Goal: Information Seeking & Learning: Check status

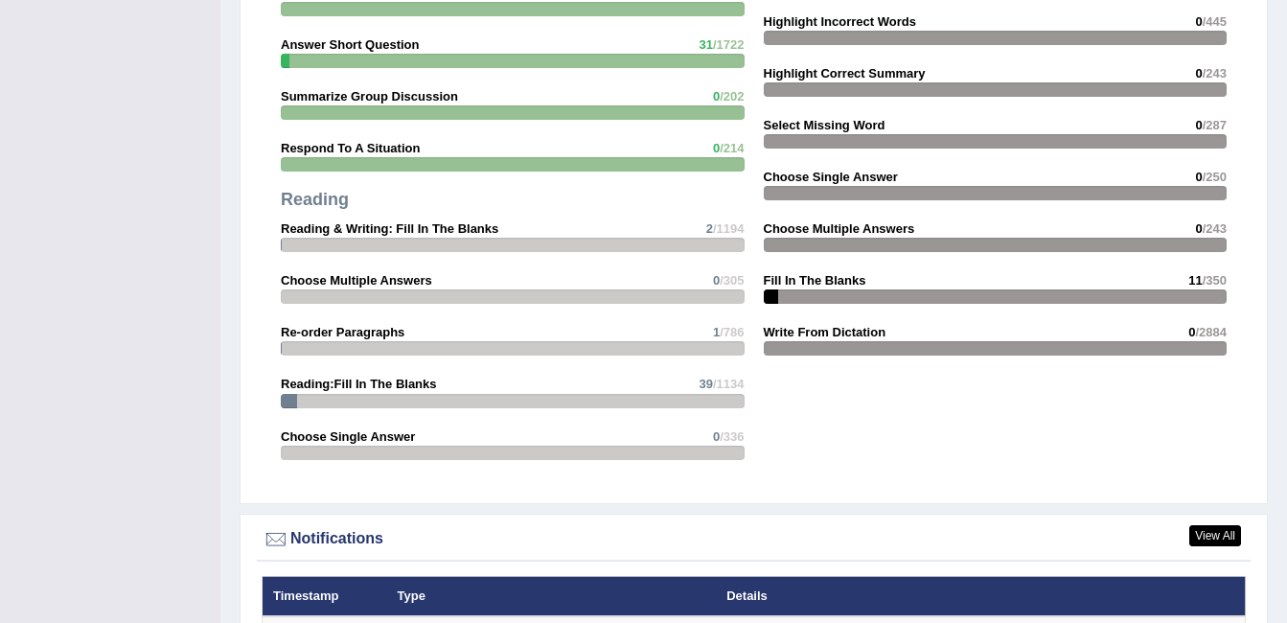
scroll to position [2208, 0]
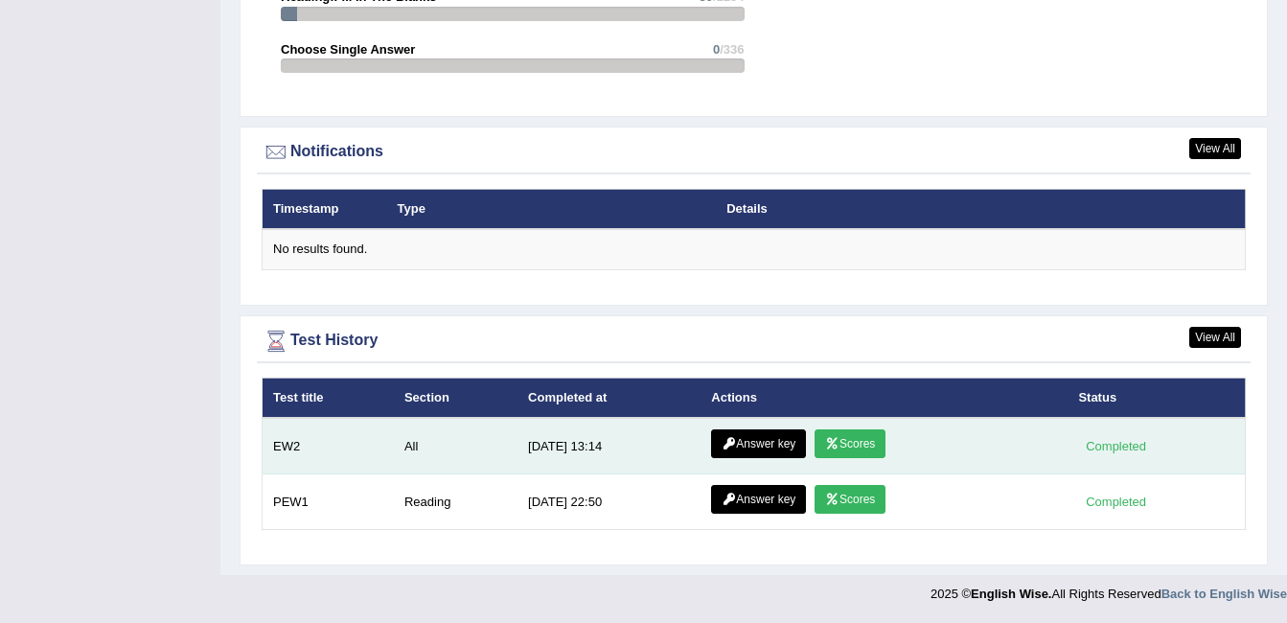
click at [858, 437] on link "Scores" at bounding box center [850, 443] width 71 height 29
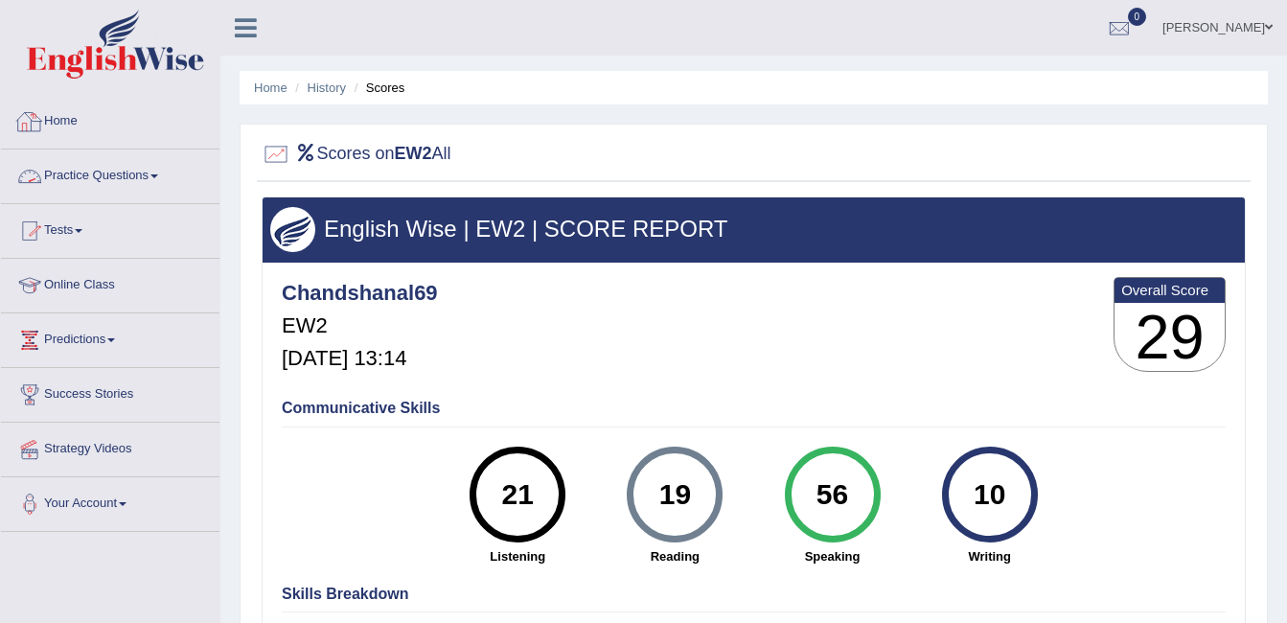
click at [83, 125] on link "Home" at bounding box center [110, 119] width 219 height 48
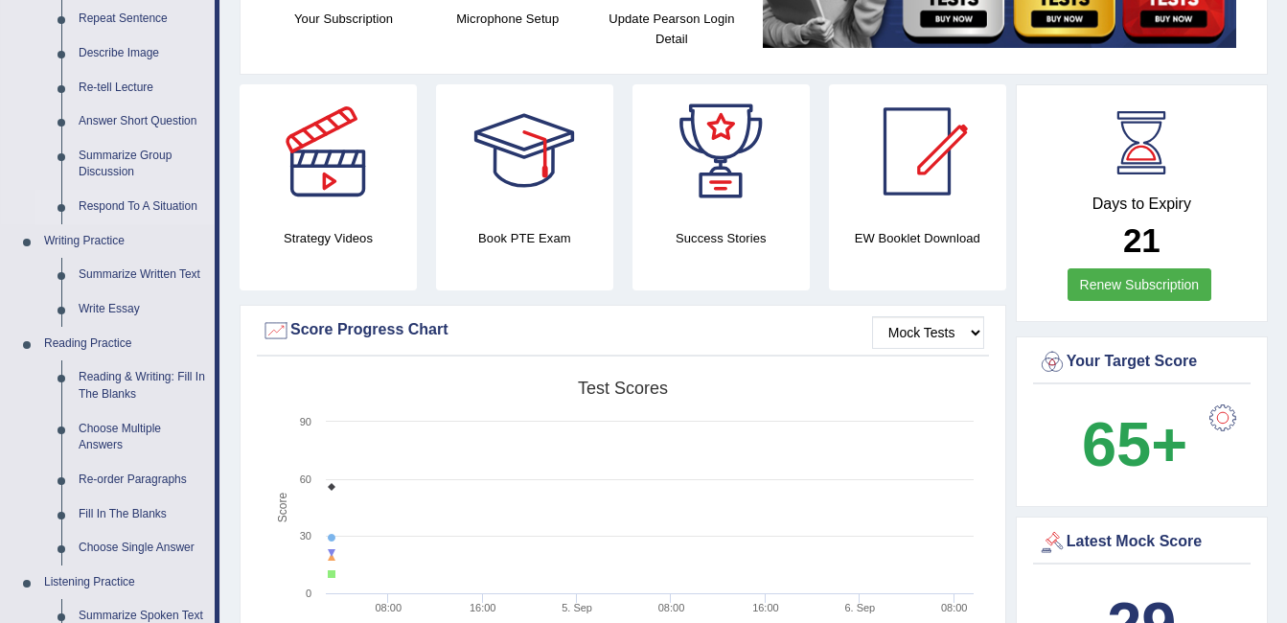
scroll to position [288, 0]
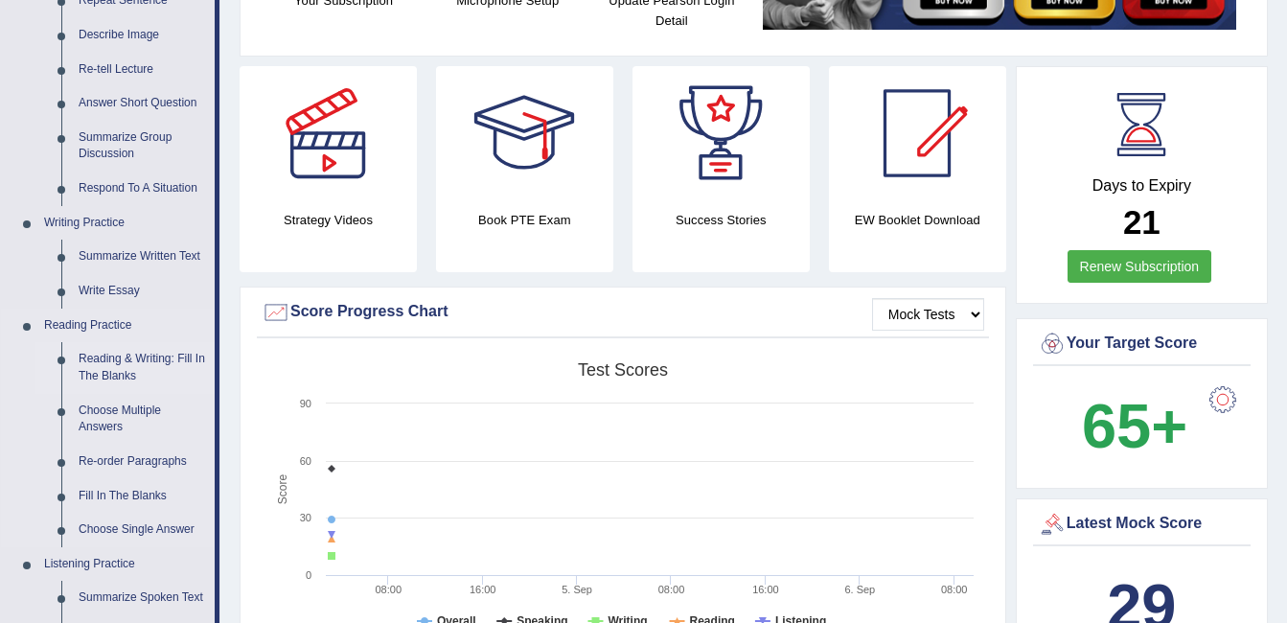
click at [122, 355] on link "Reading & Writing: Fill In The Blanks" at bounding box center [142, 367] width 145 height 51
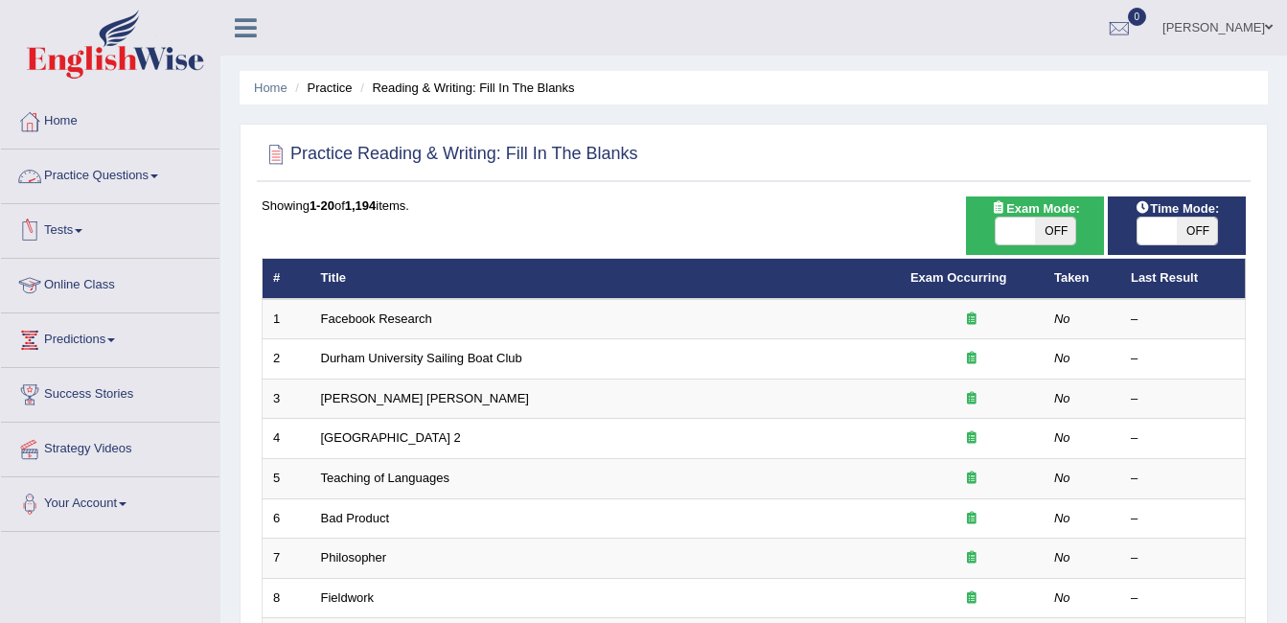
click at [90, 161] on link "Practice Questions" at bounding box center [110, 174] width 219 height 48
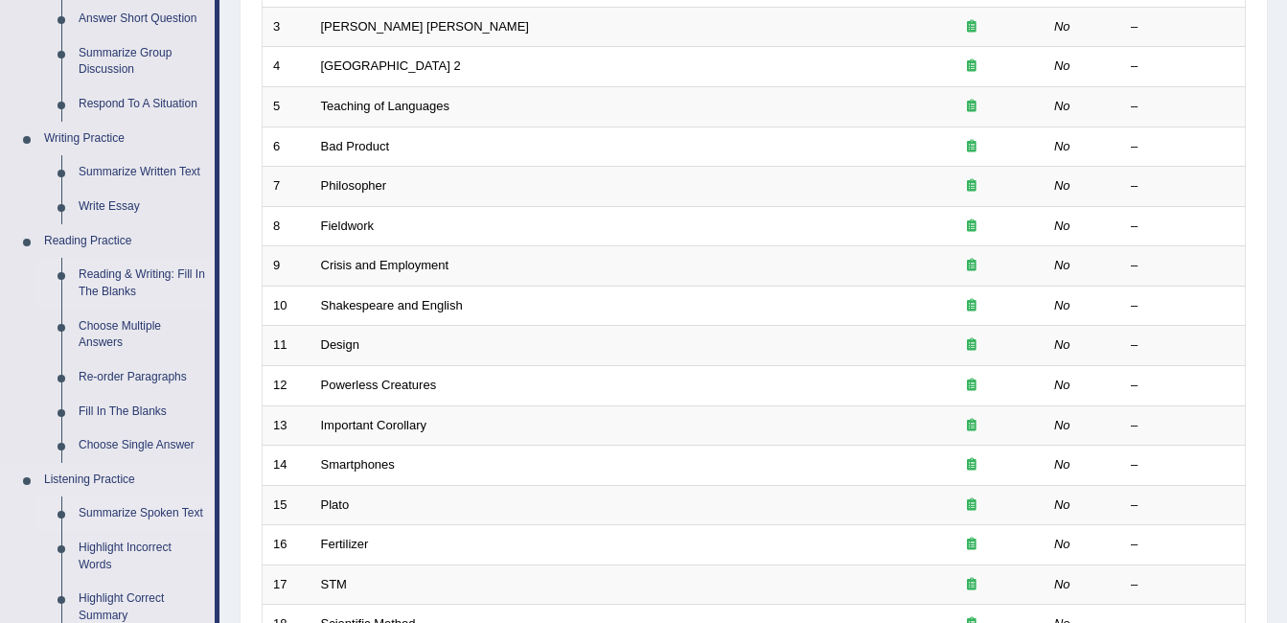
scroll to position [383, 0]
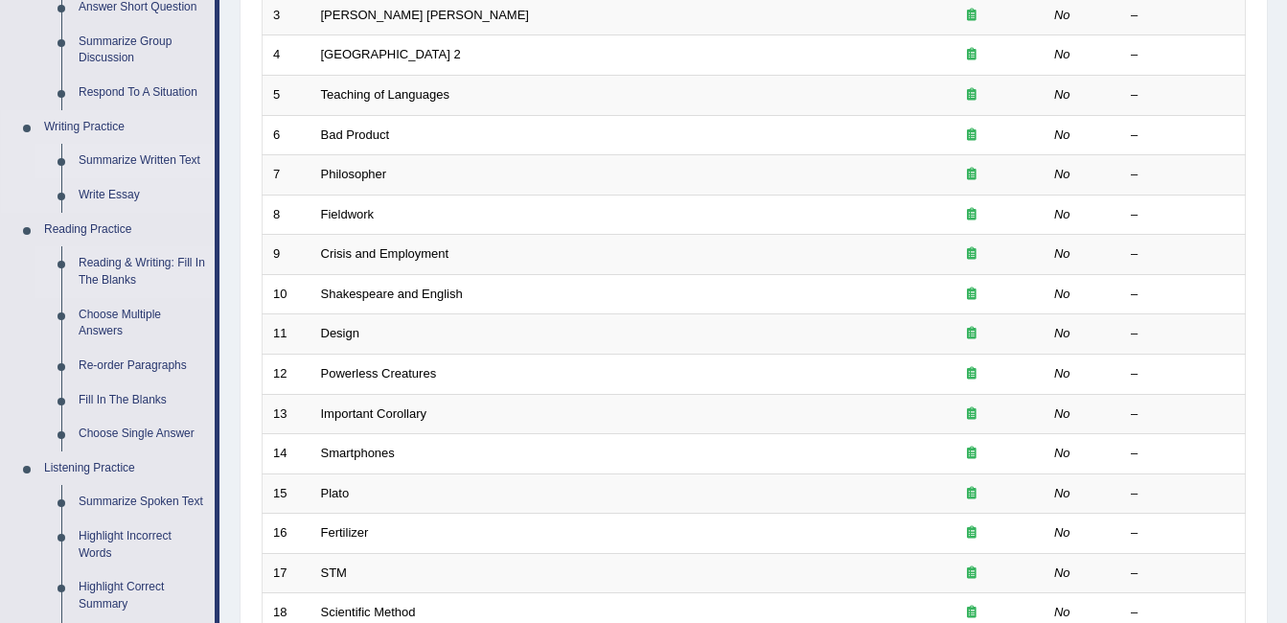
click at [132, 162] on link "Summarize Written Text" at bounding box center [142, 161] width 145 height 35
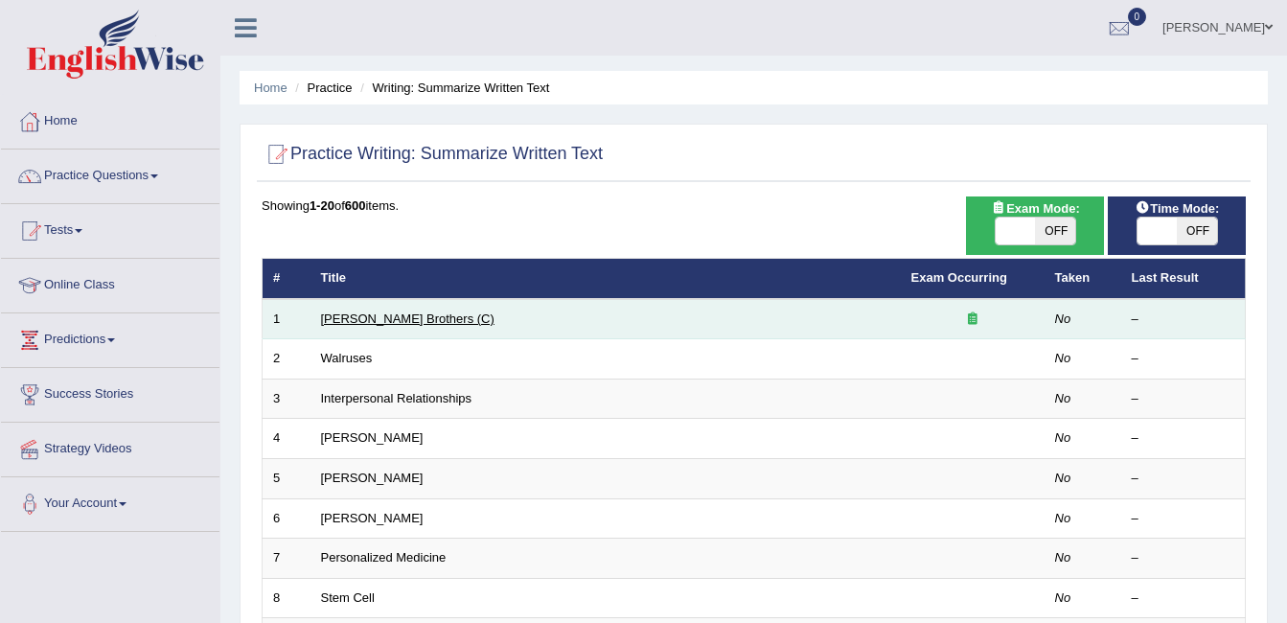
click at [335, 324] on link "[PERSON_NAME] Brothers (C)" at bounding box center [407, 319] width 173 height 14
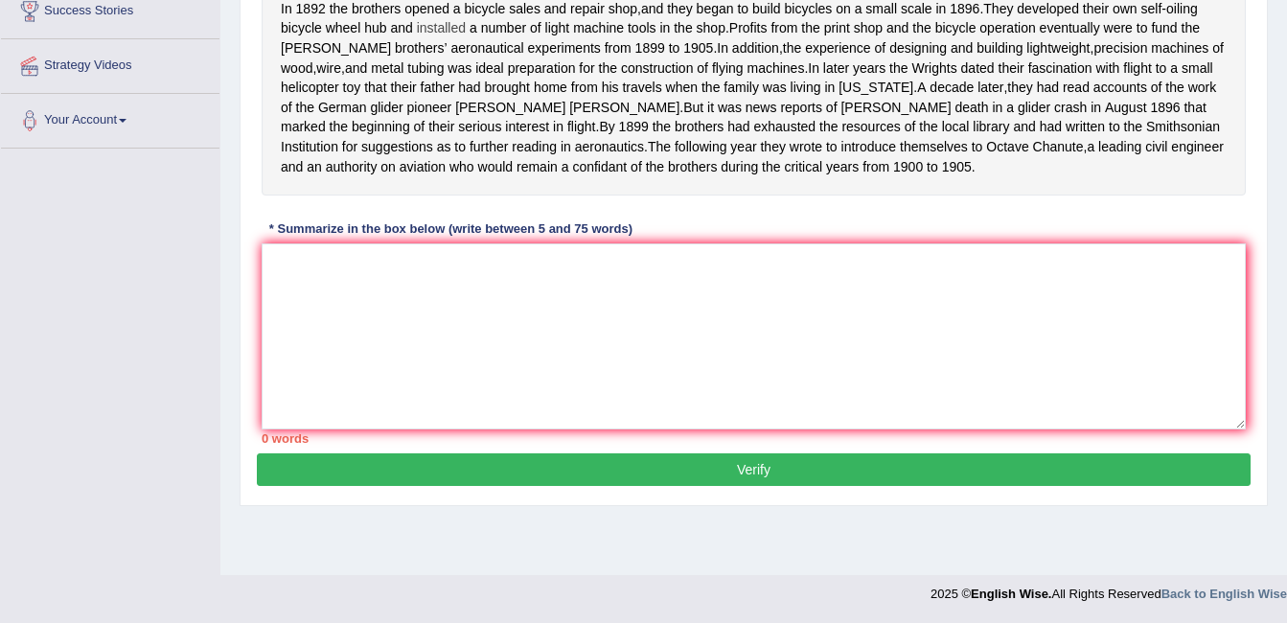
scroll to position [192, 0]
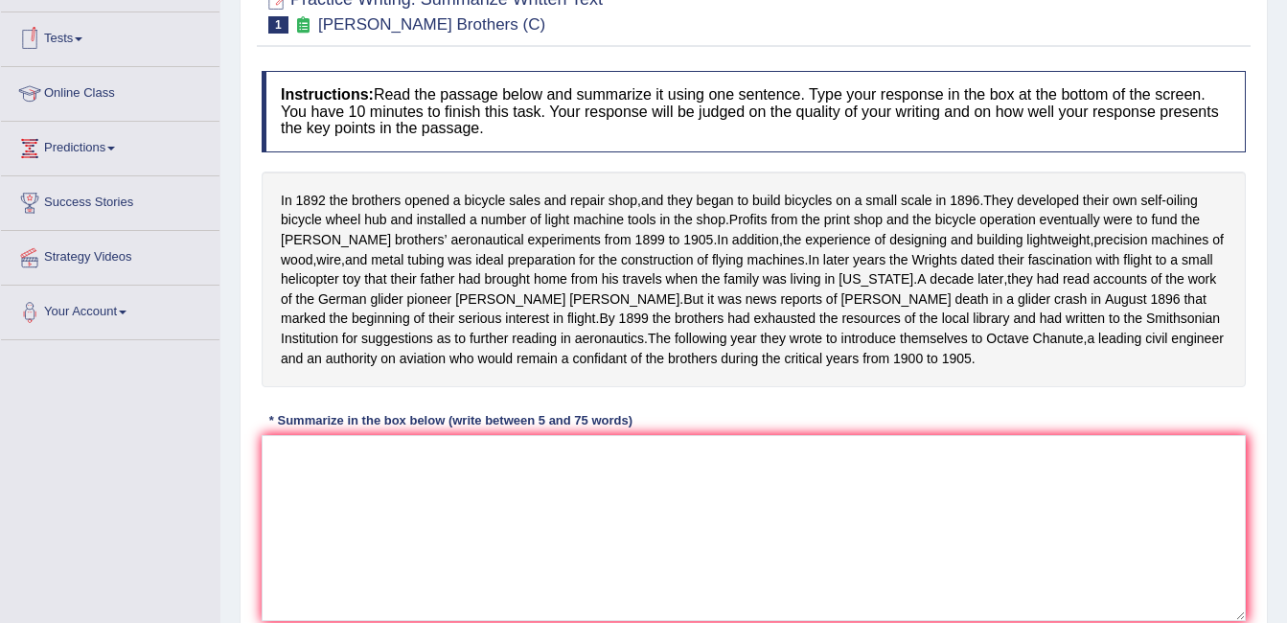
click at [68, 29] on link "Tests" at bounding box center [110, 36] width 219 height 48
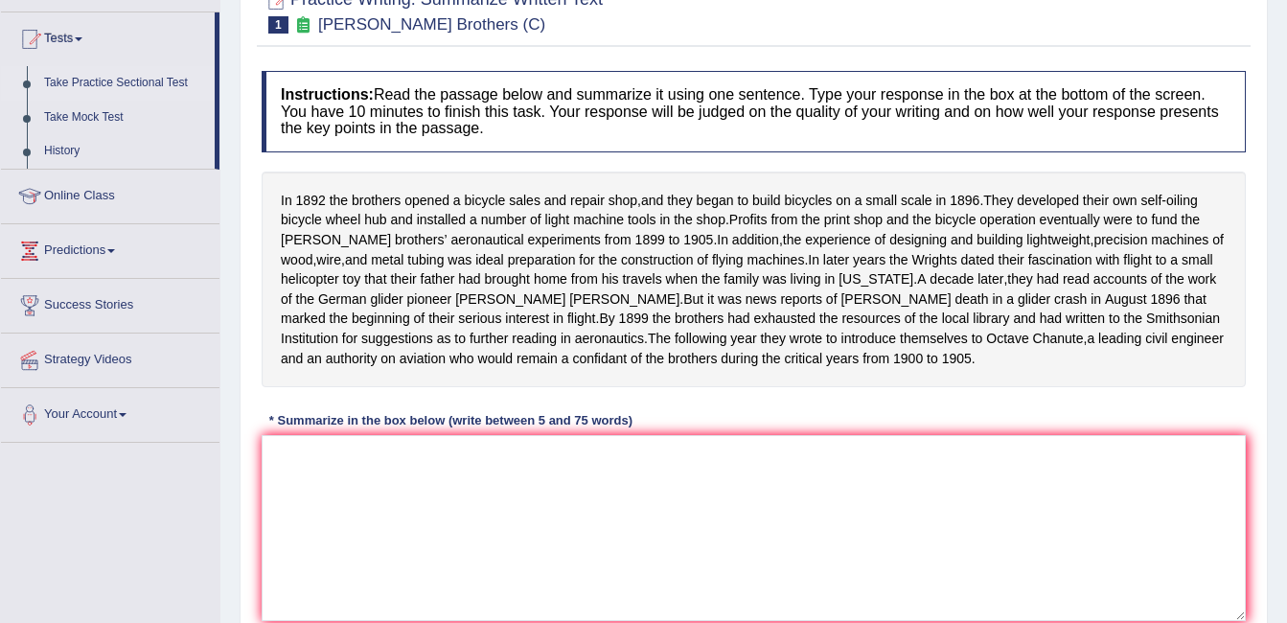
click at [116, 81] on link "Take Practice Sectional Test" at bounding box center [124, 83] width 179 height 35
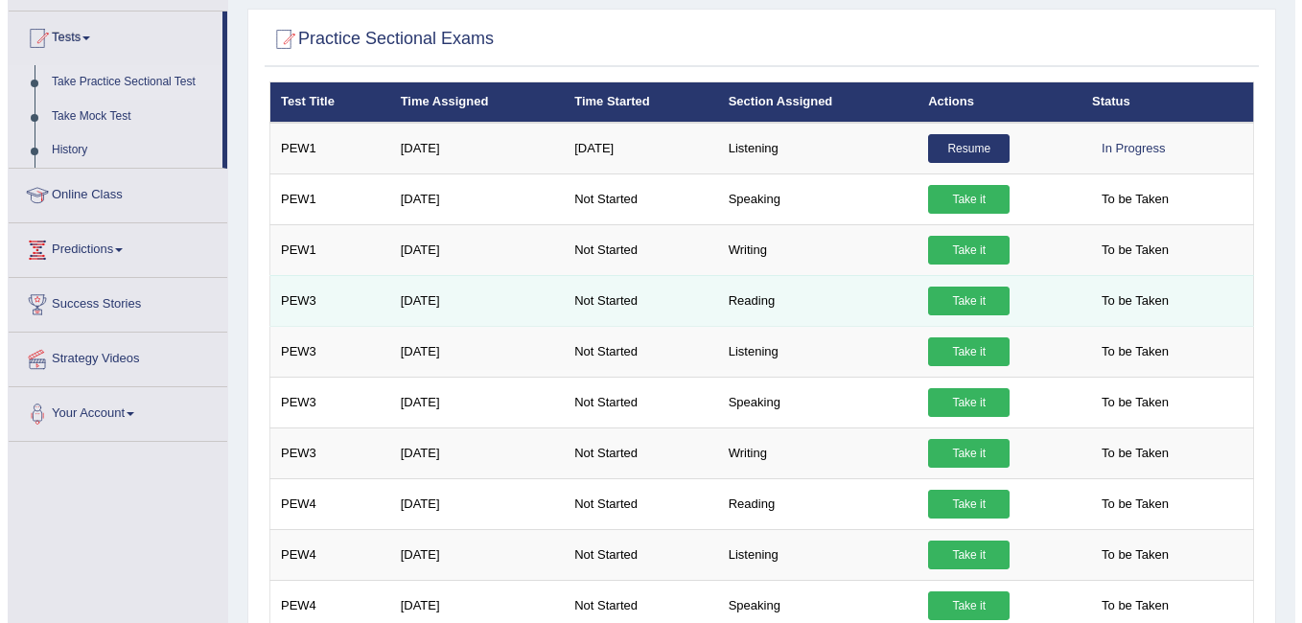
scroll to position [192, 0]
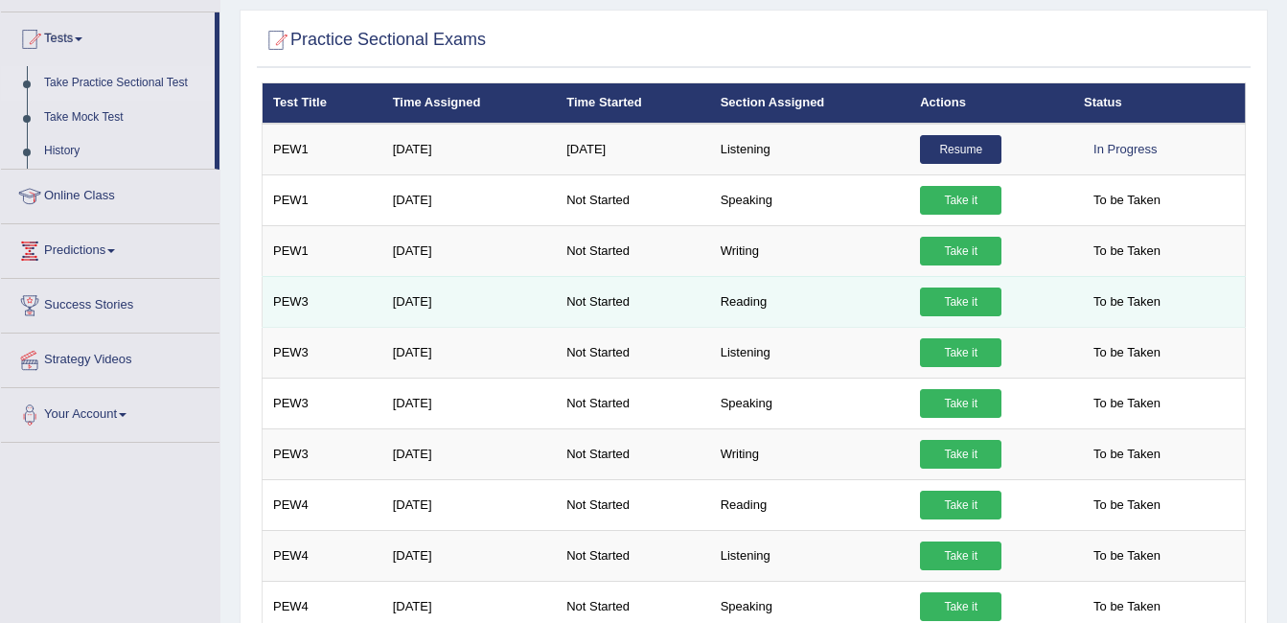
click at [949, 305] on link "Take it" at bounding box center [960, 302] width 81 height 29
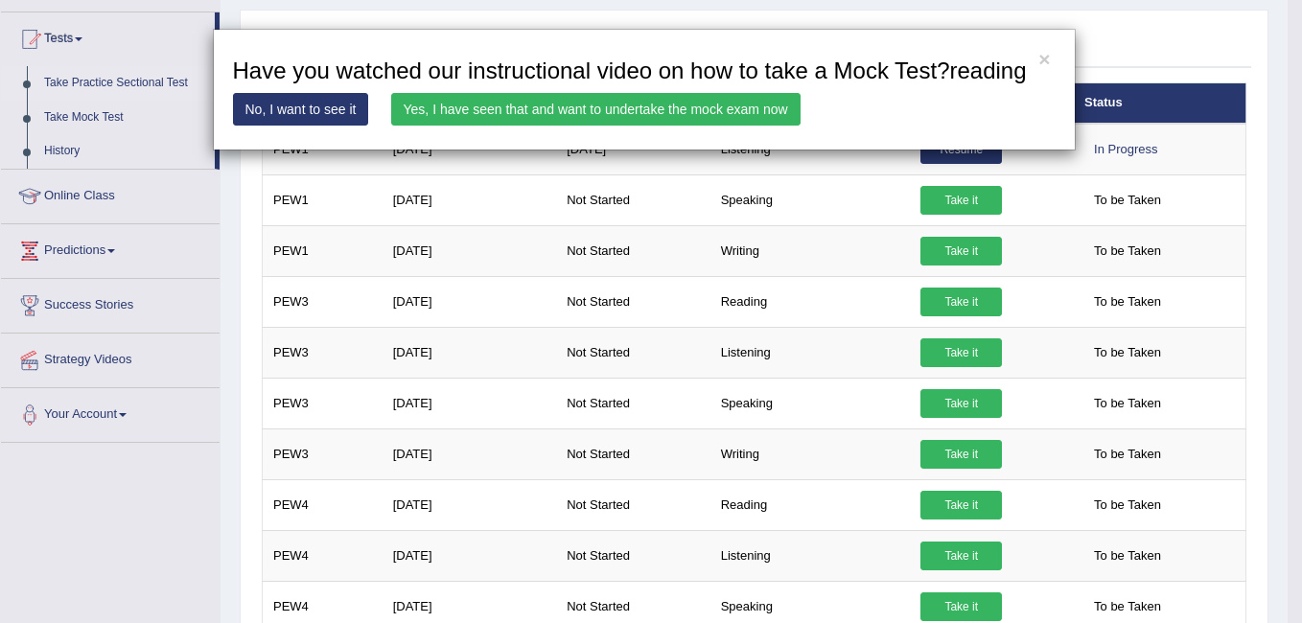
click at [643, 109] on link "Yes, I have seen that and want to undertake the mock exam now" at bounding box center [595, 109] width 409 height 33
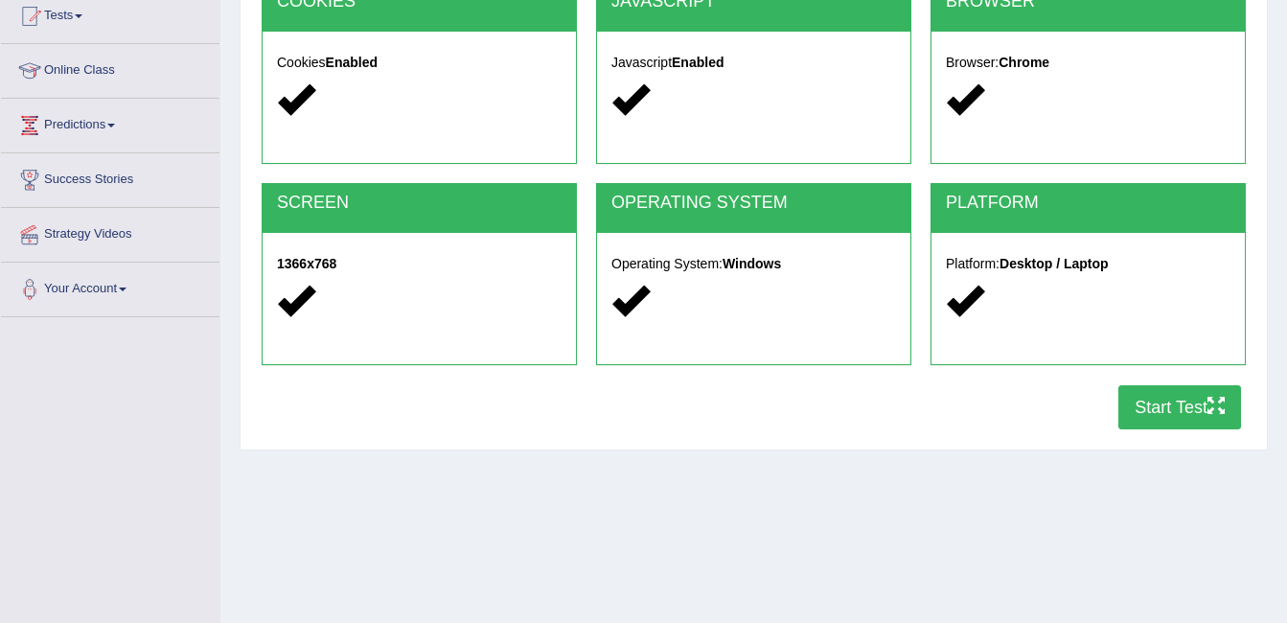
scroll to position [383, 0]
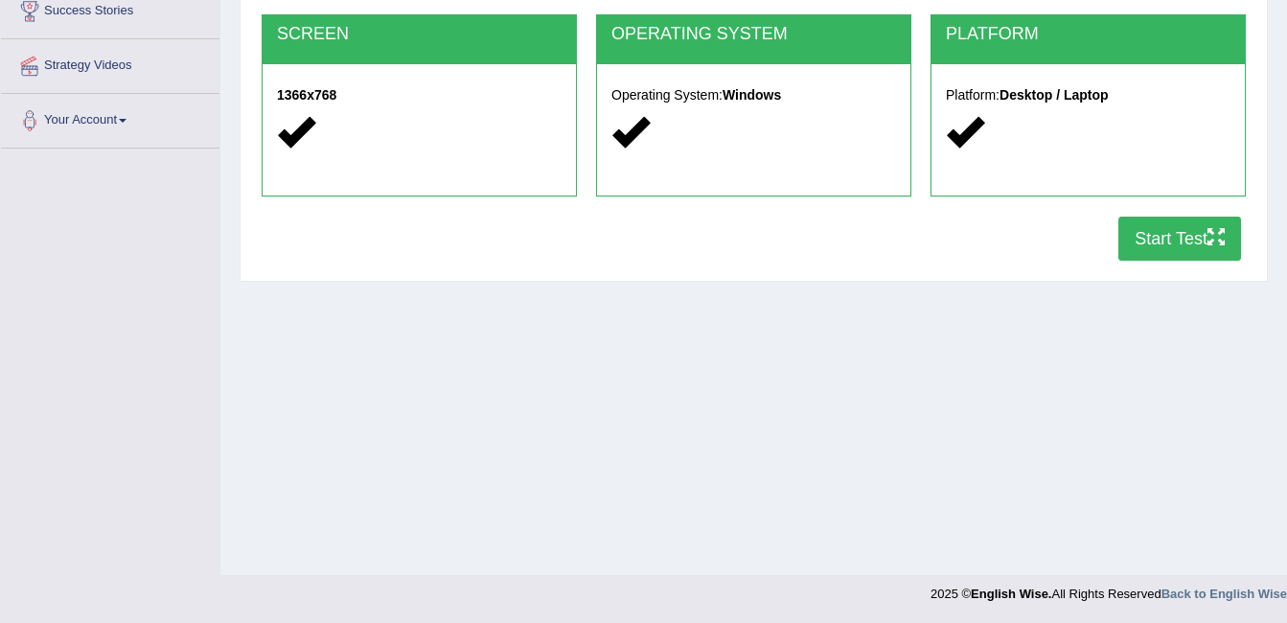
click at [1177, 231] on button "Start Test" at bounding box center [1180, 239] width 123 height 44
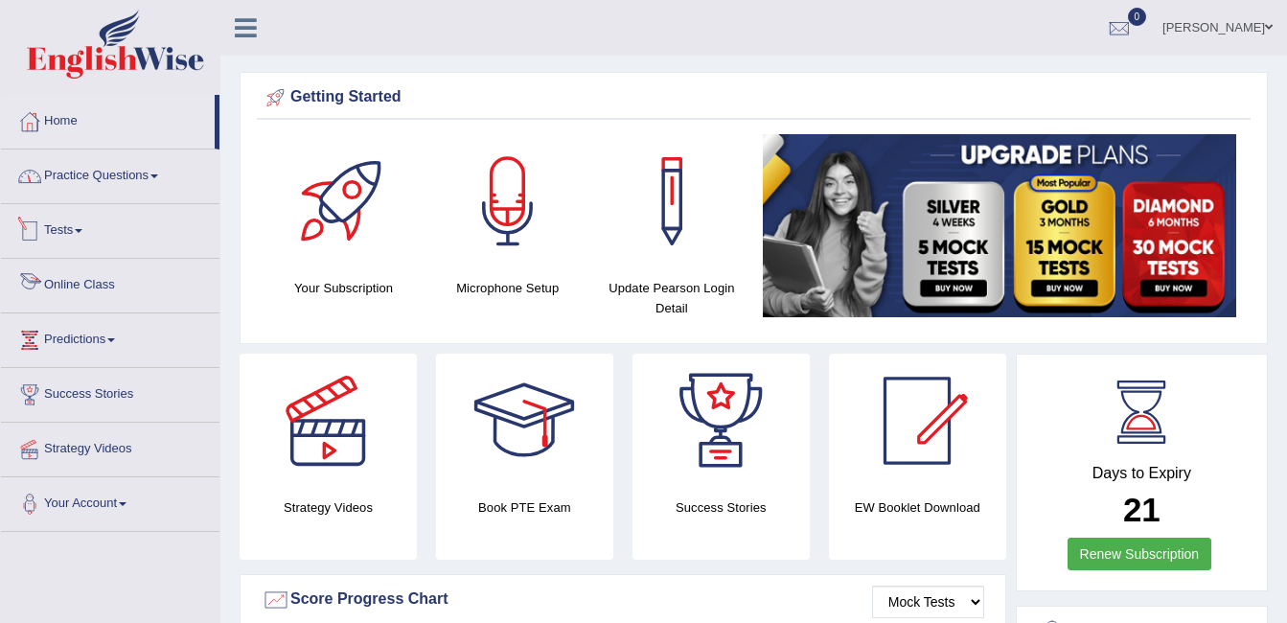
click at [98, 179] on link "Practice Questions" at bounding box center [110, 174] width 219 height 48
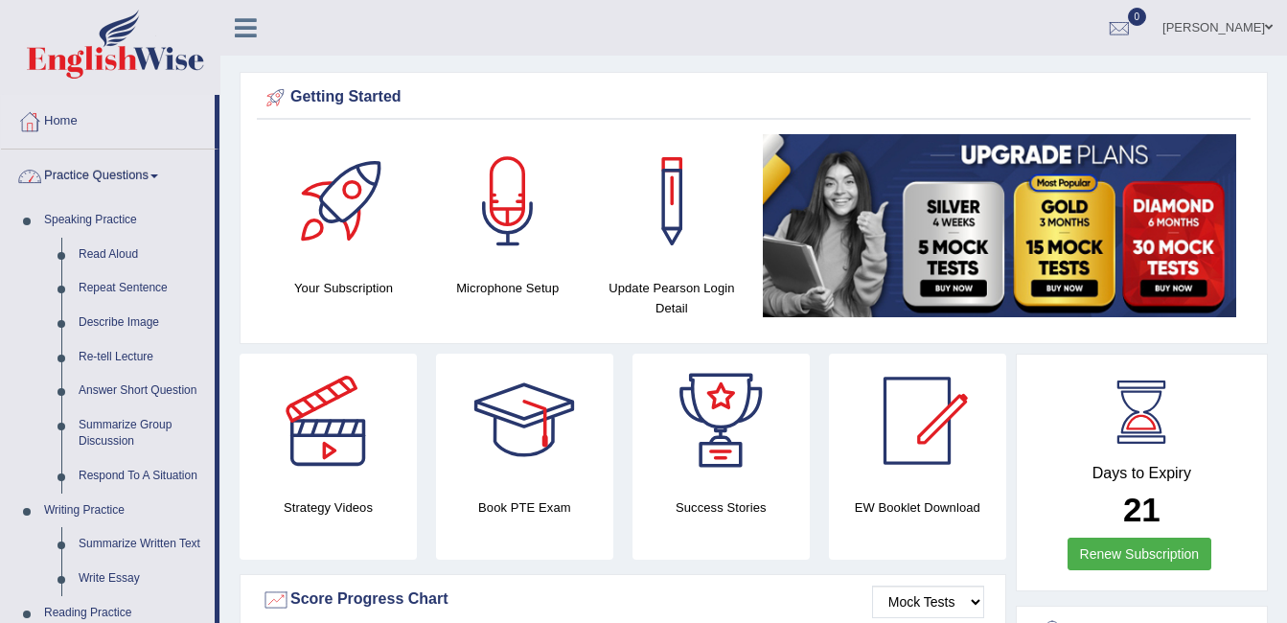
click at [142, 164] on link "Practice Questions" at bounding box center [108, 174] width 214 height 48
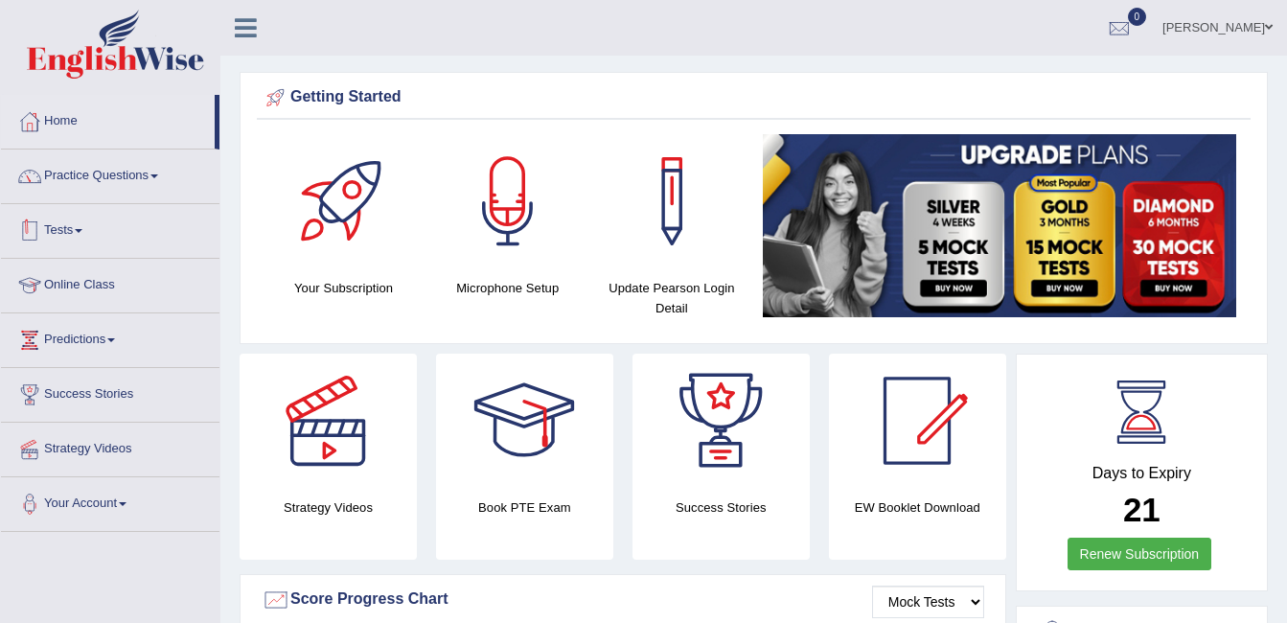
click at [82, 221] on link "Tests" at bounding box center [110, 228] width 219 height 48
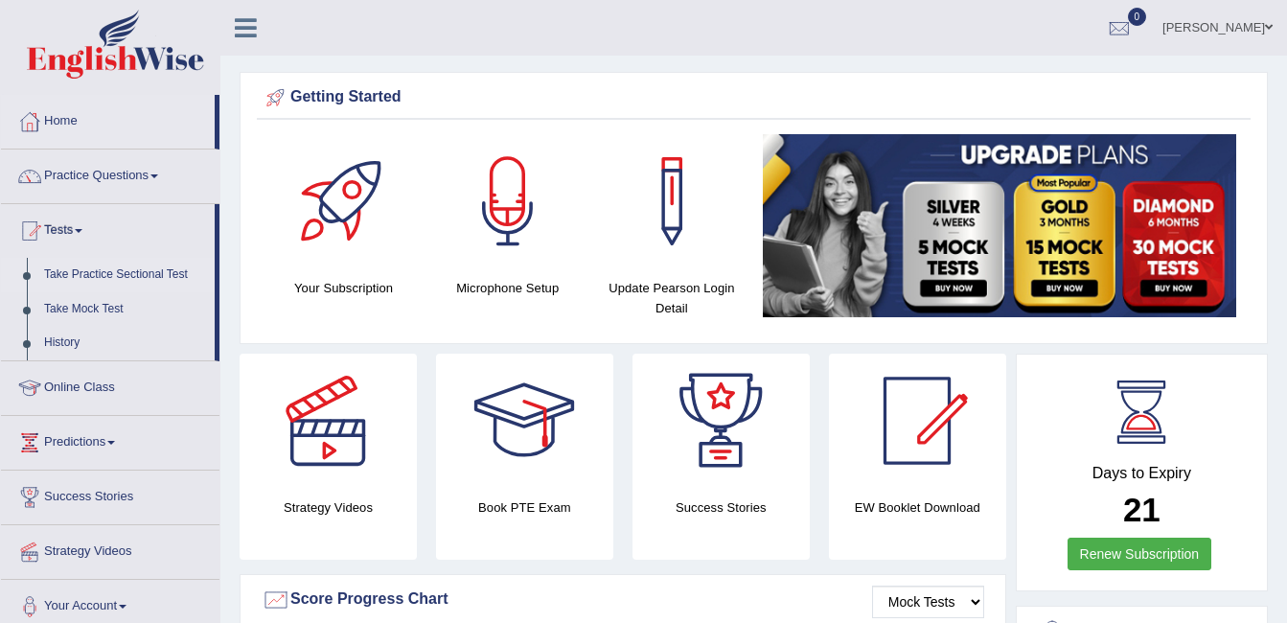
click at [136, 268] on link "Take Practice Sectional Test" at bounding box center [124, 275] width 179 height 35
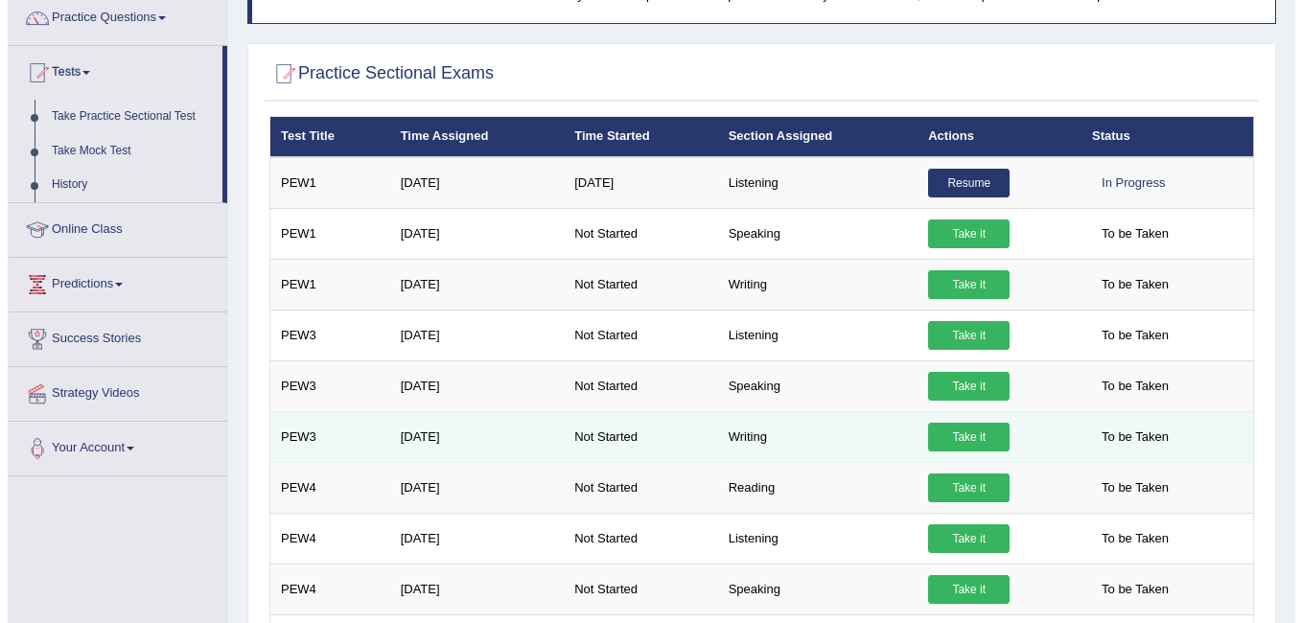
scroll to position [192, 0]
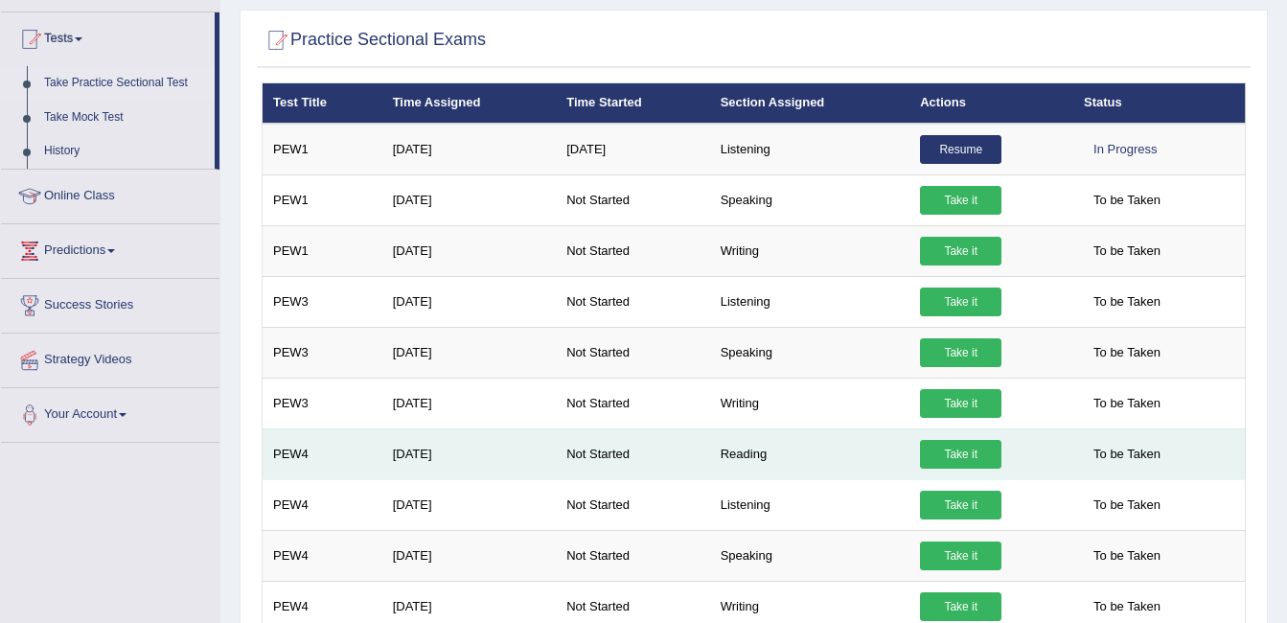
click at [936, 453] on link "Take it" at bounding box center [960, 454] width 81 height 29
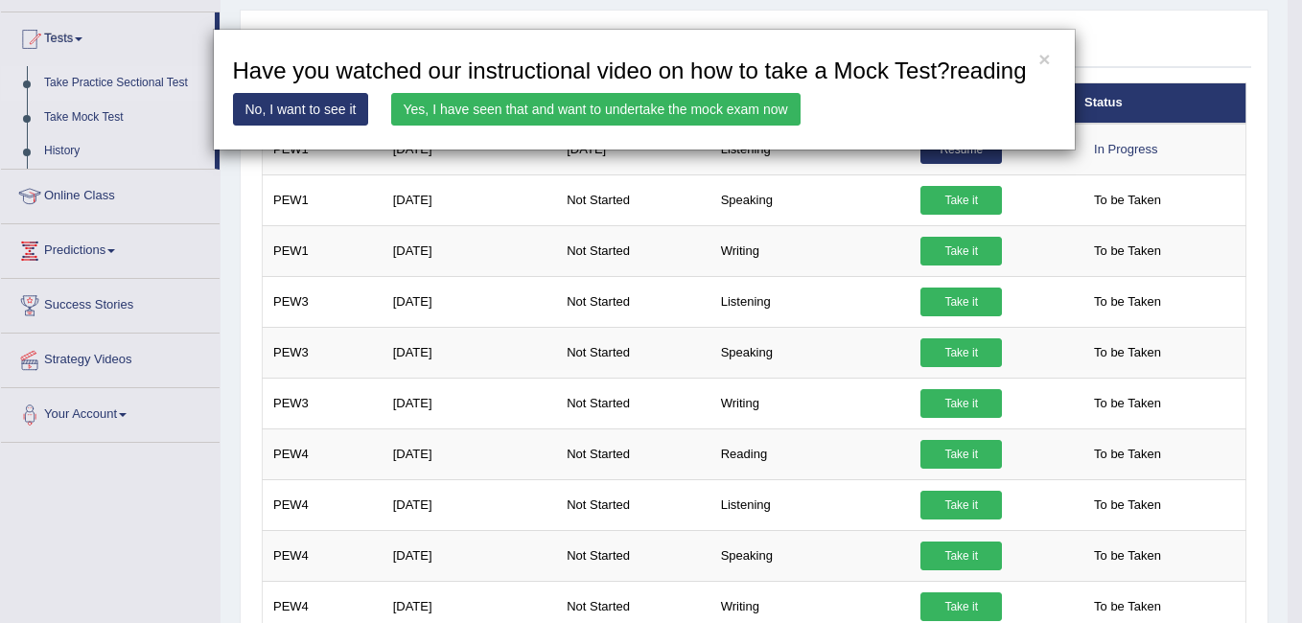
click at [642, 103] on link "Yes, I have seen that and want to undertake the mock exam now" at bounding box center [595, 109] width 409 height 33
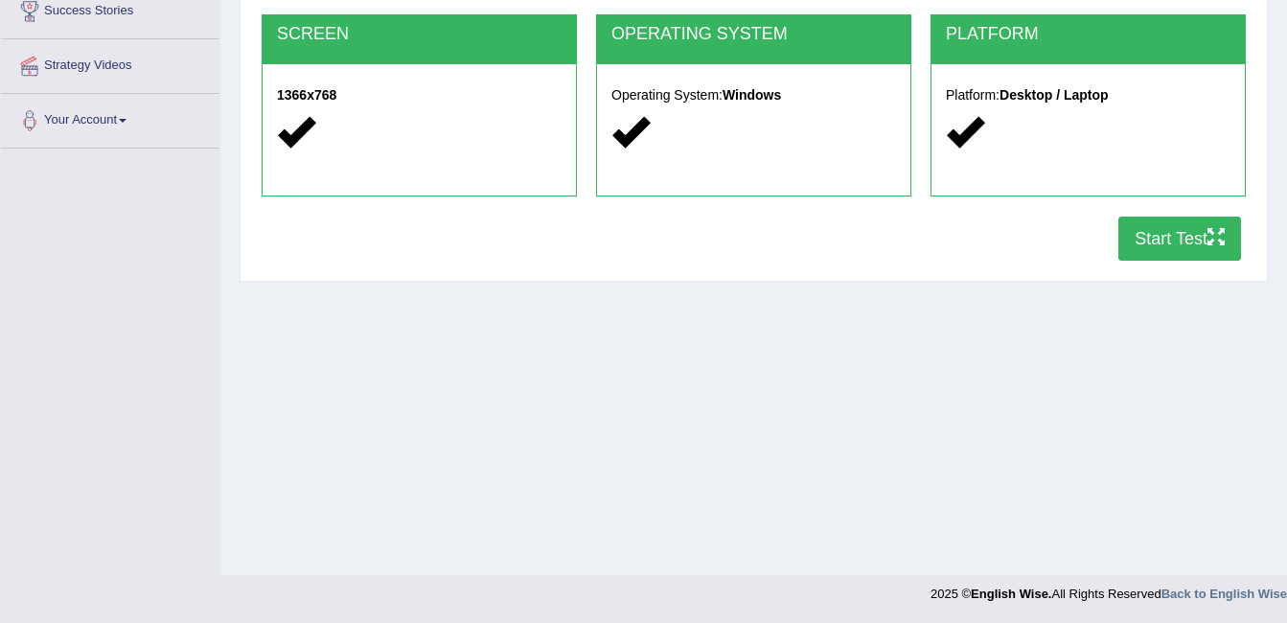
click at [1174, 239] on button "Start Test" at bounding box center [1180, 239] width 123 height 44
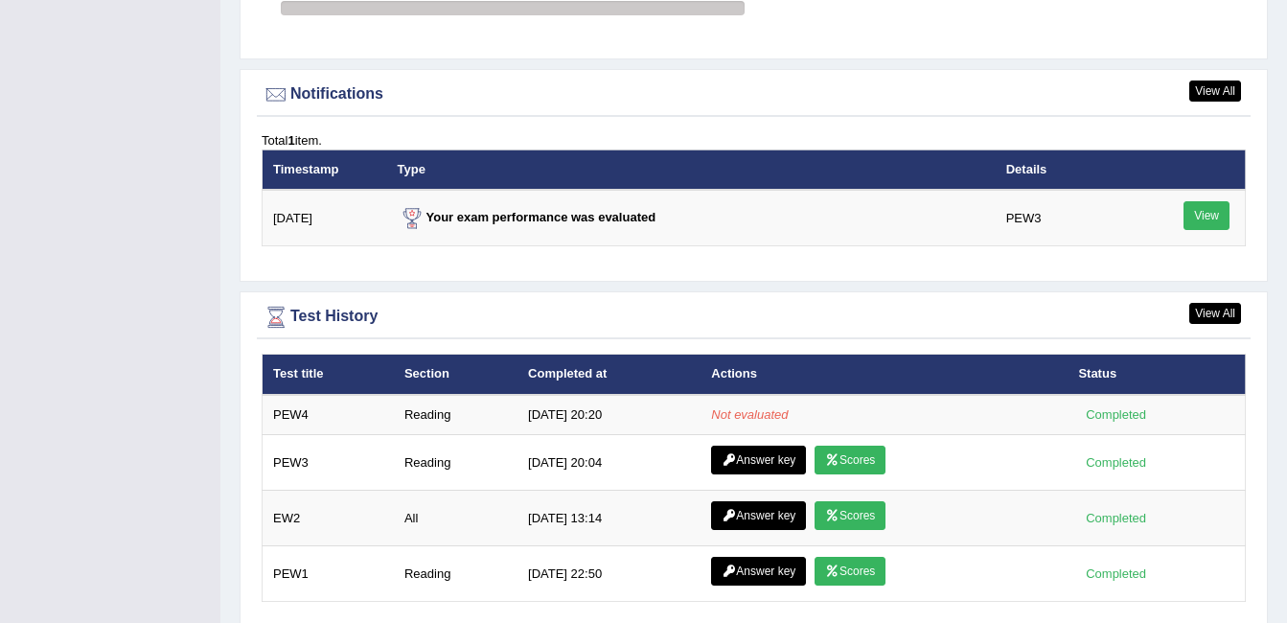
scroll to position [2338, 0]
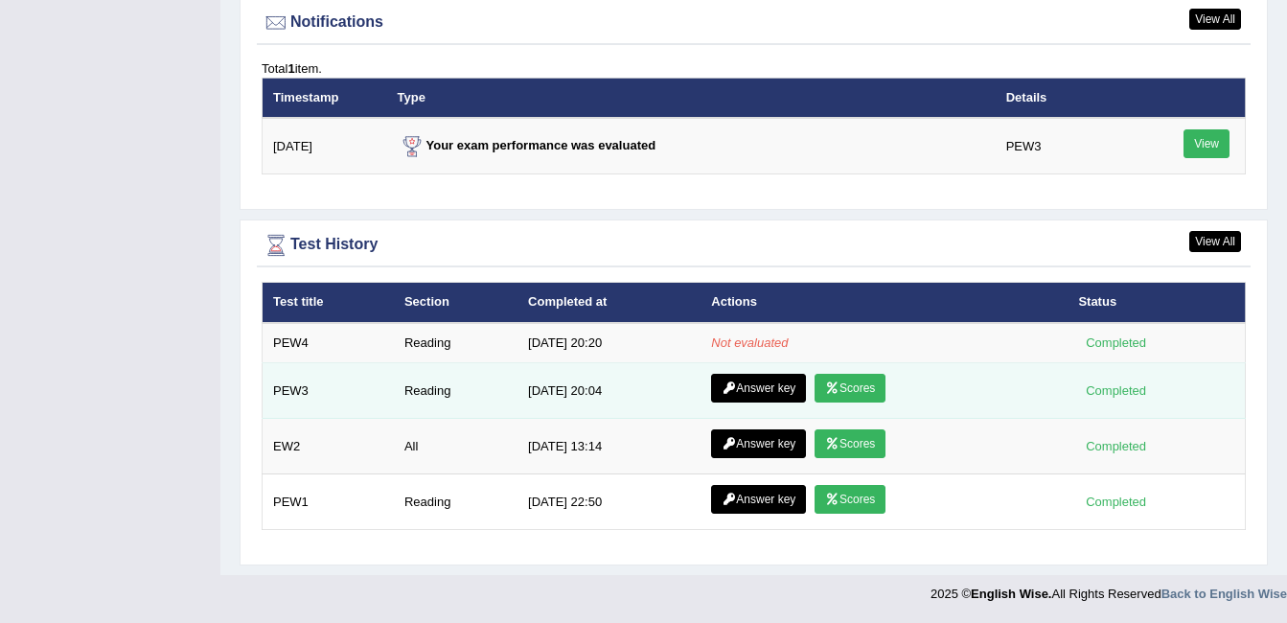
click at [836, 379] on link "Scores" at bounding box center [850, 388] width 71 height 29
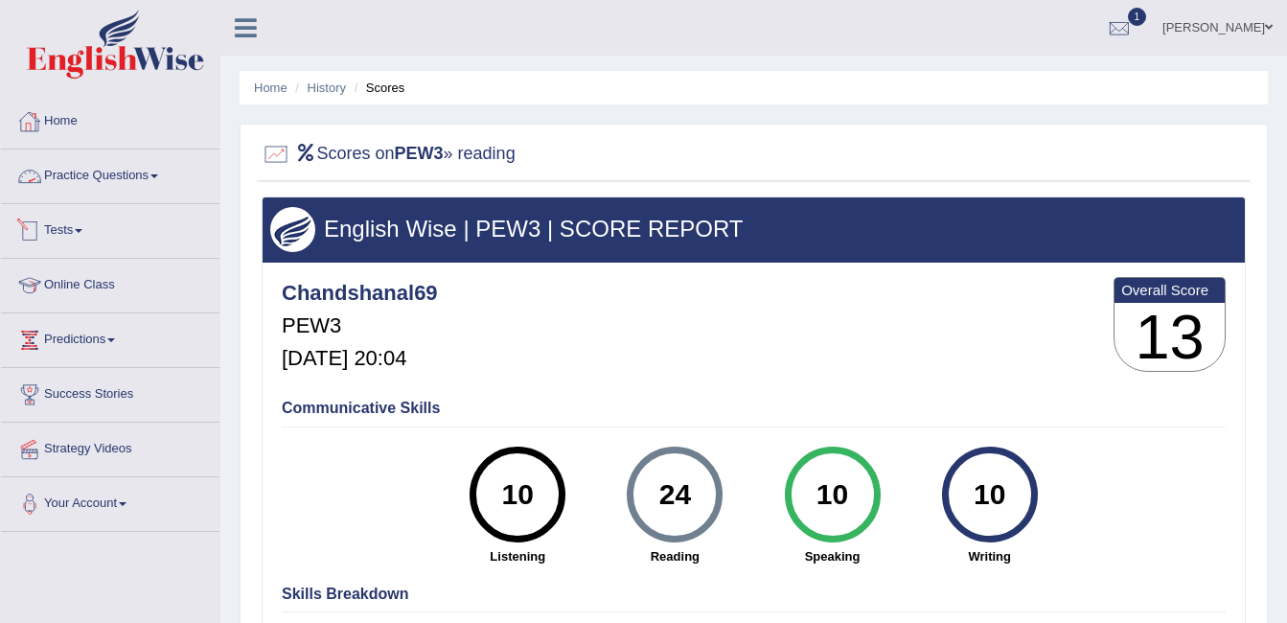
click at [79, 135] on link "Home" at bounding box center [110, 119] width 219 height 48
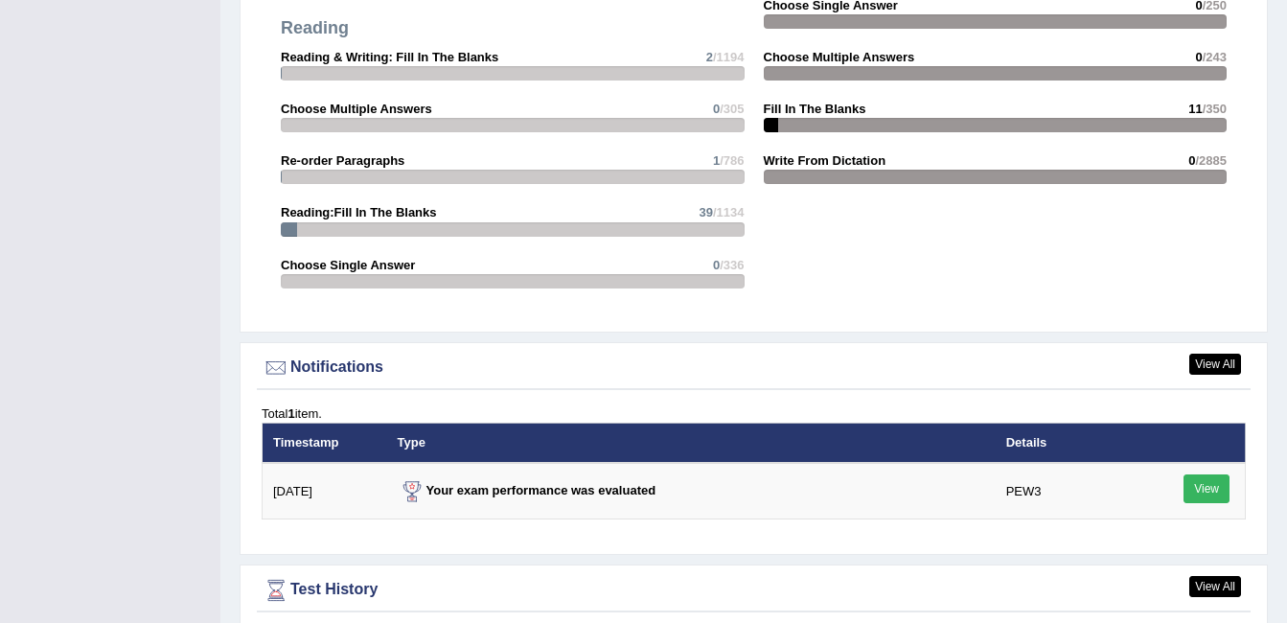
scroll to position [2338, 0]
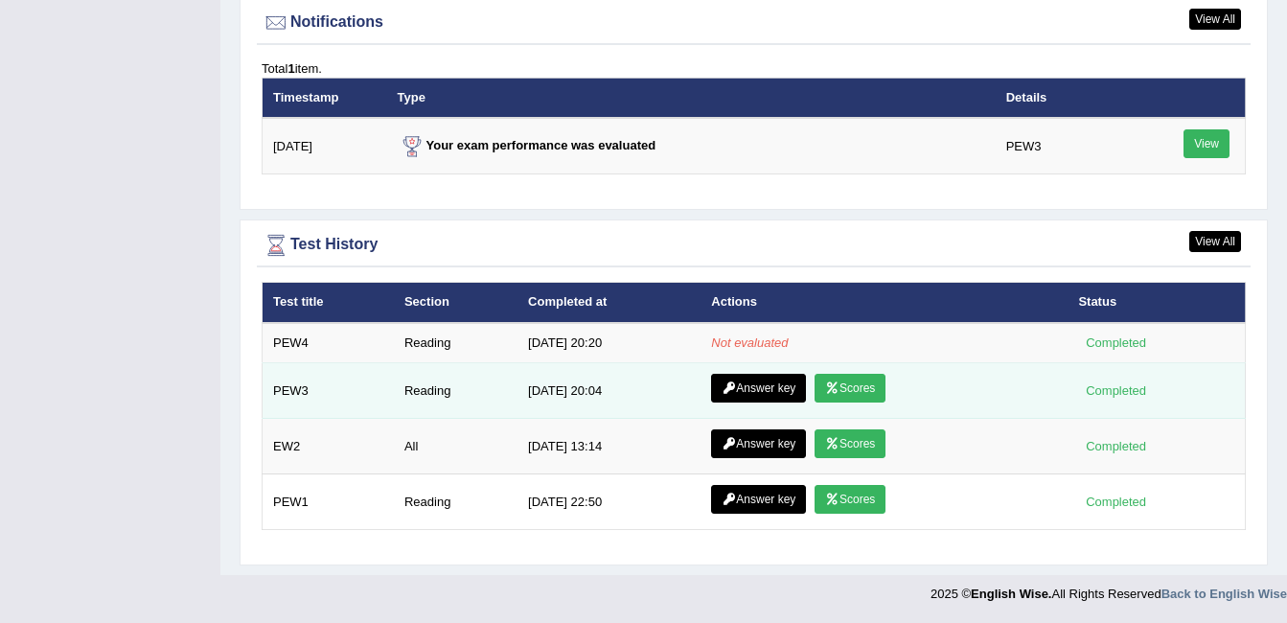
click at [853, 386] on link "Scores" at bounding box center [850, 388] width 71 height 29
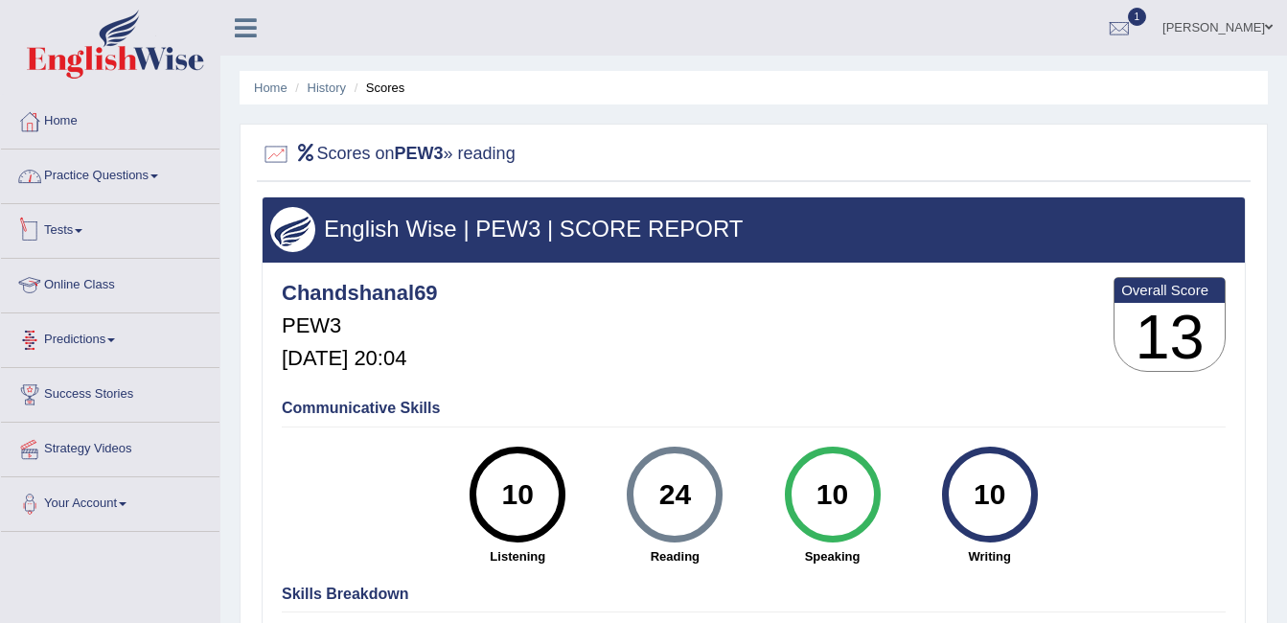
click at [90, 174] on link "Practice Questions" at bounding box center [110, 174] width 219 height 48
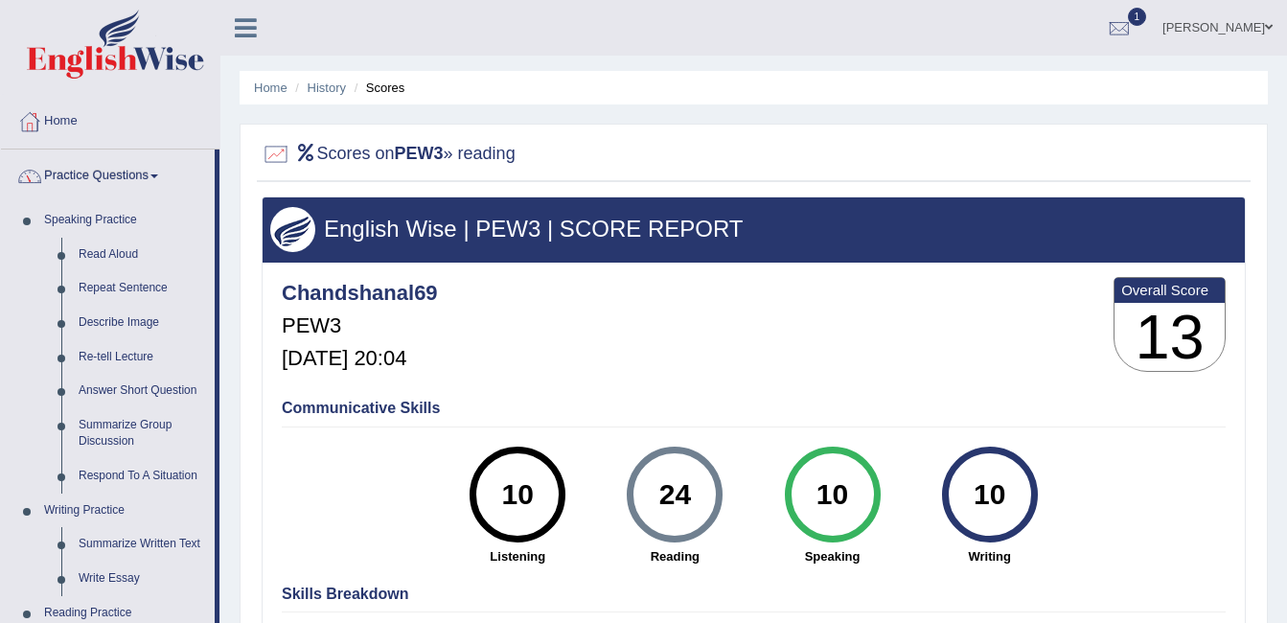
click at [100, 175] on link "Practice Questions" at bounding box center [108, 174] width 214 height 48
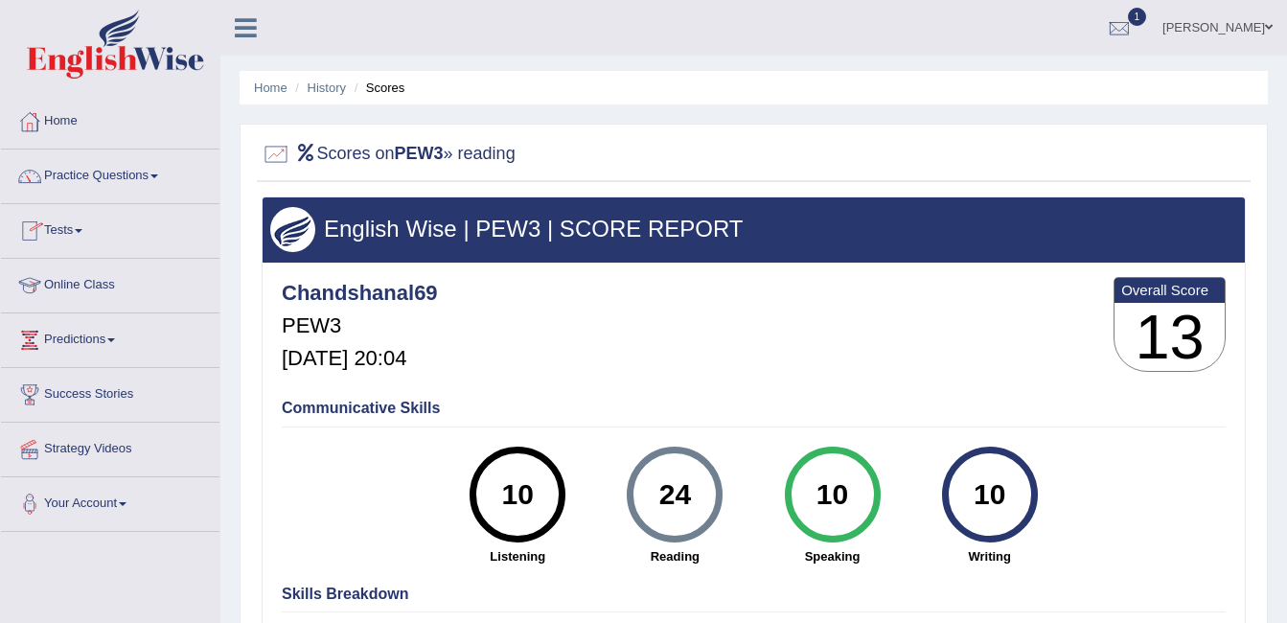
click at [81, 233] on link "Tests" at bounding box center [110, 228] width 219 height 48
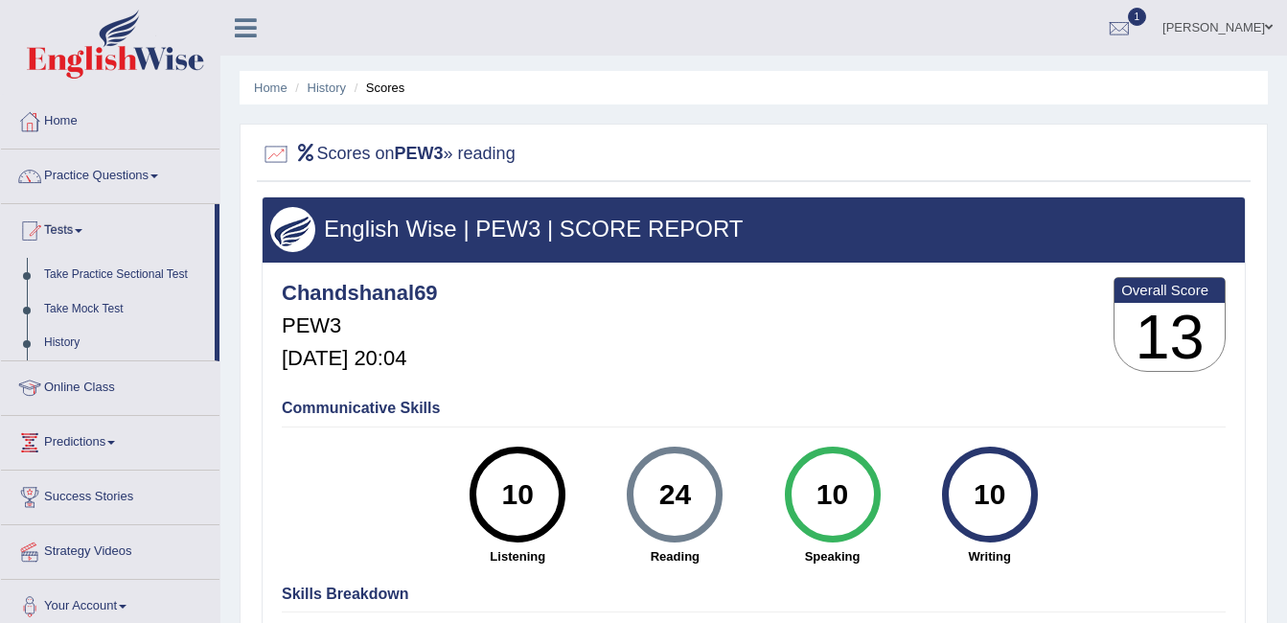
click at [81, 233] on link "Tests" at bounding box center [108, 228] width 214 height 48
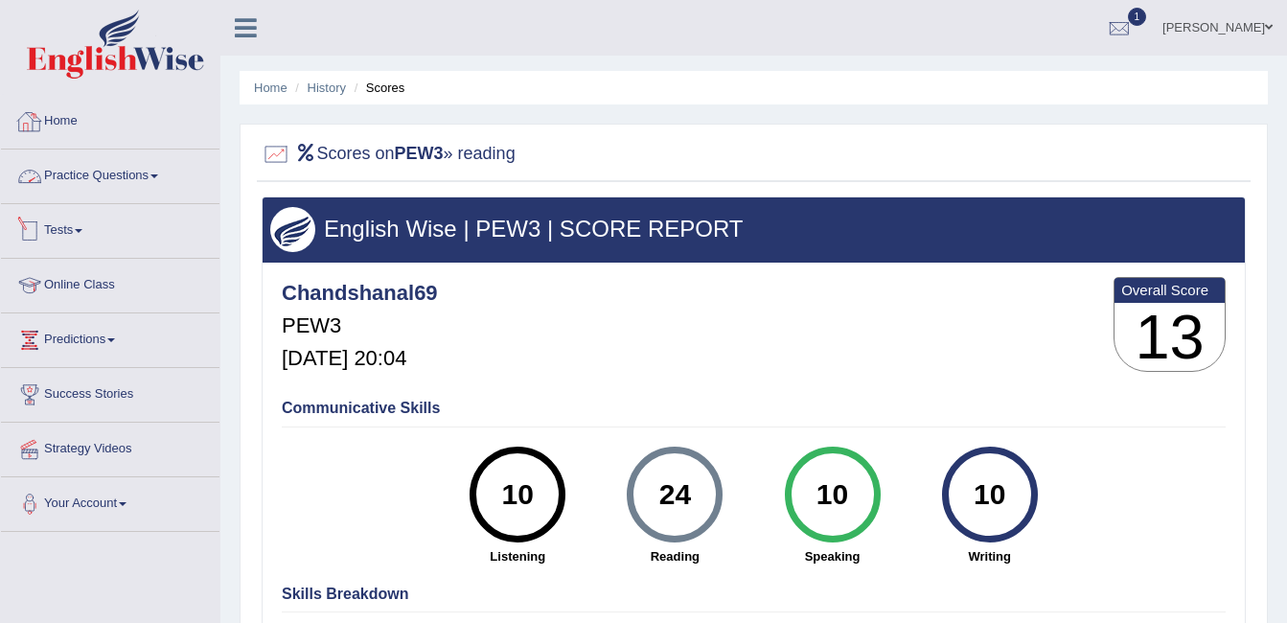
click at [58, 113] on link "Home" at bounding box center [110, 119] width 219 height 48
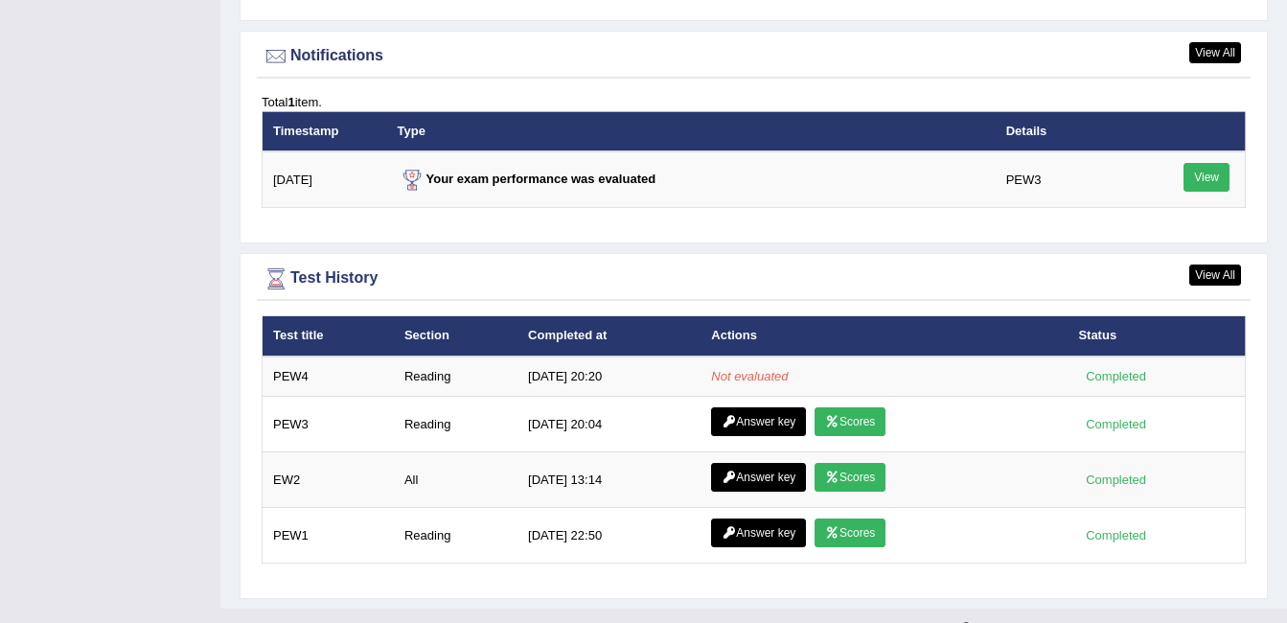
scroll to position [2338, 0]
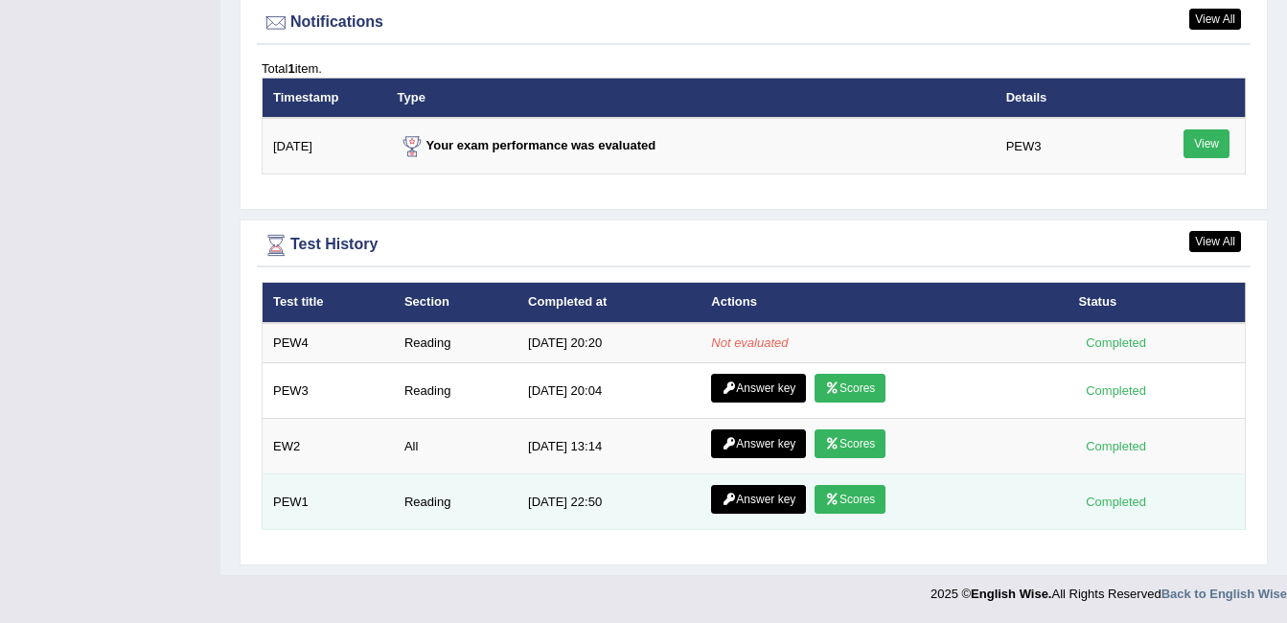
click at [860, 498] on link "Scores" at bounding box center [850, 499] width 71 height 29
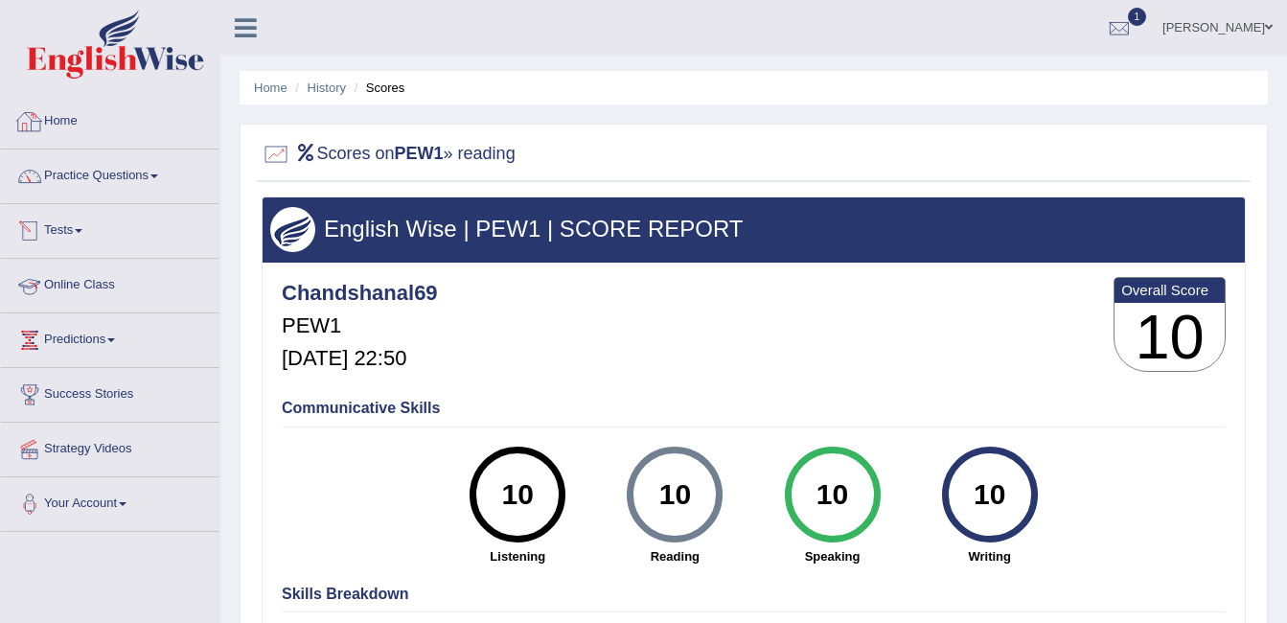
click at [37, 127] on div at bounding box center [29, 121] width 29 height 29
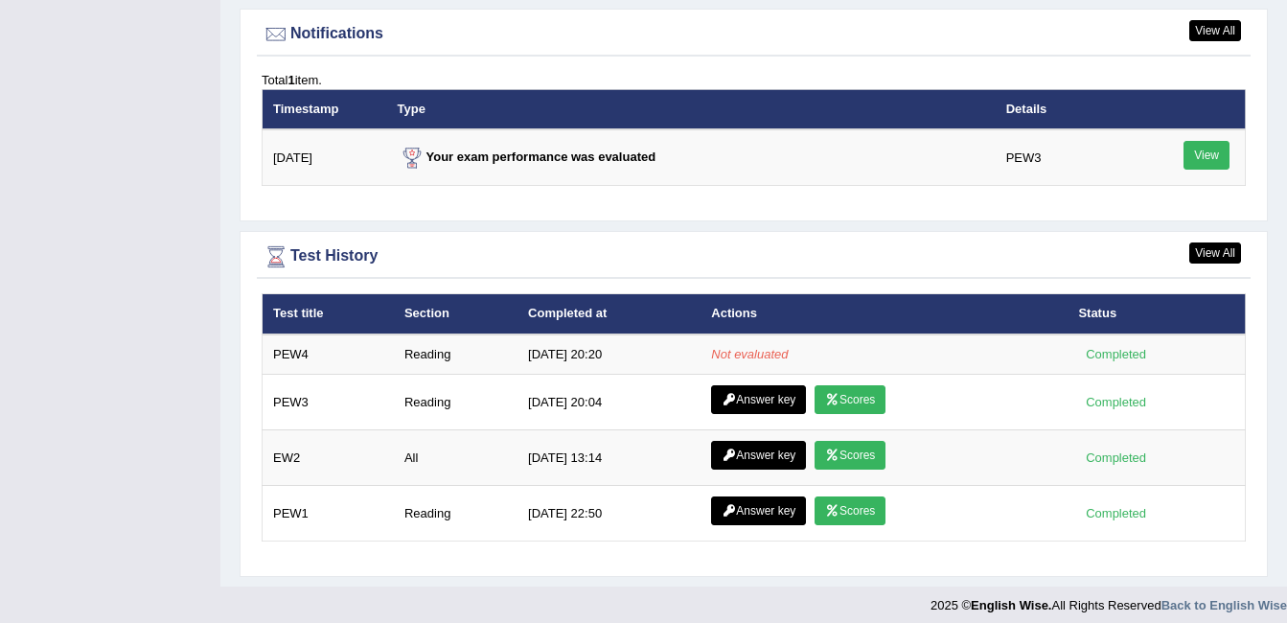
scroll to position [2338, 0]
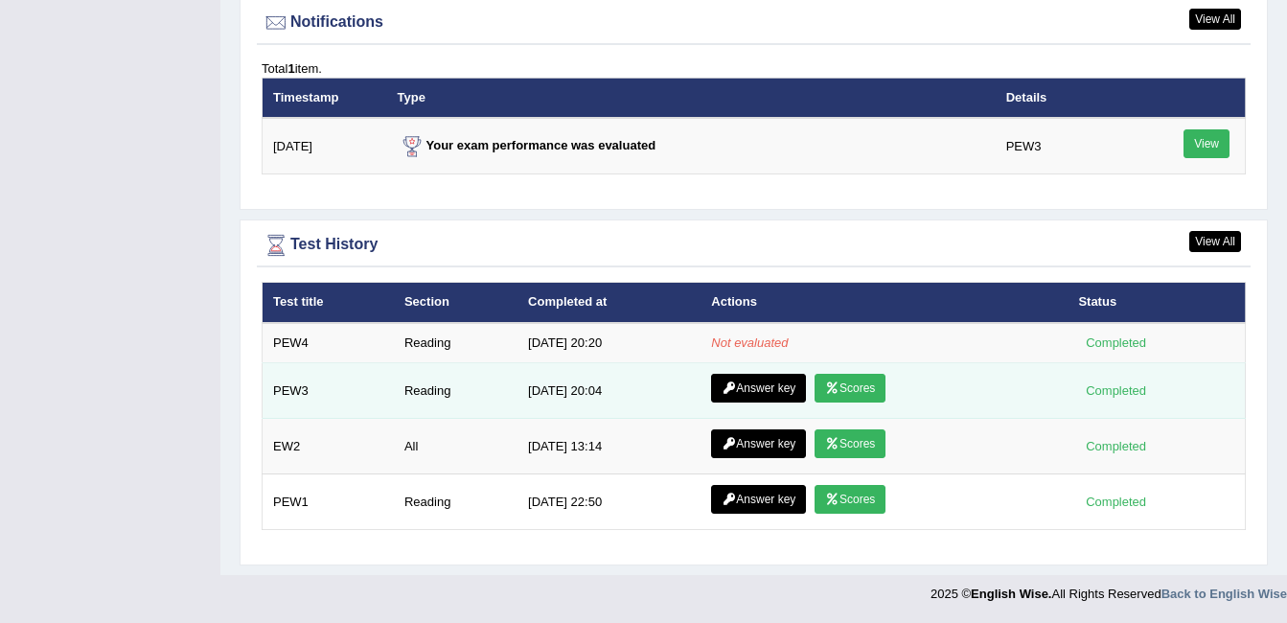
click at [771, 388] on link "Answer key" at bounding box center [758, 388] width 95 height 29
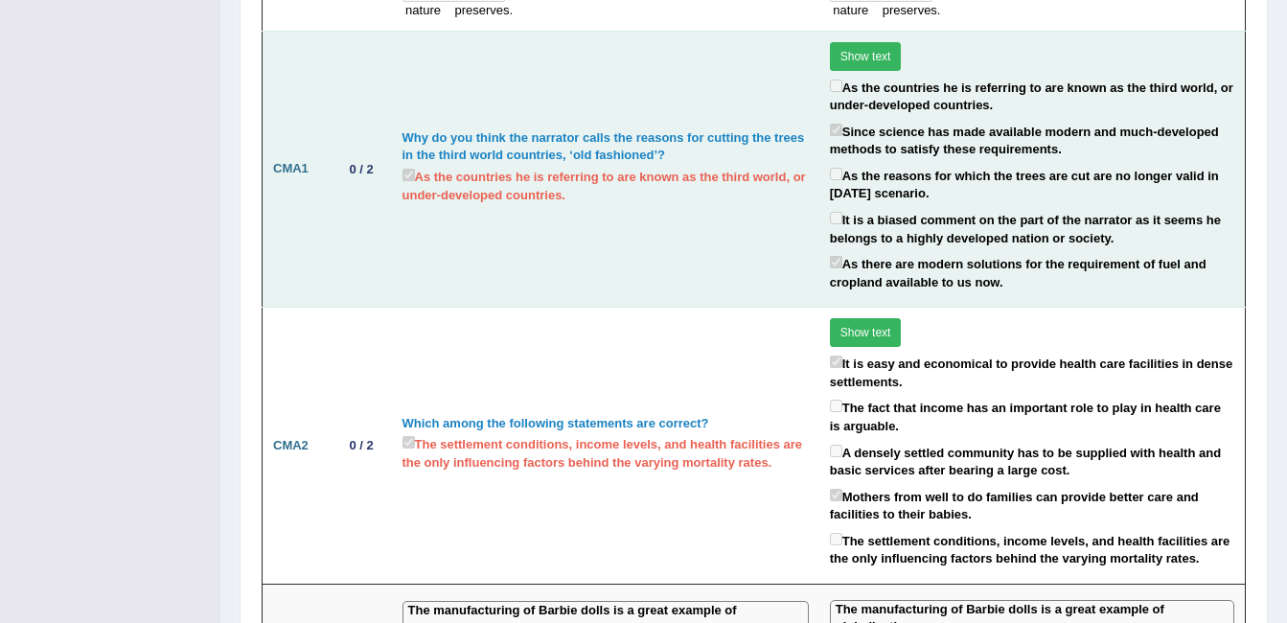
scroll to position [1438, 0]
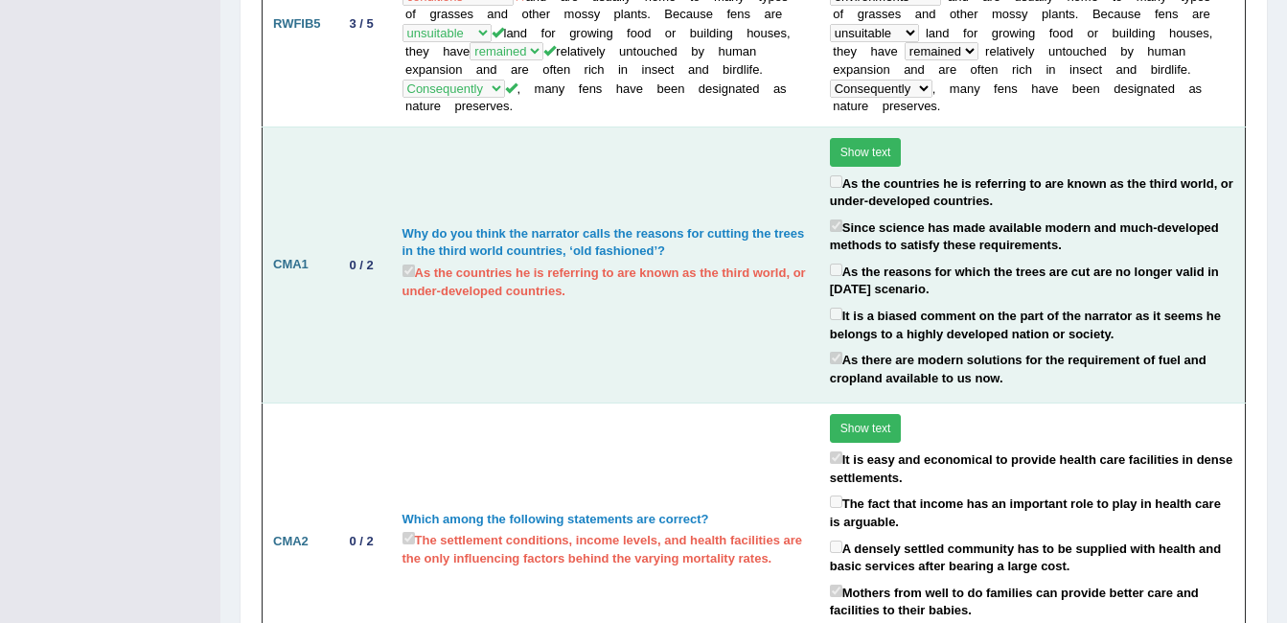
click at [852, 142] on button "Show text" at bounding box center [866, 152] width 72 height 29
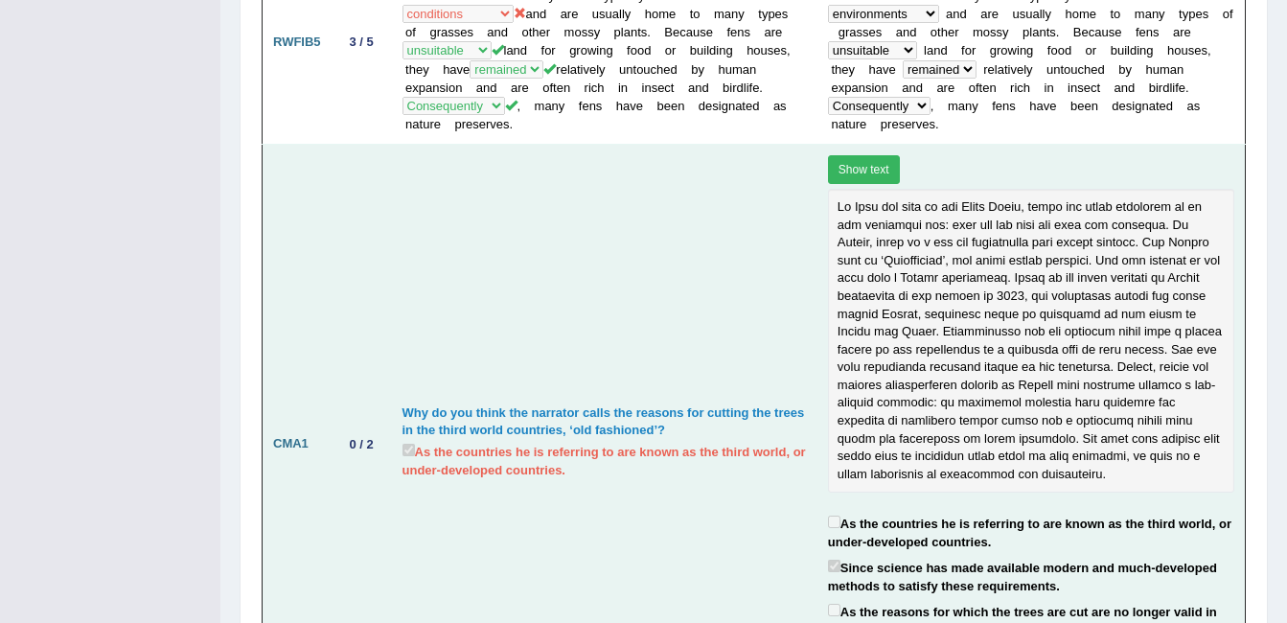
click at [852, 155] on button "Show text" at bounding box center [864, 169] width 72 height 29
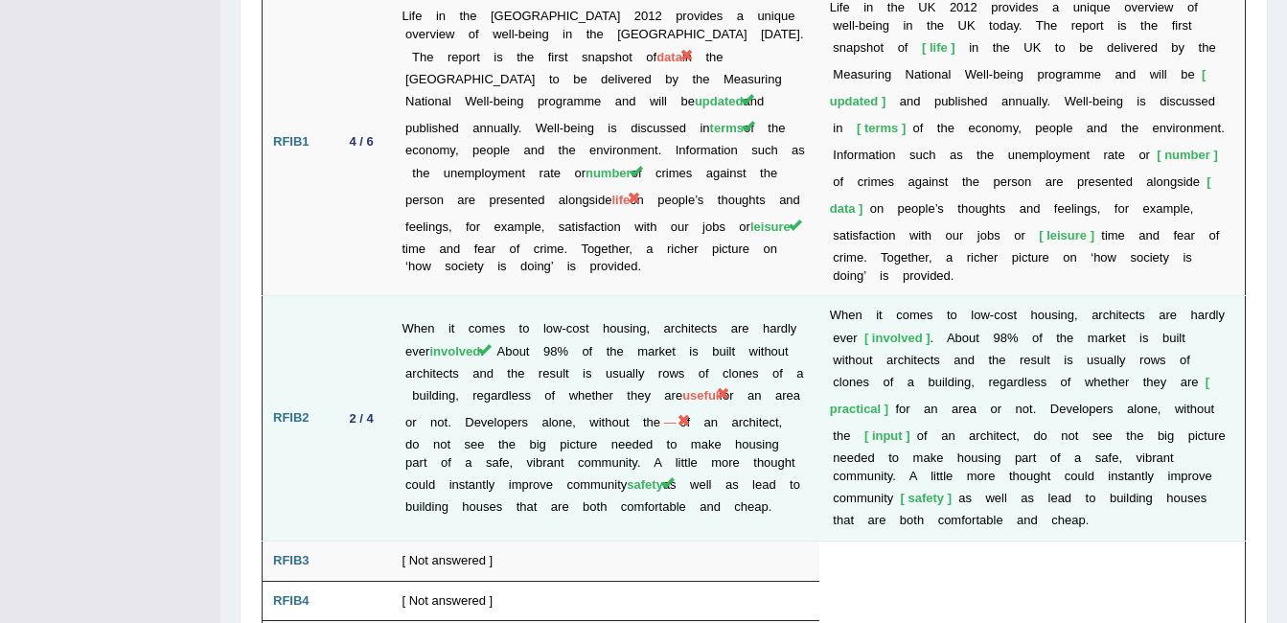
scroll to position [2756, 0]
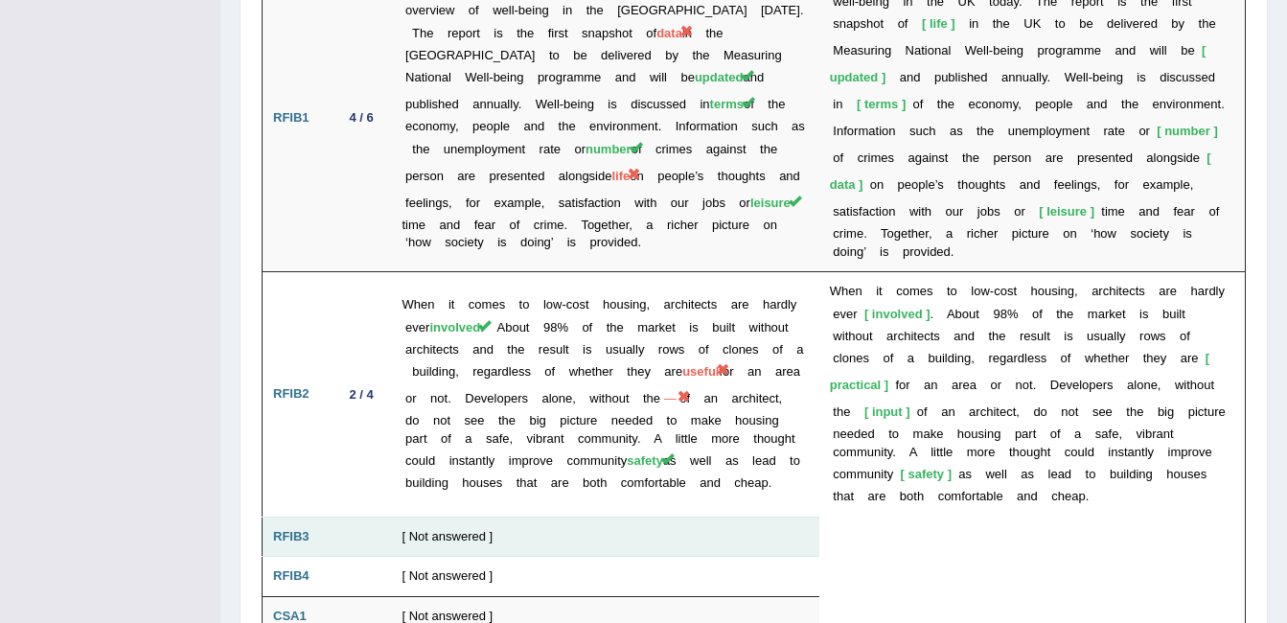
click at [438, 517] on td "[ Not answered ]" at bounding box center [605, 537] width 427 height 40
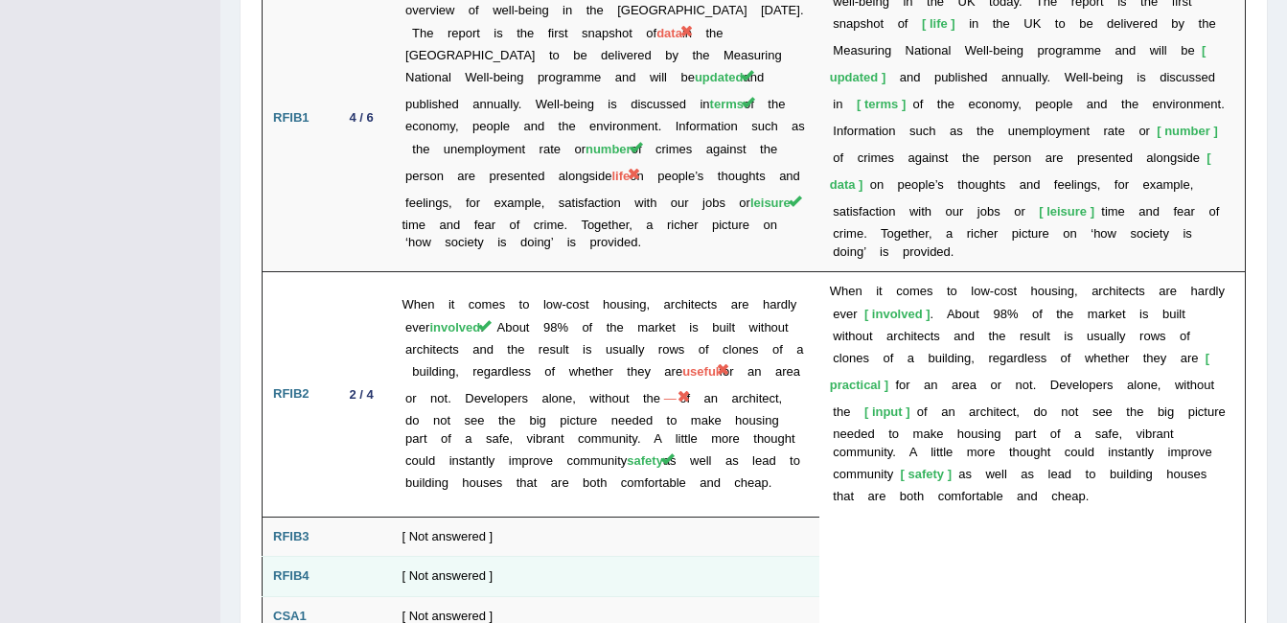
click at [467, 557] on td "[ Not answered ]" at bounding box center [605, 577] width 427 height 40
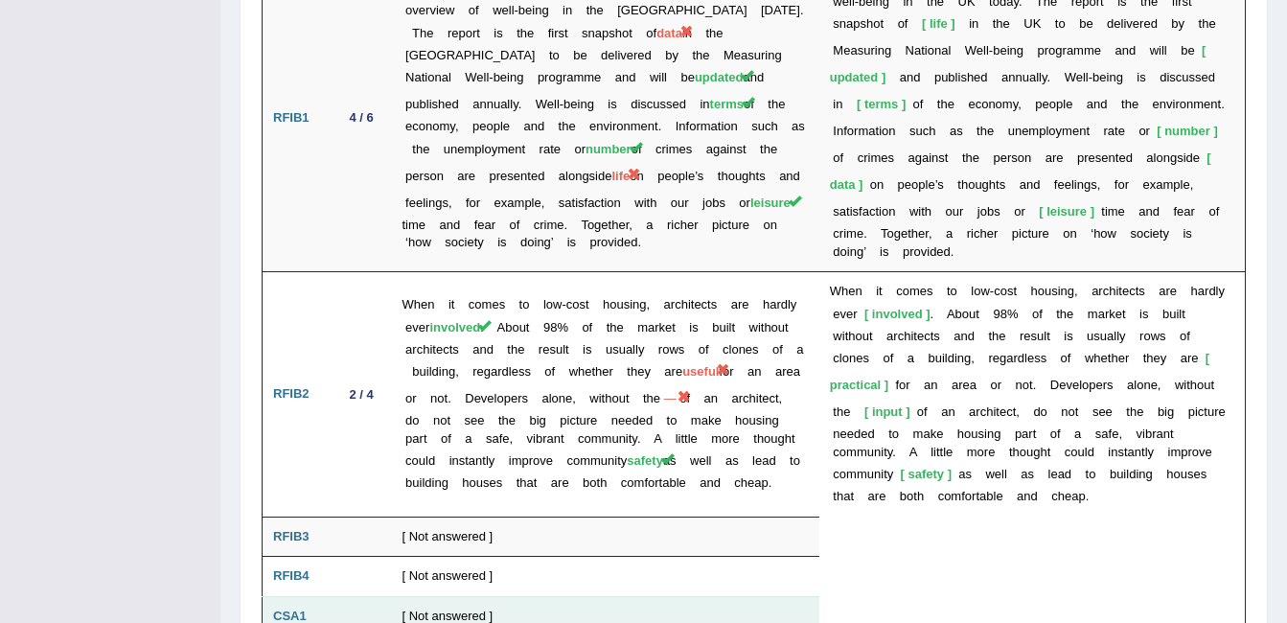
click at [483, 596] on td "[ Not answered ]" at bounding box center [605, 616] width 427 height 40
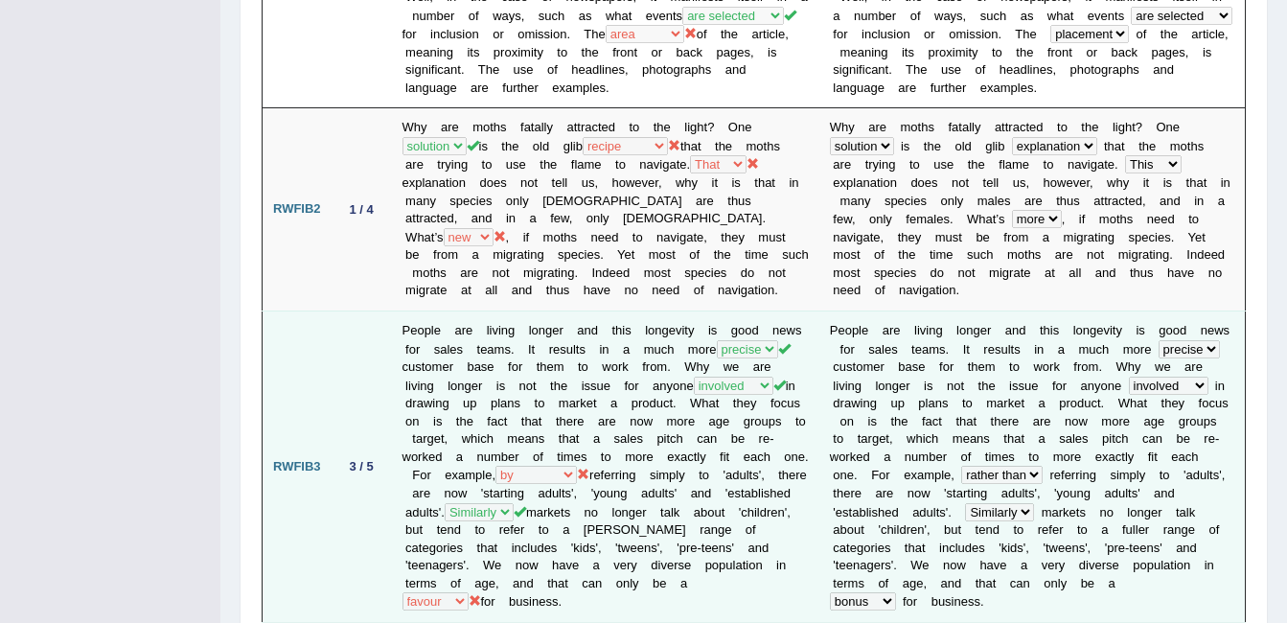
scroll to position [0, 0]
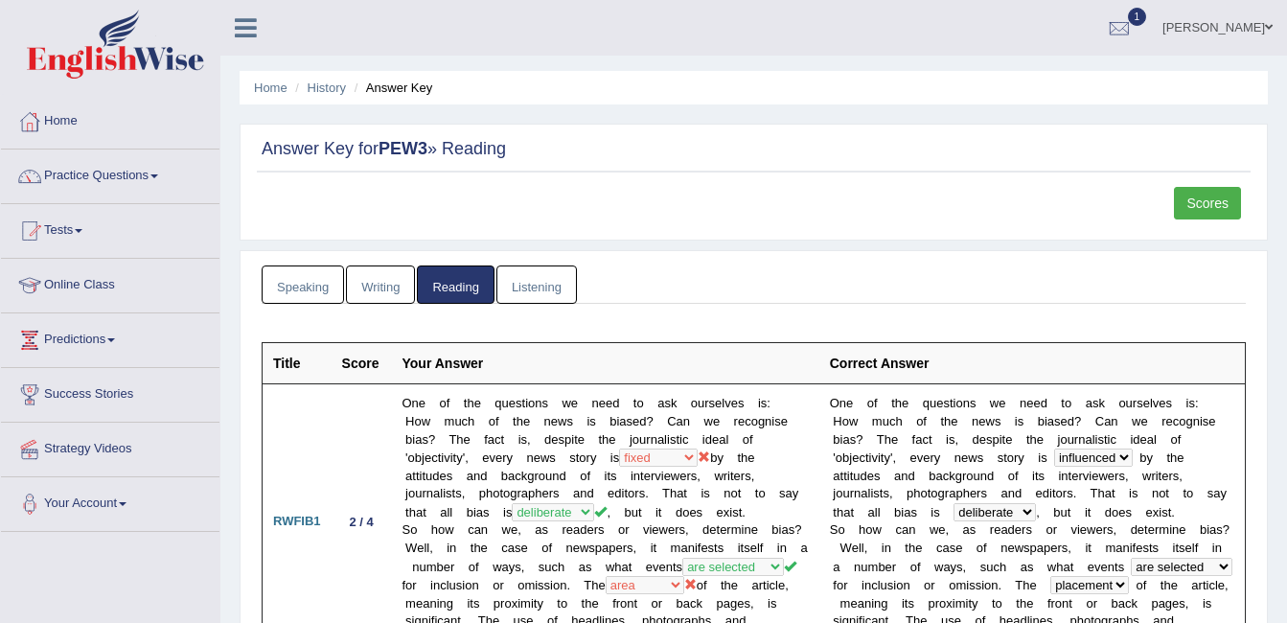
click at [1224, 207] on link "Scores" at bounding box center [1207, 203] width 67 height 33
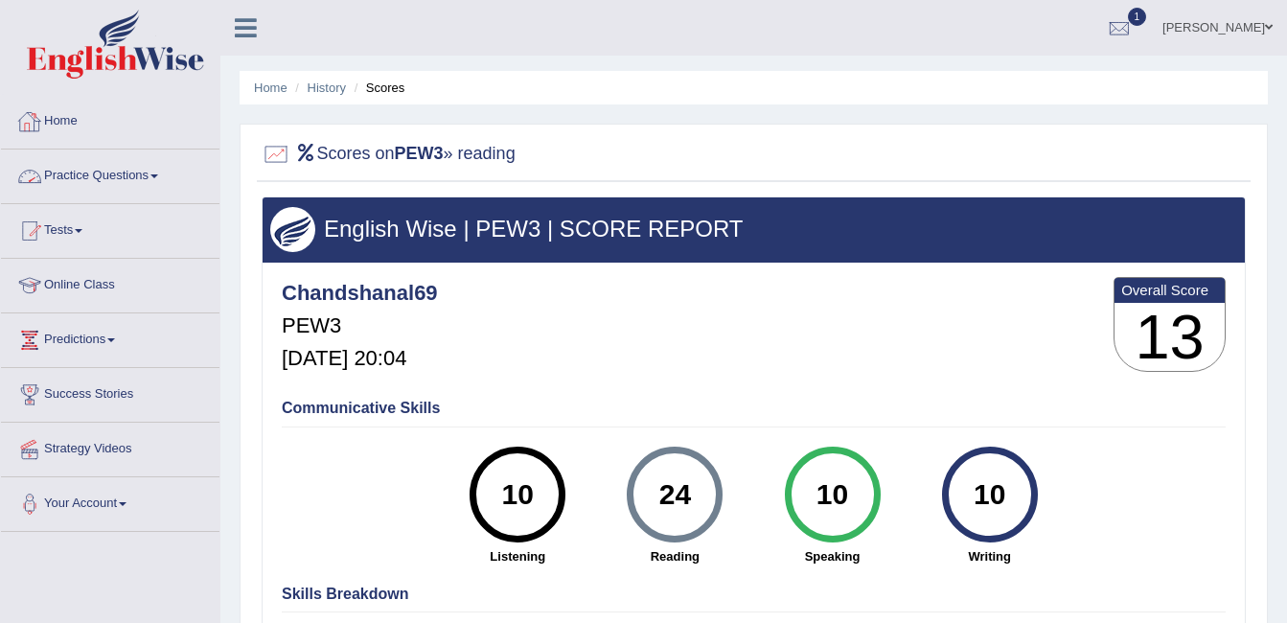
click at [59, 127] on link "Home" at bounding box center [110, 119] width 219 height 48
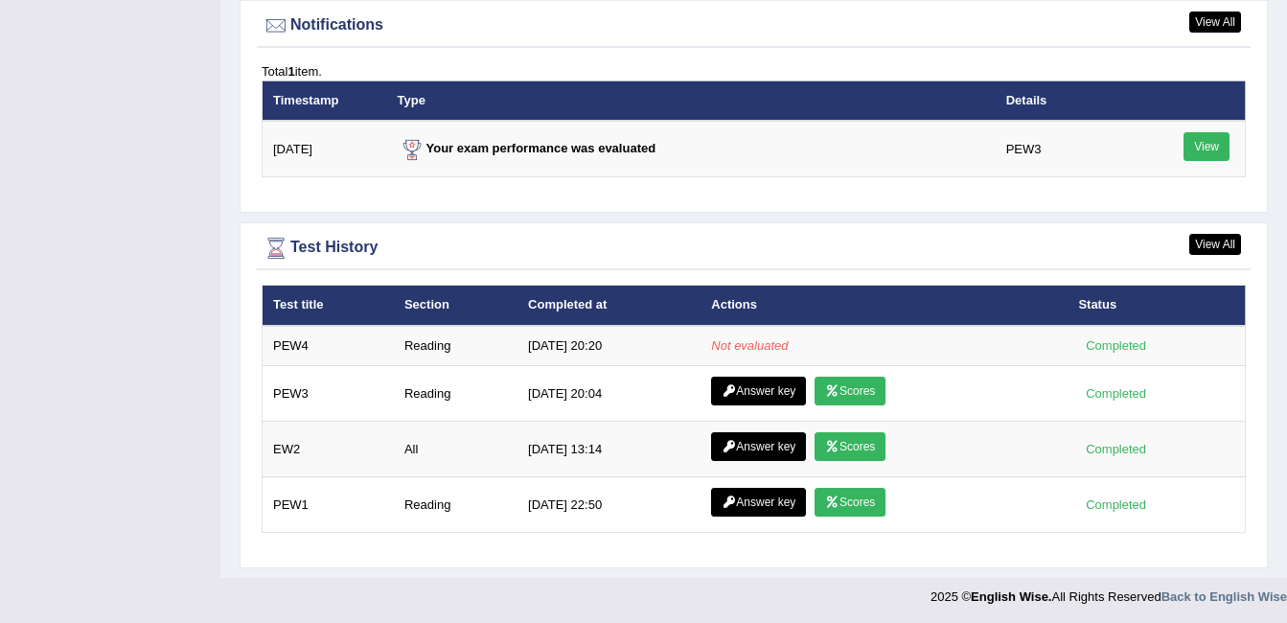
scroll to position [2338, 0]
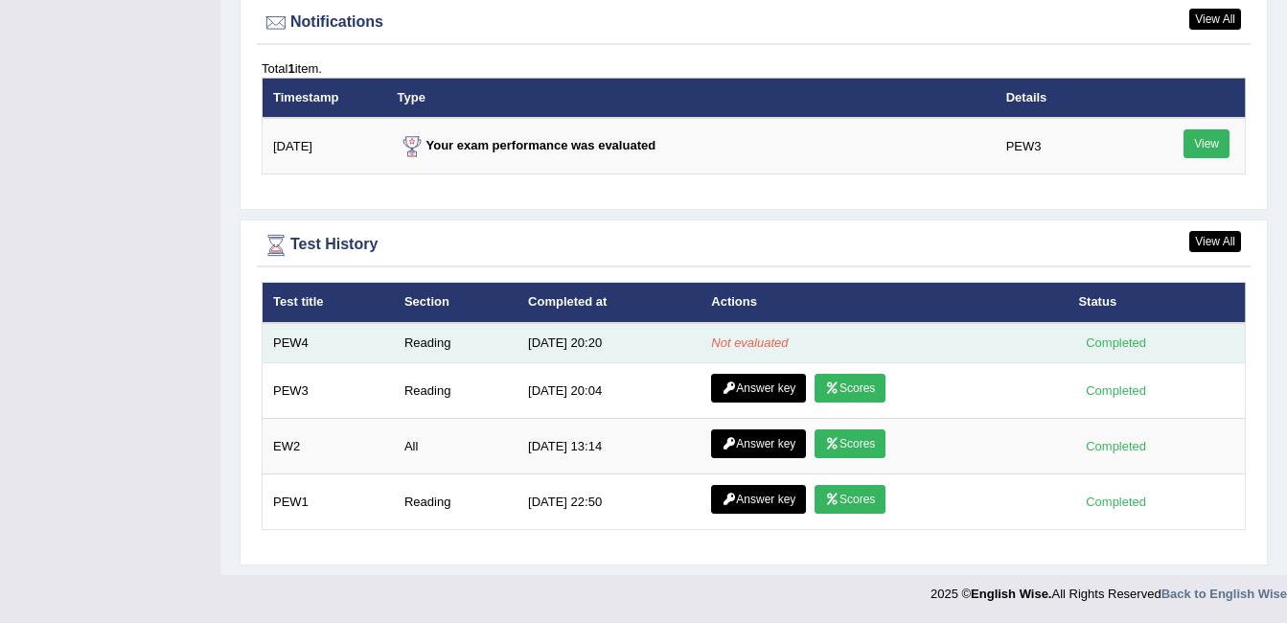
click at [762, 341] on em "Not evaluated" at bounding box center [749, 342] width 77 height 14
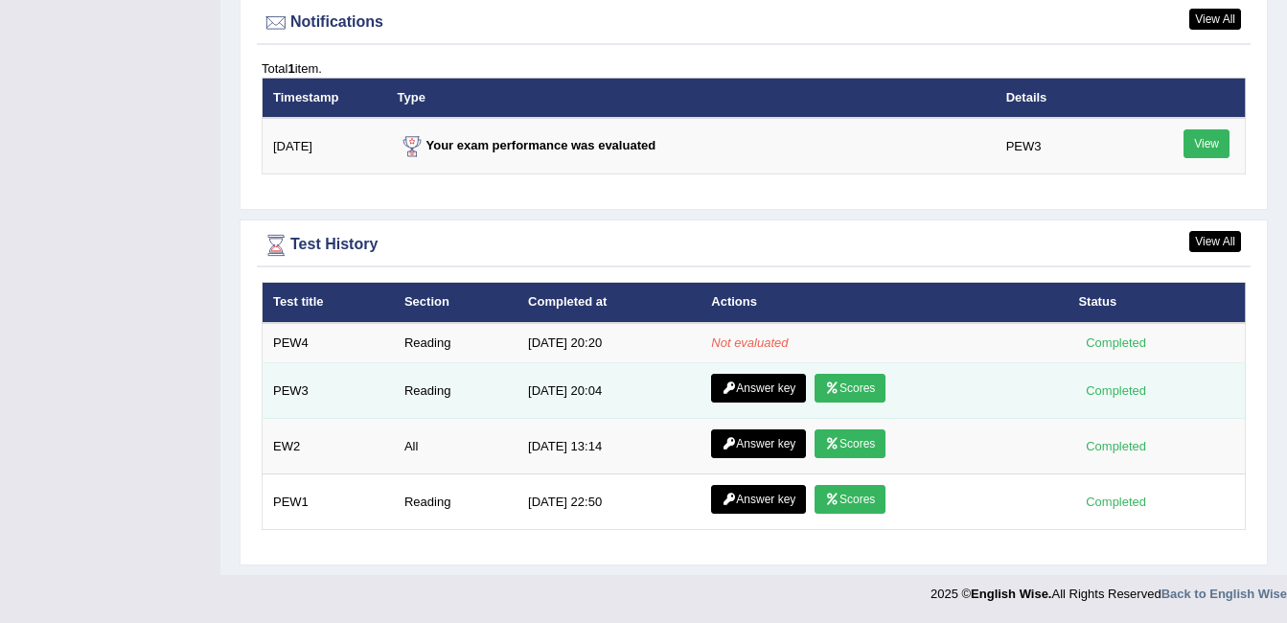
click at [872, 382] on link "Scores" at bounding box center [850, 388] width 71 height 29
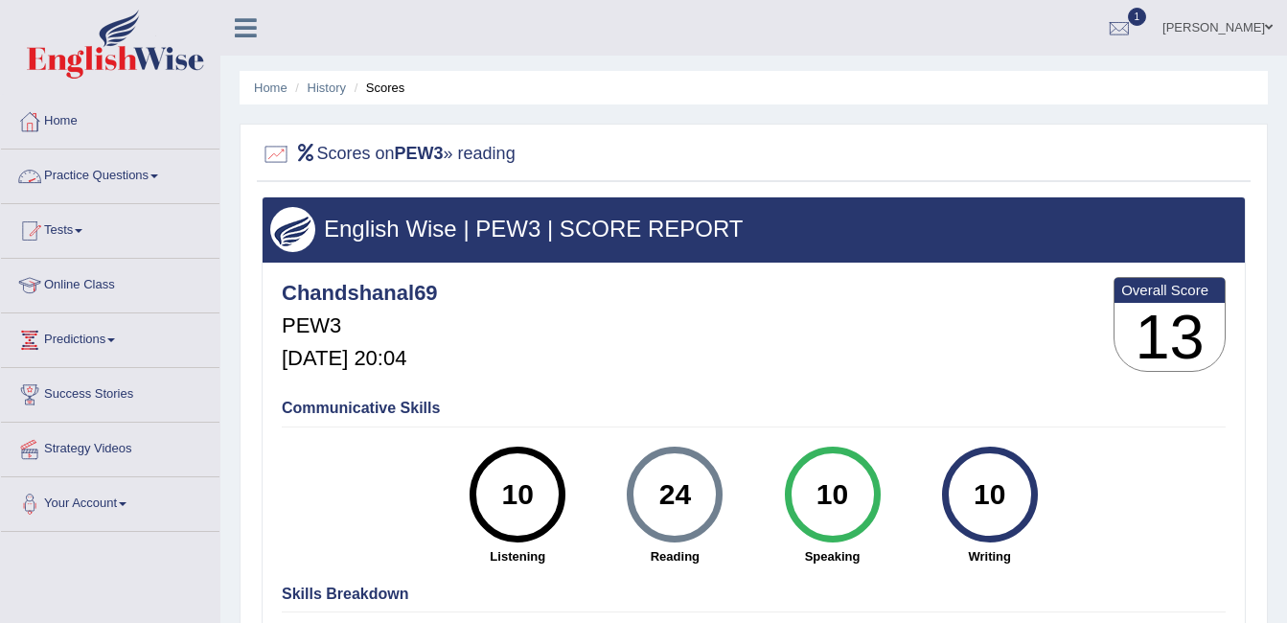
click at [121, 166] on link "Practice Questions" at bounding box center [110, 174] width 219 height 48
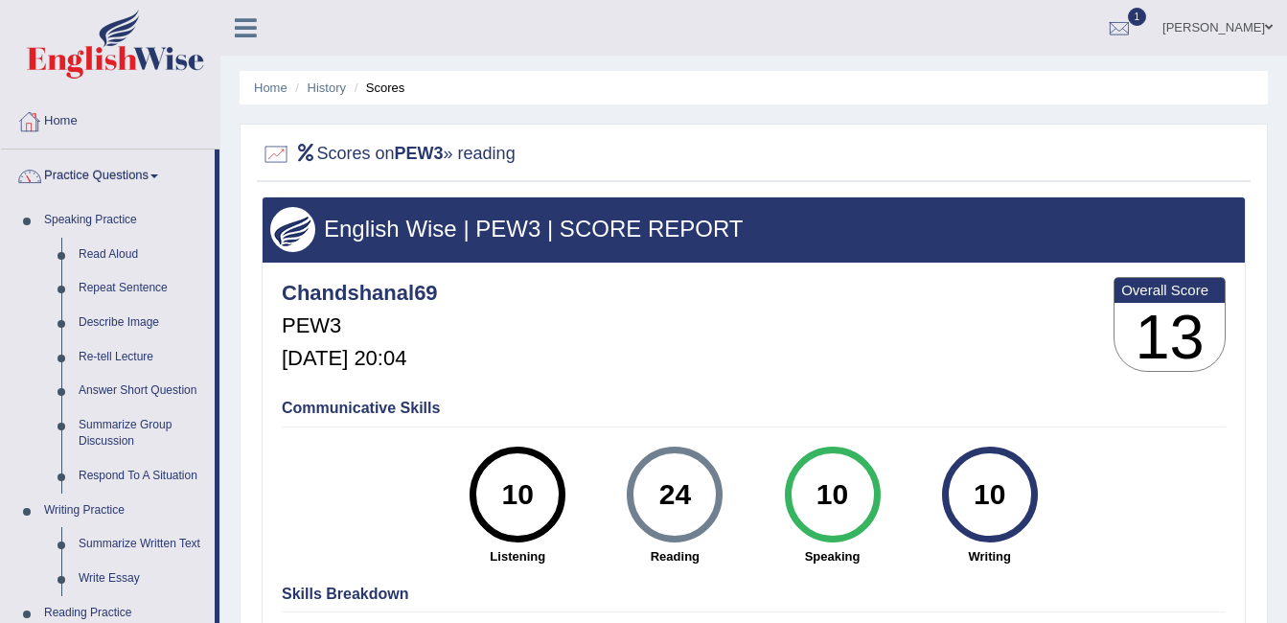
click at [71, 131] on link "Home" at bounding box center [110, 119] width 219 height 48
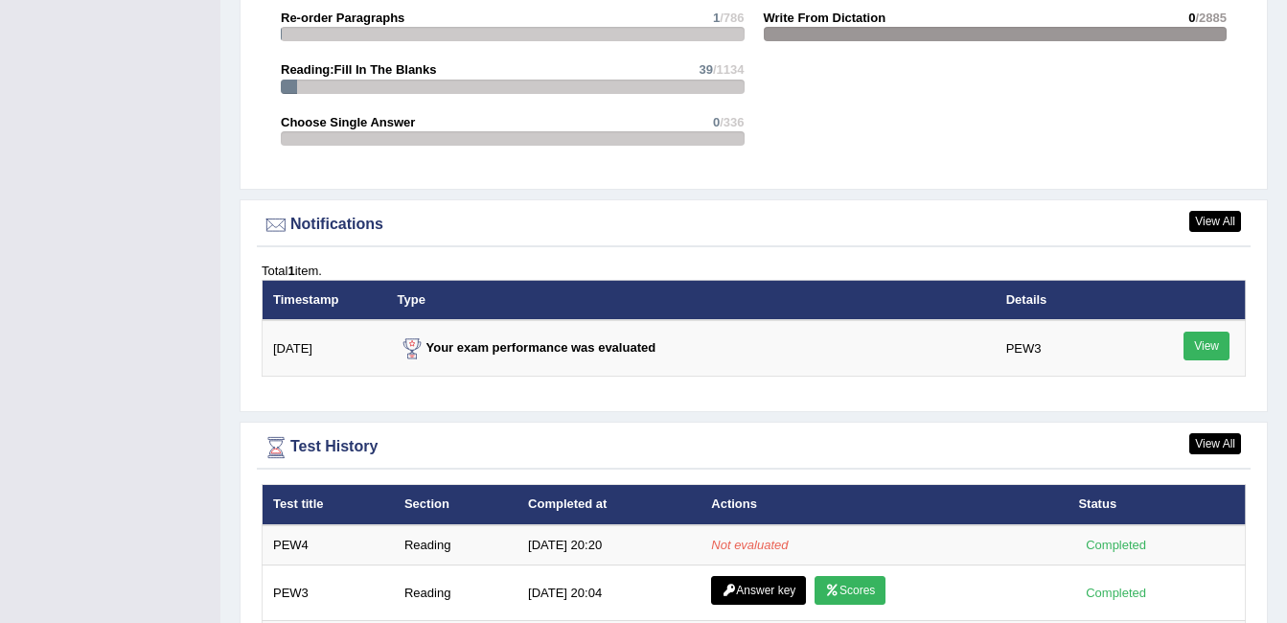
scroll to position [2338, 0]
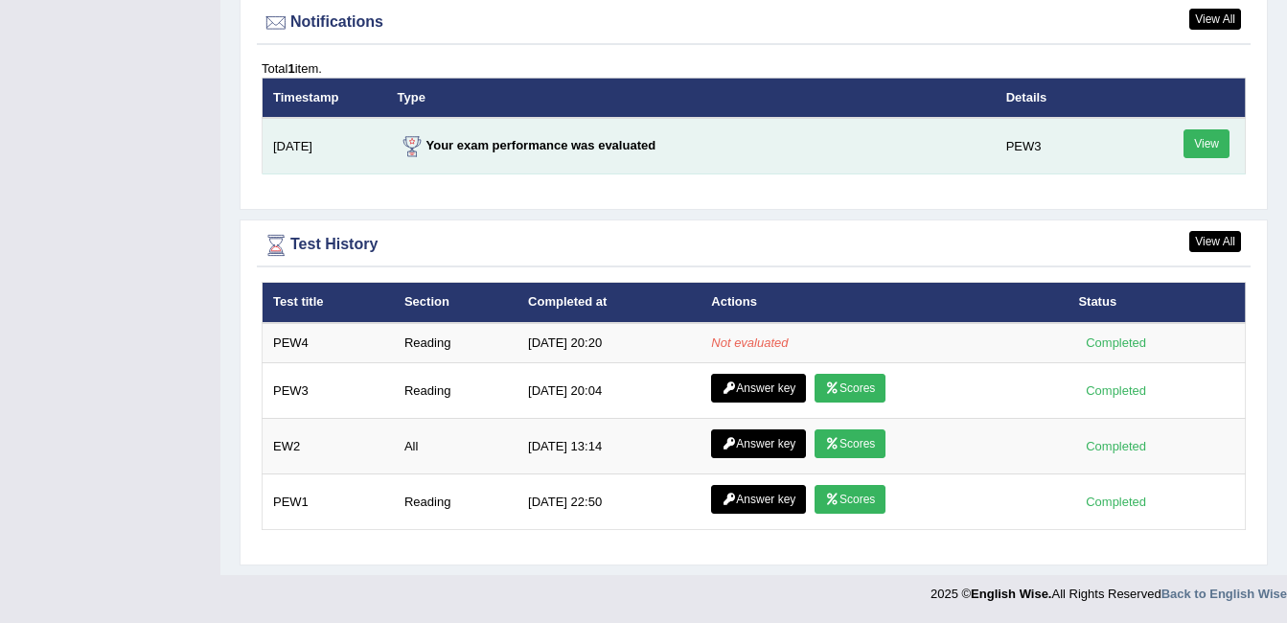
click at [1213, 137] on link "View" at bounding box center [1207, 143] width 46 height 29
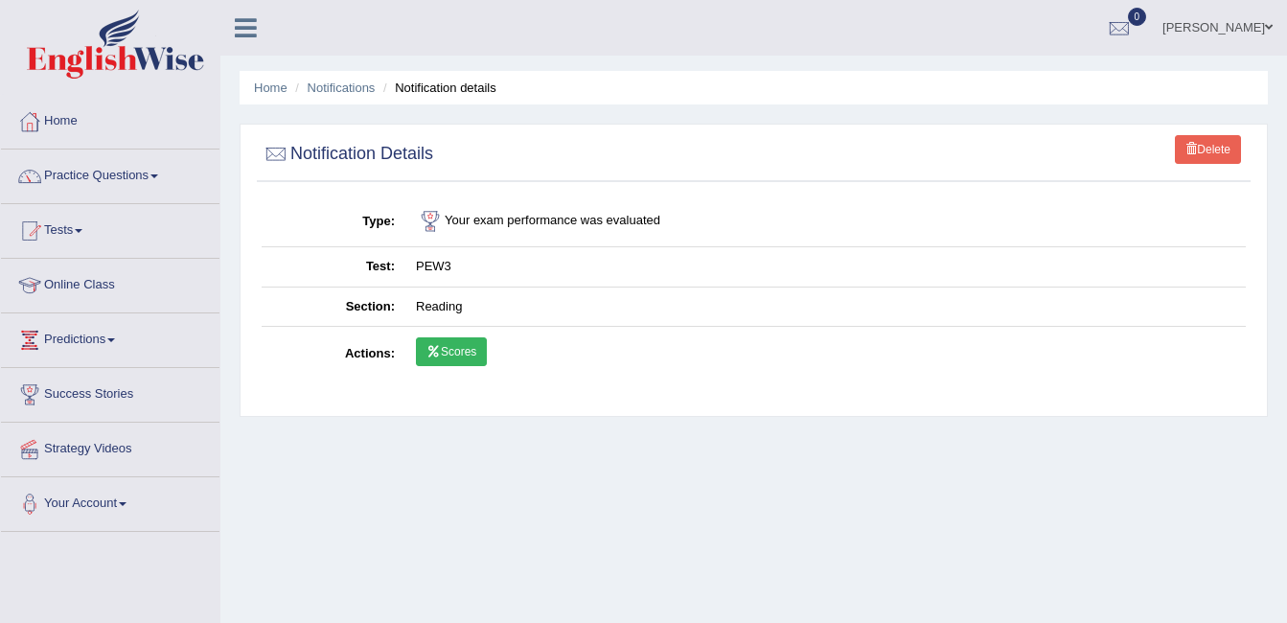
click at [478, 355] on link "Scores" at bounding box center [451, 351] width 71 height 29
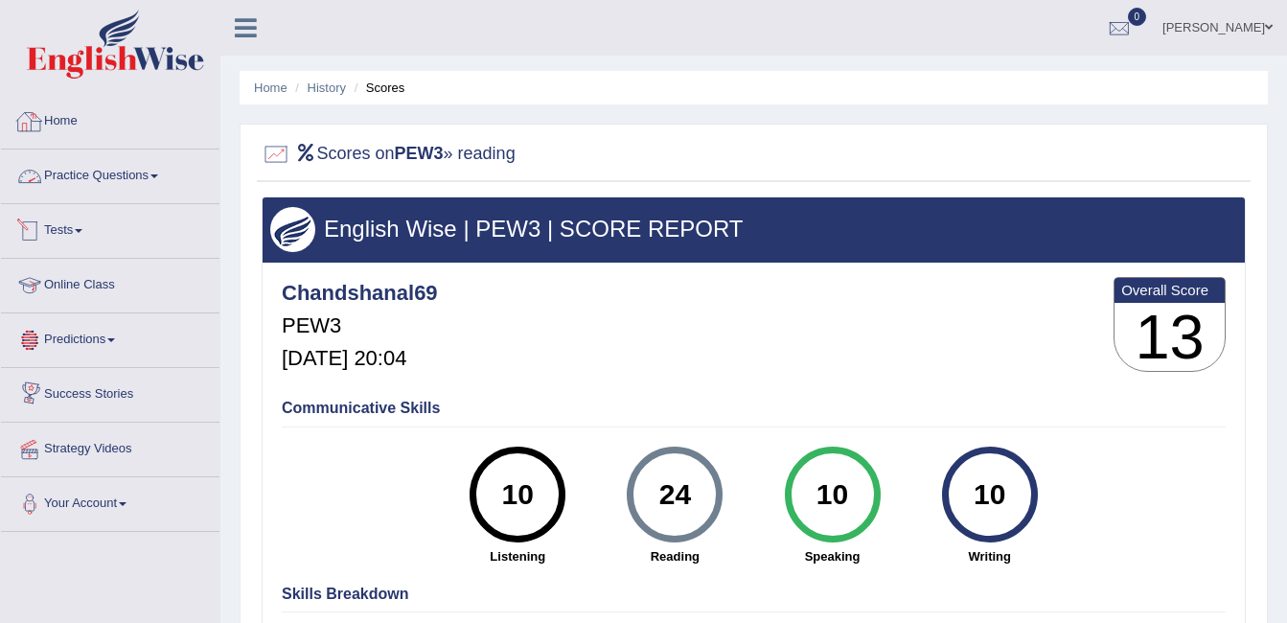
click at [81, 128] on link "Home" at bounding box center [110, 119] width 219 height 48
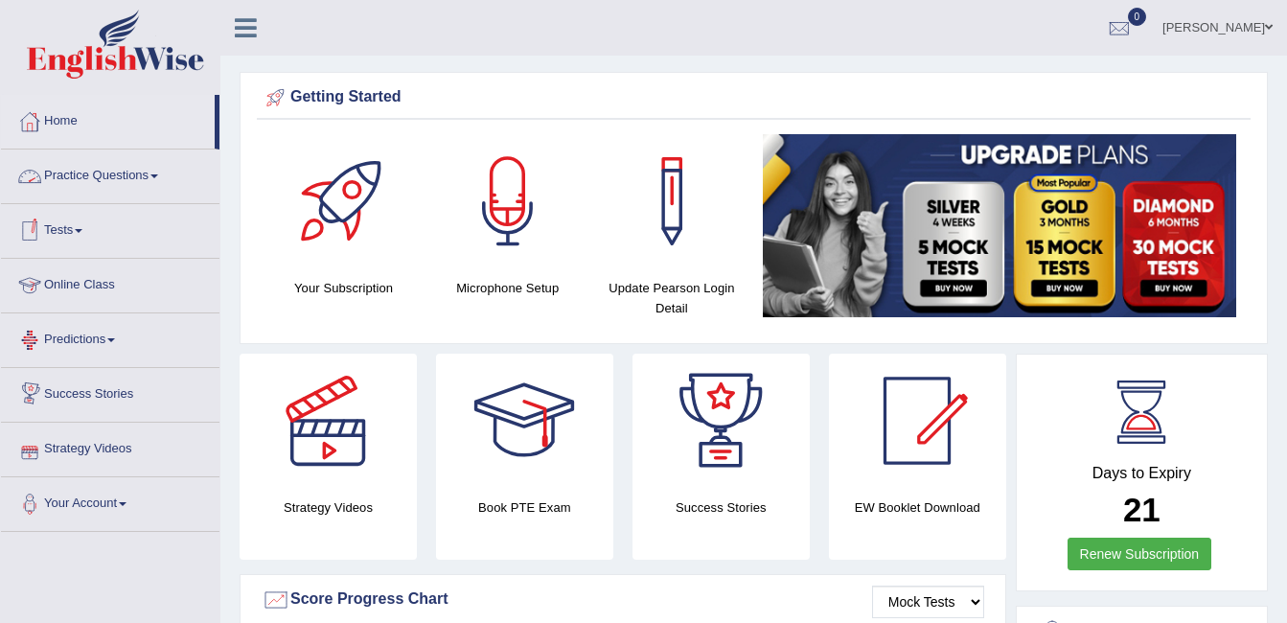
click at [108, 161] on link "Practice Questions" at bounding box center [110, 174] width 219 height 48
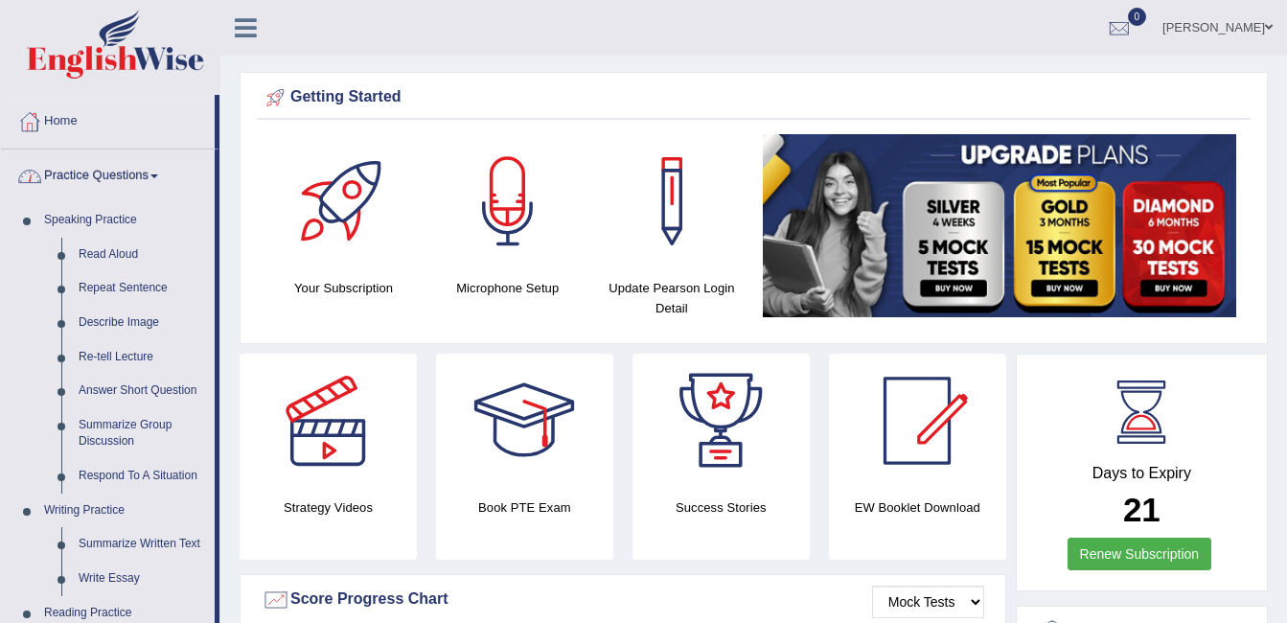
click at [119, 183] on link "Practice Questions" at bounding box center [108, 174] width 214 height 48
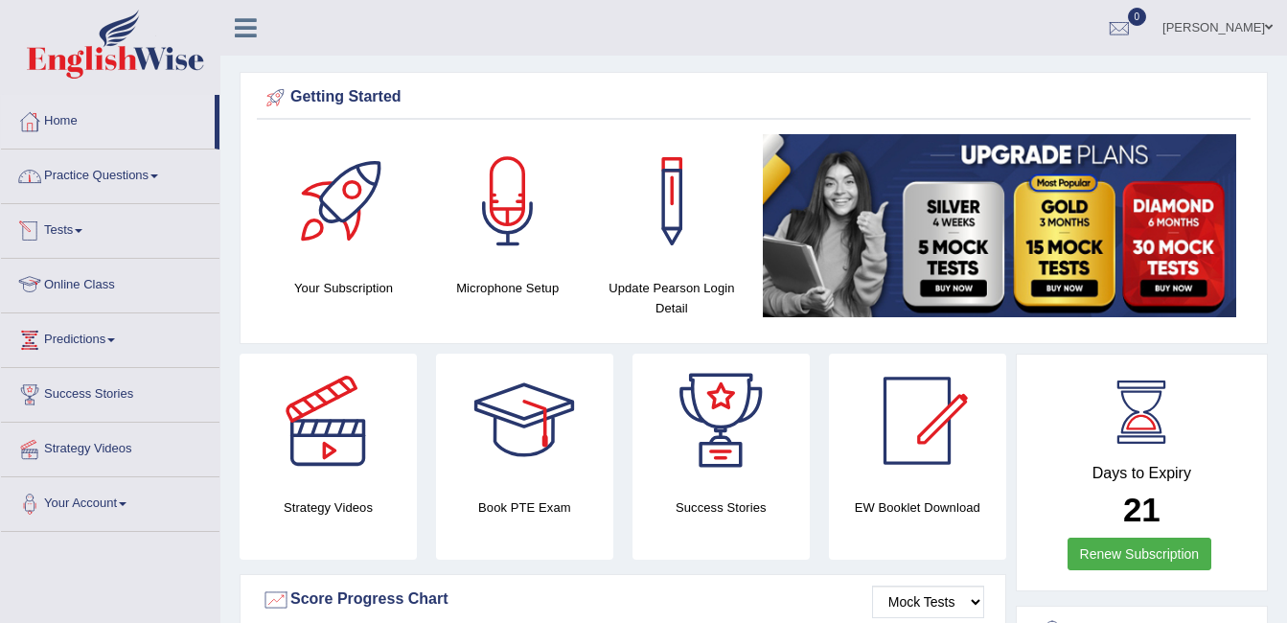
click at [84, 228] on link "Tests" at bounding box center [110, 228] width 219 height 48
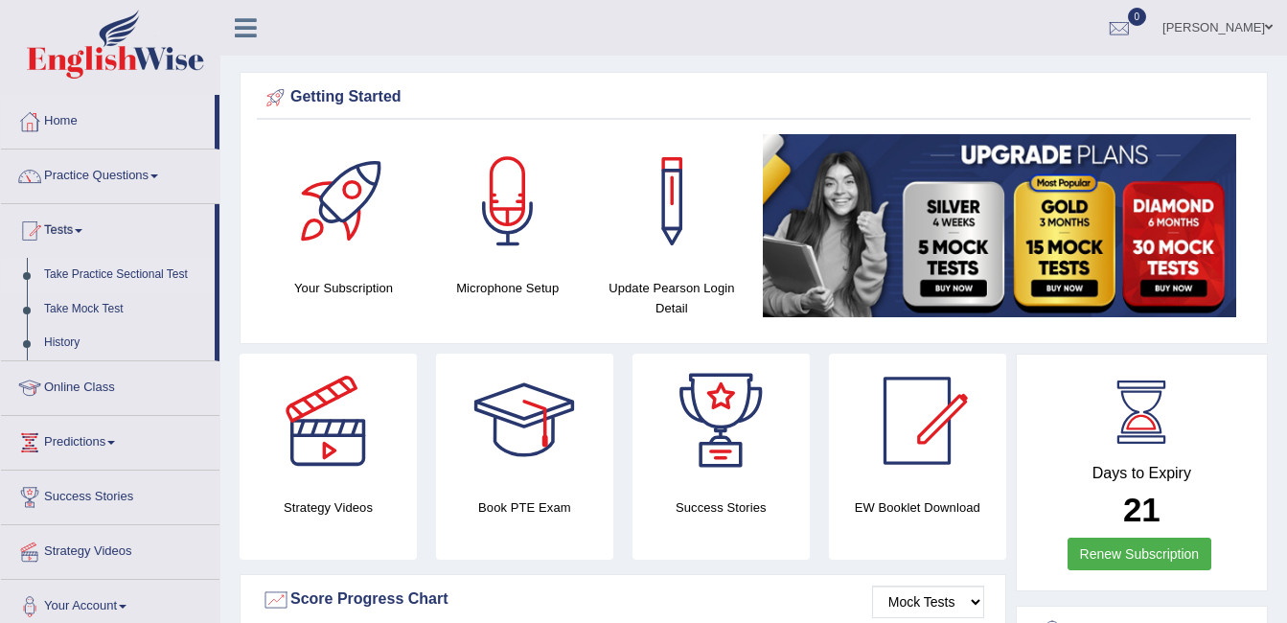
click at [126, 275] on link "Take Practice Sectional Test" at bounding box center [124, 275] width 179 height 35
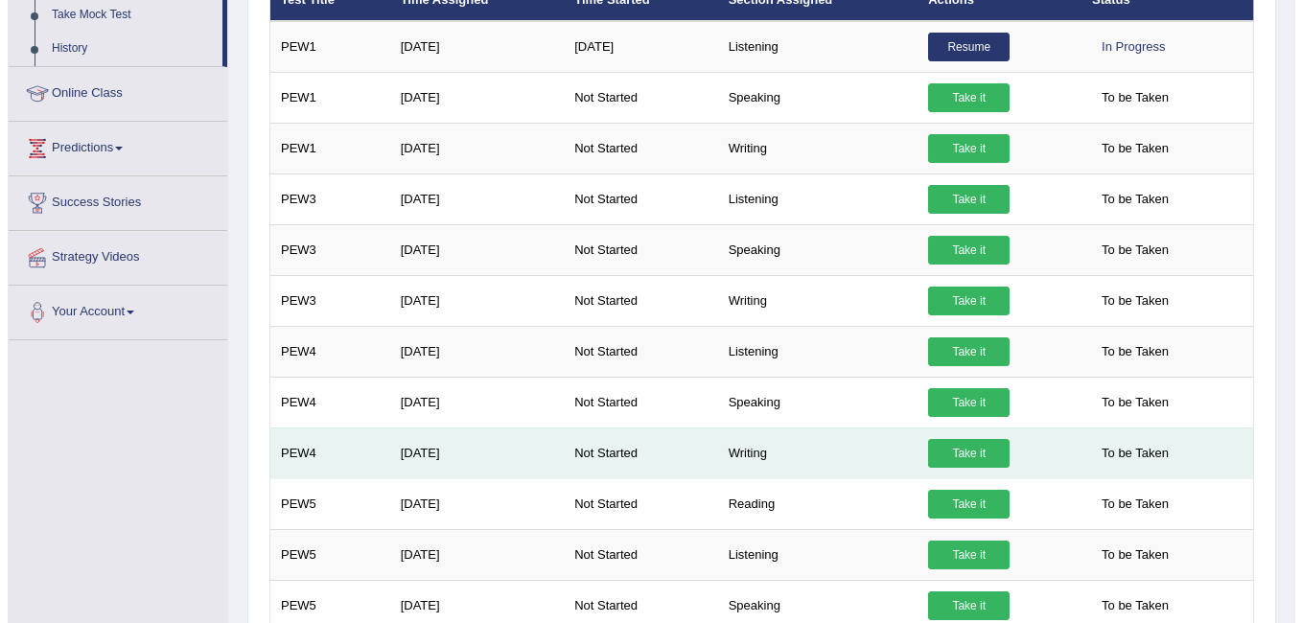
scroll to position [390, 0]
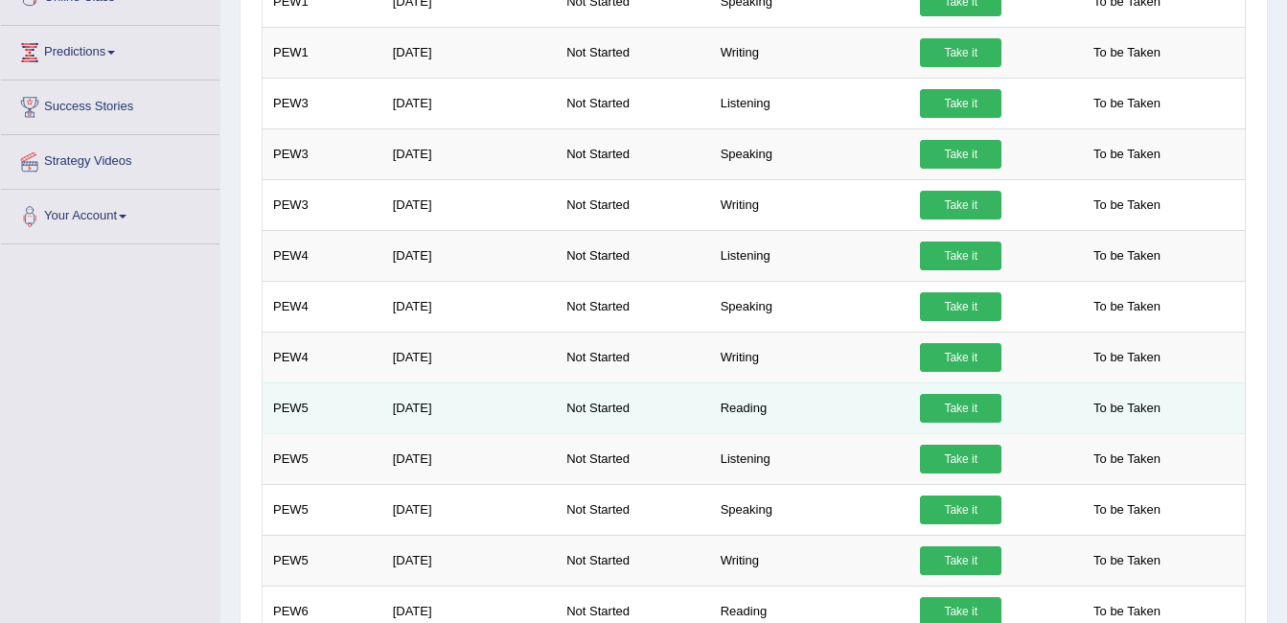
click at [952, 414] on link "Take it" at bounding box center [960, 408] width 81 height 29
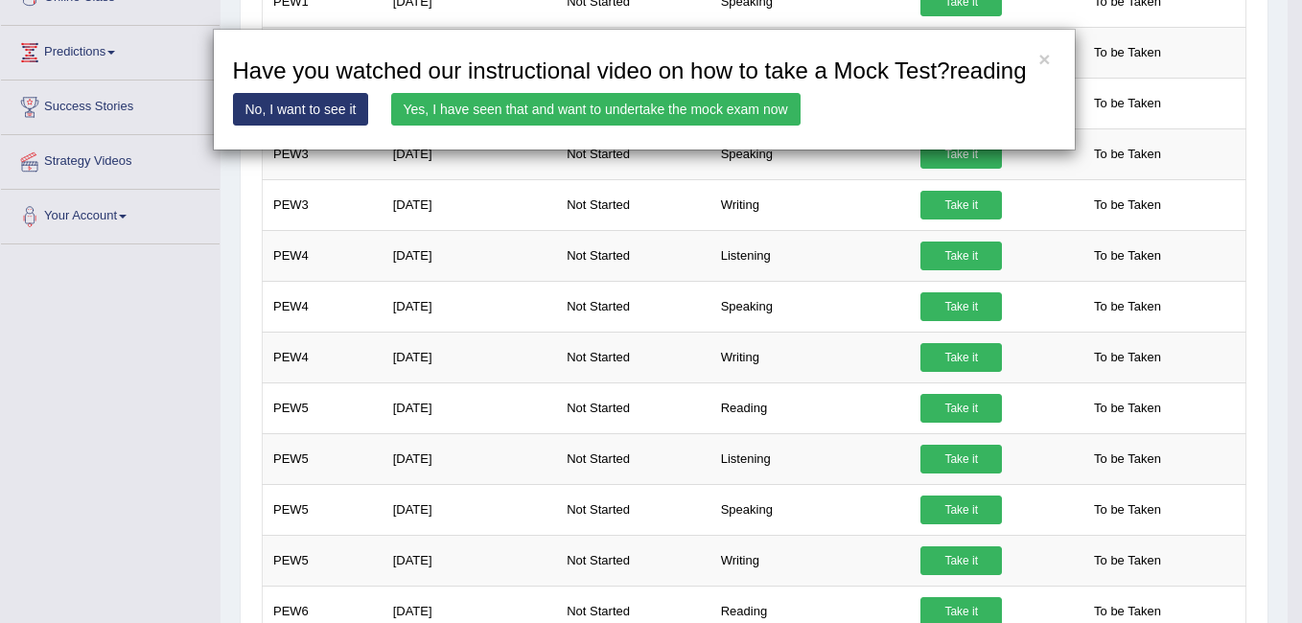
click at [579, 107] on link "Yes, I have seen that and want to undertake the mock exam now" at bounding box center [595, 109] width 409 height 33
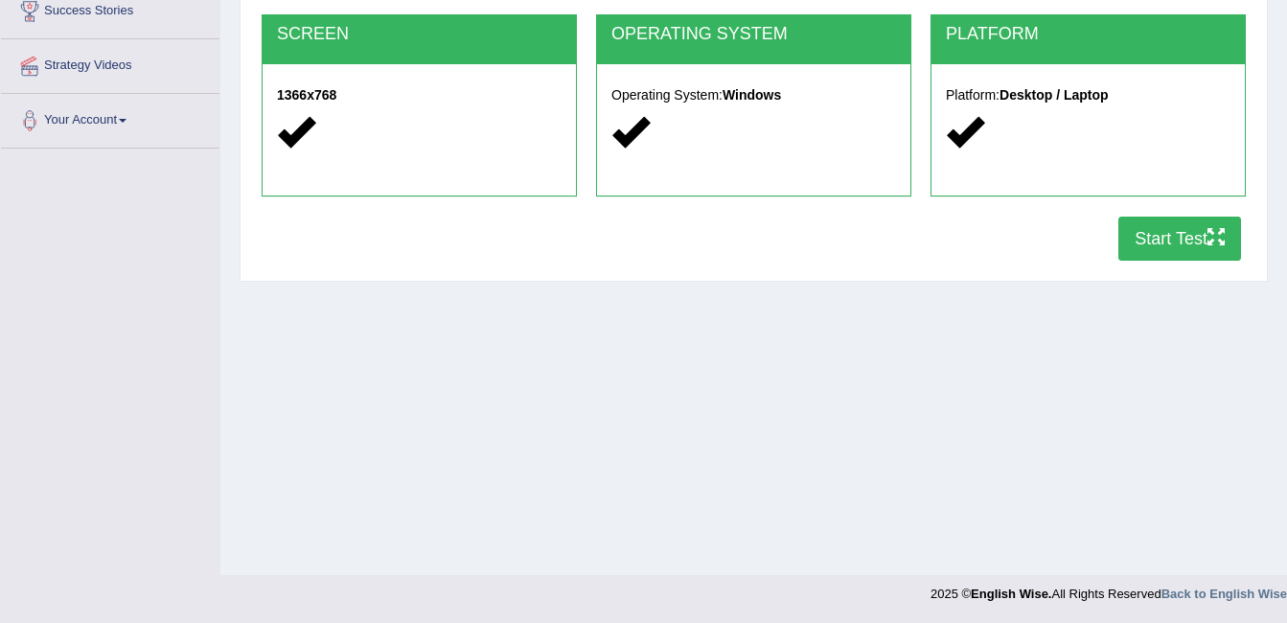
click at [1199, 232] on button "Start Test" at bounding box center [1180, 239] width 123 height 44
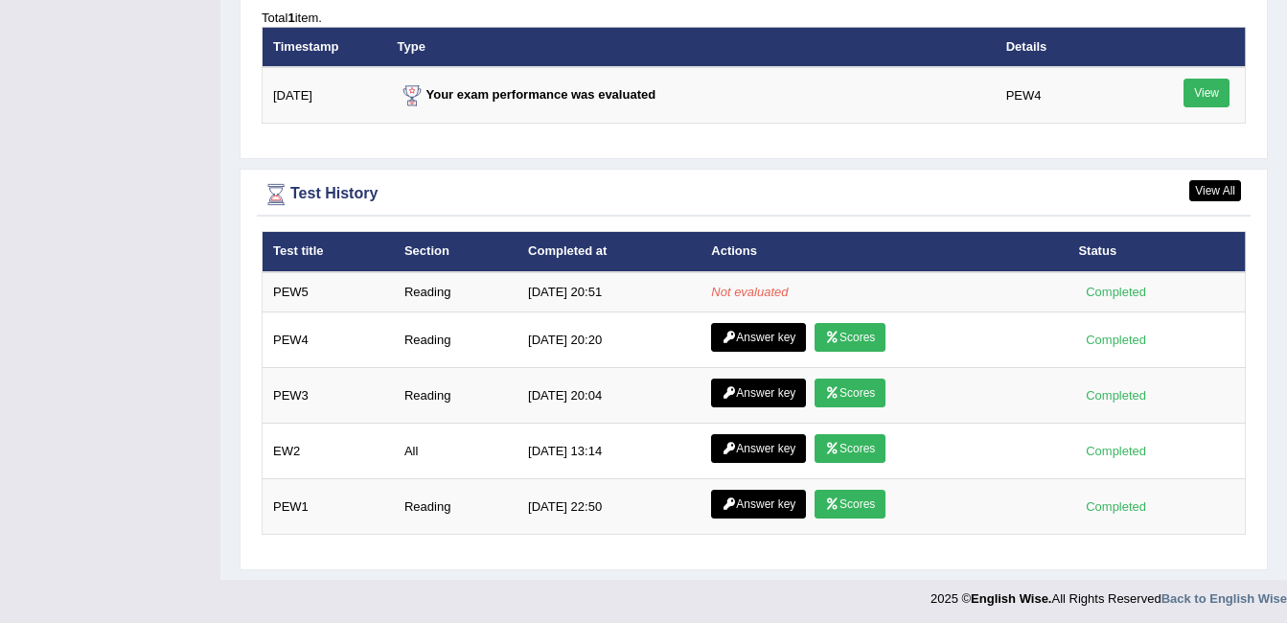
scroll to position [2393, 0]
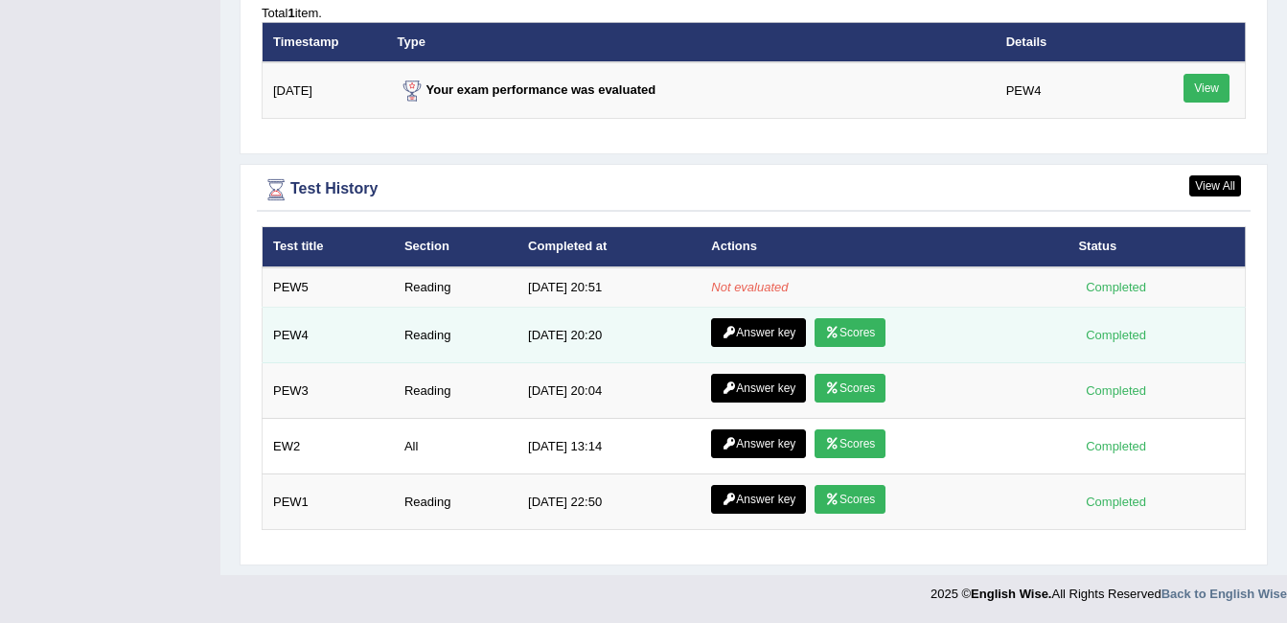
click at [861, 329] on link "Scores" at bounding box center [850, 332] width 71 height 29
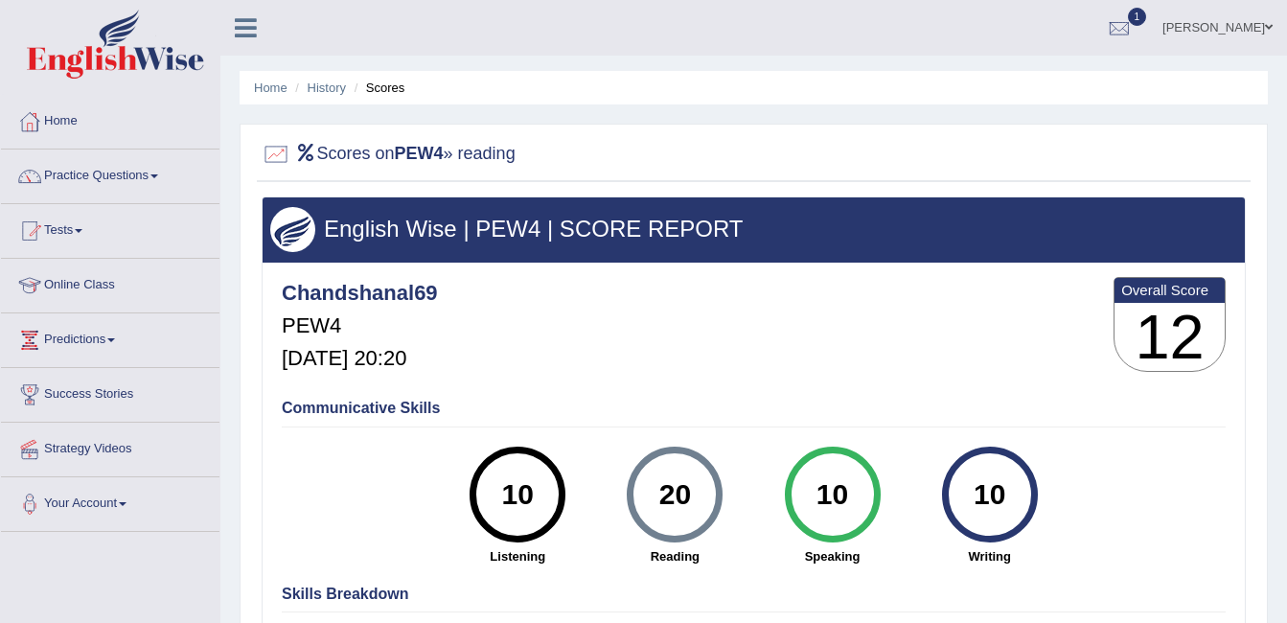
click at [64, 126] on link "Home" at bounding box center [110, 119] width 219 height 48
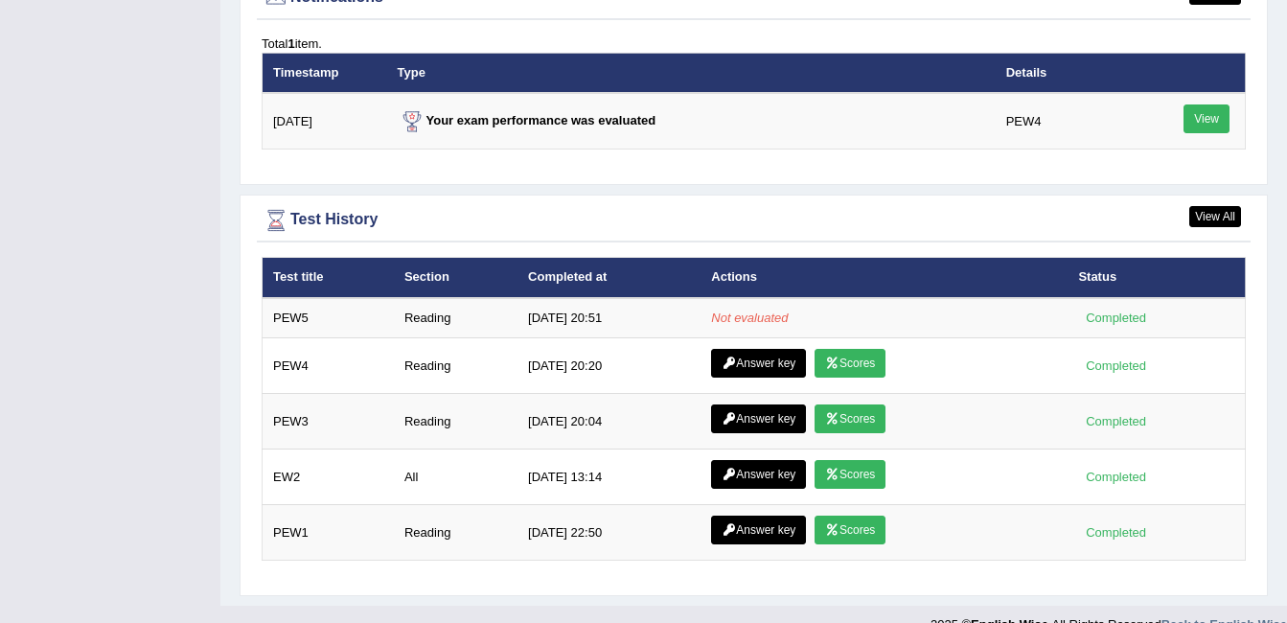
scroll to position [2393, 0]
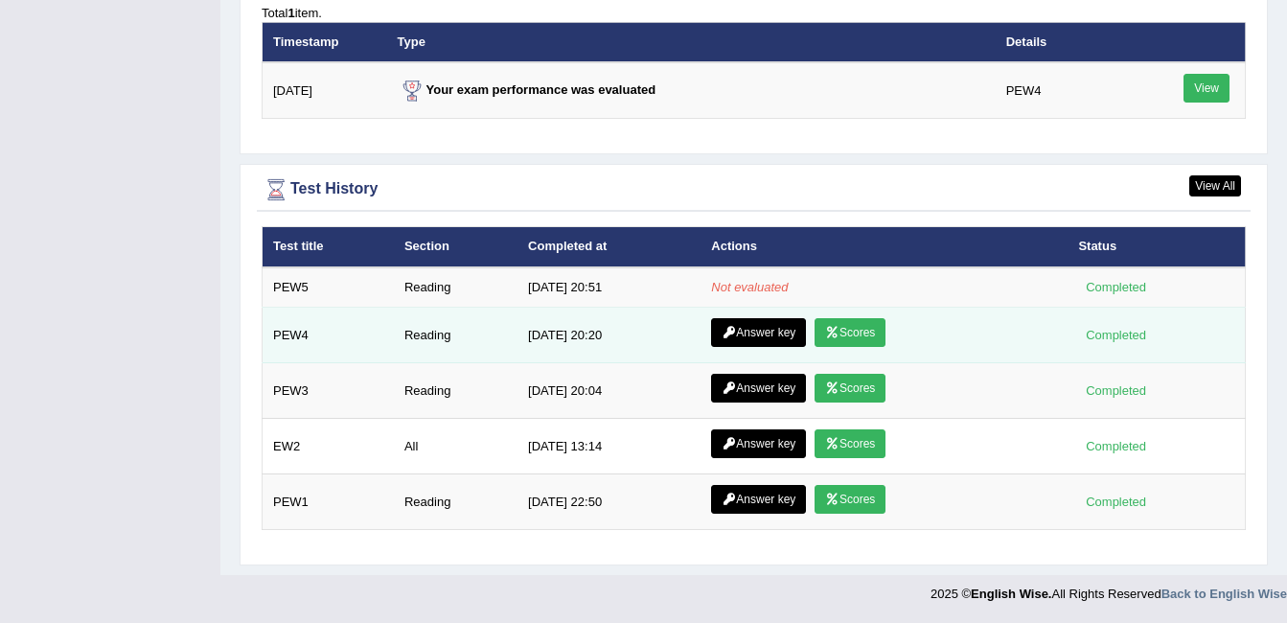
click at [756, 335] on link "Answer key" at bounding box center [758, 332] width 95 height 29
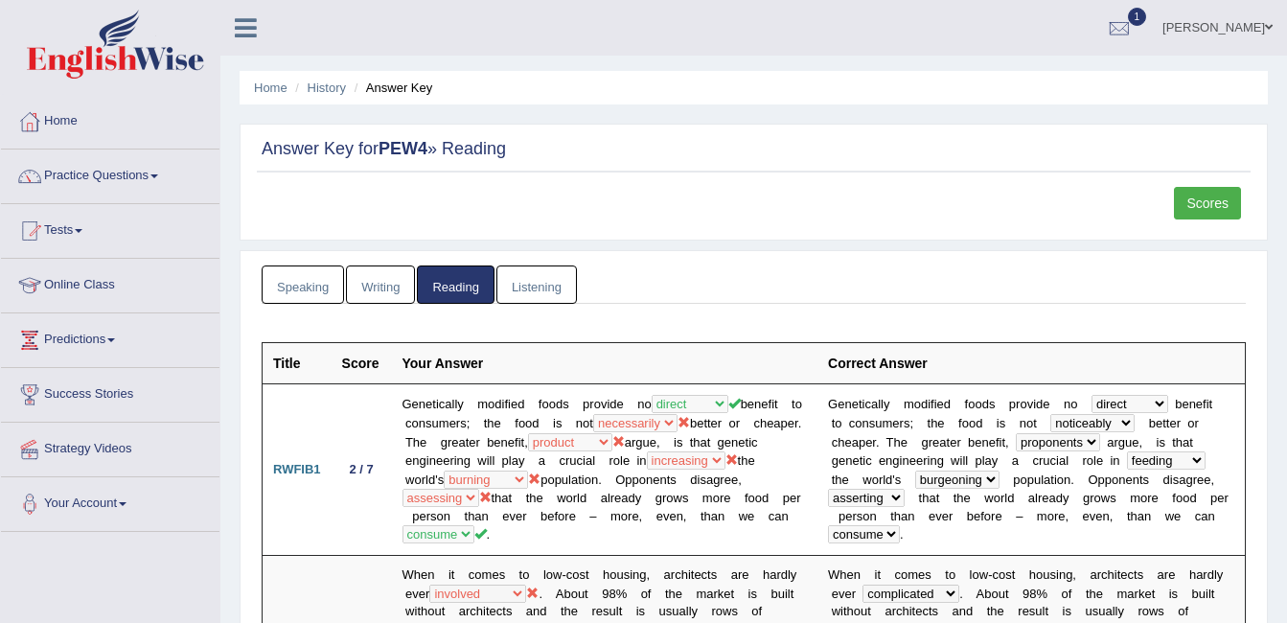
click at [1229, 194] on link "Scores" at bounding box center [1207, 203] width 67 height 33
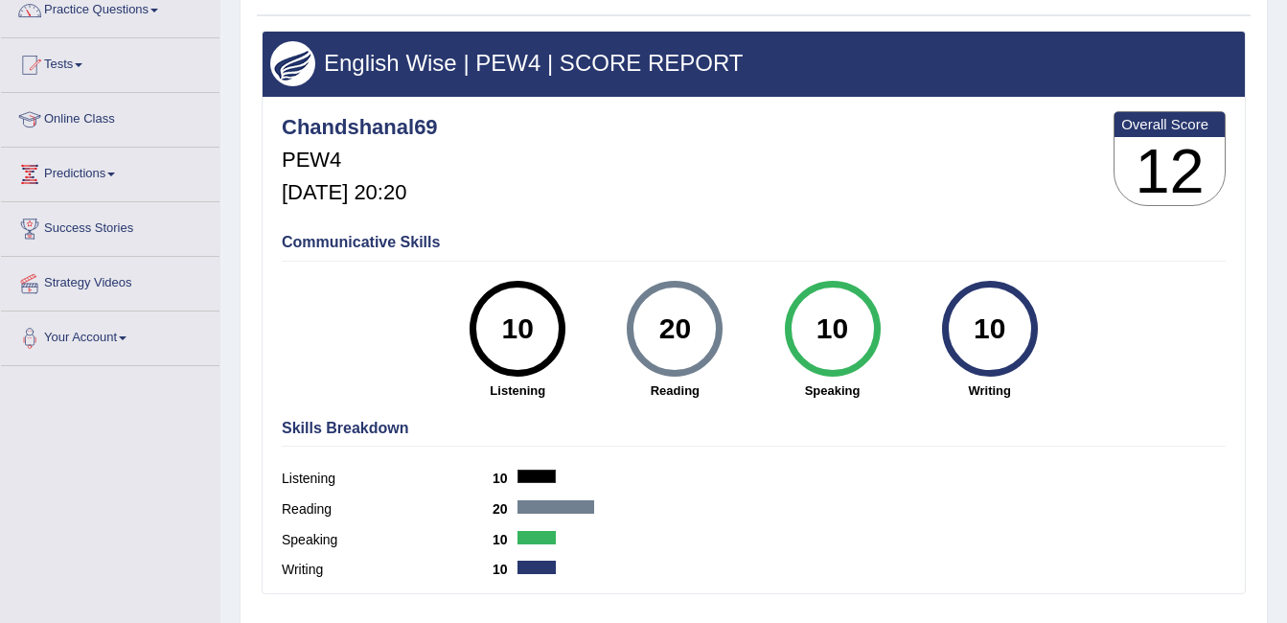
scroll to position [96, 0]
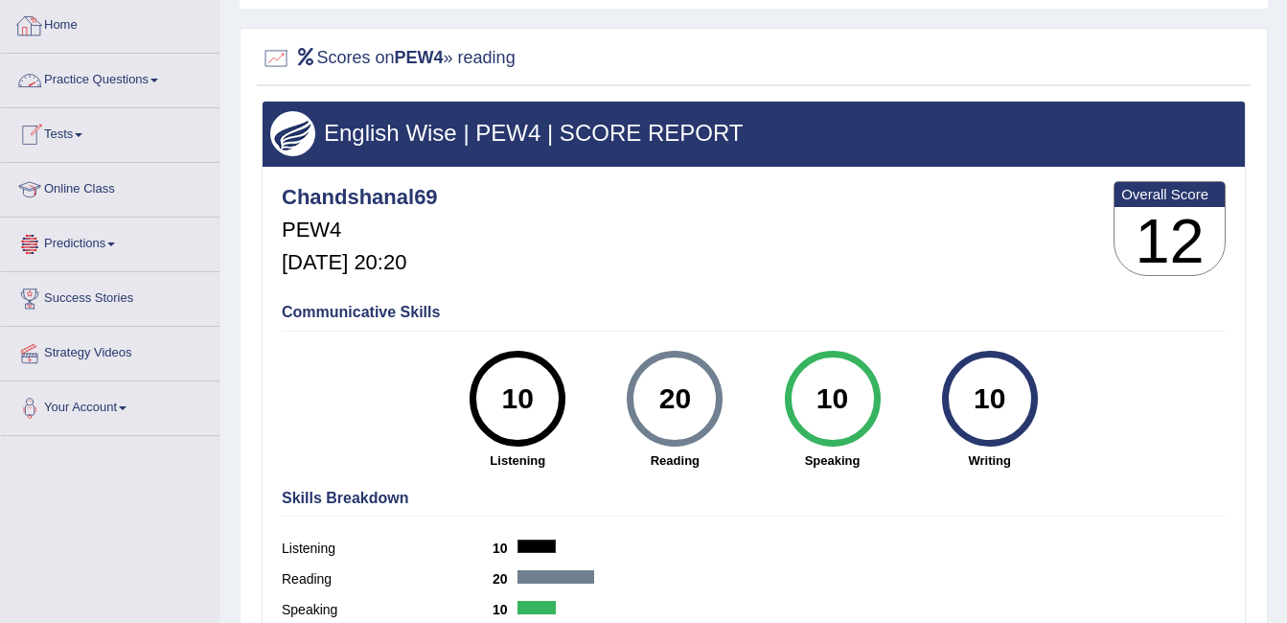
click at [75, 29] on link "Home" at bounding box center [110, 23] width 219 height 48
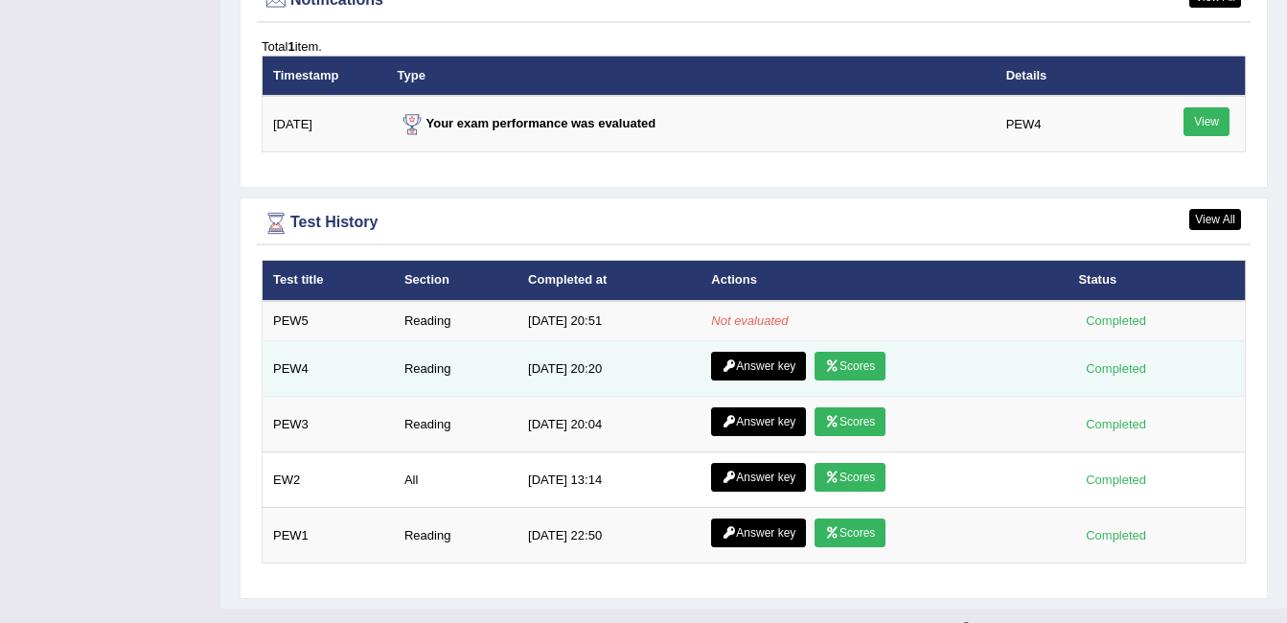
scroll to position [2393, 0]
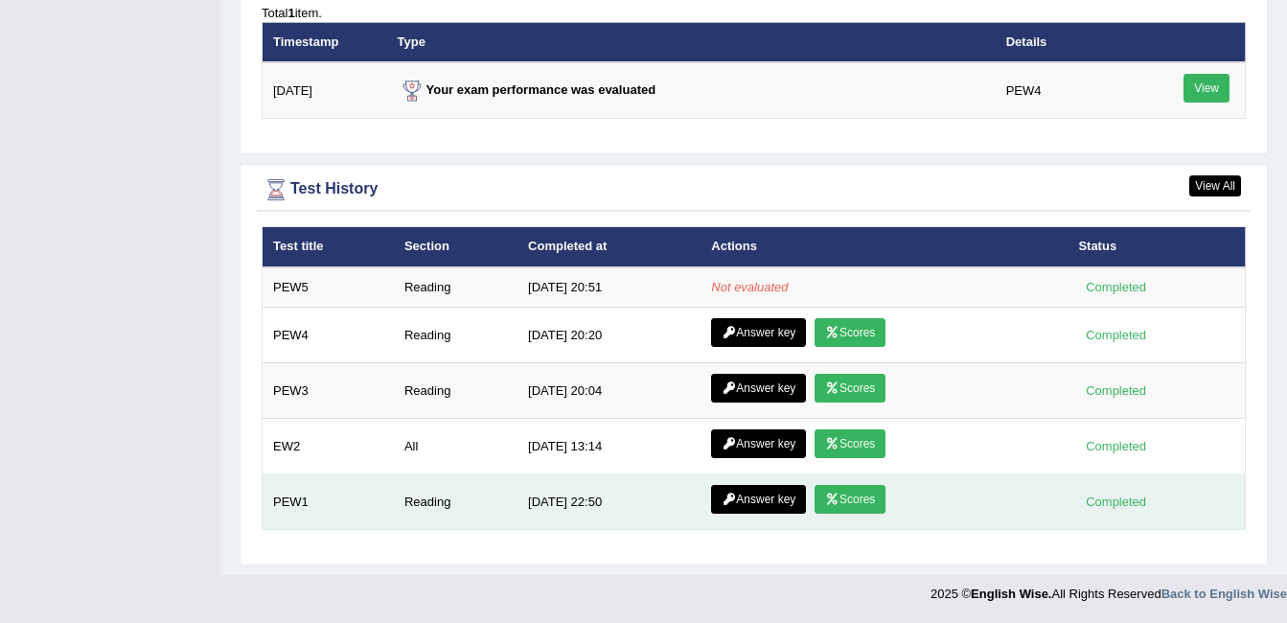
click at [868, 505] on link "Scores" at bounding box center [850, 499] width 71 height 29
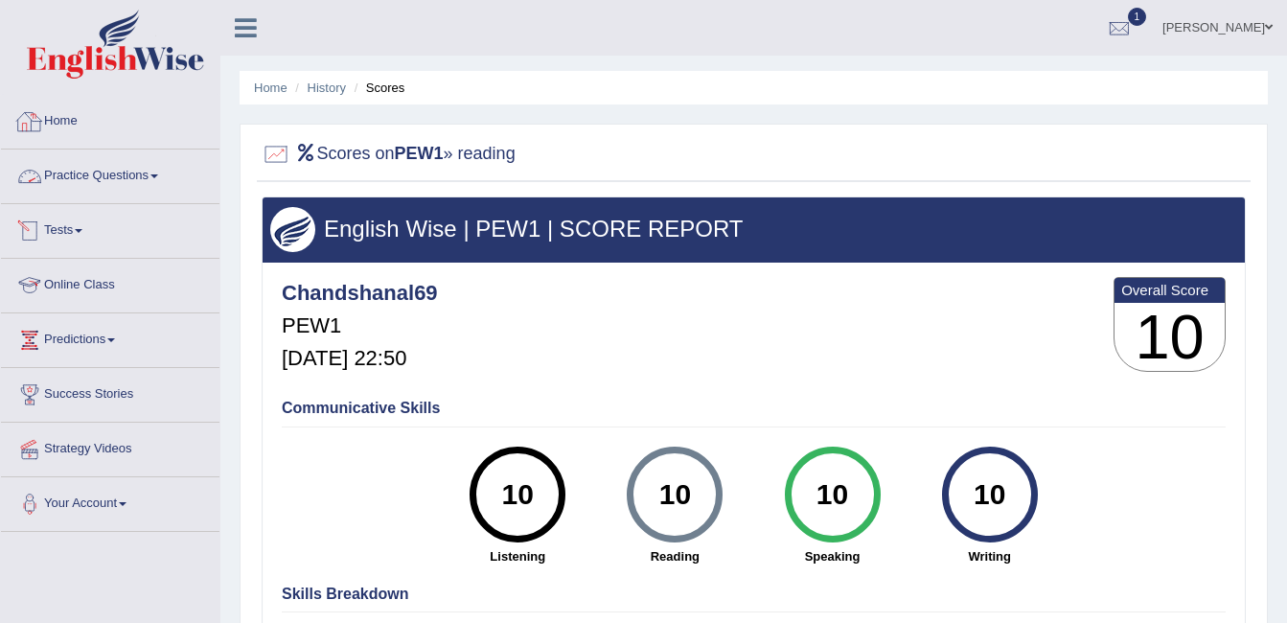
click at [73, 120] on link "Home" at bounding box center [110, 119] width 219 height 48
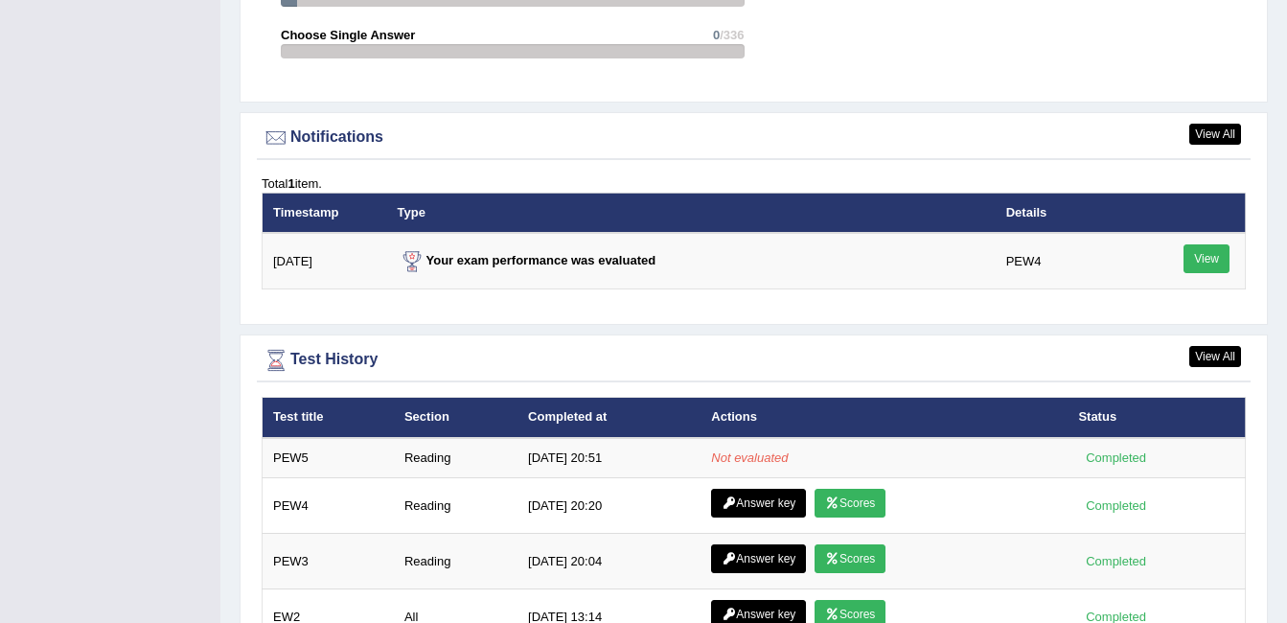
scroll to position [2393, 0]
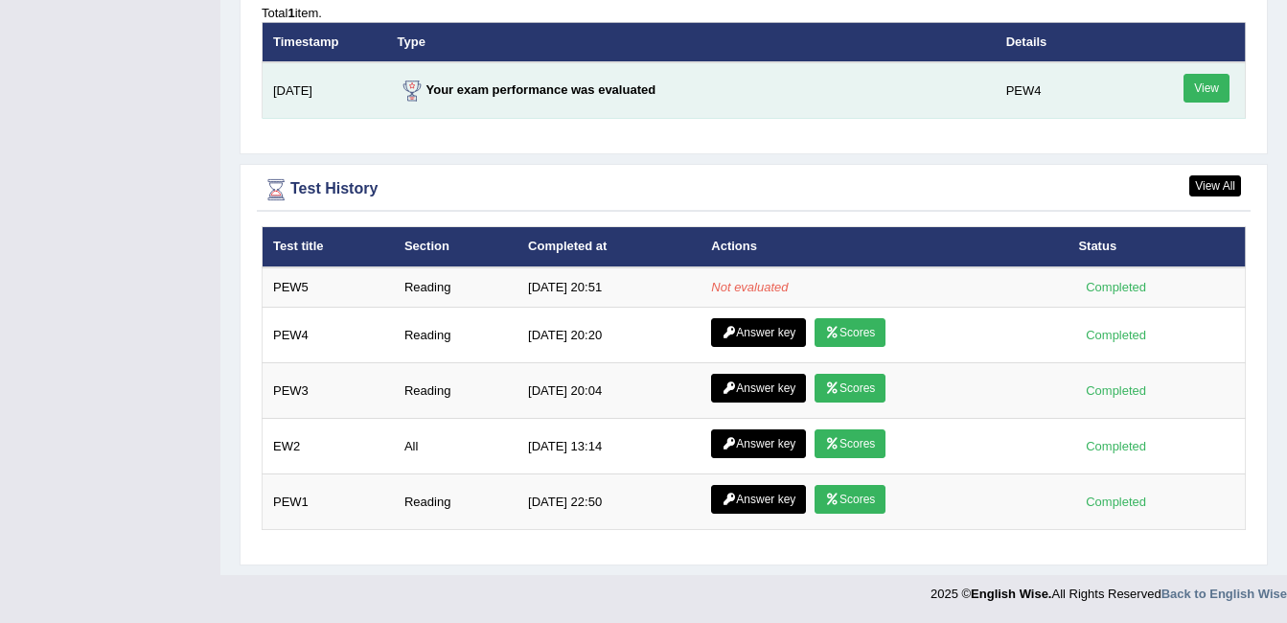
click at [1197, 79] on link "View" at bounding box center [1207, 88] width 46 height 29
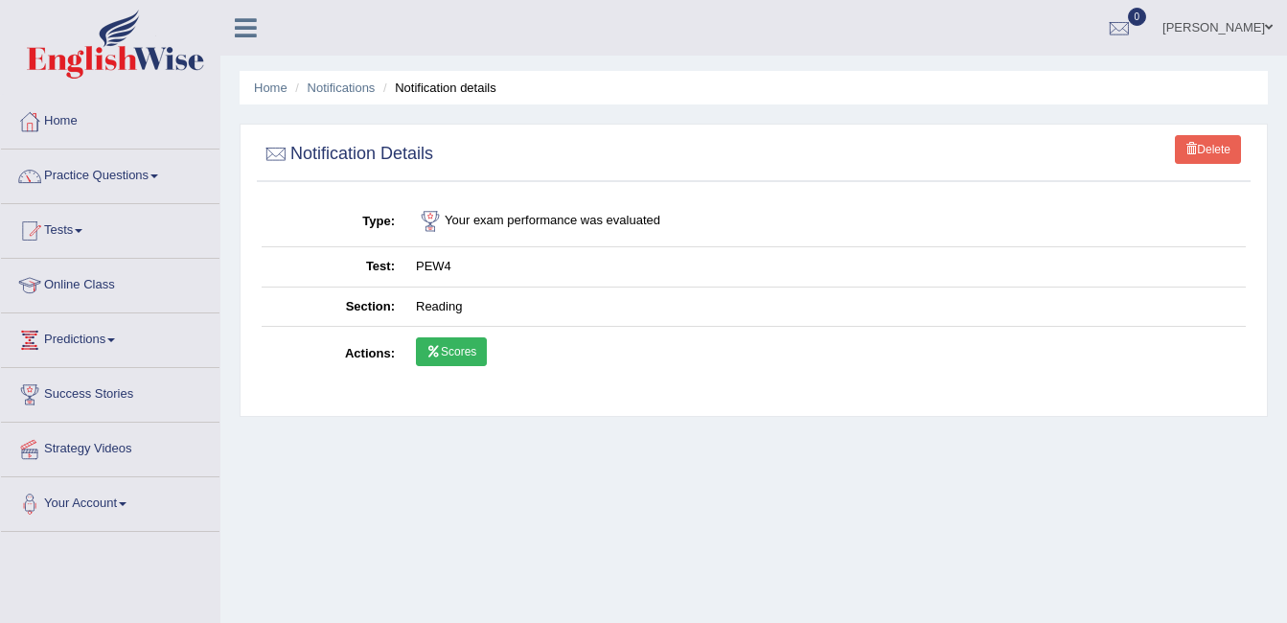
click at [494, 358] on td "Scores" at bounding box center [825, 355] width 841 height 56
click at [473, 356] on link "Scores" at bounding box center [451, 351] width 71 height 29
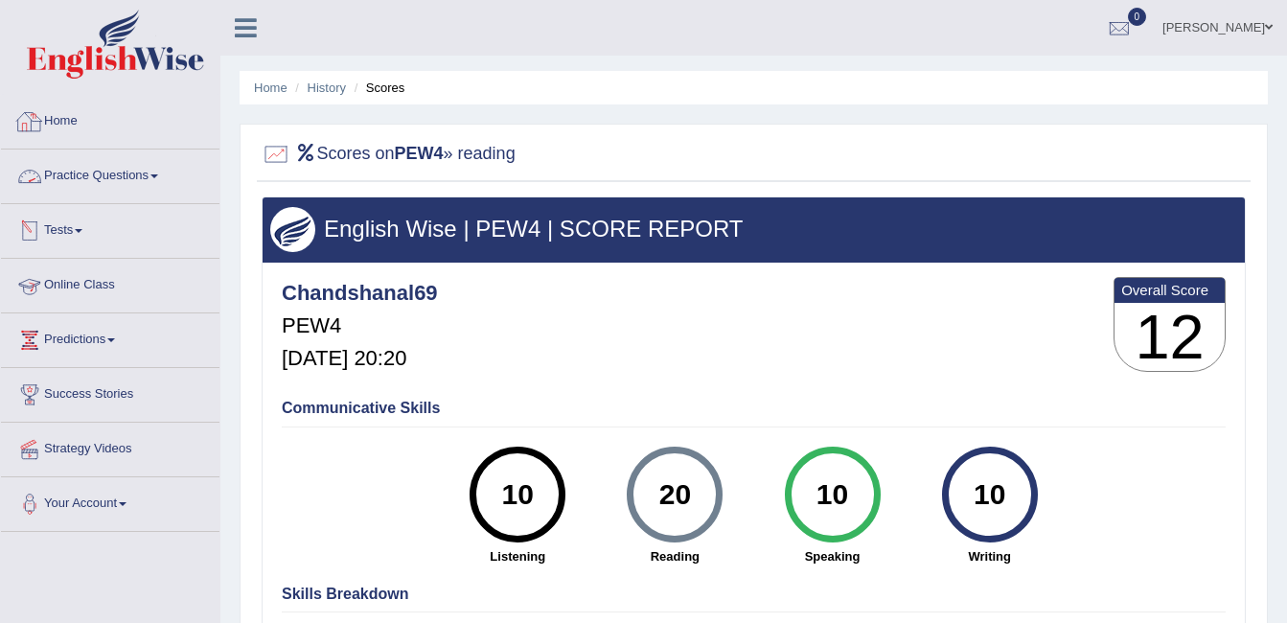
click at [75, 117] on link "Home" at bounding box center [110, 119] width 219 height 48
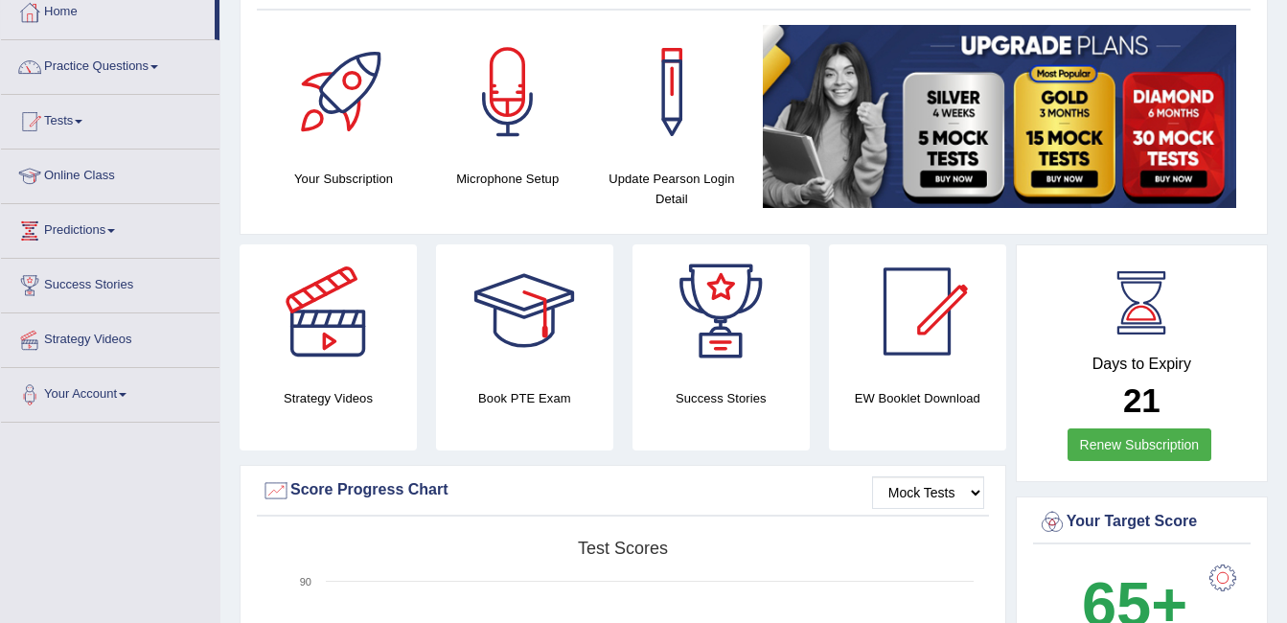
scroll to position [59, 0]
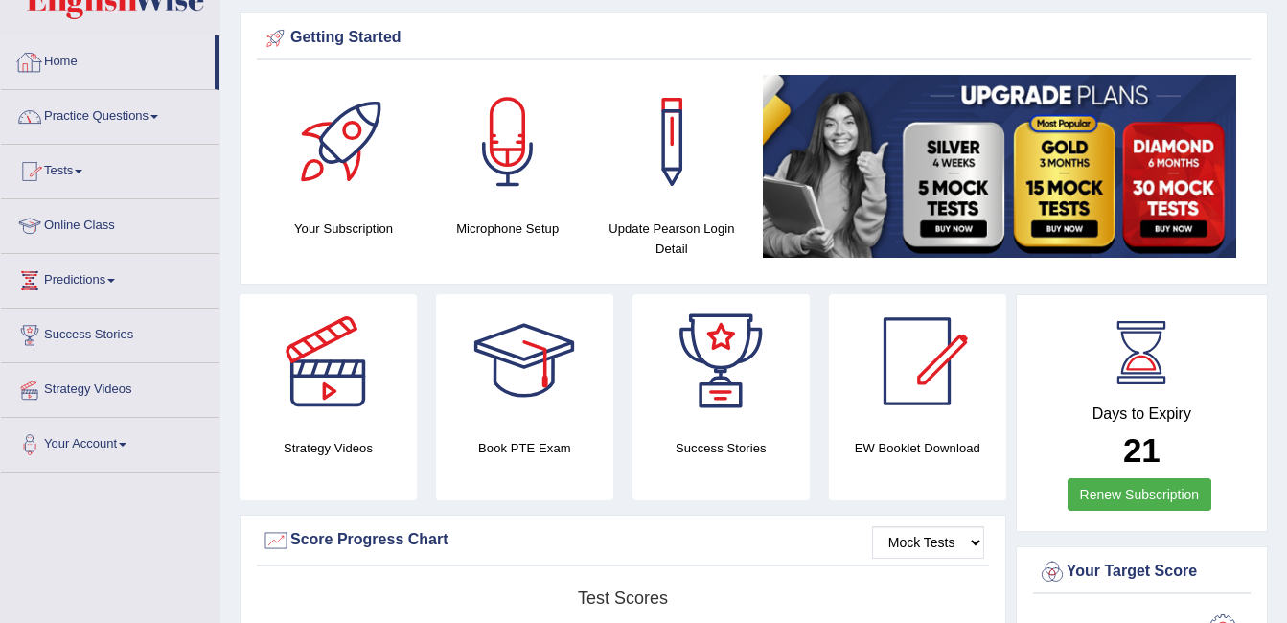
click at [81, 70] on link "Home" at bounding box center [108, 59] width 214 height 48
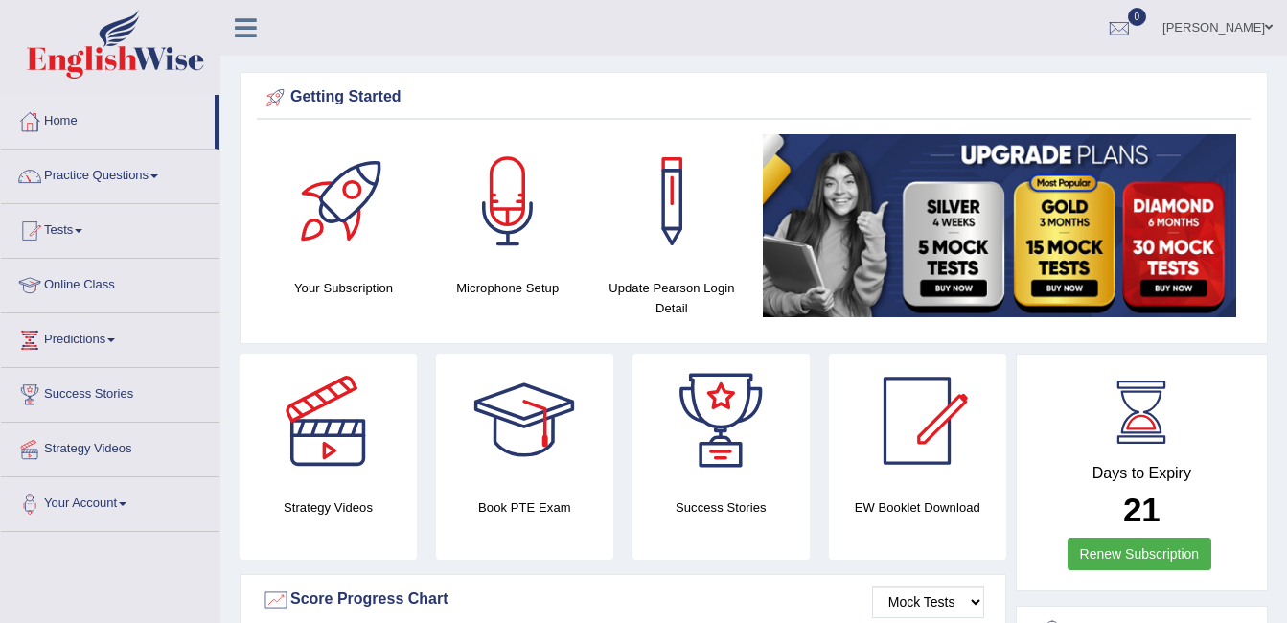
click at [134, 174] on link "Practice Questions" at bounding box center [110, 174] width 219 height 48
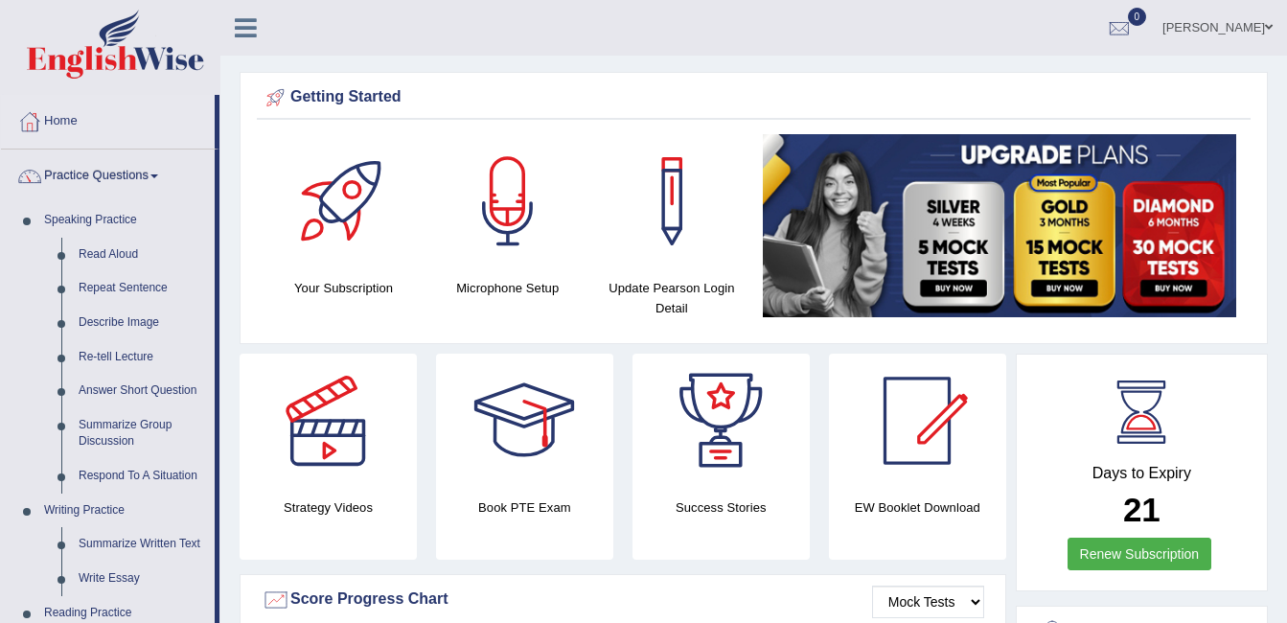
click at [134, 174] on link "Practice Questions" at bounding box center [108, 174] width 214 height 48
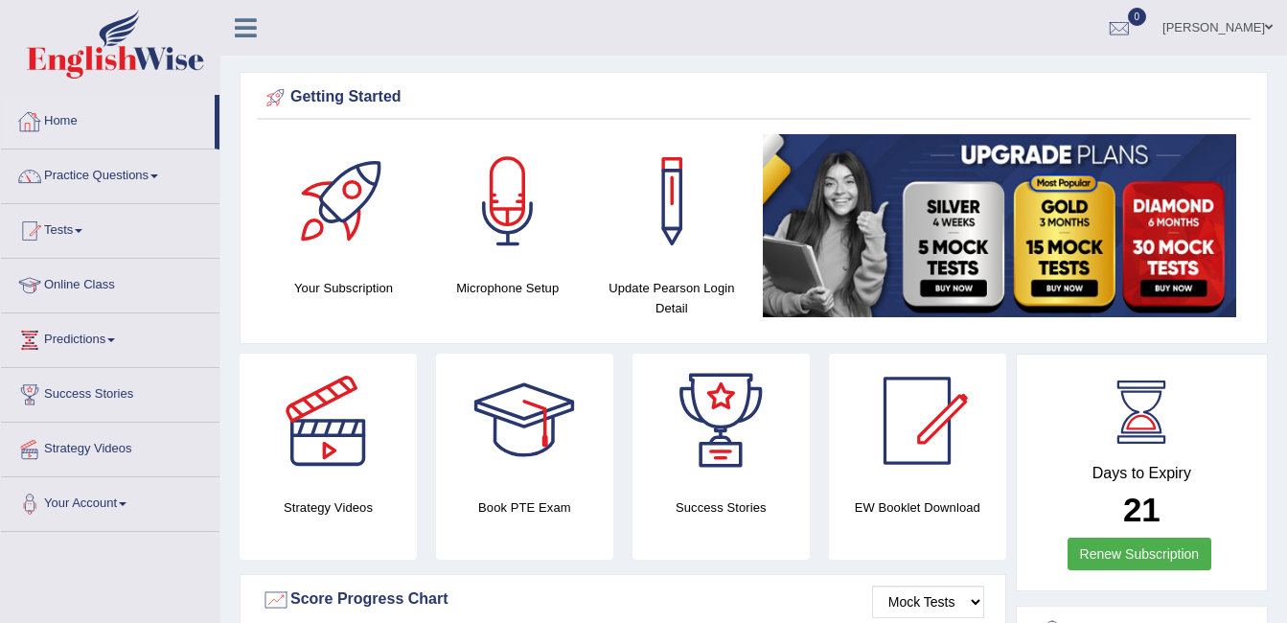
click at [81, 137] on link "Home" at bounding box center [108, 119] width 214 height 48
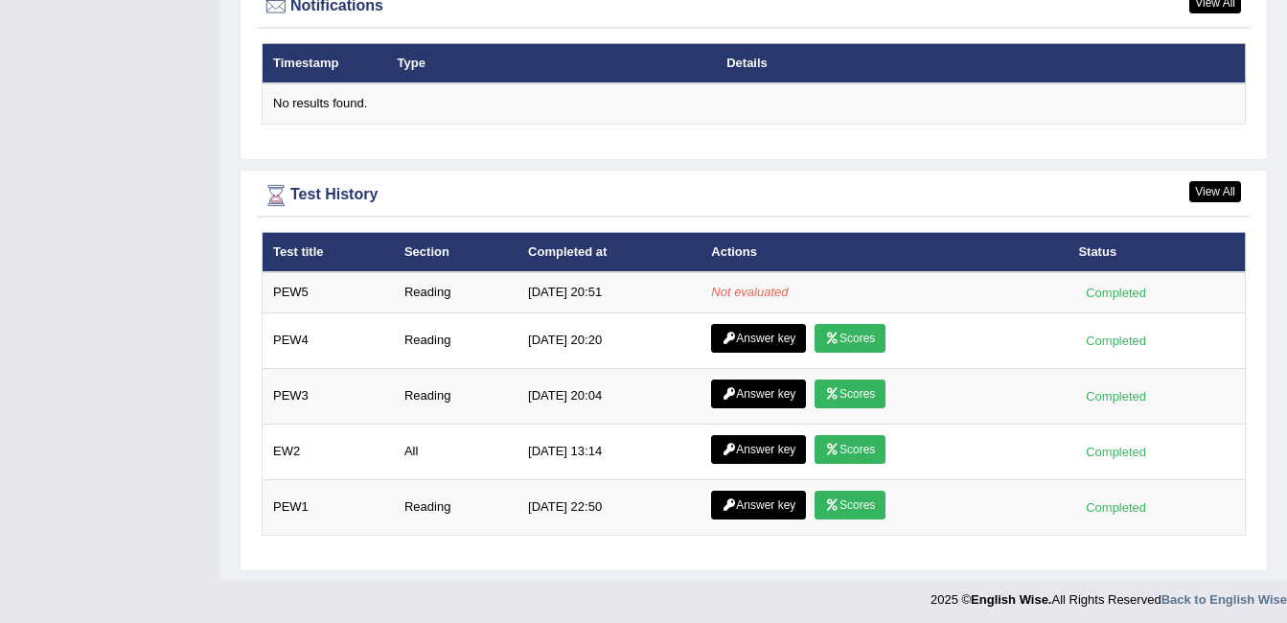
scroll to position [2360, 0]
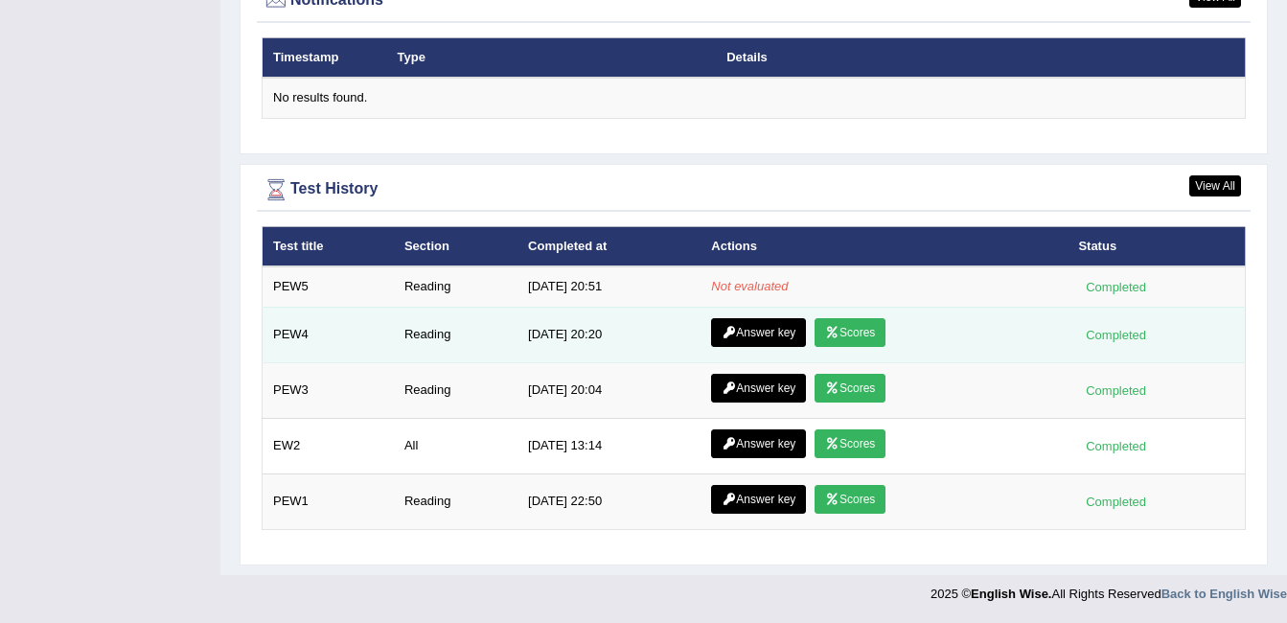
click at [845, 324] on link "Scores" at bounding box center [850, 332] width 71 height 29
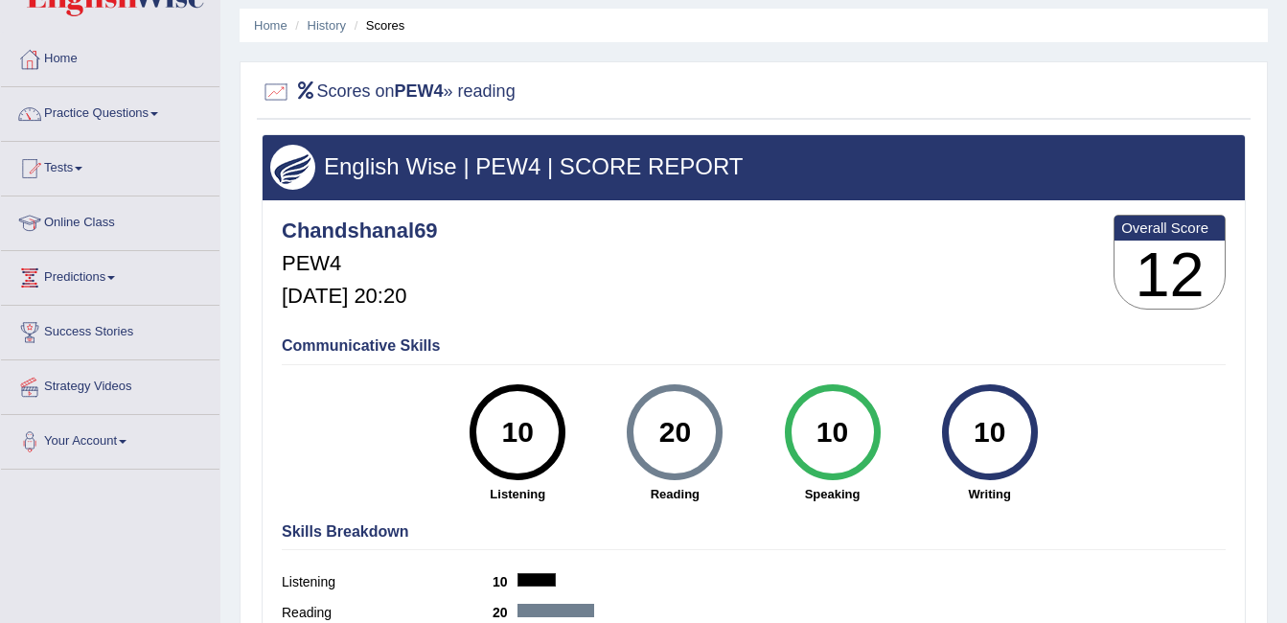
scroll to position [96, 0]
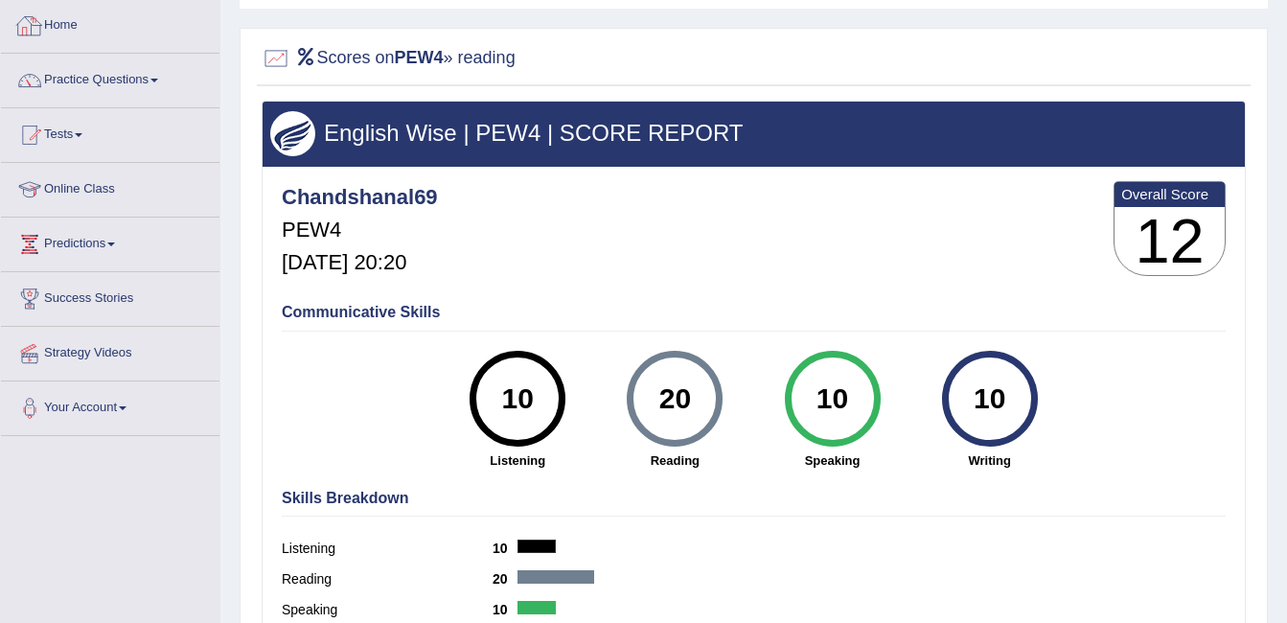
click at [79, 27] on link "Home" at bounding box center [110, 23] width 219 height 48
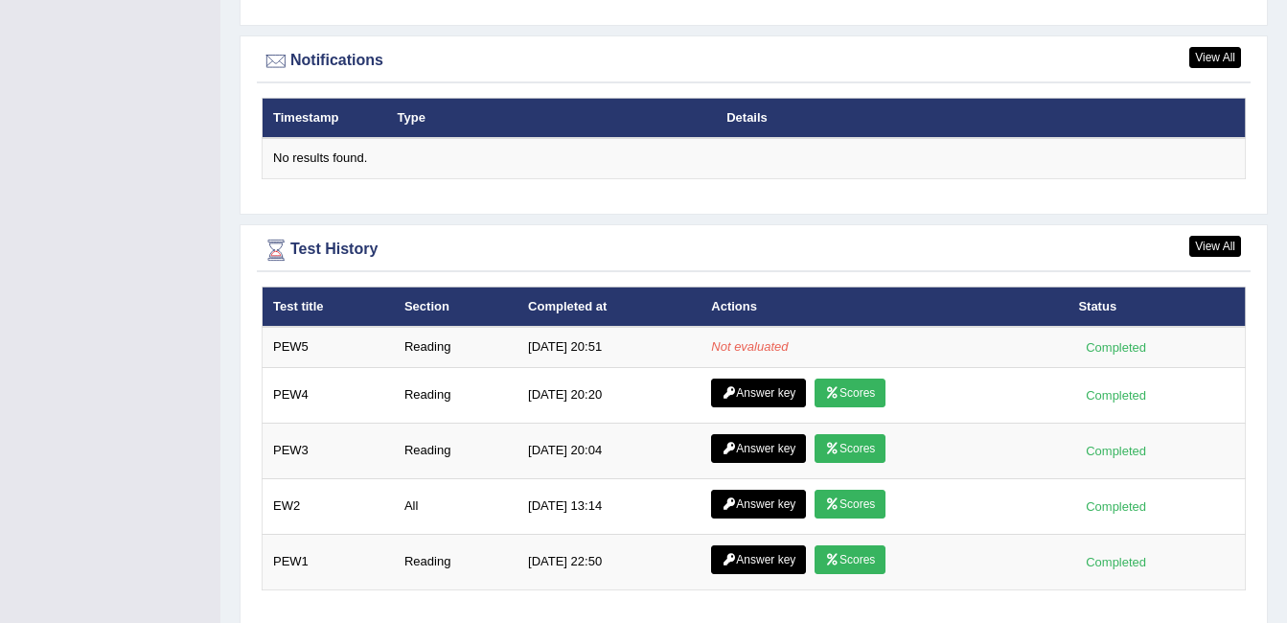
scroll to position [2300, 0]
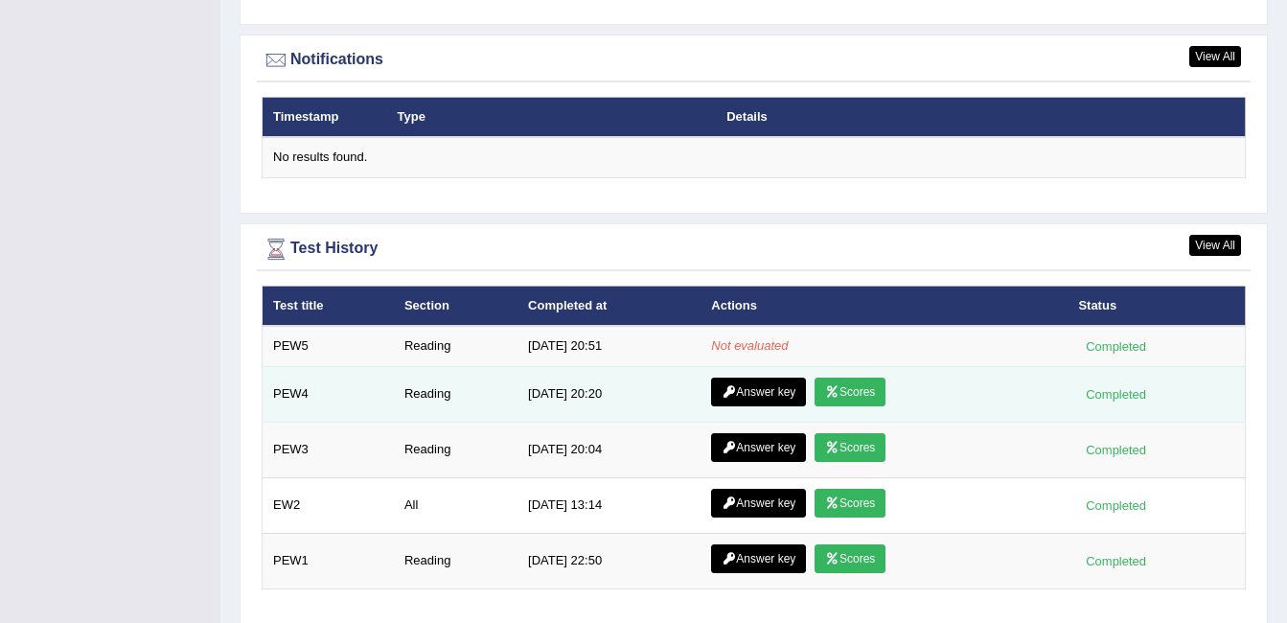
click at [755, 388] on link "Answer key" at bounding box center [758, 392] width 95 height 29
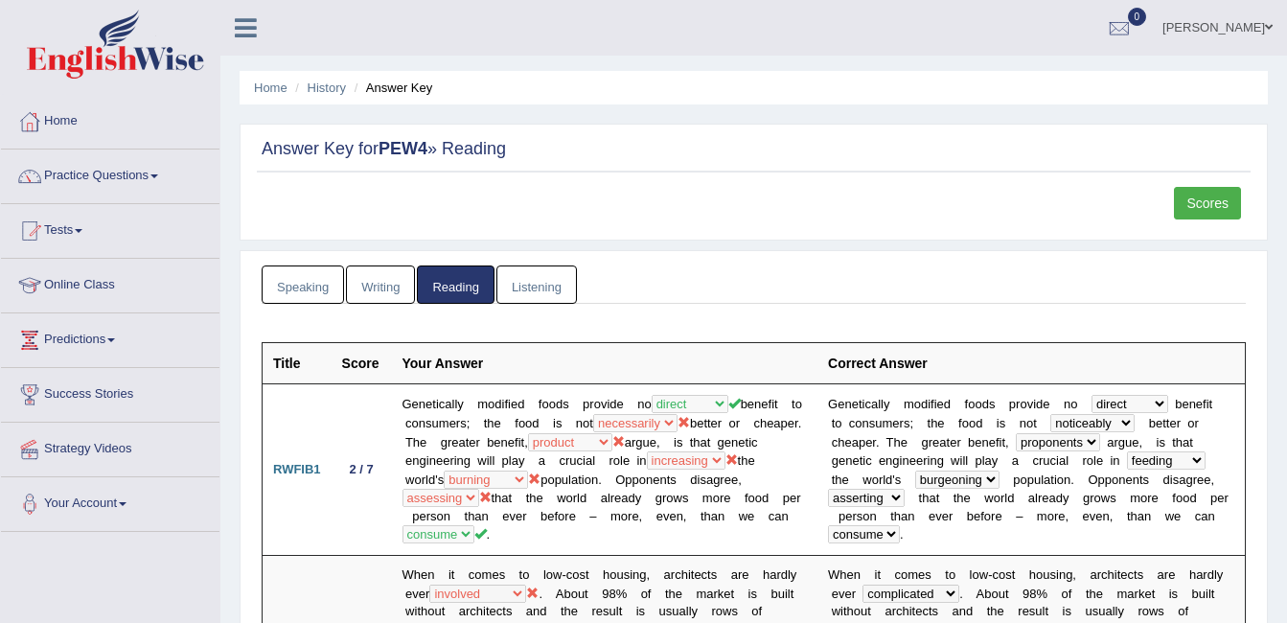
click at [526, 277] on link "Listening" at bounding box center [537, 285] width 81 height 39
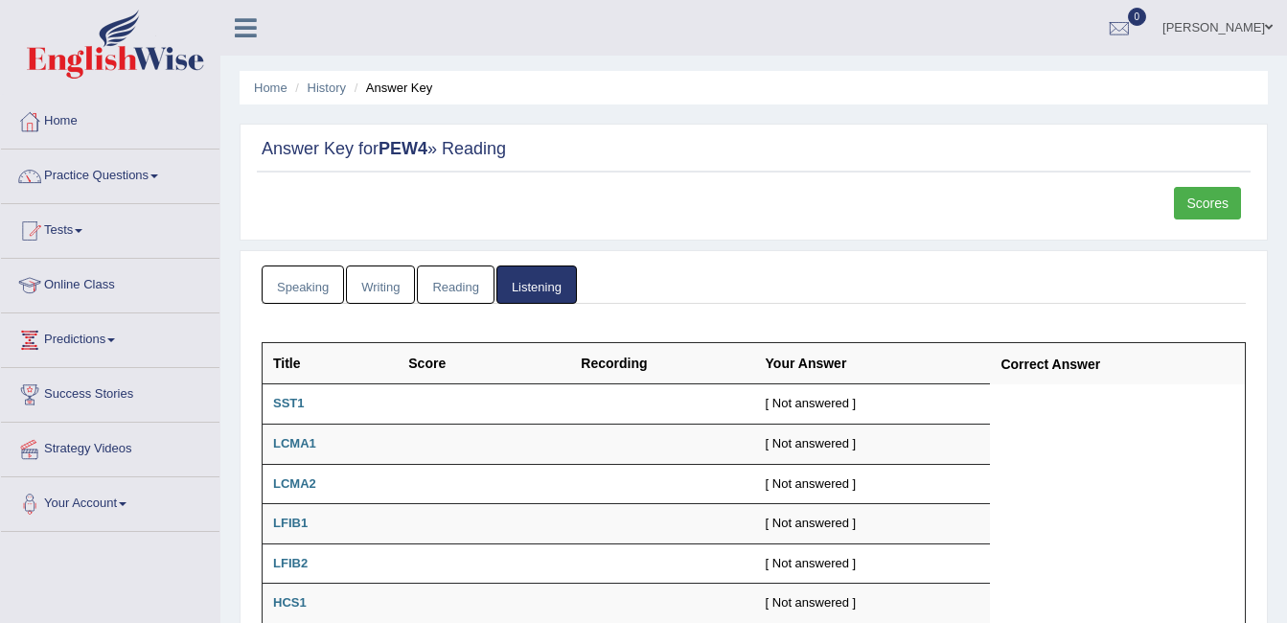
click at [468, 277] on link "Reading" at bounding box center [455, 285] width 77 height 39
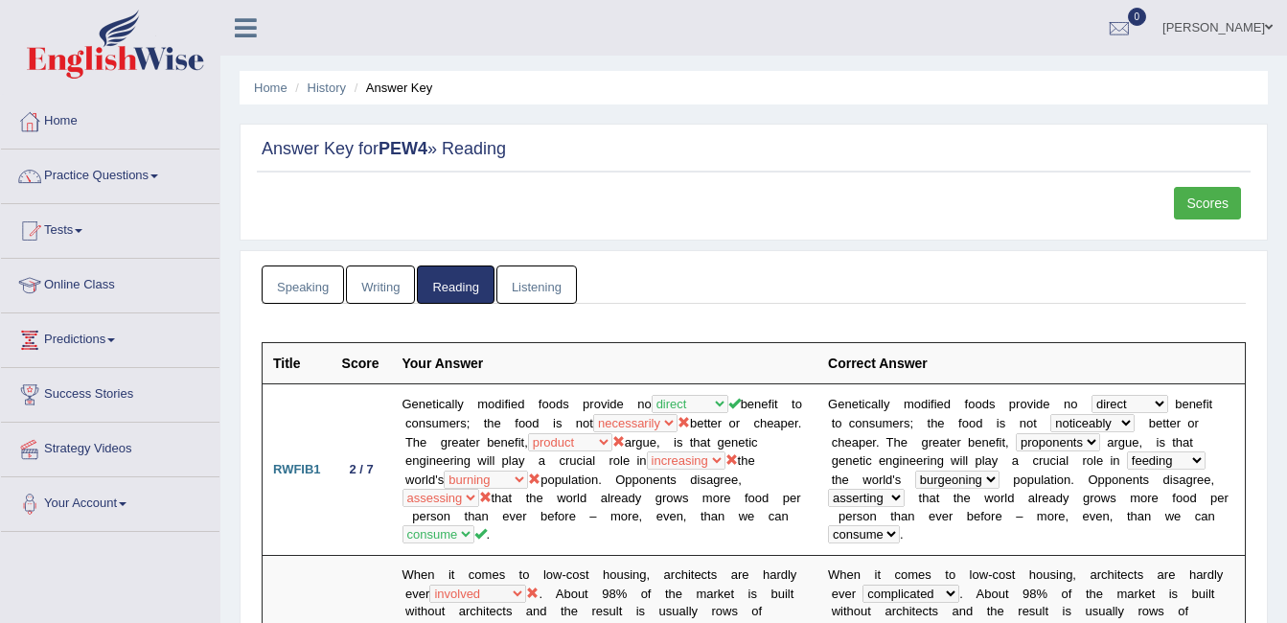
click at [373, 278] on link "Writing" at bounding box center [380, 285] width 69 height 39
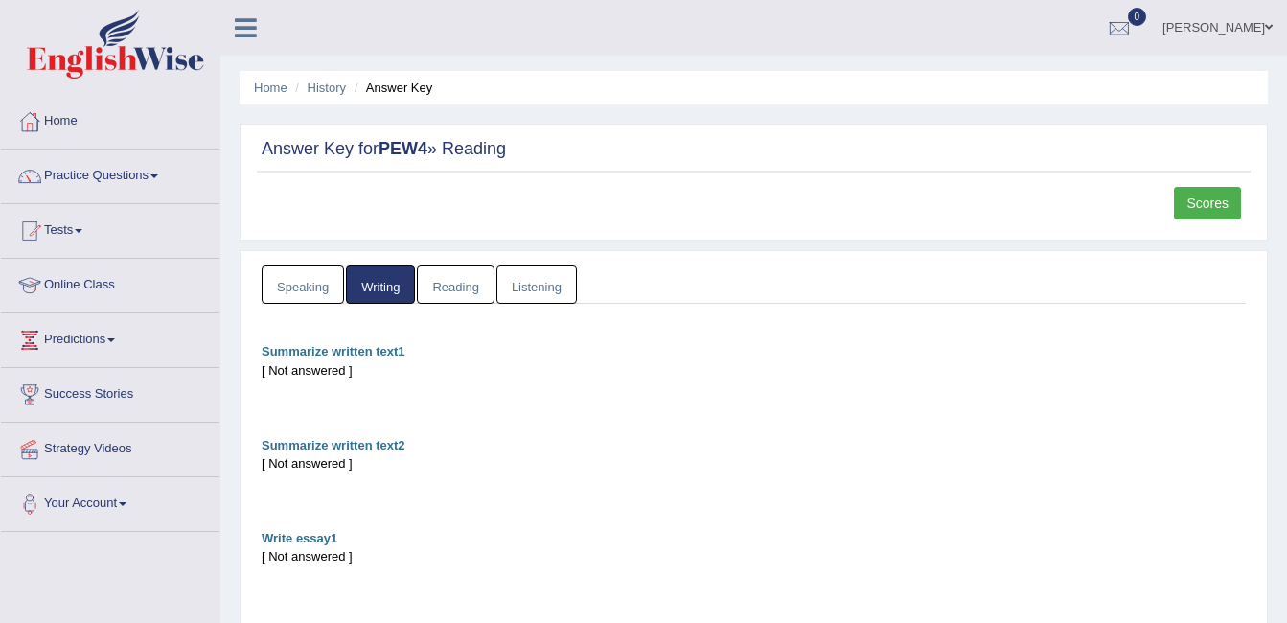
click at [295, 283] on link "Speaking" at bounding box center [303, 285] width 82 height 39
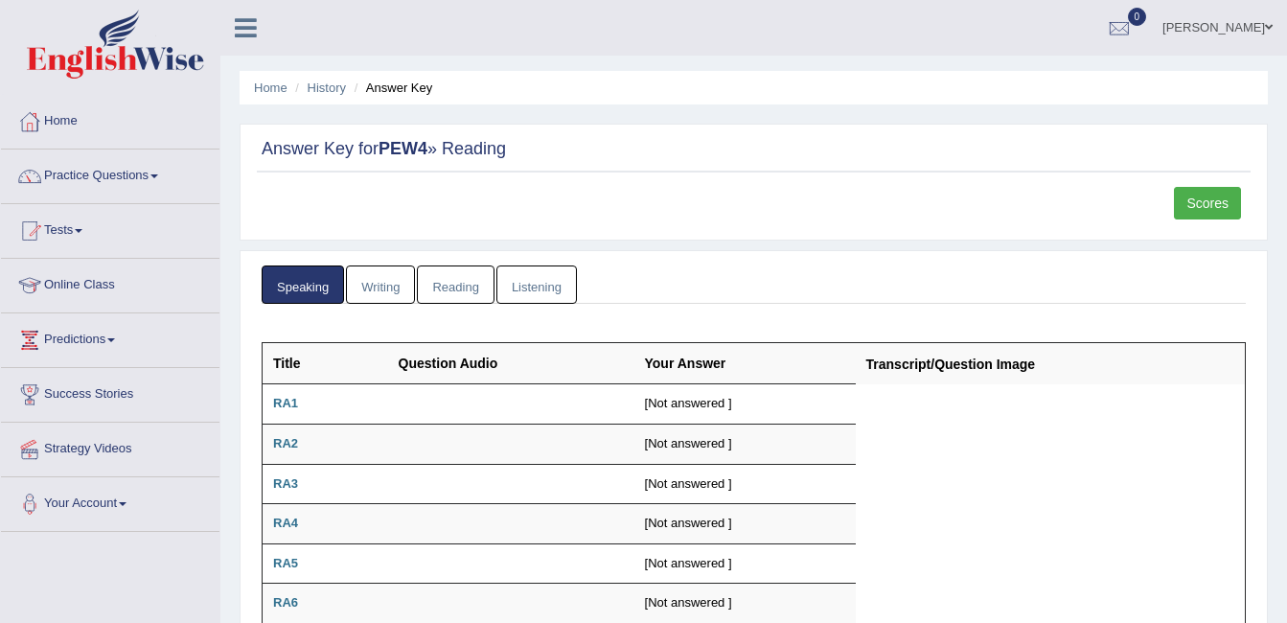
click at [381, 282] on link "Writing" at bounding box center [380, 285] width 69 height 39
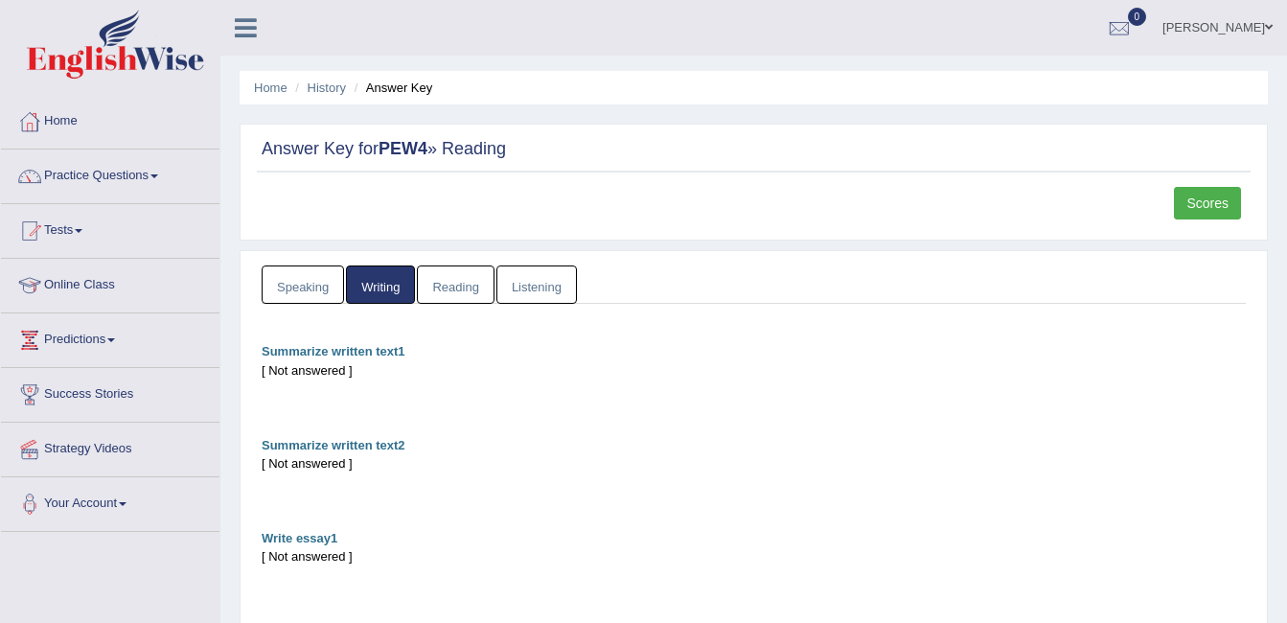
click at [450, 288] on link "Reading" at bounding box center [455, 285] width 77 height 39
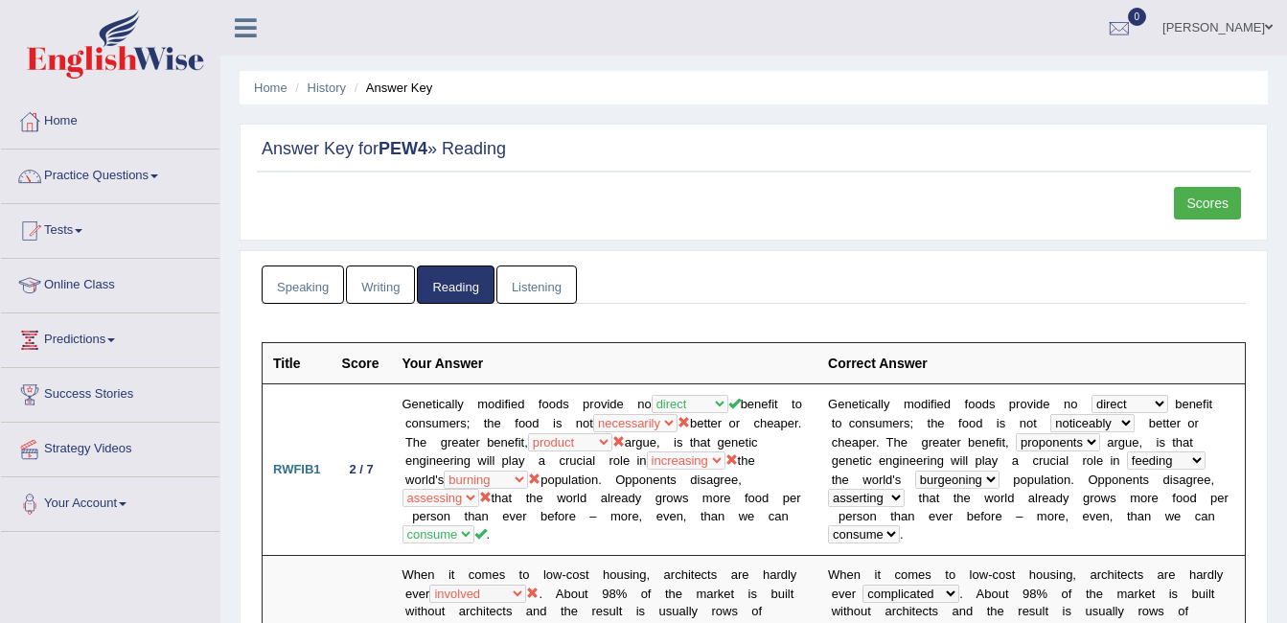
click at [1227, 195] on link "Scores" at bounding box center [1207, 203] width 67 height 33
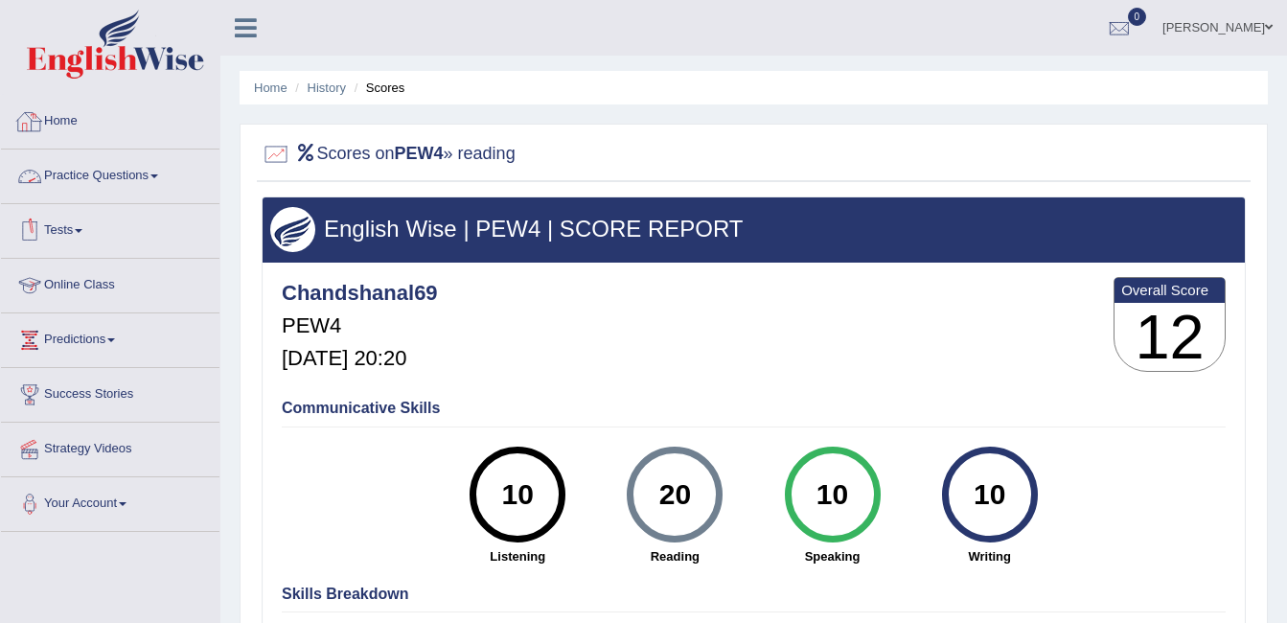
click at [70, 117] on link "Home" at bounding box center [110, 119] width 219 height 48
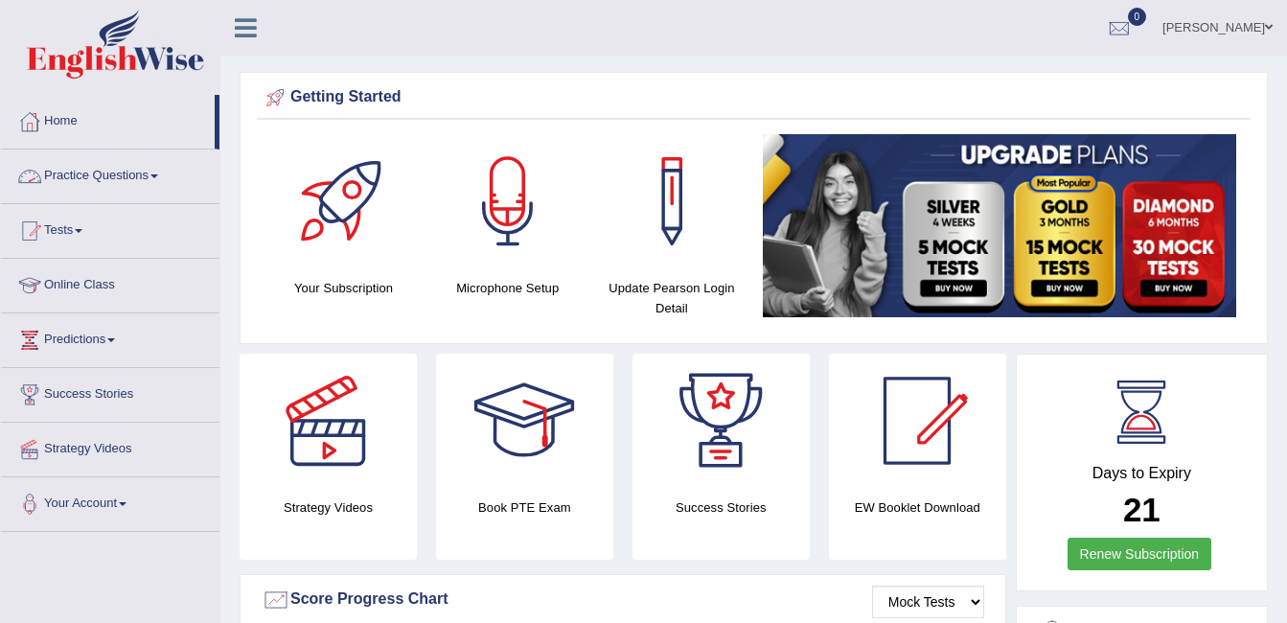
click at [121, 173] on link "Practice Questions" at bounding box center [110, 174] width 219 height 48
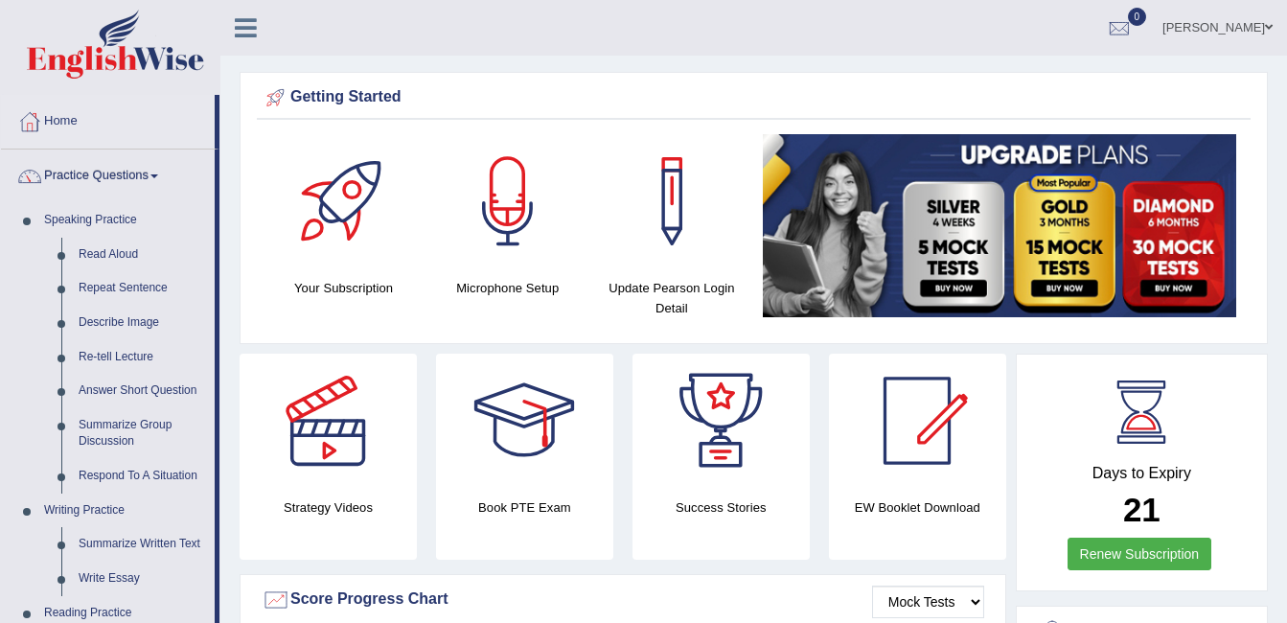
click at [150, 176] on link "Practice Questions" at bounding box center [108, 174] width 214 height 48
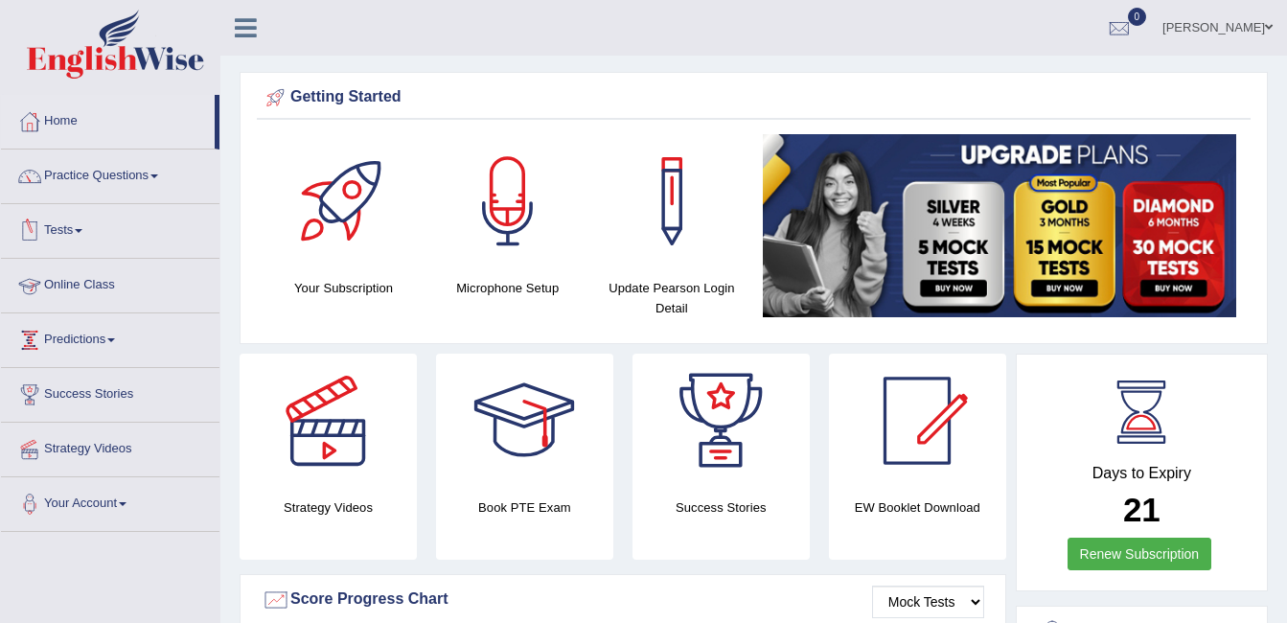
click at [88, 225] on link "Tests" at bounding box center [110, 228] width 219 height 48
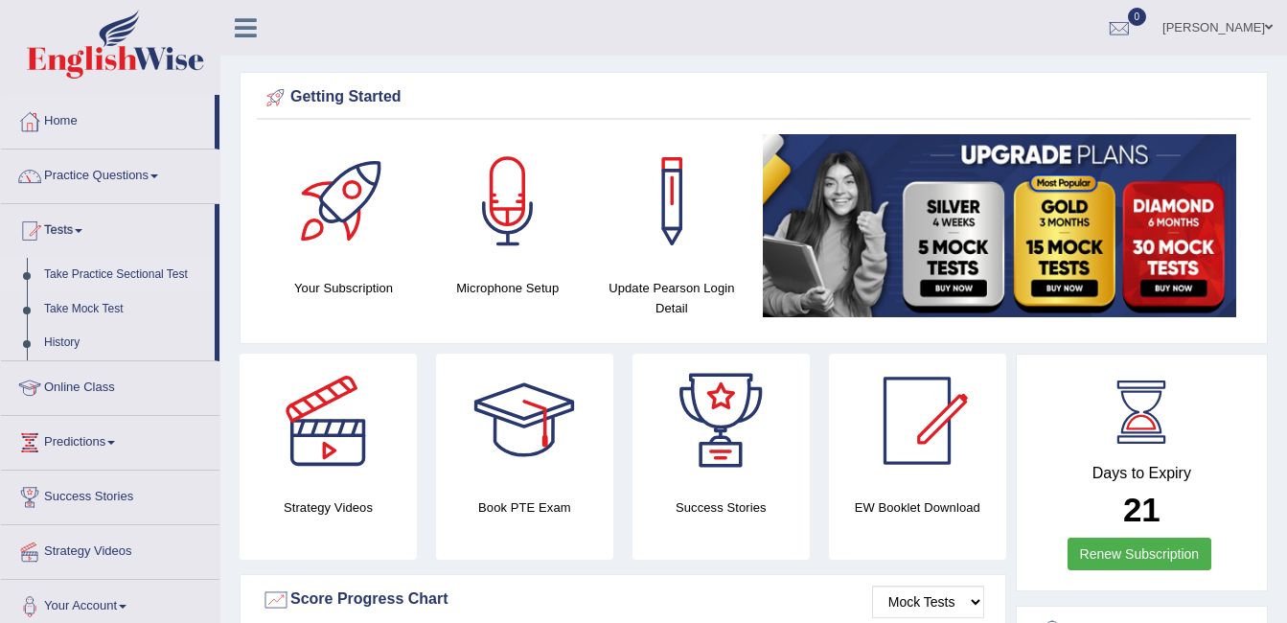
click at [141, 273] on link "Take Practice Sectional Test" at bounding box center [124, 275] width 179 height 35
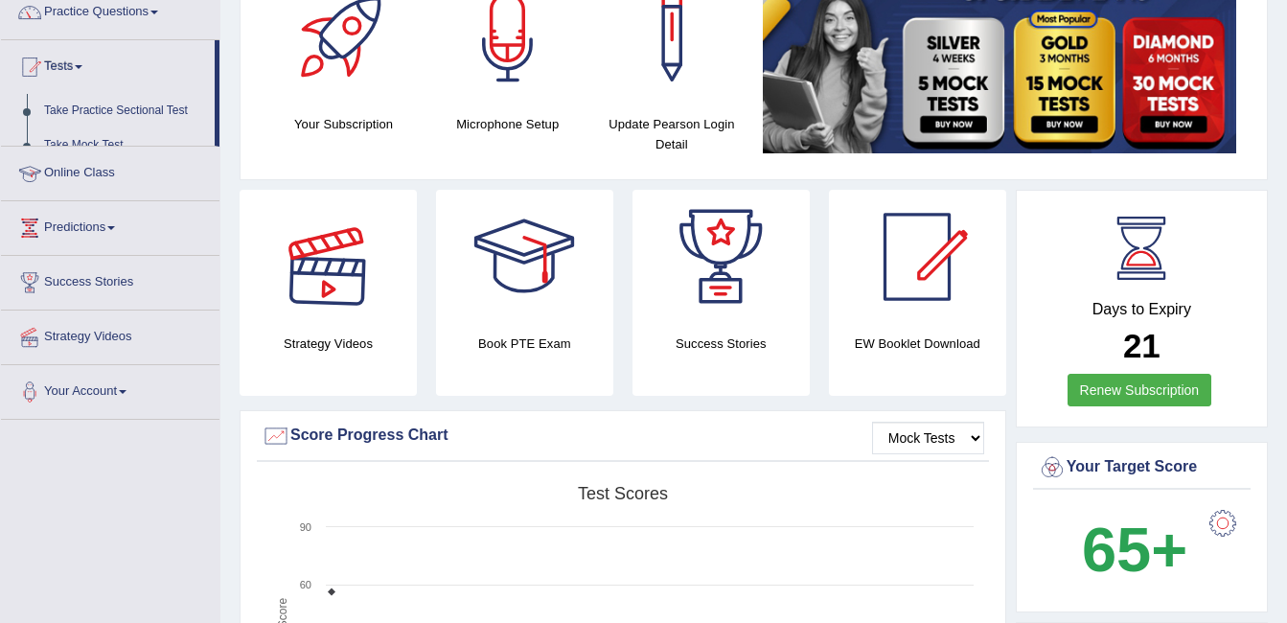
scroll to position [496, 0]
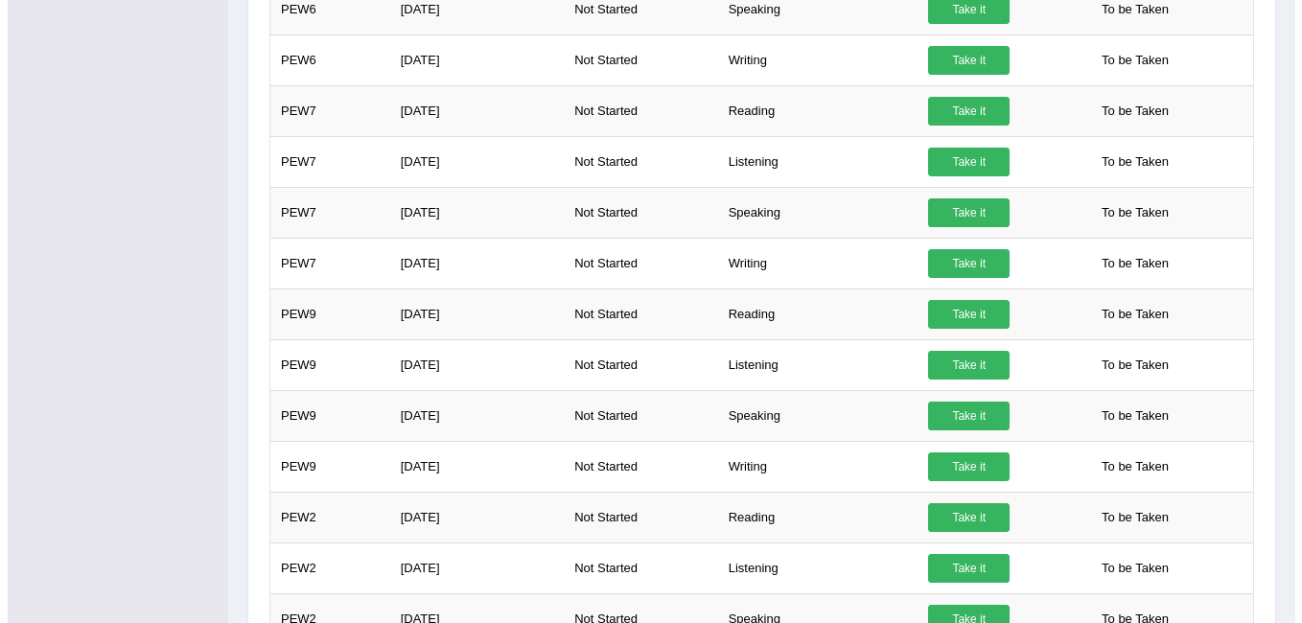
scroll to position [1054, 0]
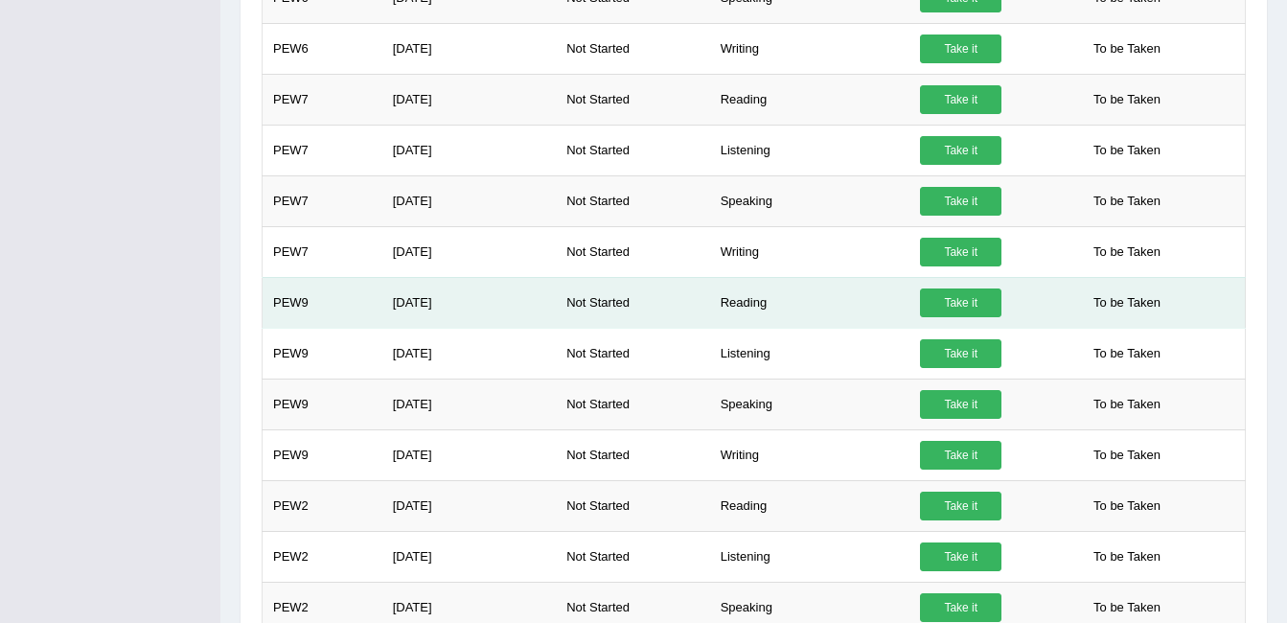
click at [938, 301] on link "Take it" at bounding box center [960, 303] width 81 height 29
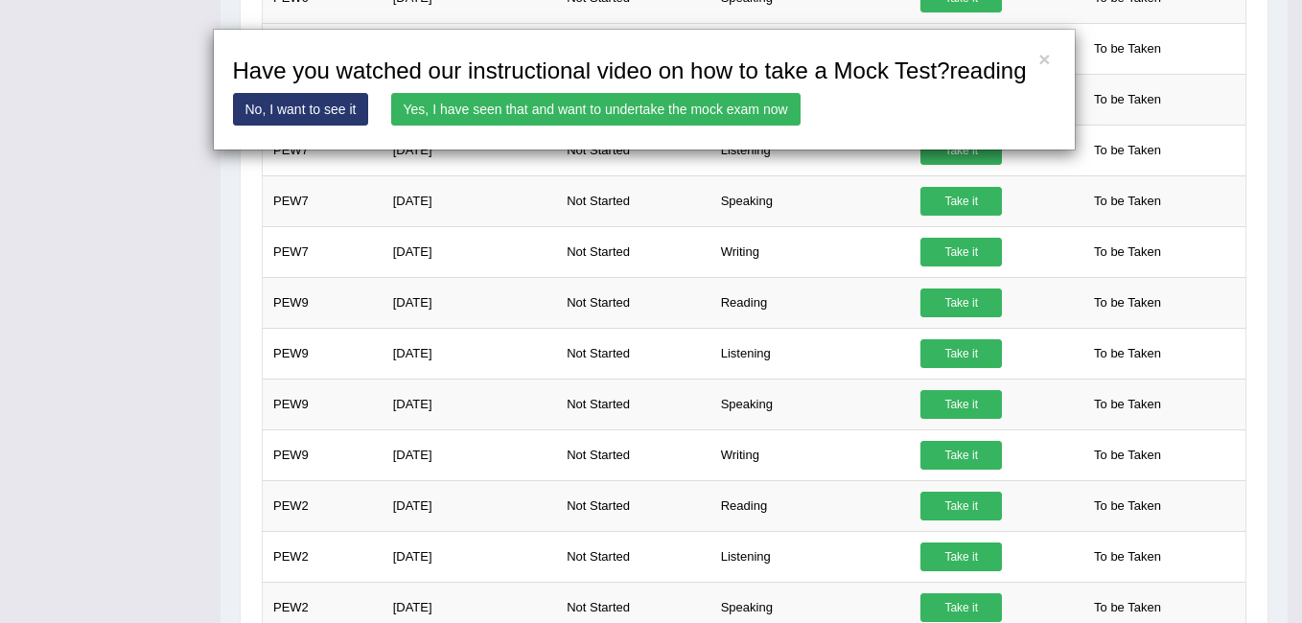
click at [697, 104] on link "Yes, I have seen that and want to undertake the mock exam now" at bounding box center [595, 109] width 409 height 33
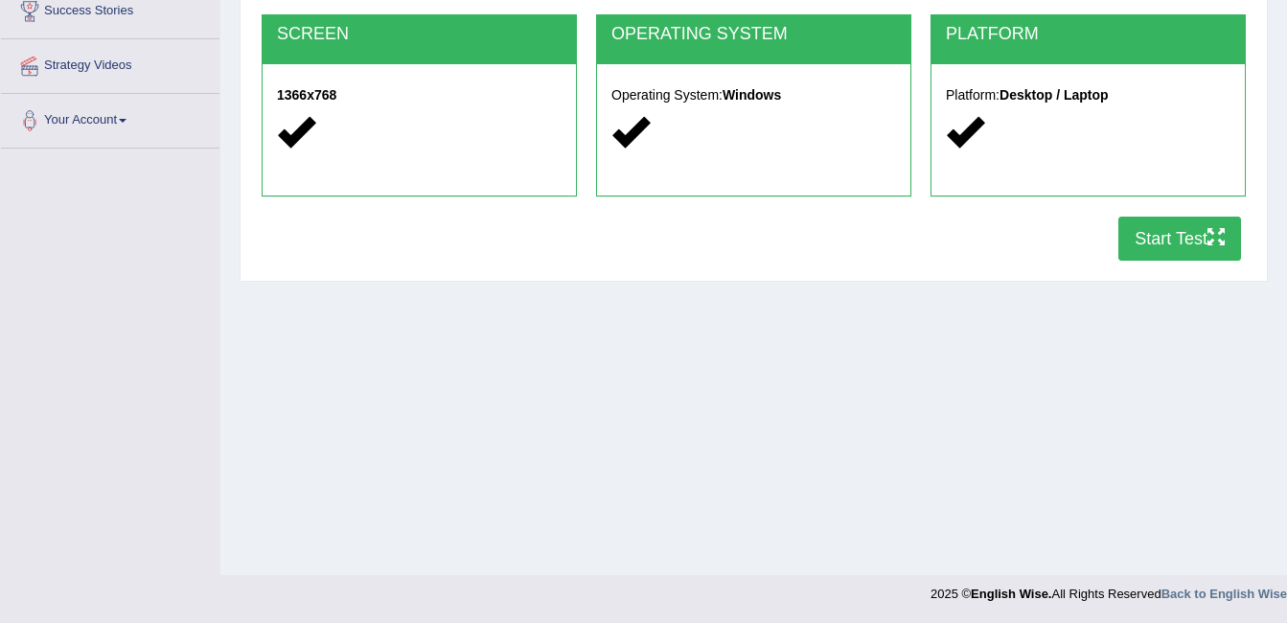
click at [1158, 237] on button "Start Test" at bounding box center [1180, 239] width 123 height 44
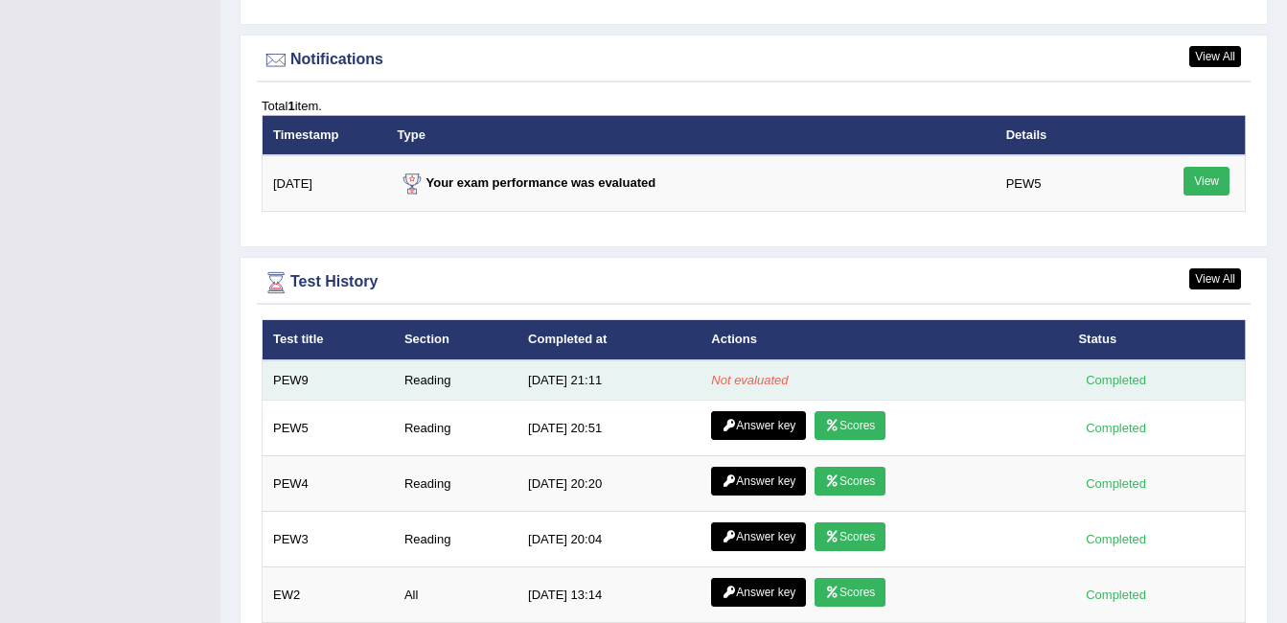
scroll to position [2396, 0]
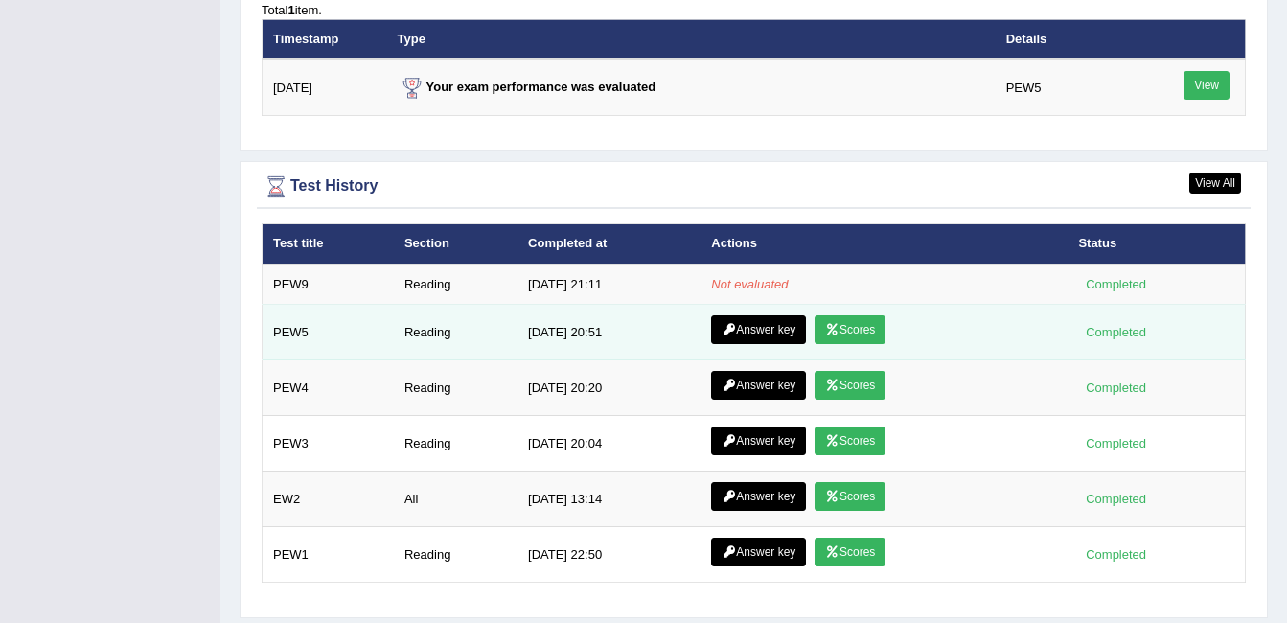
click at [872, 331] on link "Scores" at bounding box center [850, 329] width 71 height 29
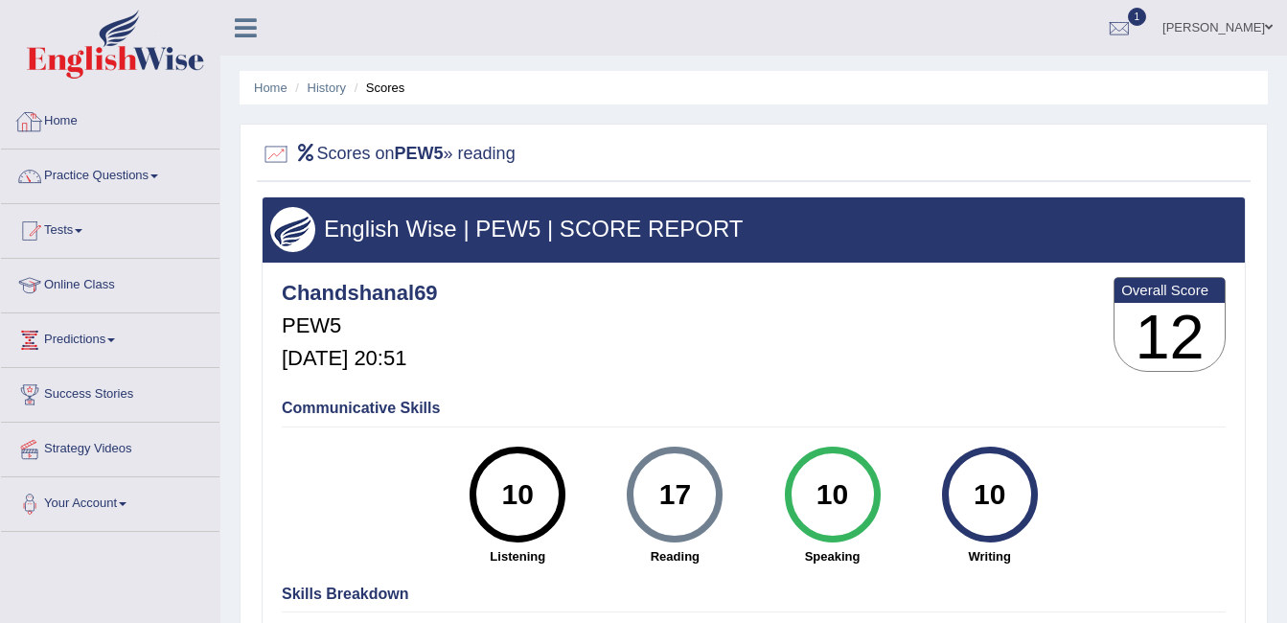
click at [59, 120] on link "Home" at bounding box center [110, 119] width 219 height 48
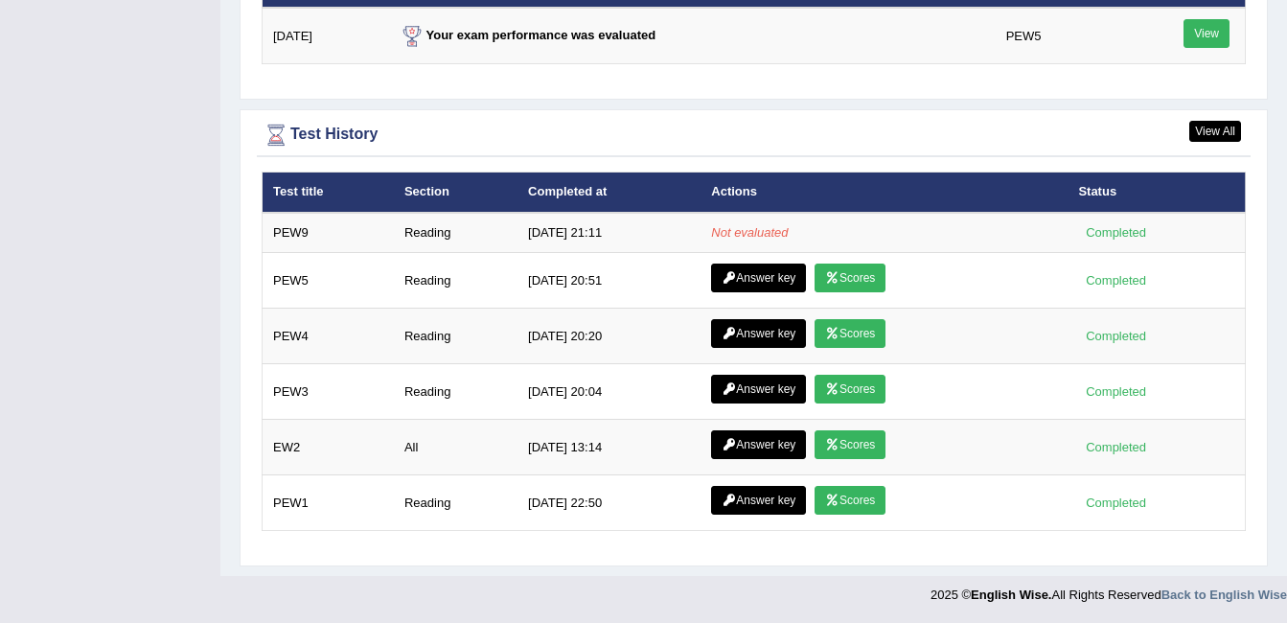
scroll to position [2449, 0]
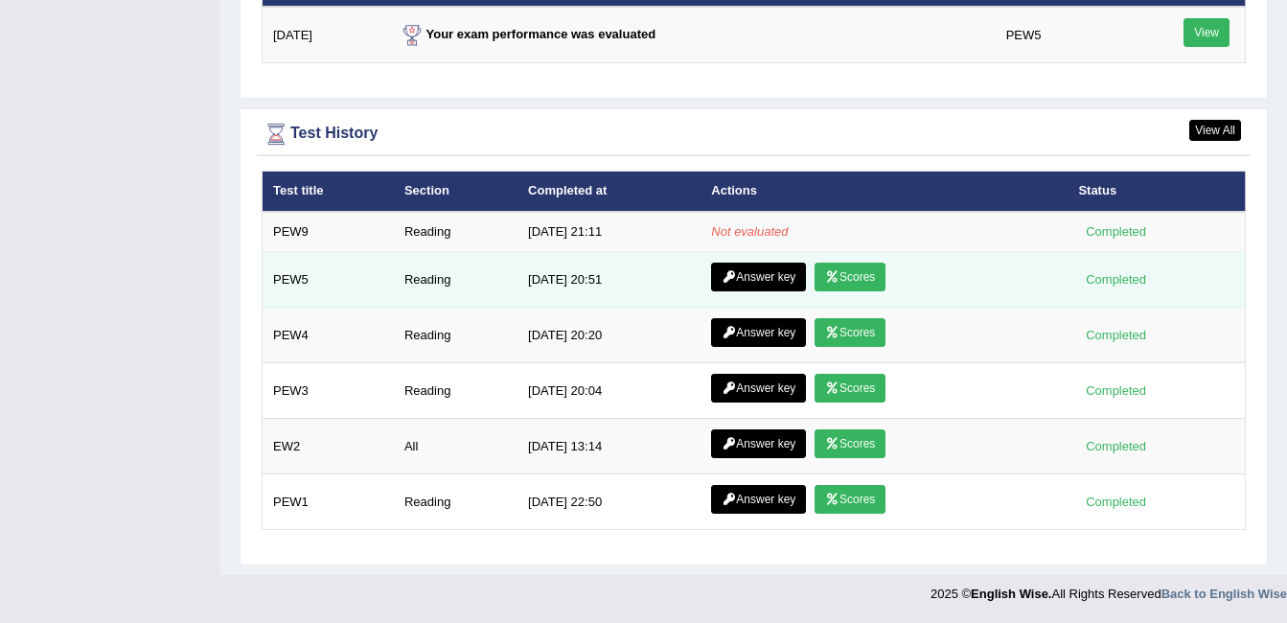
click at [759, 264] on link "Answer key" at bounding box center [758, 277] width 95 height 29
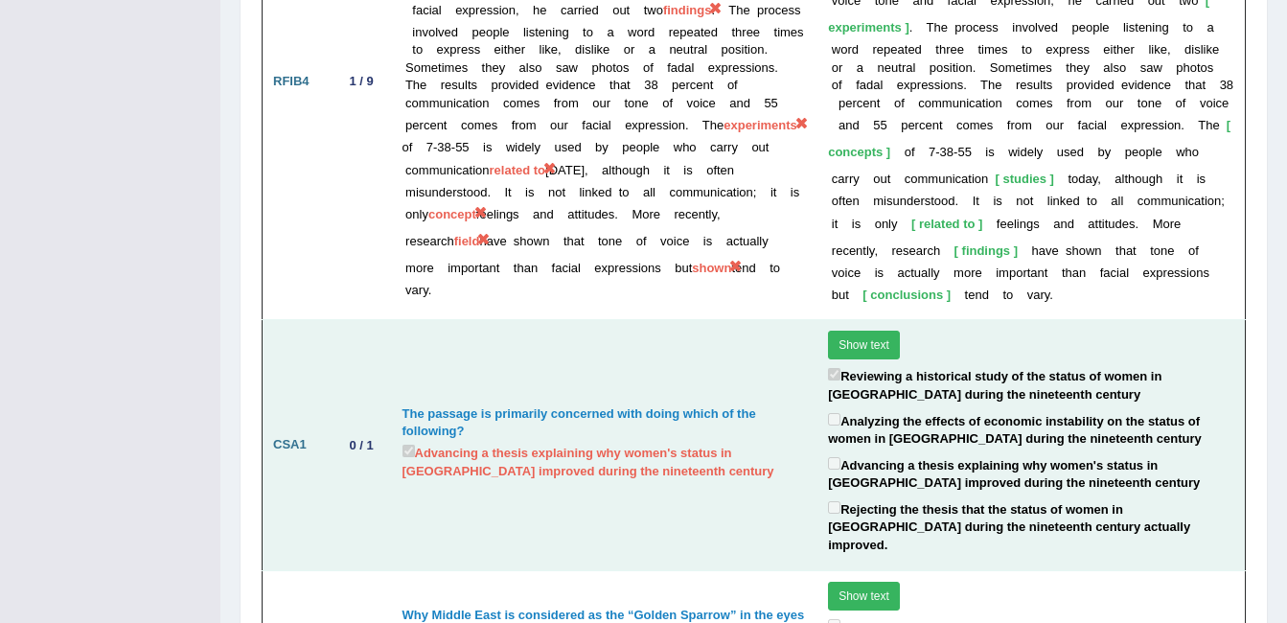
scroll to position [4055, 0]
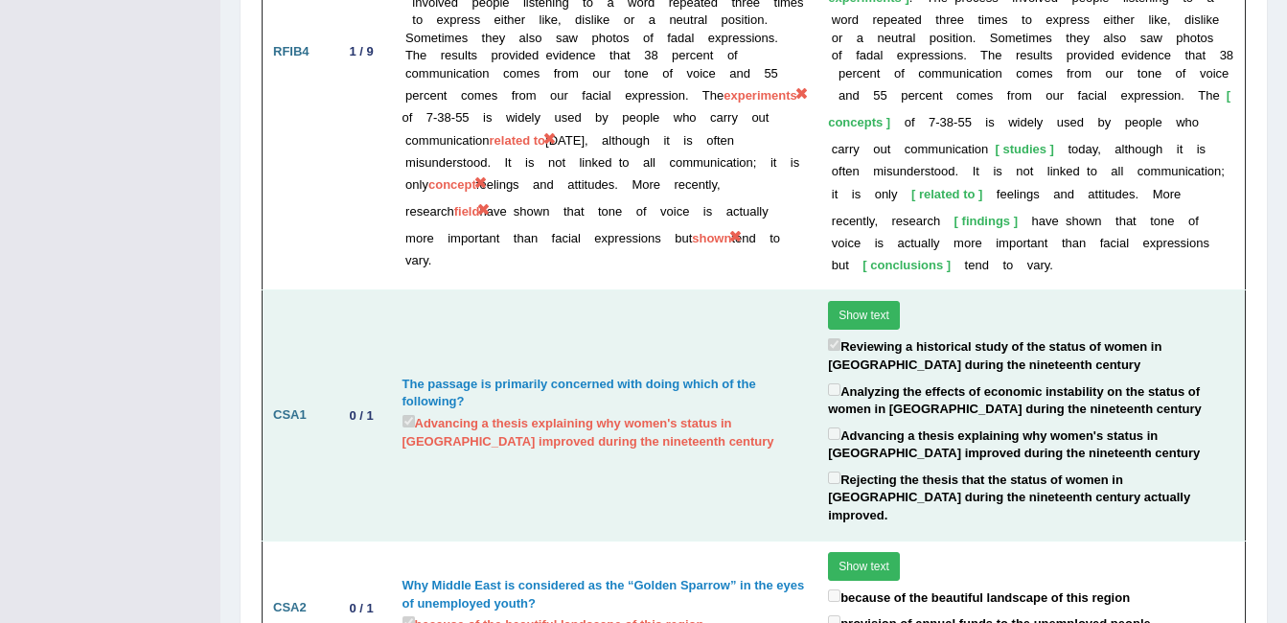
click at [856, 290] on td "Show text Reviewing a historical study of the status of women in Mexico City du…" at bounding box center [1031, 415] width 427 height 250
click at [859, 301] on button "Show text" at bounding box center [864, 315] width 72 height 29
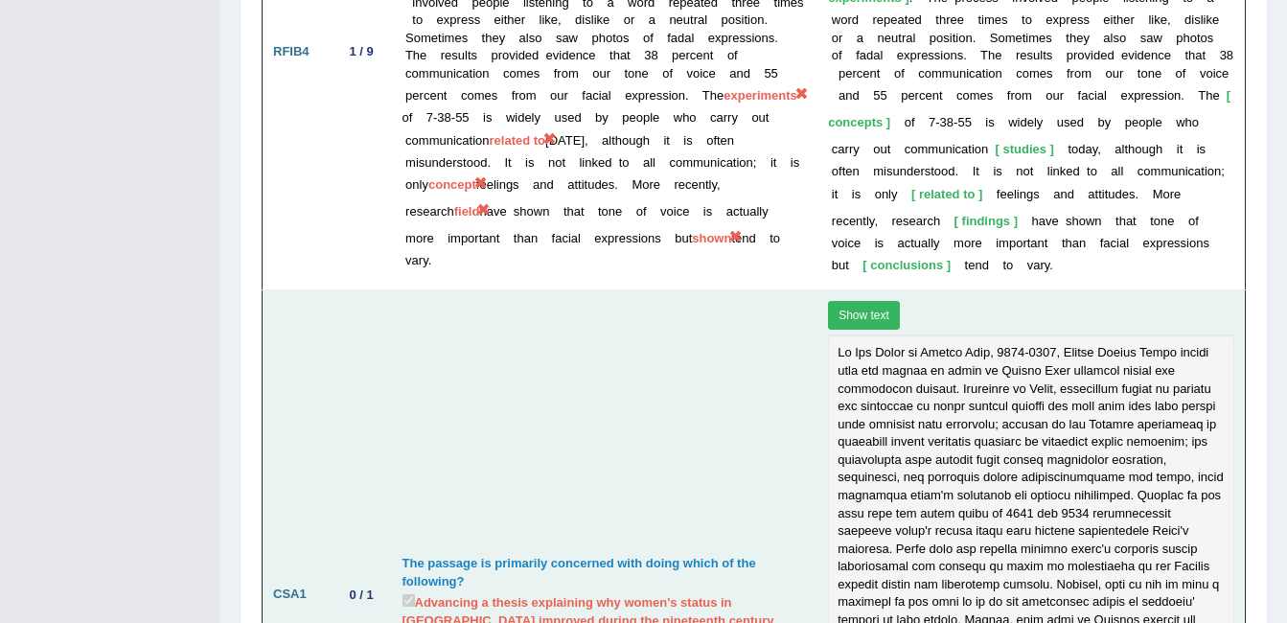
click at [859, 301] on button "Show text" at bounding box center [864, 315] width 72 height 29
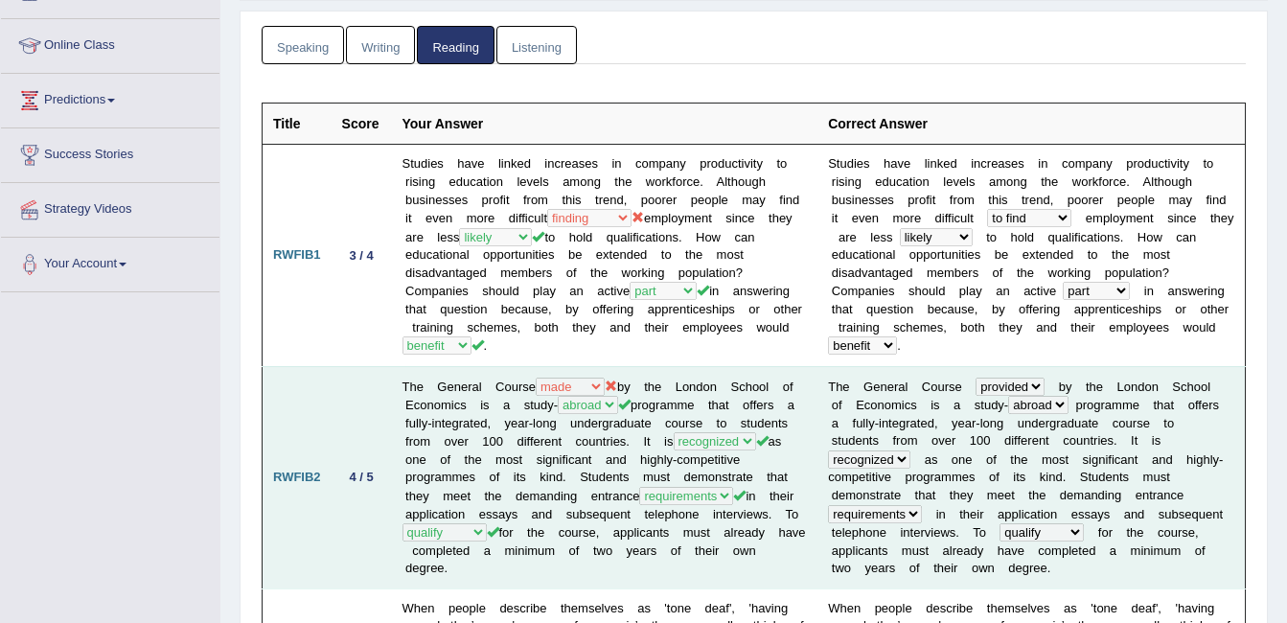
scroll to position [0, 0]
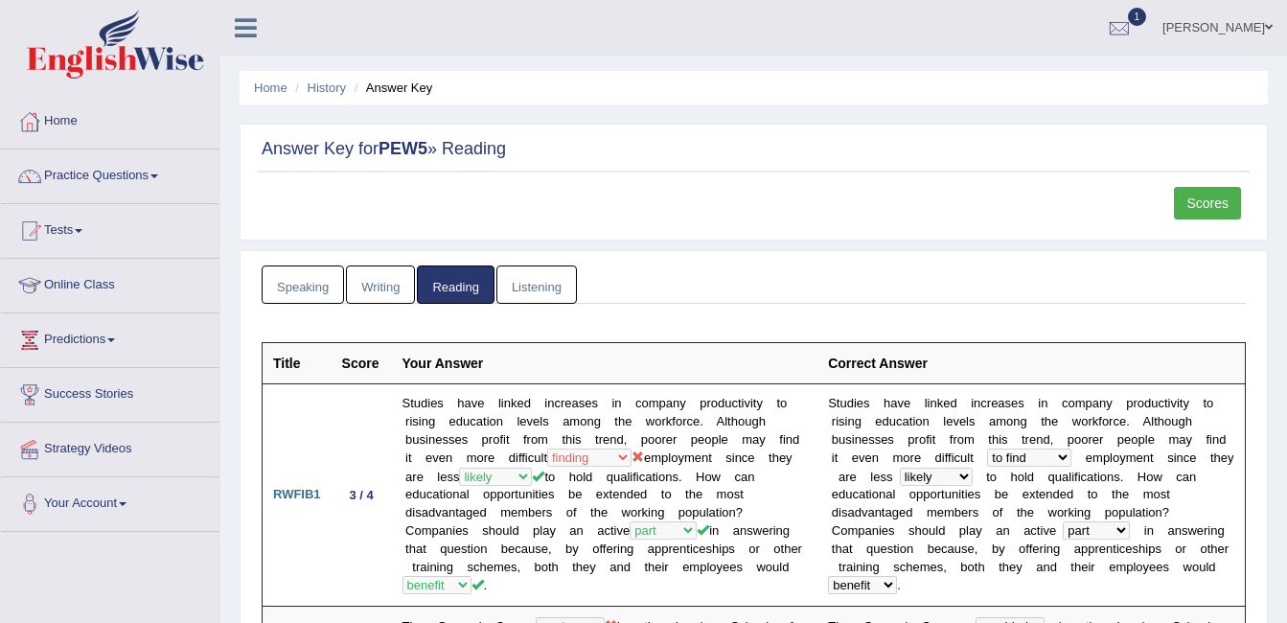
click at [1210, 193] on link "Scores" at bounding box center [1207, 203] width 67 height 33
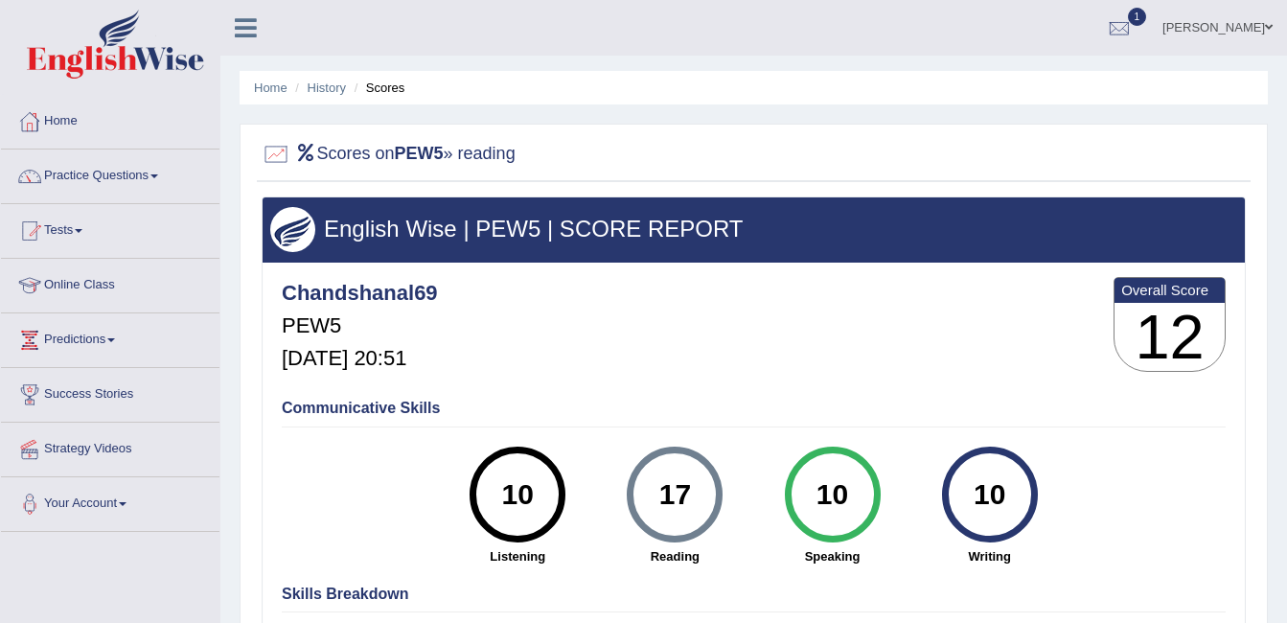
click at [72, 127] on link "Home" at bounding box center [110, 119] width 219 height 48
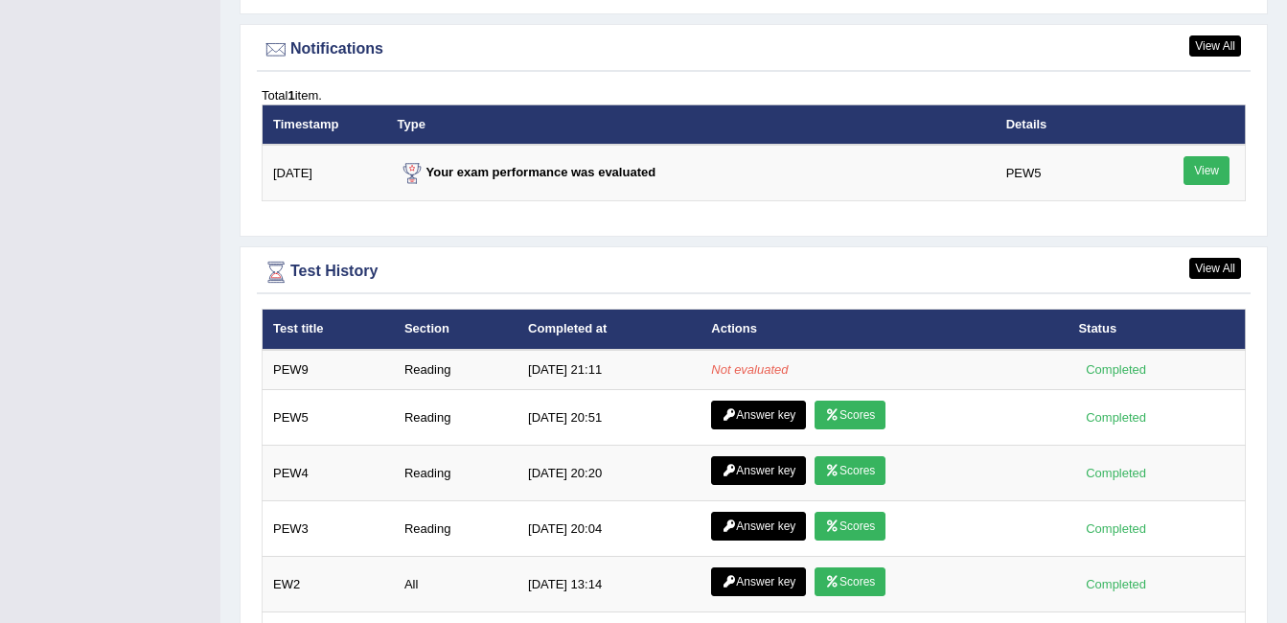
scroll to position [2449, 0]
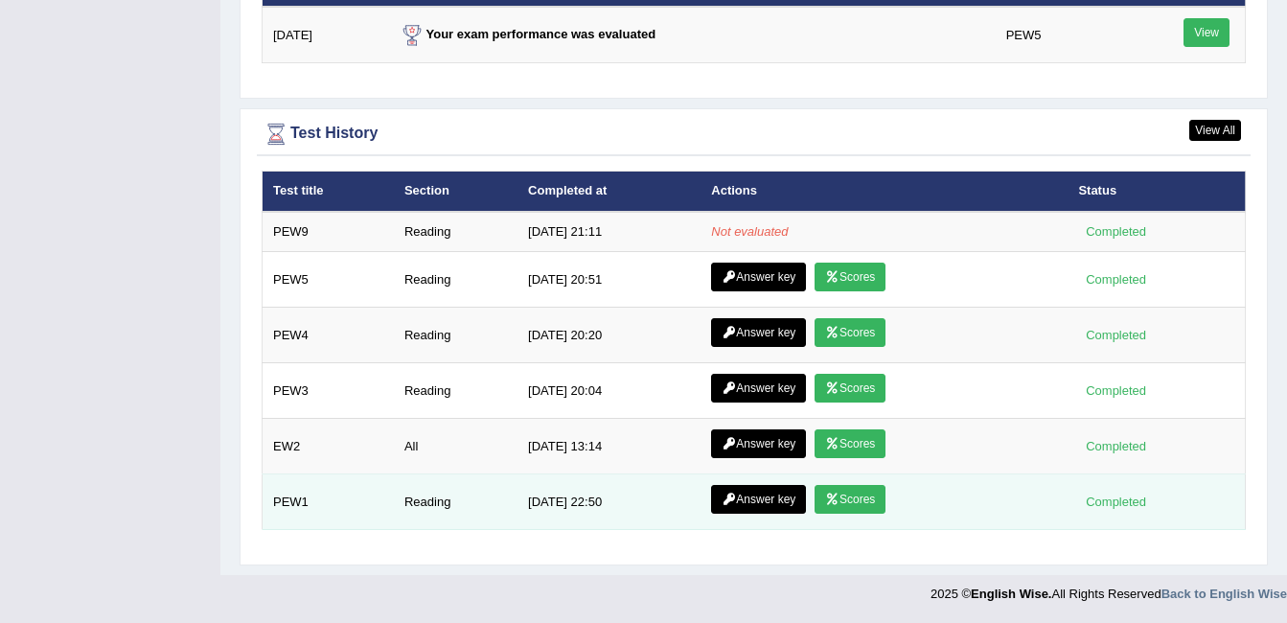
click at [860, 494] on link "Scores" at bounding box center [850, 499] width 71 height 29
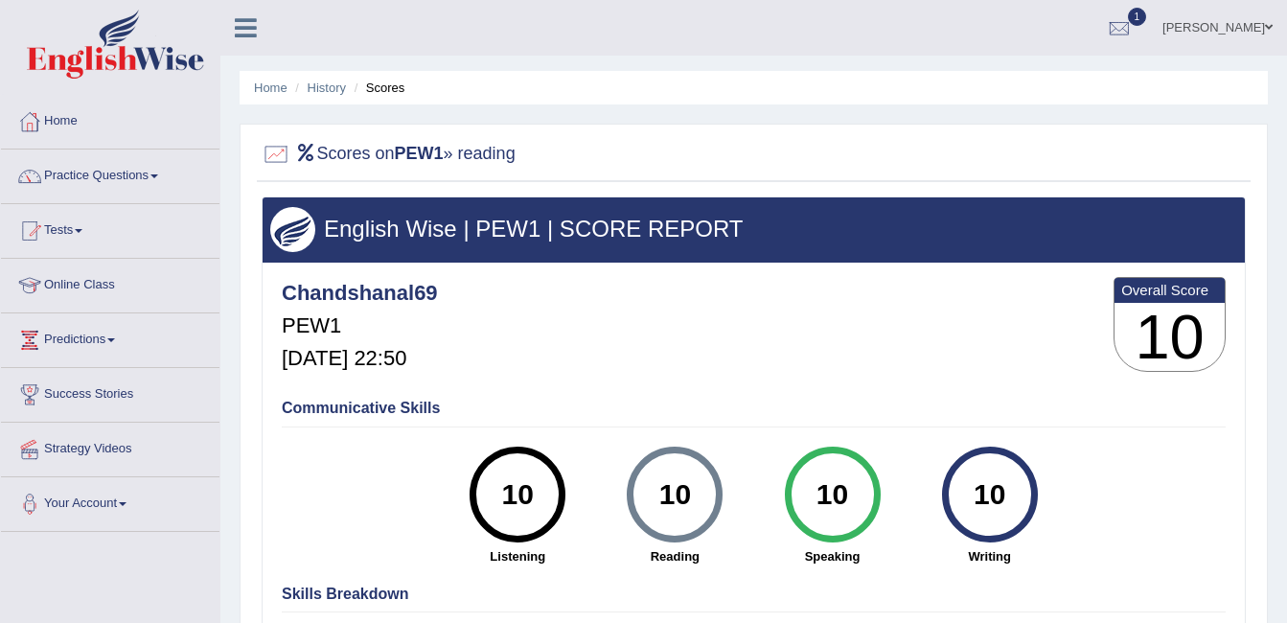
scroll to position [96, 0]
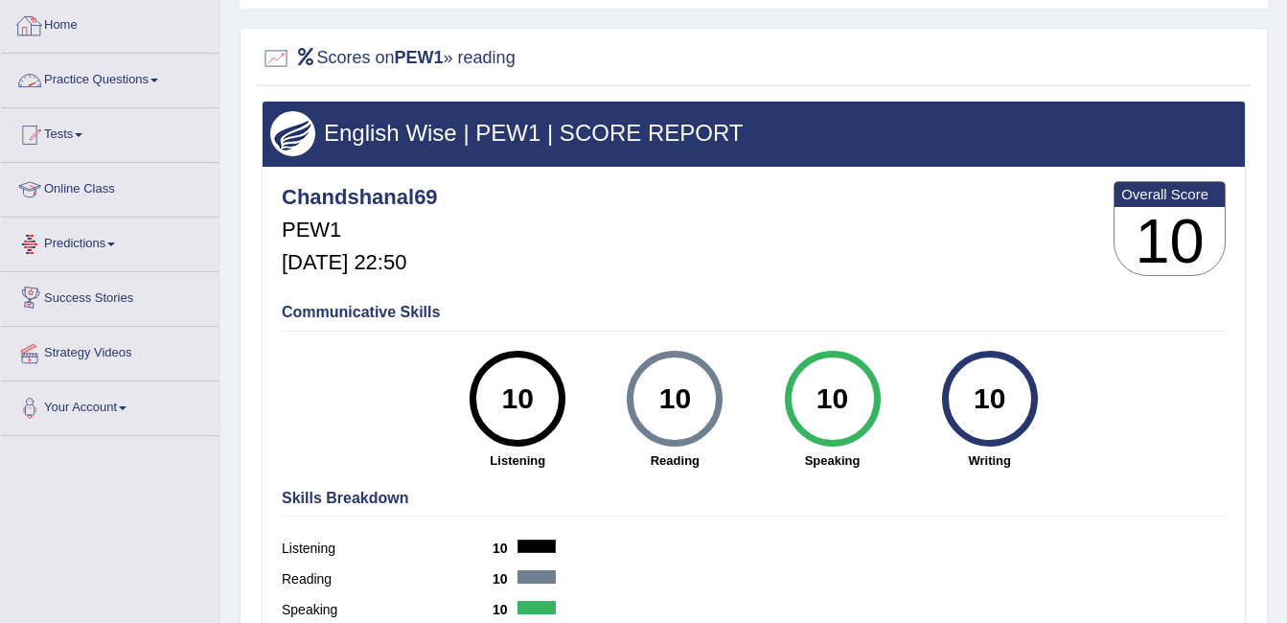
click at [50, 15] on link "Home" at bounding box center [110, 23] width 219 height 48
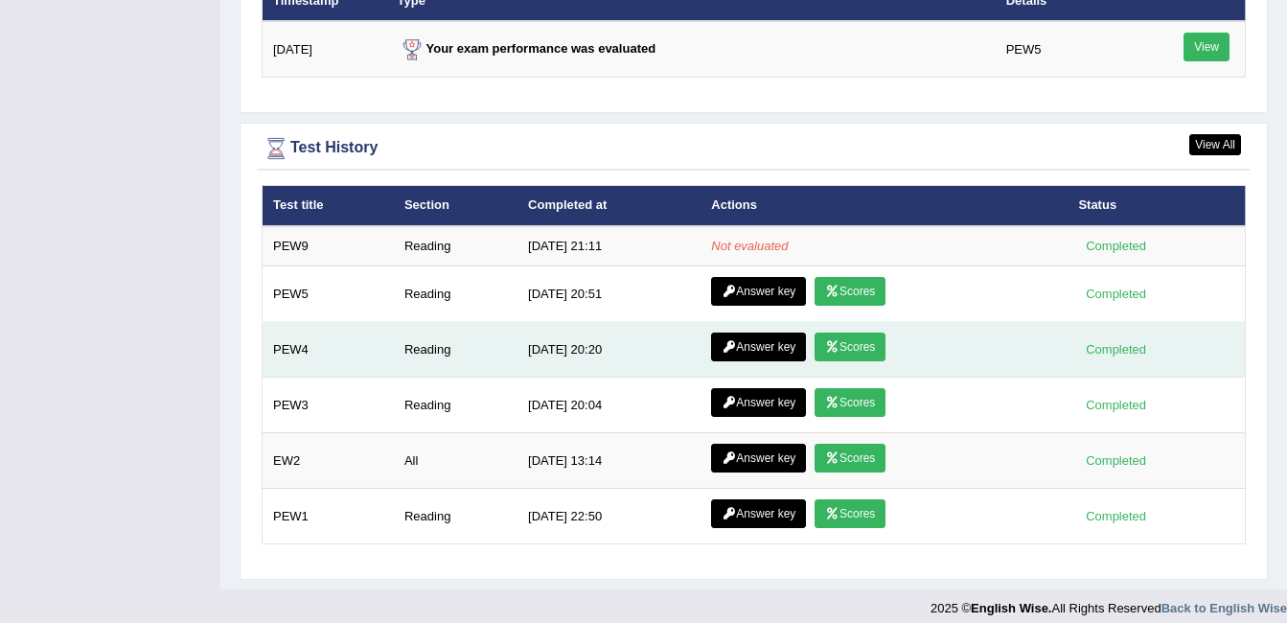
scroll to position [2449, 0]
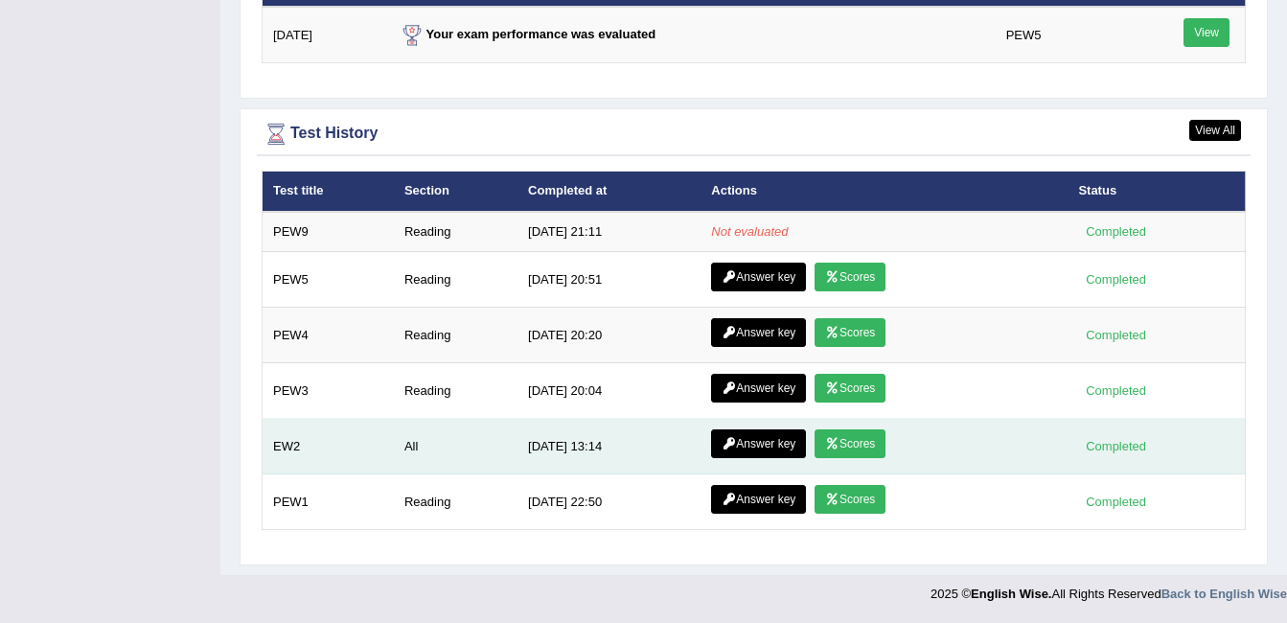
click at [846, 447] on link "Scores" at bounding box center [850, 443] width 71 height 29
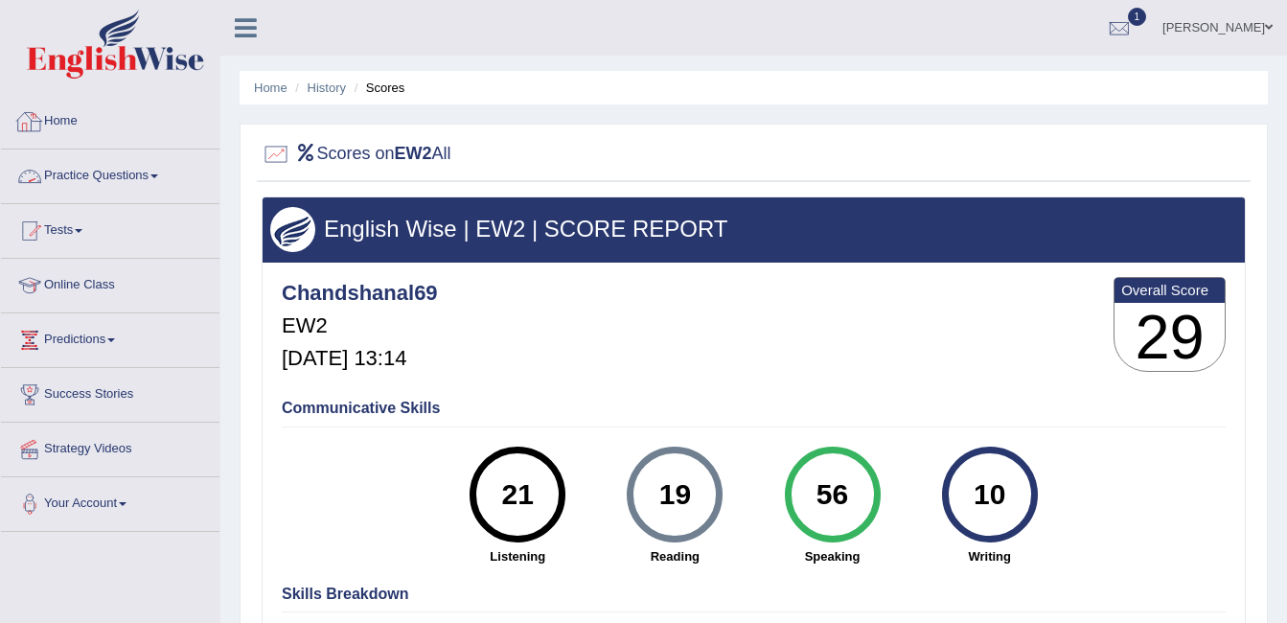
click at [66, 131] on link "Home" at bounding box center [110, 119] width 219 height 48
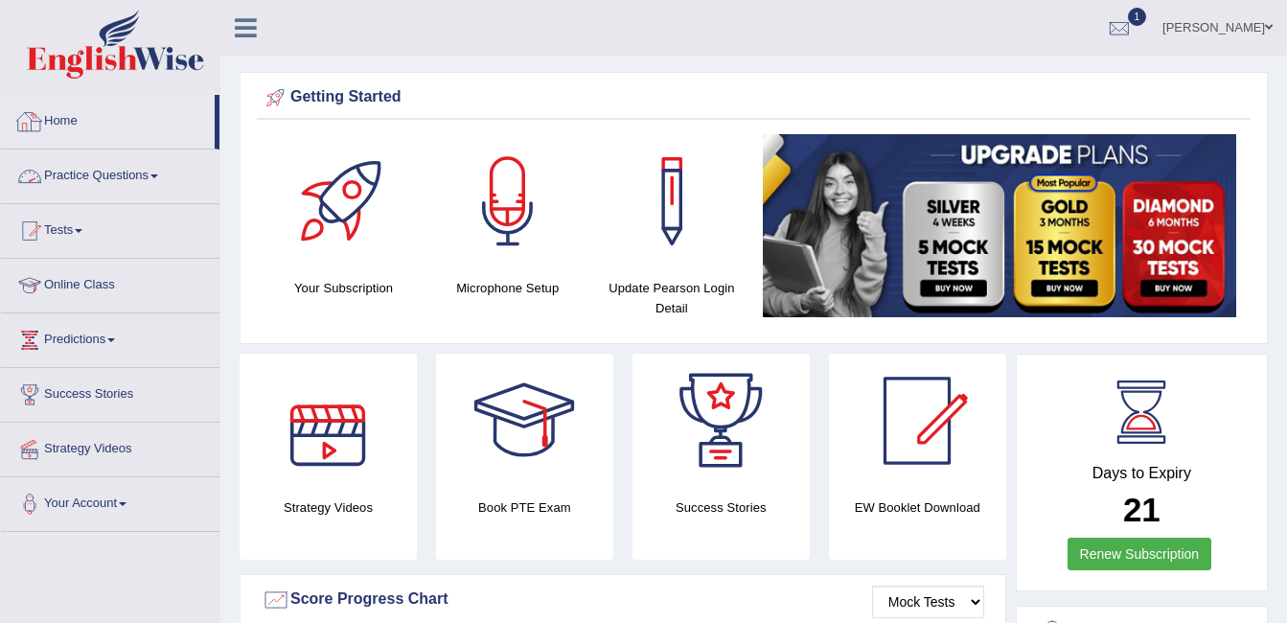
click at [58, 127] on link "Home" at bounding box center [108, 119] width 214 height 48
click at [108, 179] on link "Practice Questions" at bounding box center [110, 174] width 219 height 48
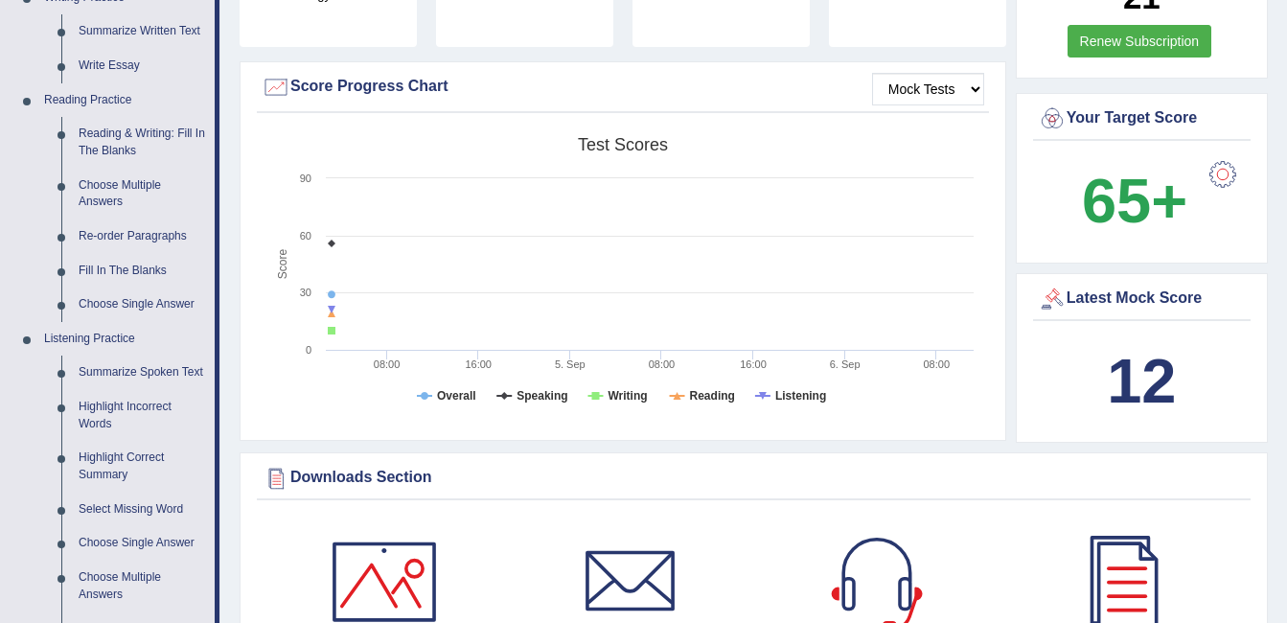
scroll to position [53, 0]
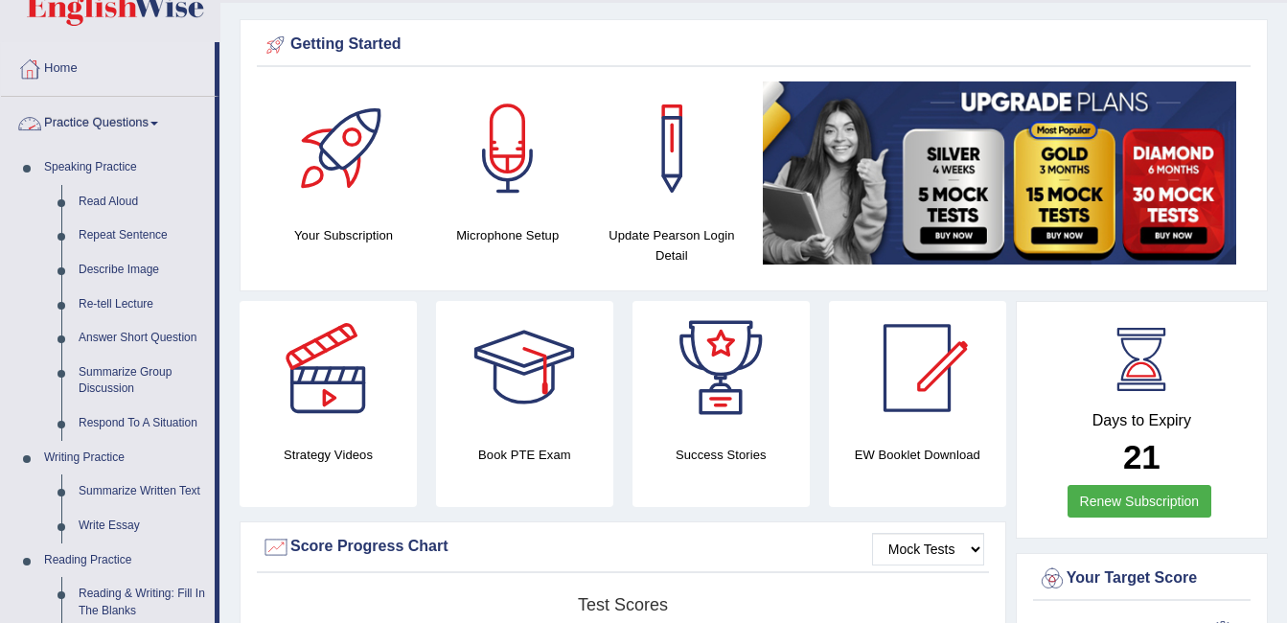
click at [84, 106] on link "Practice Questions" at bounding box center [108, 121] width 214 height 48
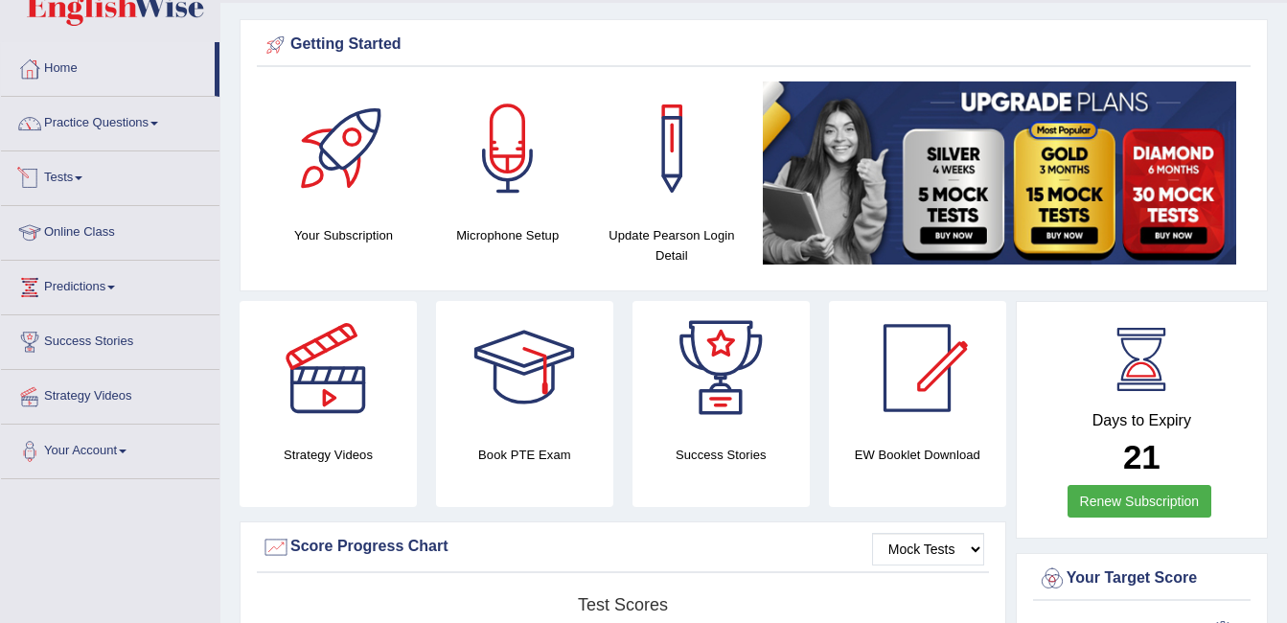
click at [69, 186] on link "Tests" at bounding box center [110, 175] width 219 height 48
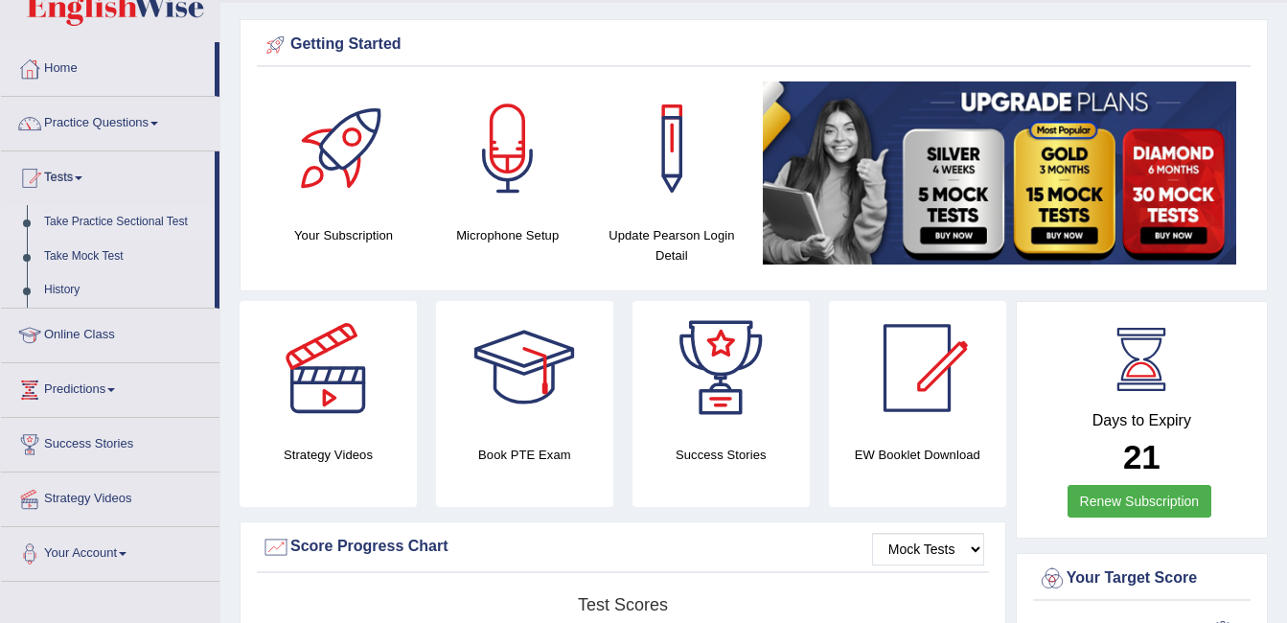
click at [129, 216] on link "Take Practice Sectional Test" at bounding box center [124, 222] width 179 height 35
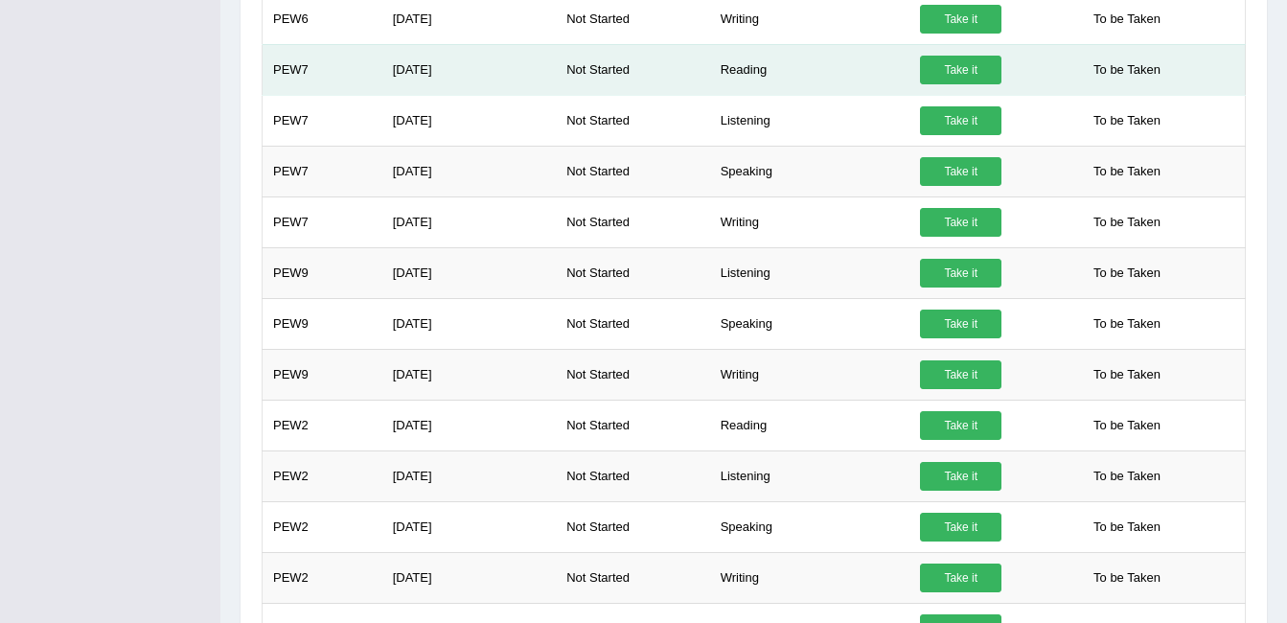
click at [946, 68] on link "Take it" at bounding box center [960, 70] width 81 height 29
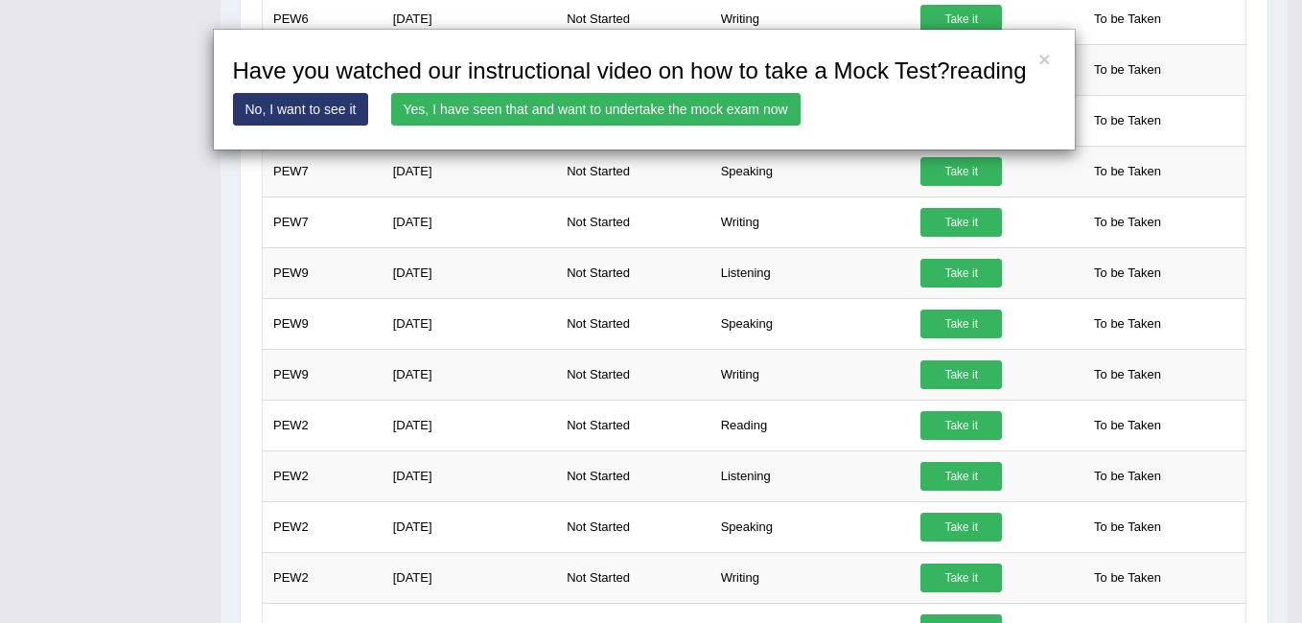
click at [663, 98] on link "Yes, I have seen that and want to undertake the mock exam now" at bounding box center [595, 109] width 409 height 33
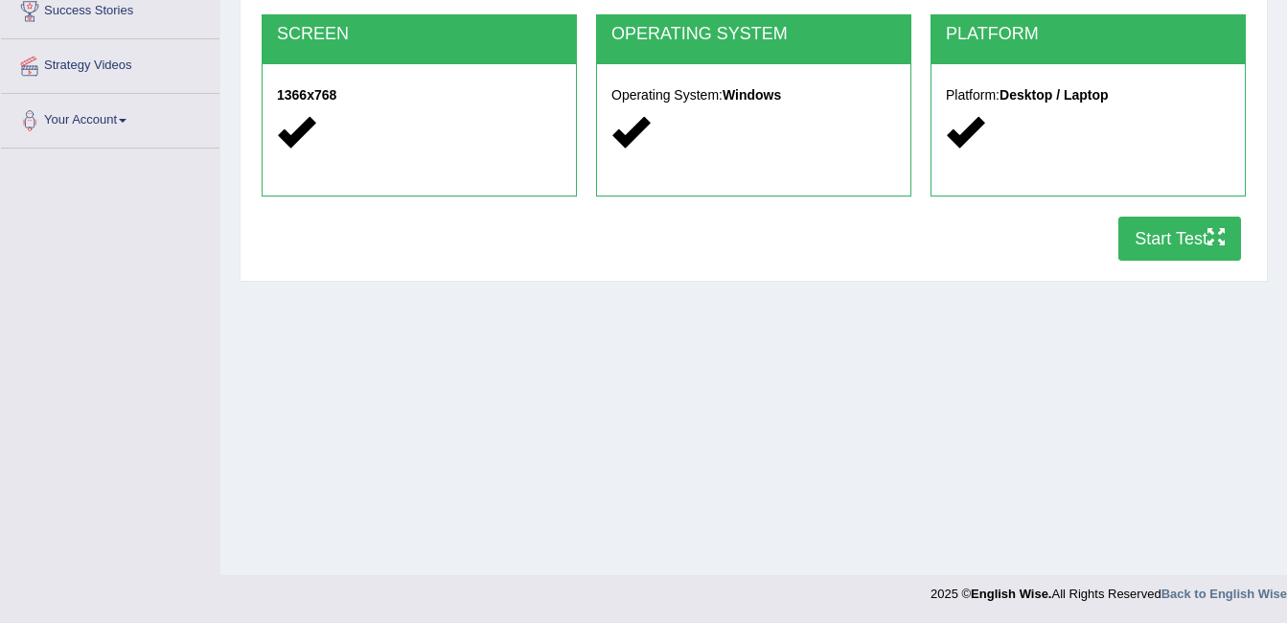
scroll to position [383, 0]
click at [1191, 243] on button "Start Test" at bounding box center [1180, 239] width 123 height 44
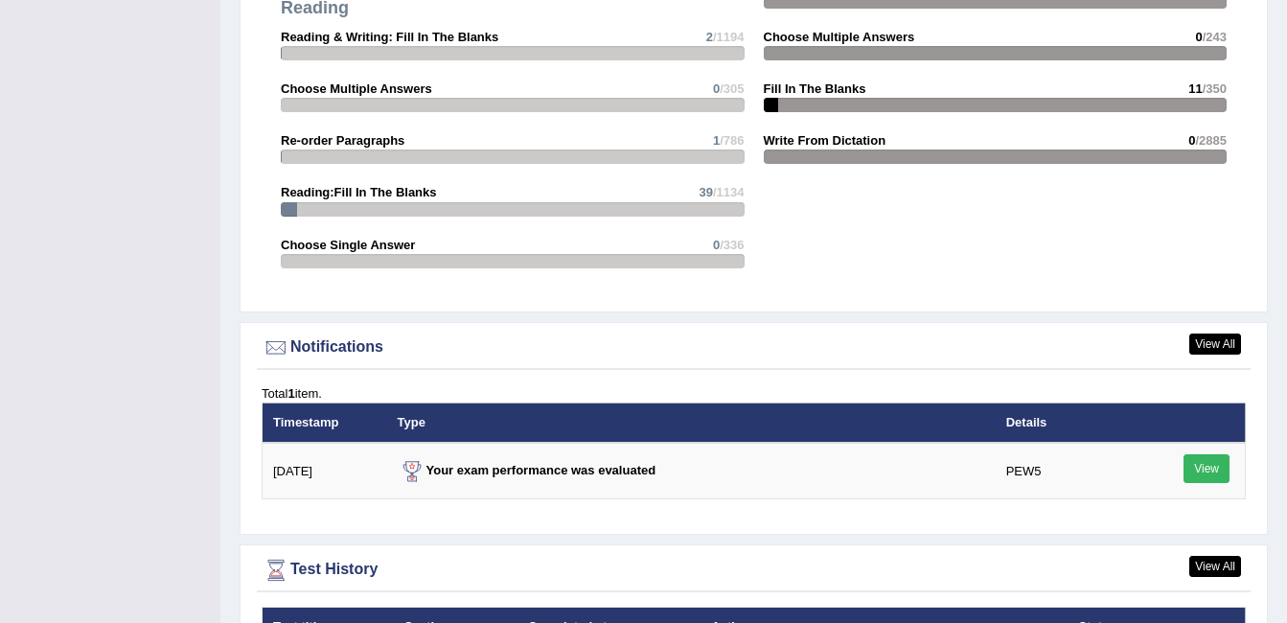
scroll to position [2489, 0]
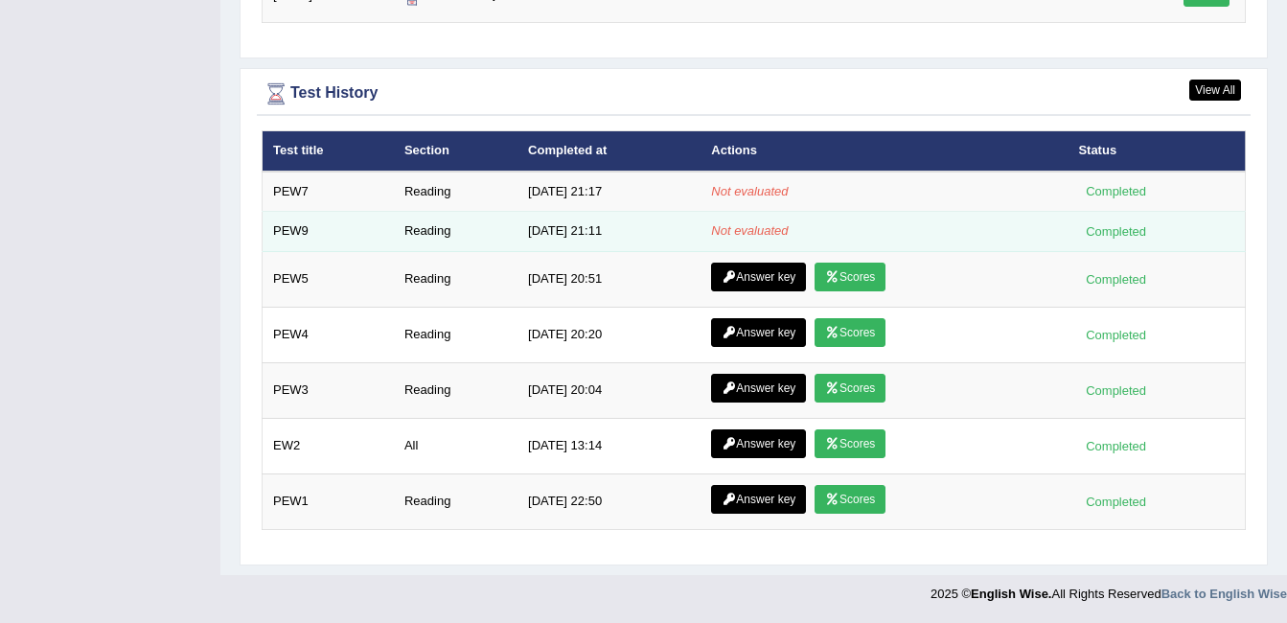
click at [596, 240] on td "[DATE] 21:11" at bounding box center [609, 232] width 183 height 40
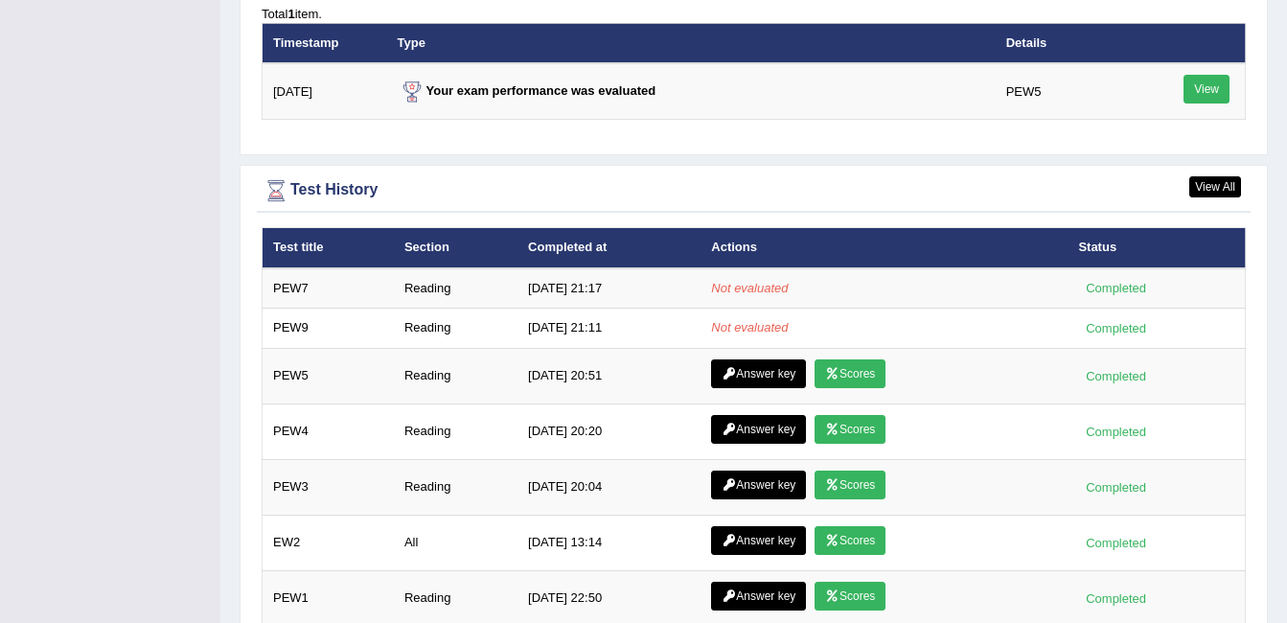
scroll to position [2393, 0]
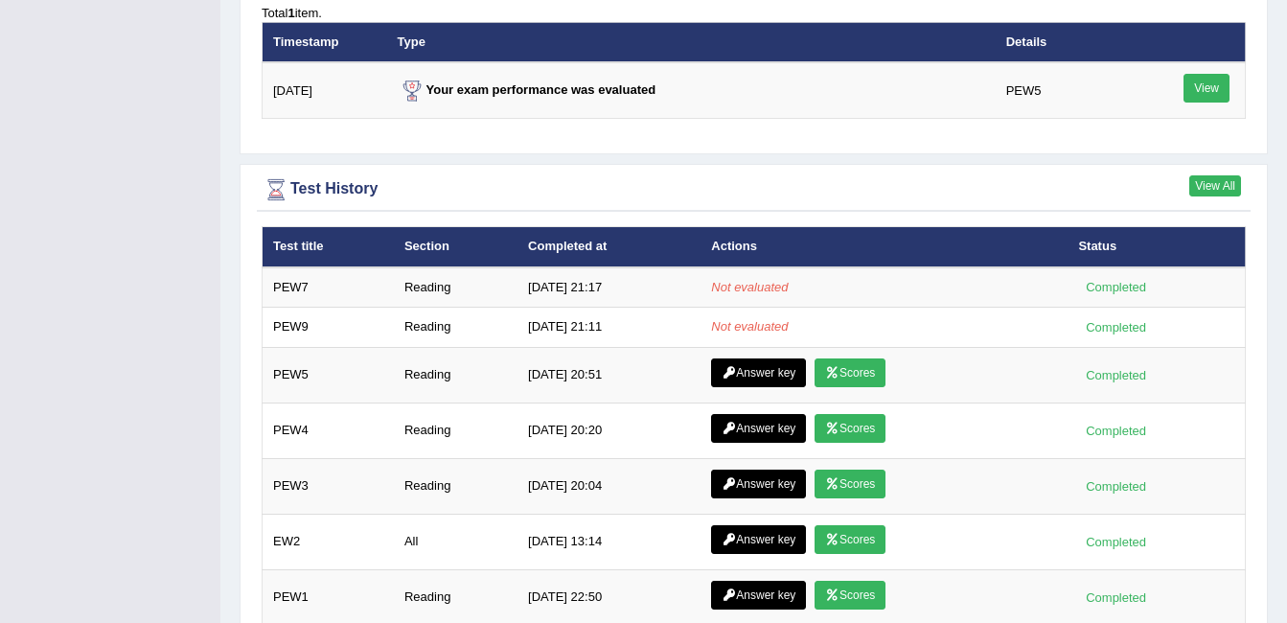
click at [1238, 186] on link "View All" at bounding box center [1216, 185] width 52 height 21
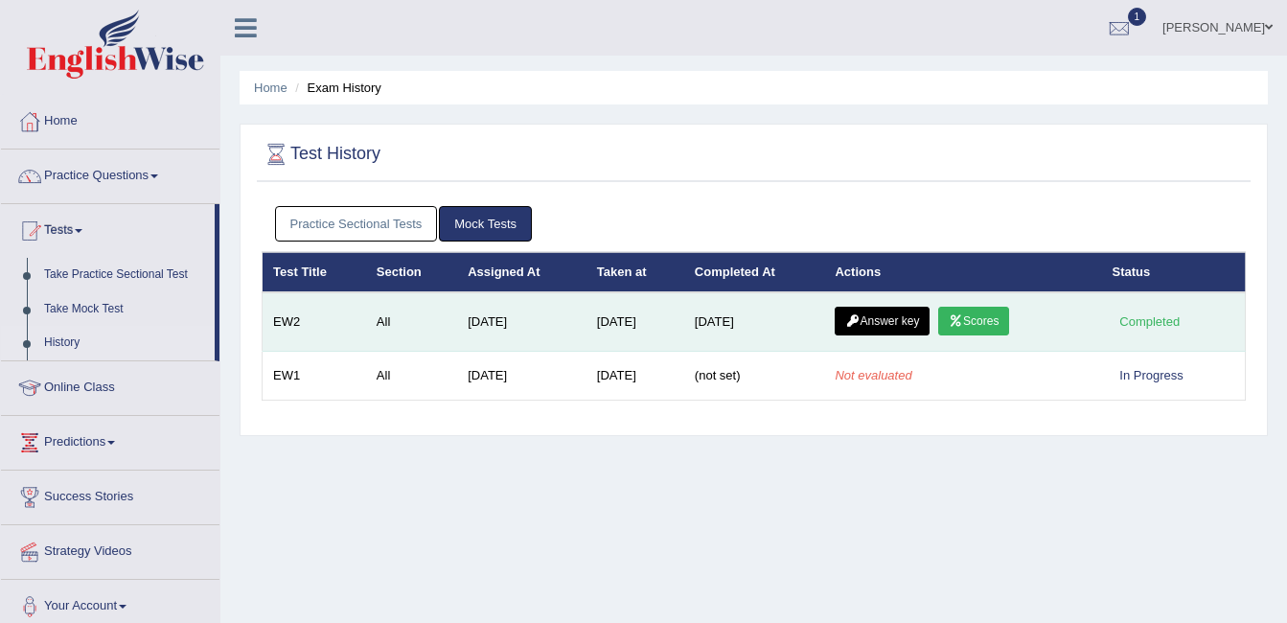
click at [993, 328] on link "Scores" at bounding box center [973, 321] width 71 height 29
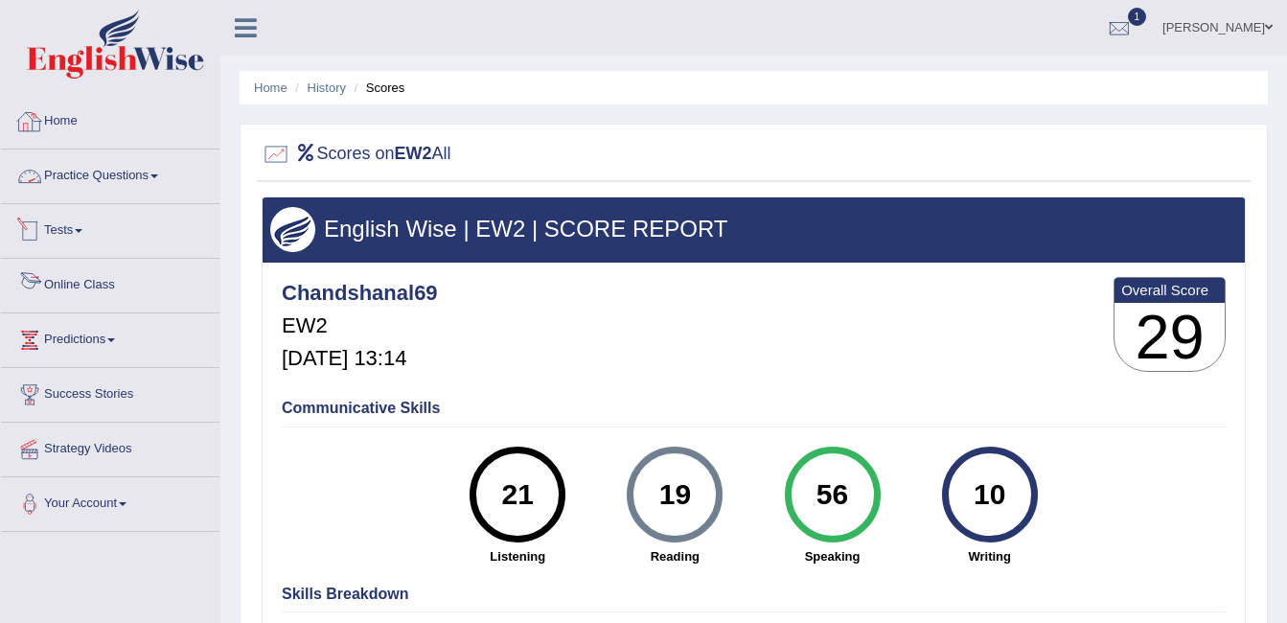
click at [54, 125] on link "Home" at bounding box center [110, 119] width 219 height 48
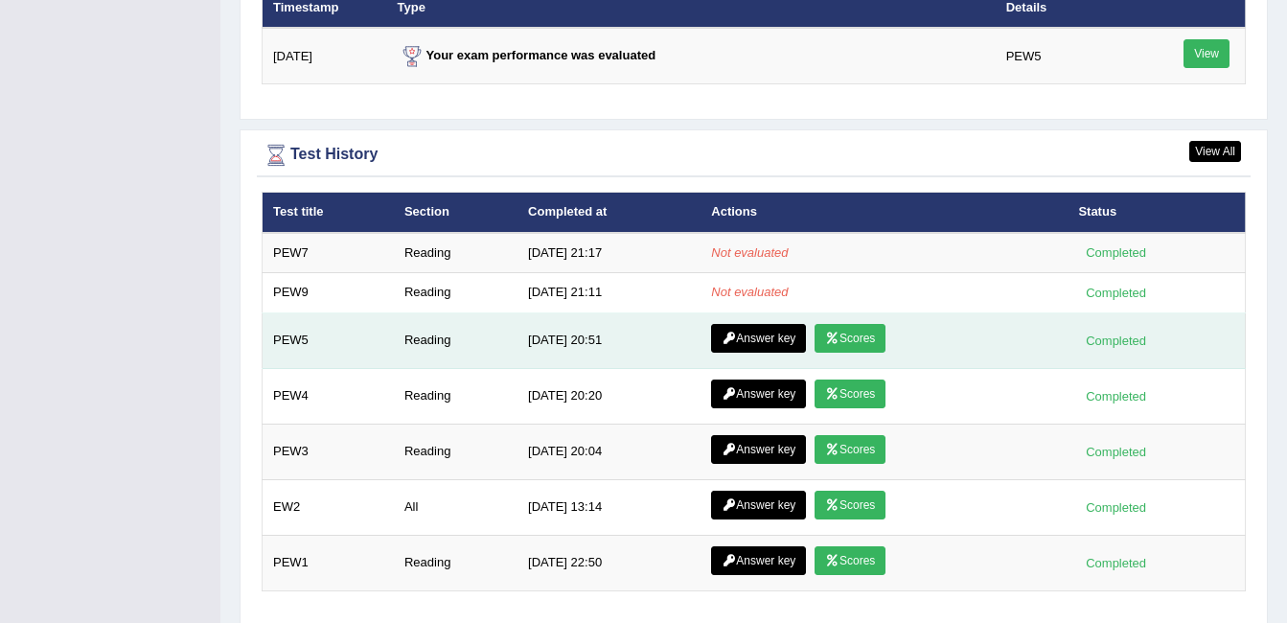
scroll to position [2393, 0]
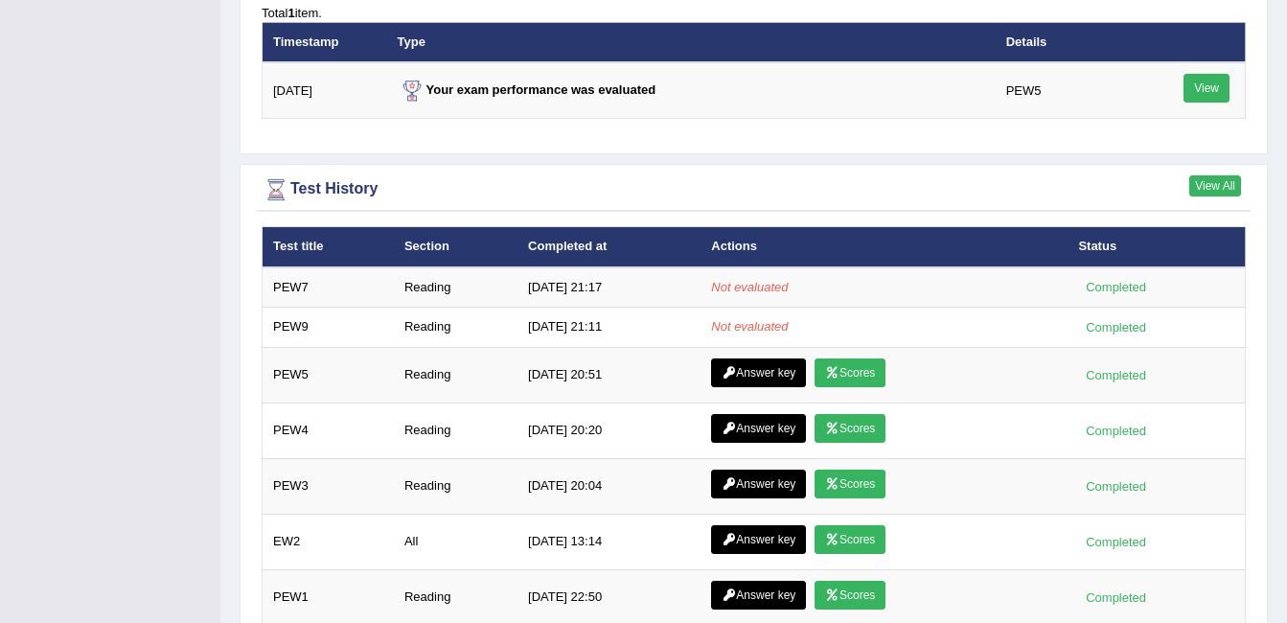
click at [1213, 182] on link "View All" at bounding box center [1216, 185] width 52 height 21
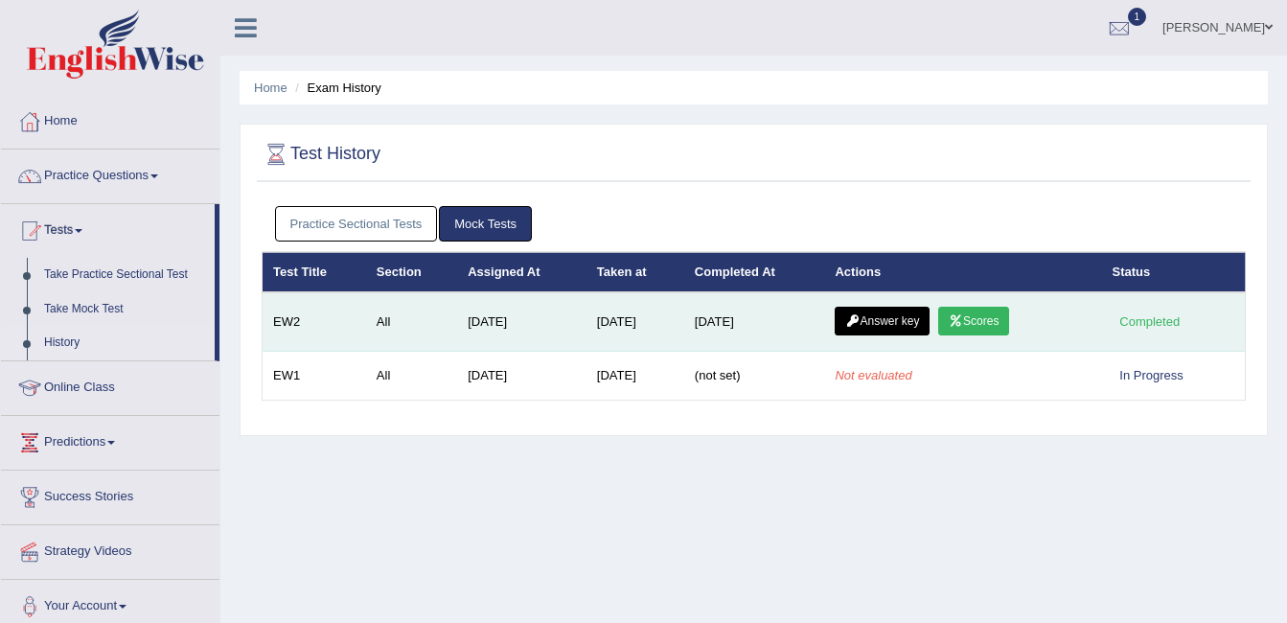
click at [901, 308] on link "Answer key" at bounding box center [882, 321] width 95 height 29
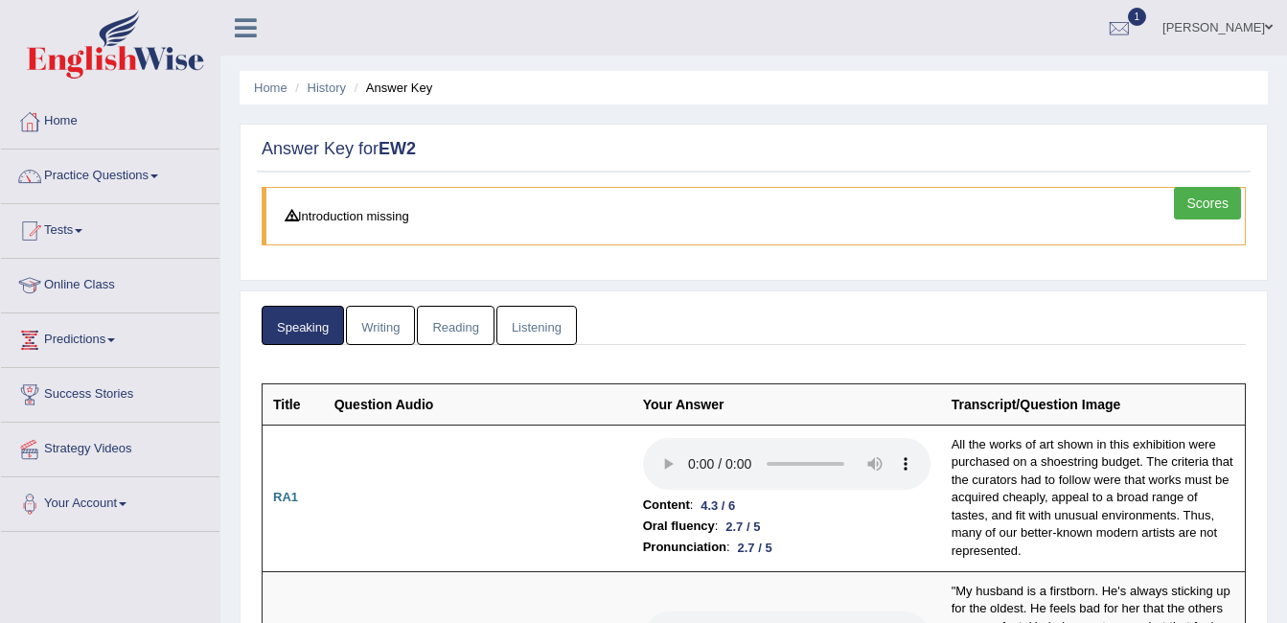
click at [378, 327] on link "Writing" at bounding box center [380, 325] width 69 height 39
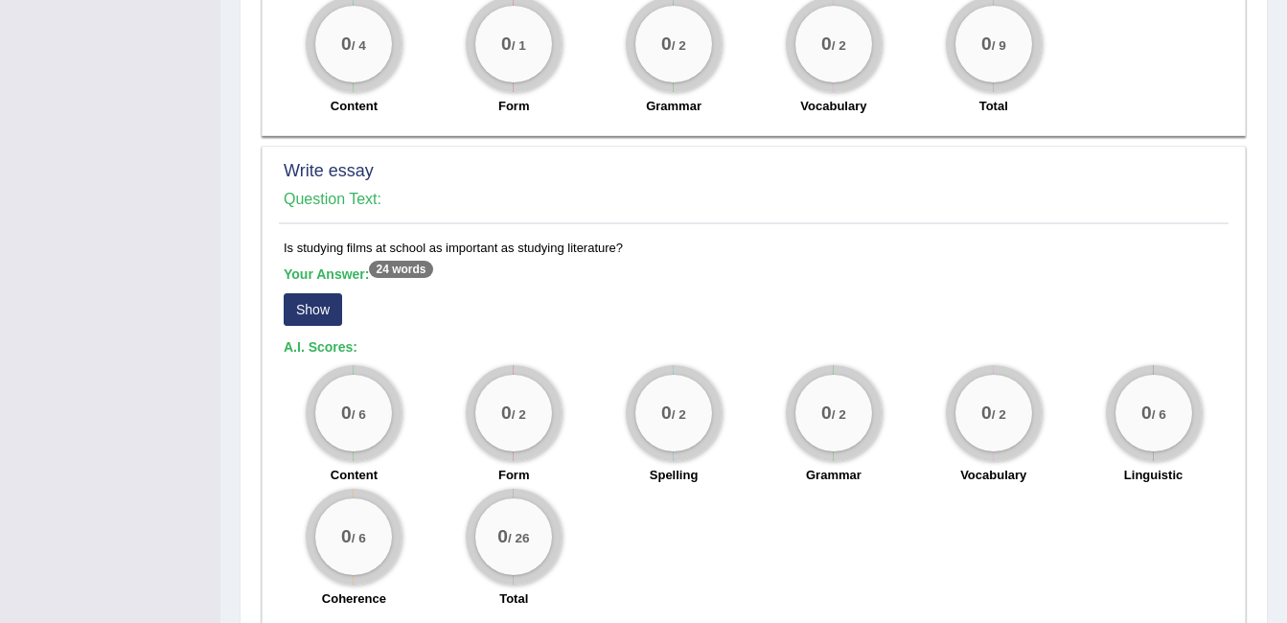
scroll to position [1054, 0]
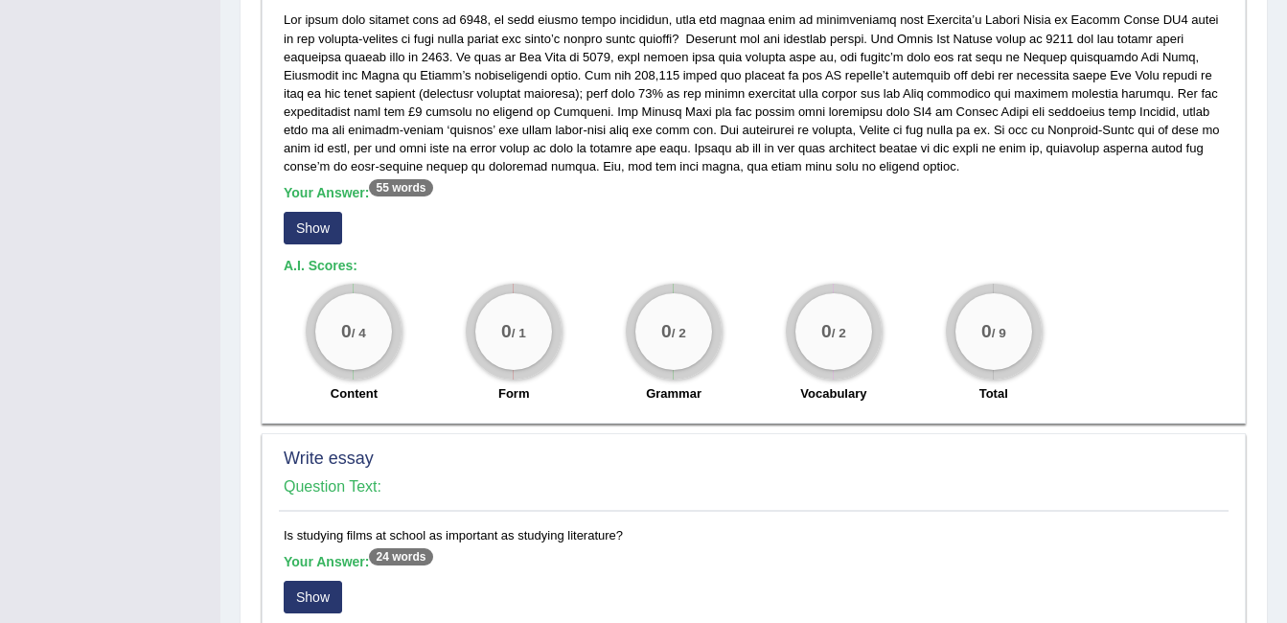
click at [300, 223] on button "Show" at bounding box center [313, 228] width 58 height 33
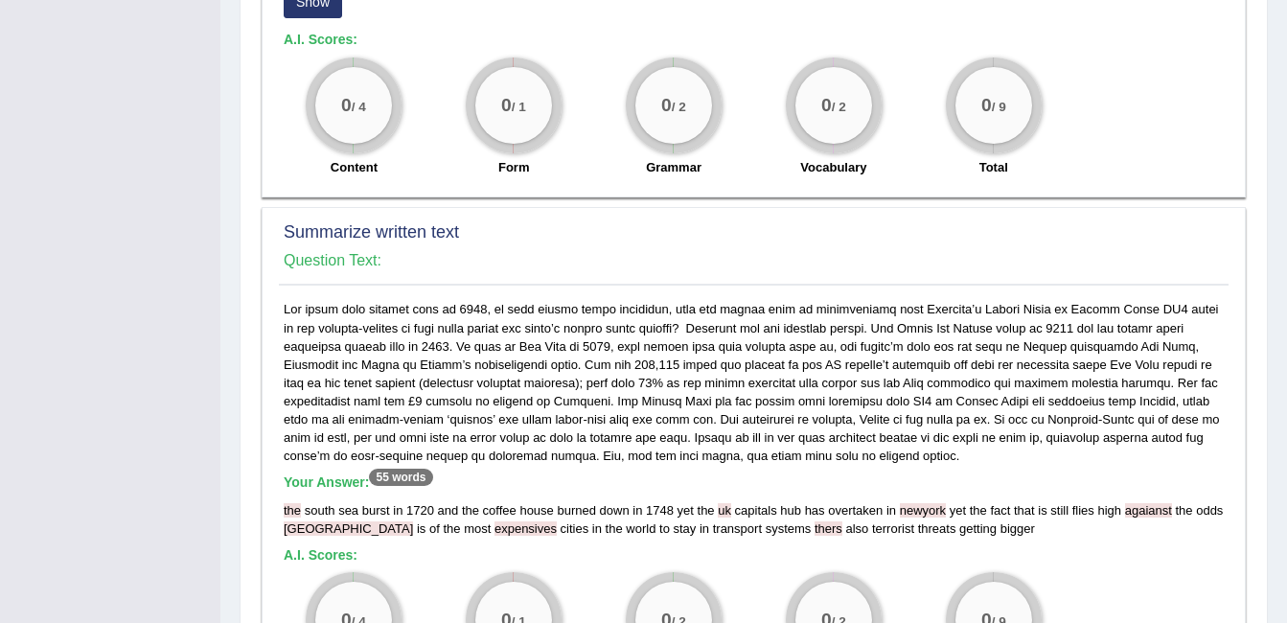
scroll to position [0, 0]
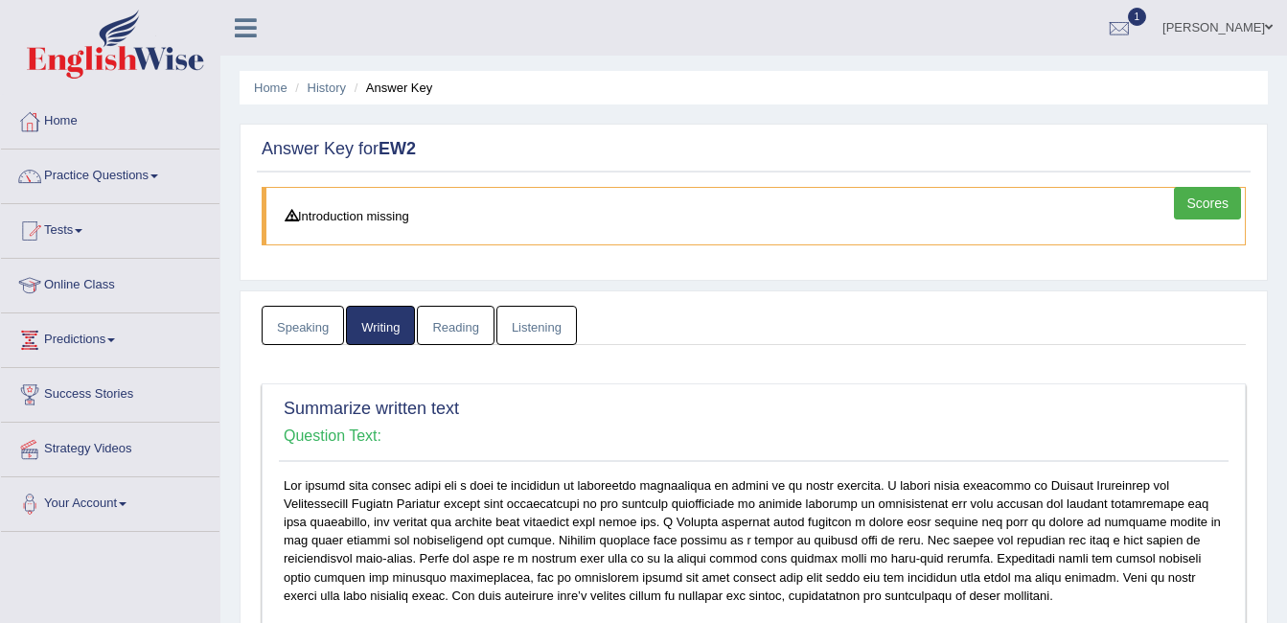
click at [462, 331] on link "Reading" at bounding box center [455, 325] width 77 height 39
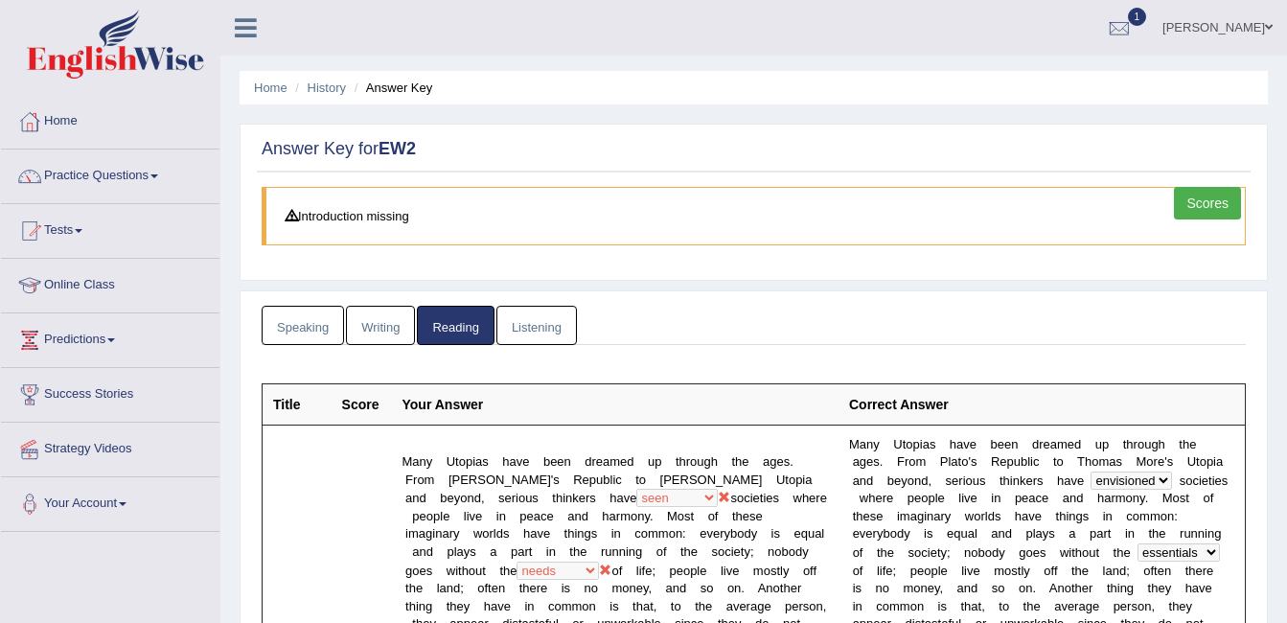
click at [550, 319] on link "Listening" at bounding box center [537, 325] width 81 height 39
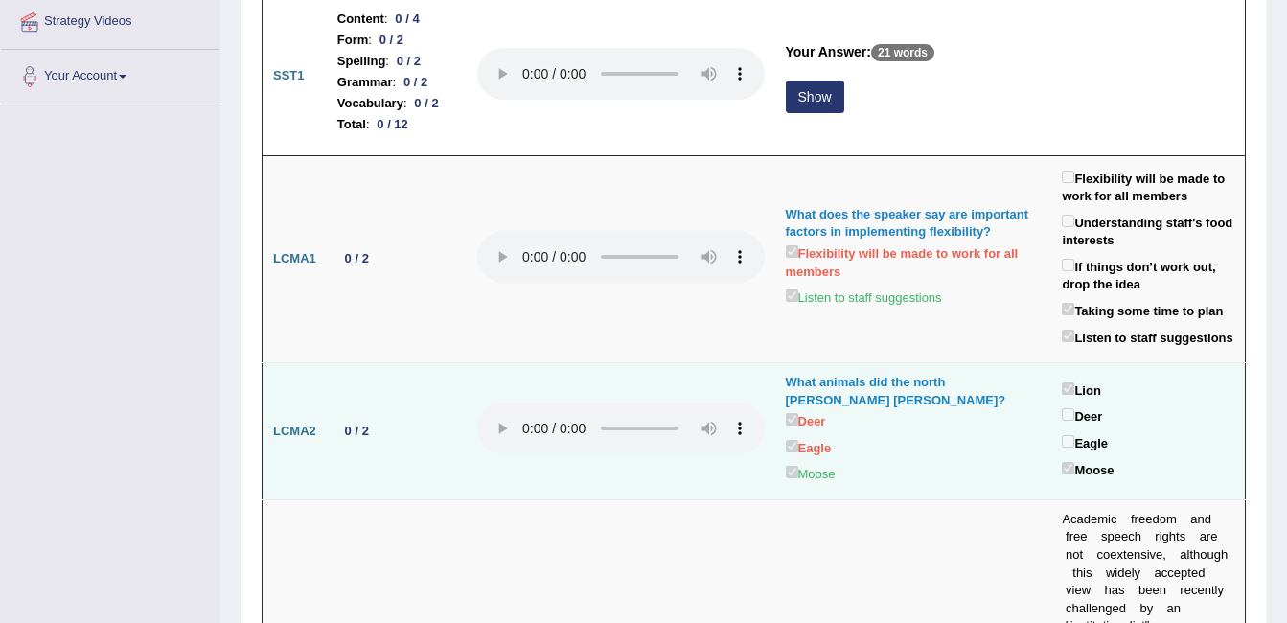
scroll to position [288, 0]
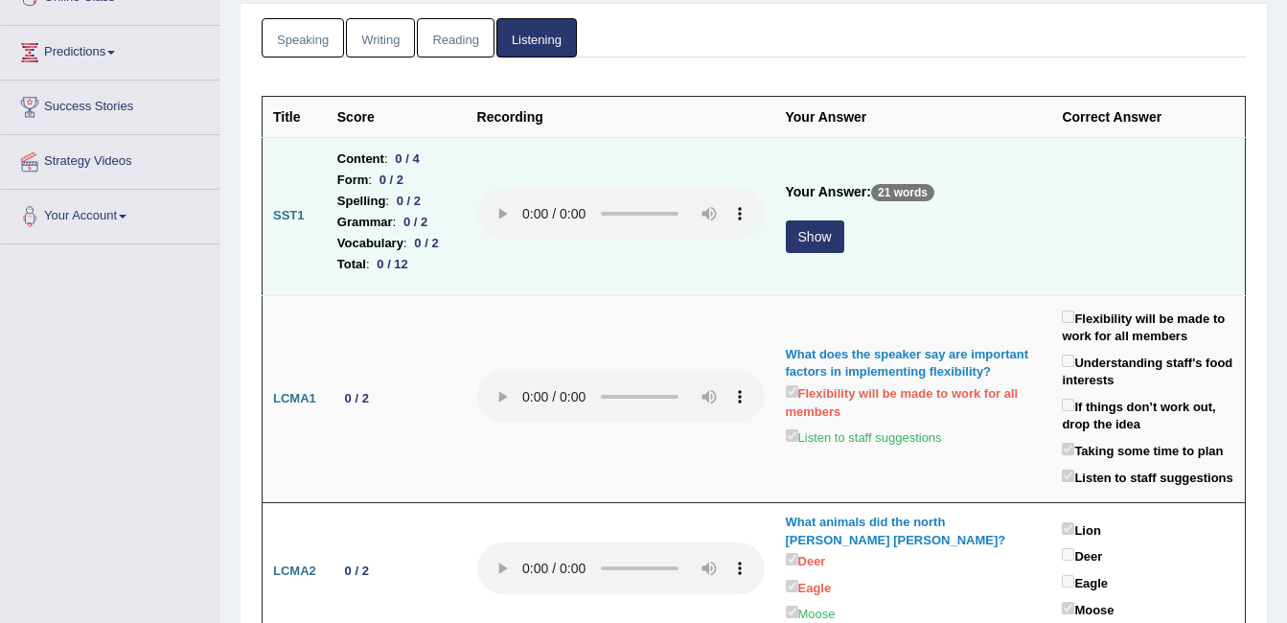
click at [844, 232] on button "Show" at bounding box center [815, 236] width 58 height 33
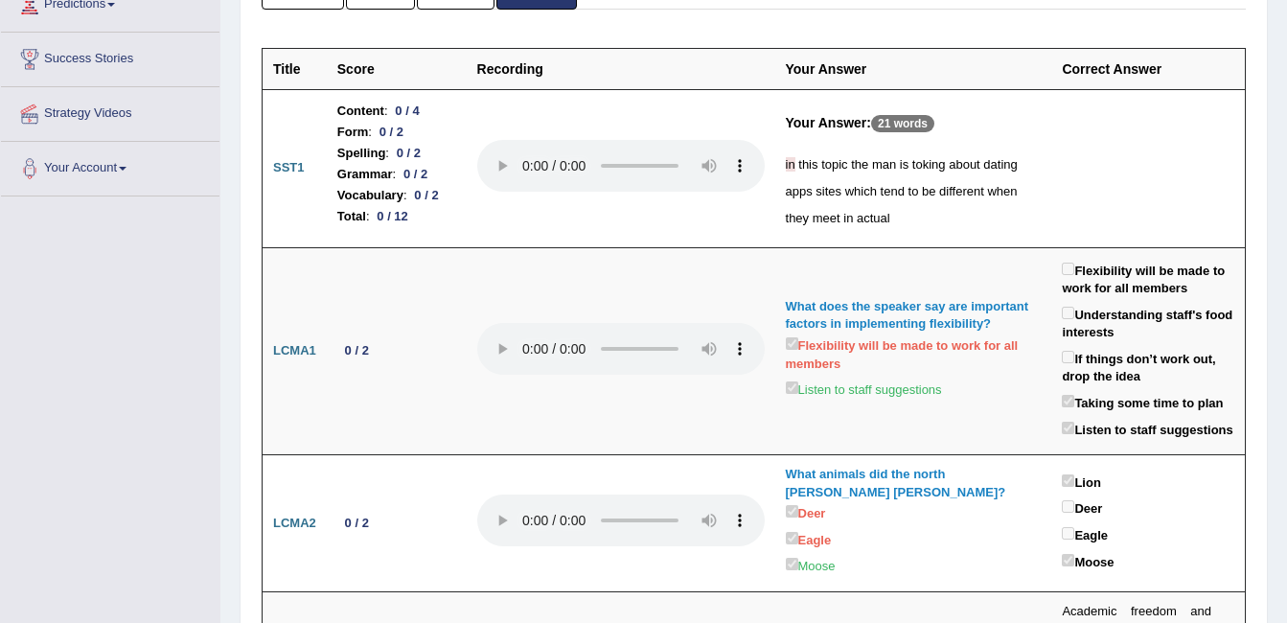
scroll to position [0, 0]
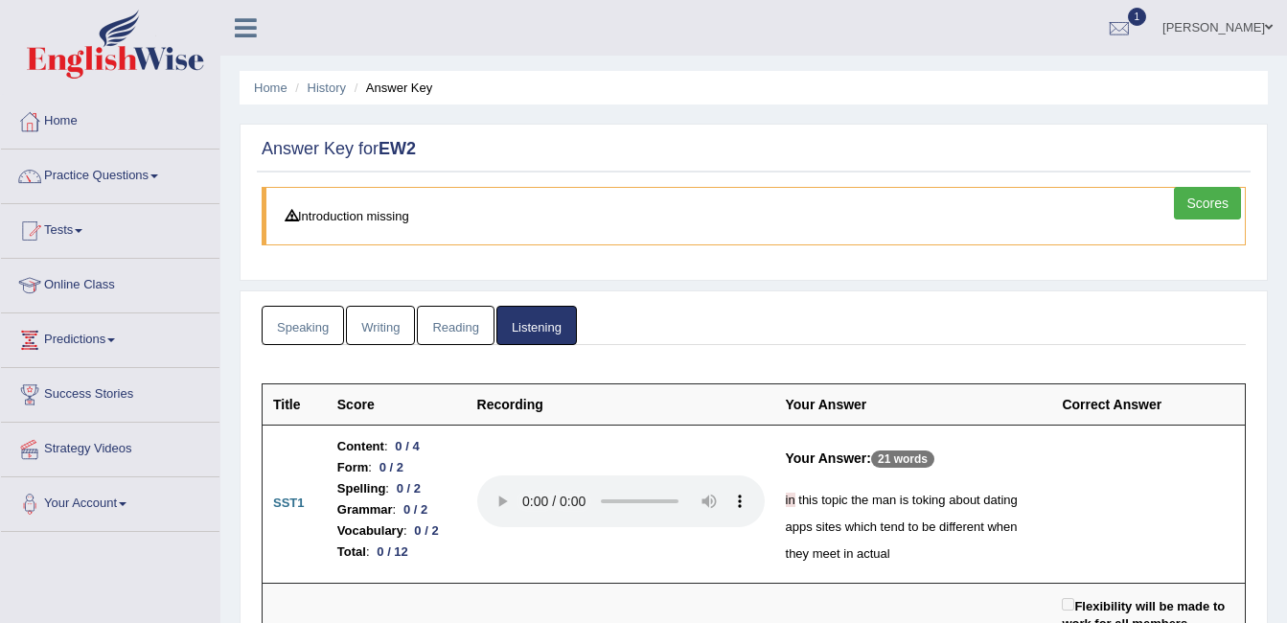
click at [380, 332] on link "Writing" at bounding box center [380, 325] width 69 height 39
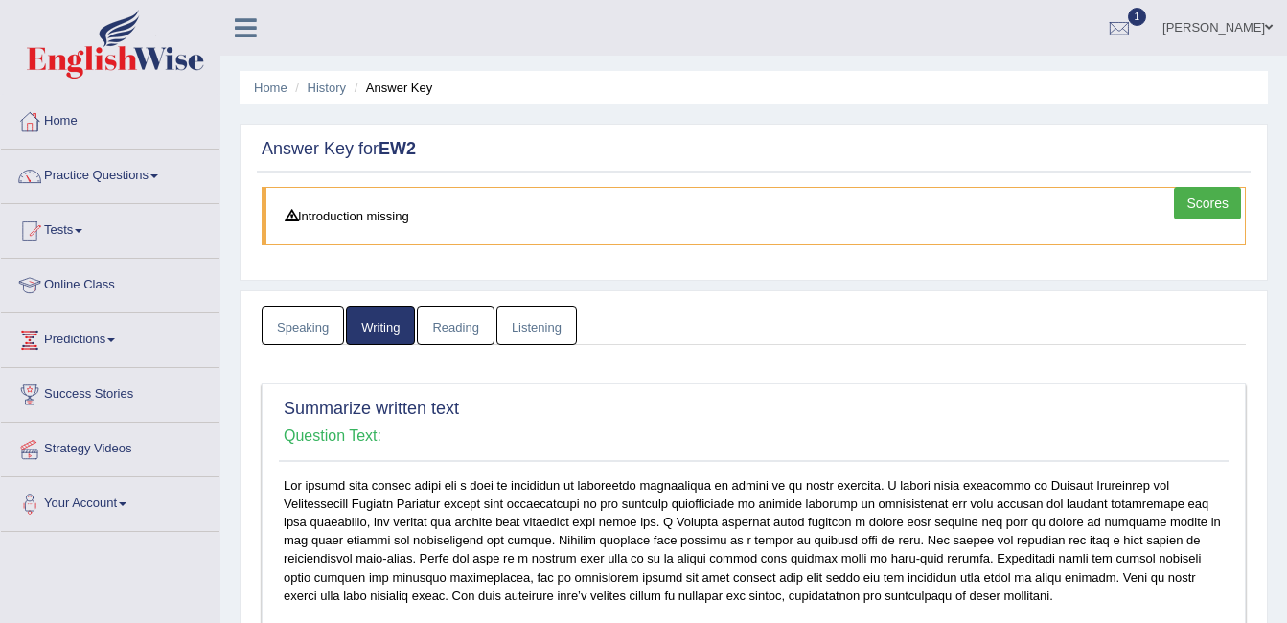
click at [437, 321] on link "Reading" at bounding box center [455, 325] width 77 height 39
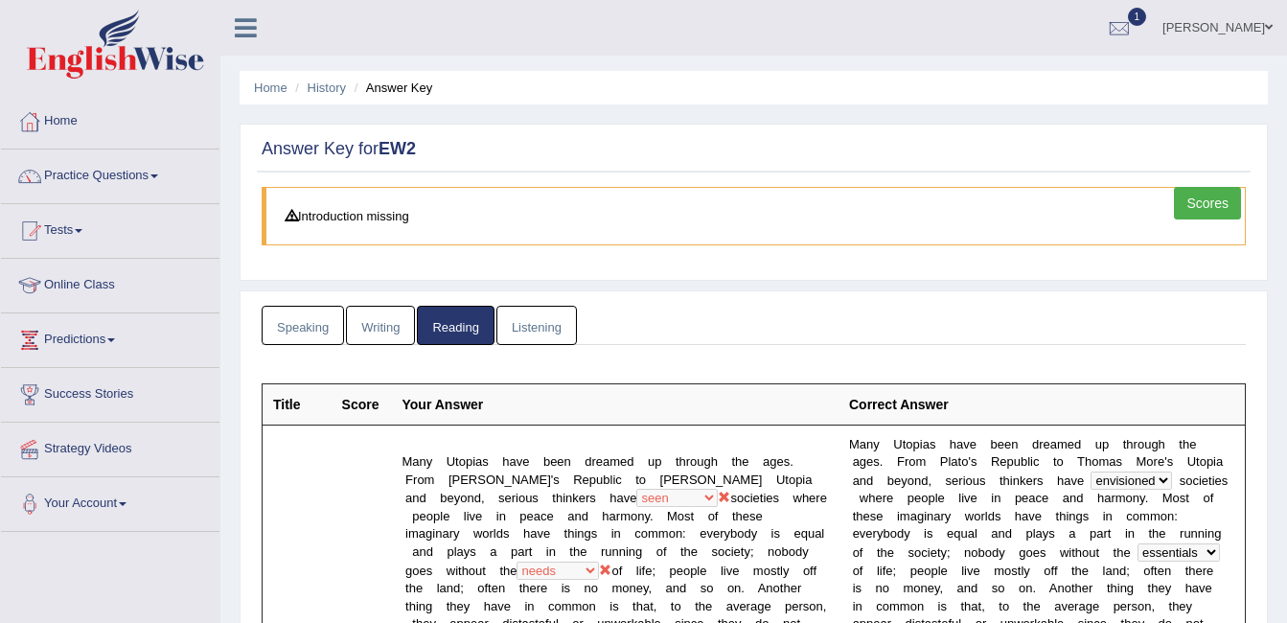
click at [533, 316] on link "Listening" at bounding box center [537, 325] width 81 height 39
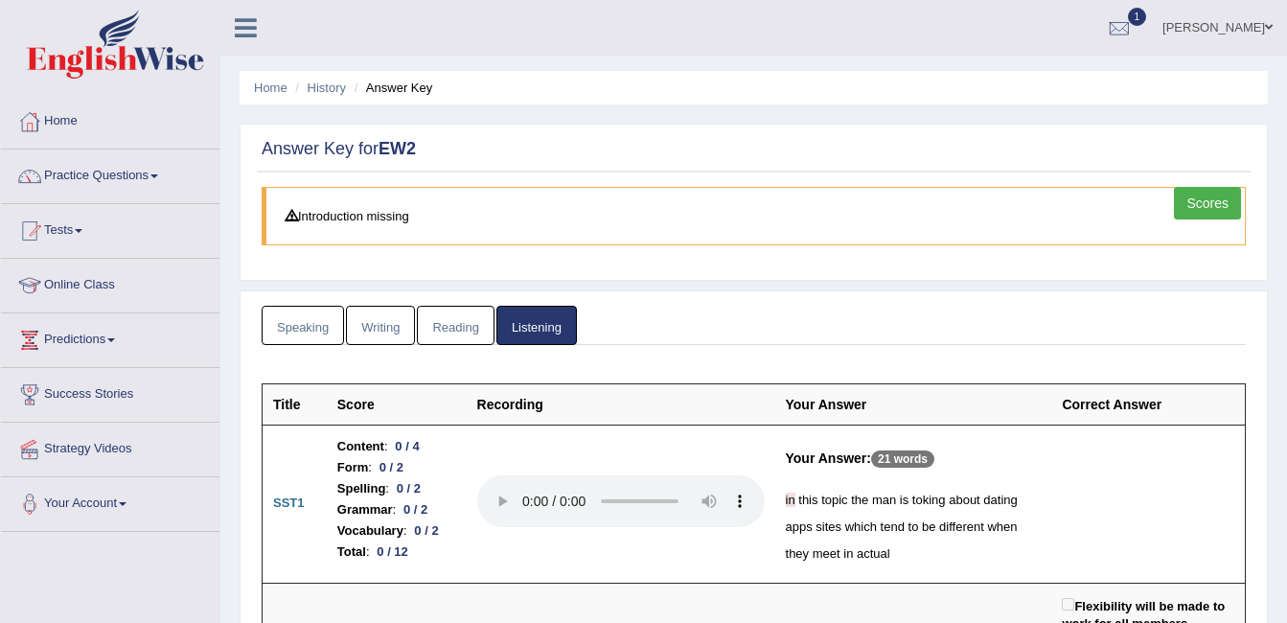
click at [1200, 194] on link "Scores" at bounding box center [1207, 203] width 67 height 33
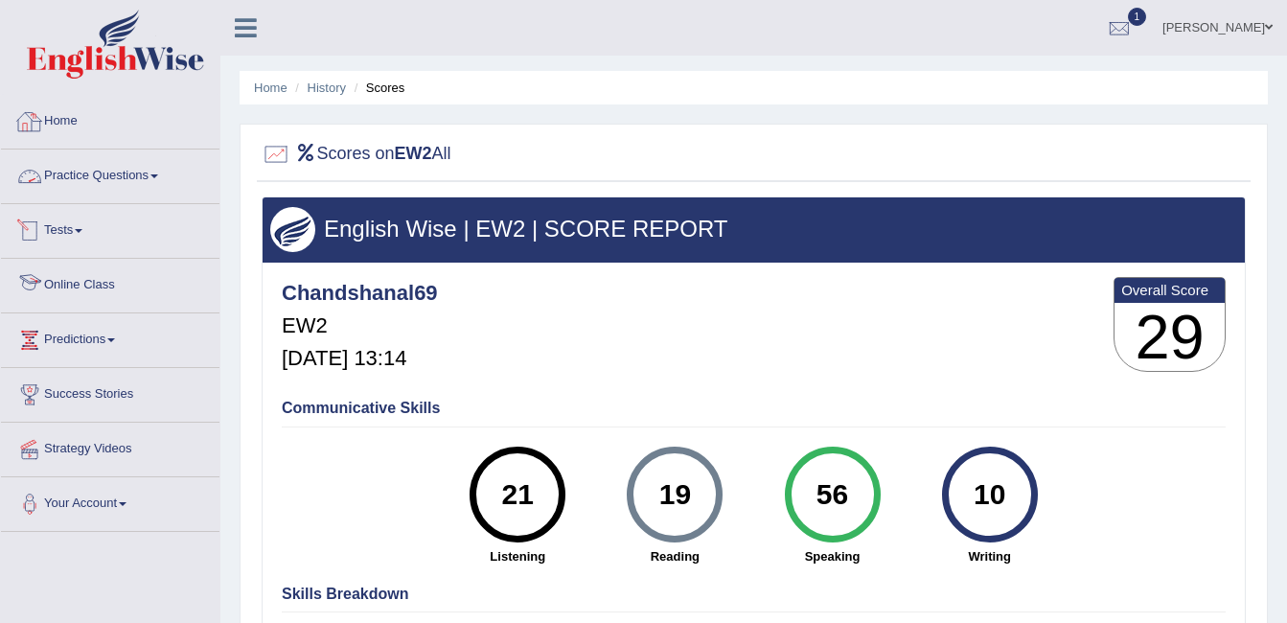
click at [69, 136] on link "Home" at bounding box center [110, 119] width 219 height 48
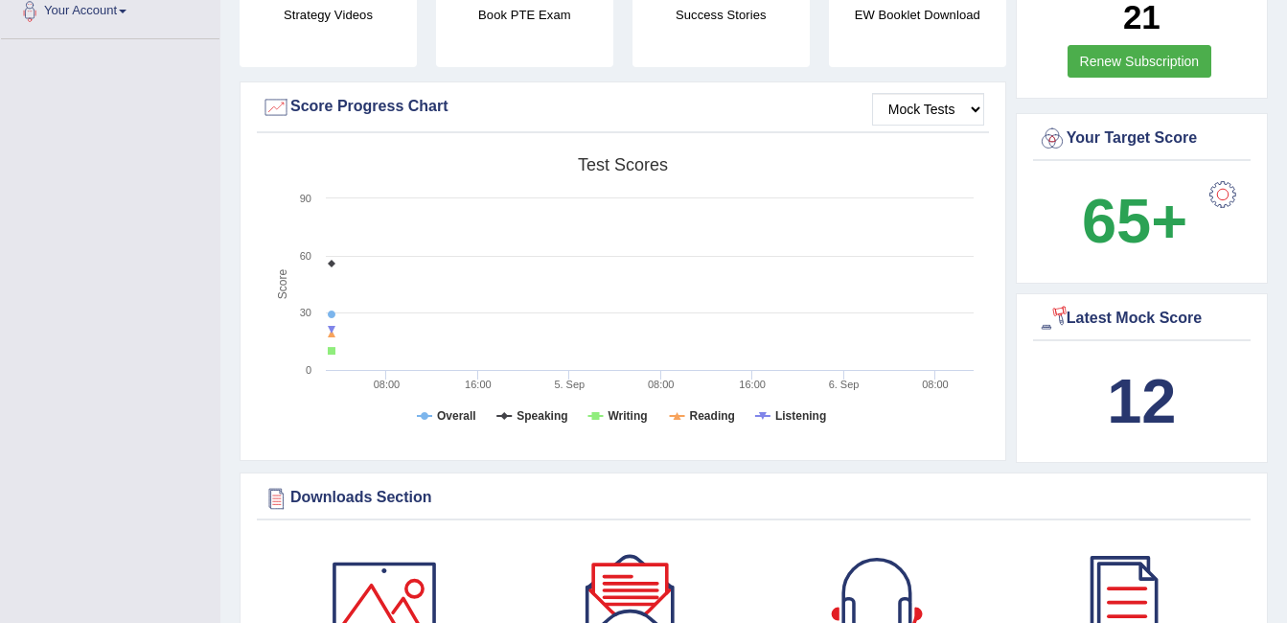
scroll to position [476, 0]
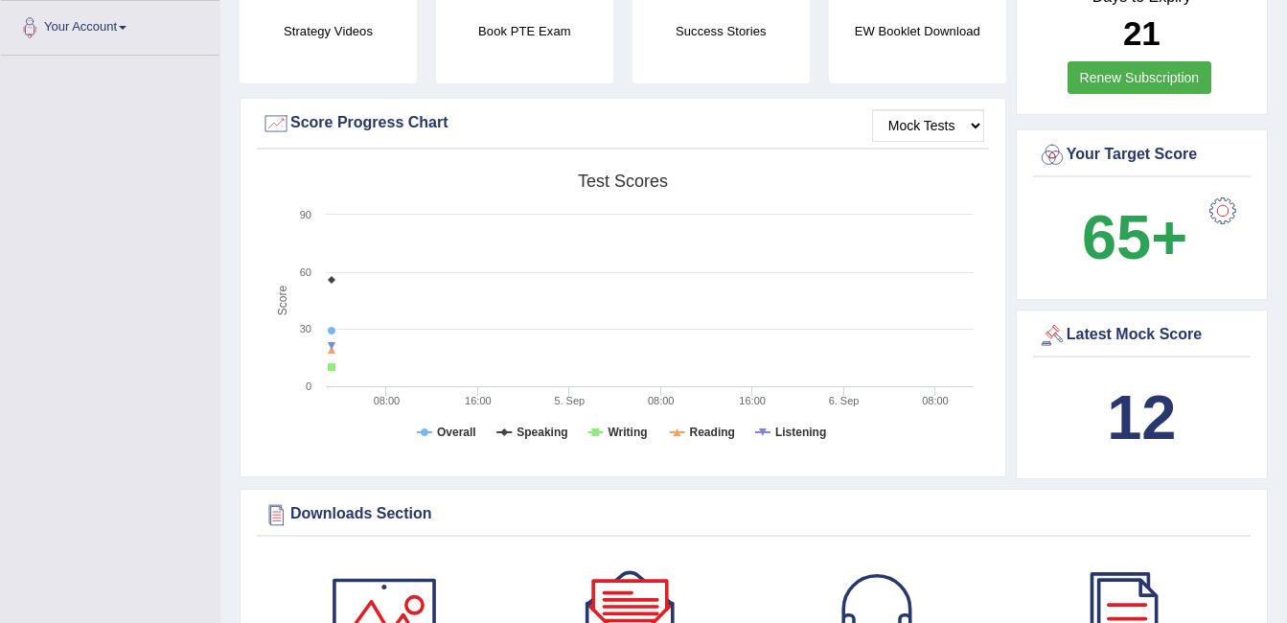
click at [1224, 202] on div at bounding box center [1223, 211] width 38 height 38
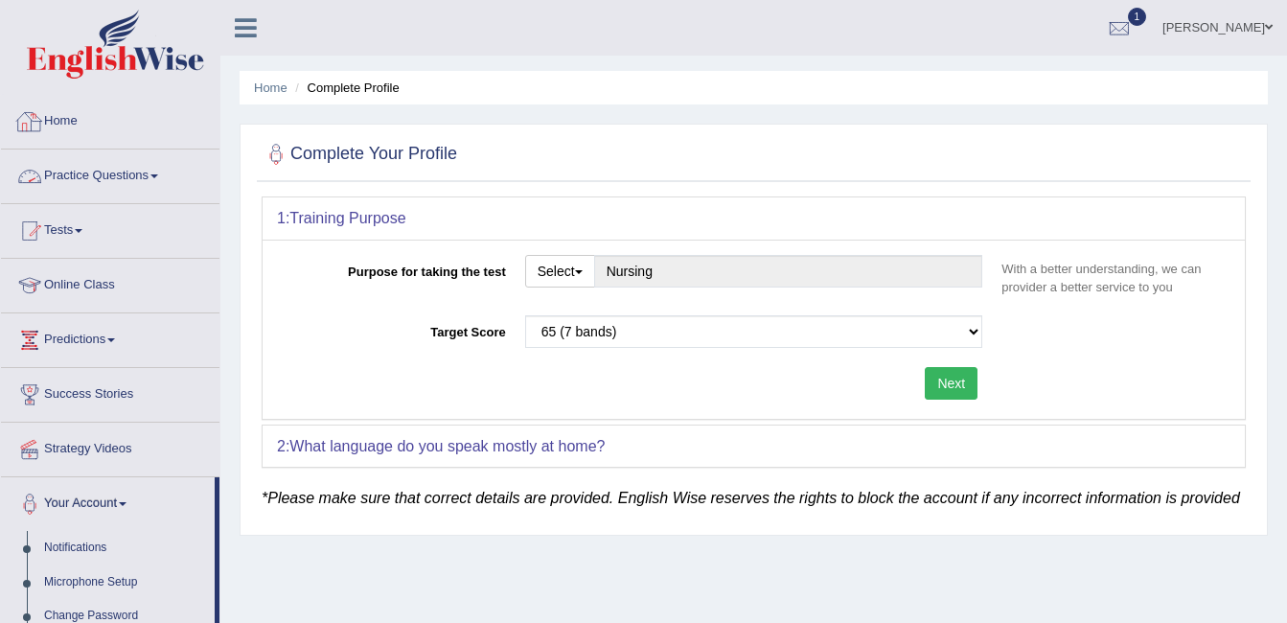
click at [89, 131] on link "Home" at bounding box center [110, 119] width 219 height 48
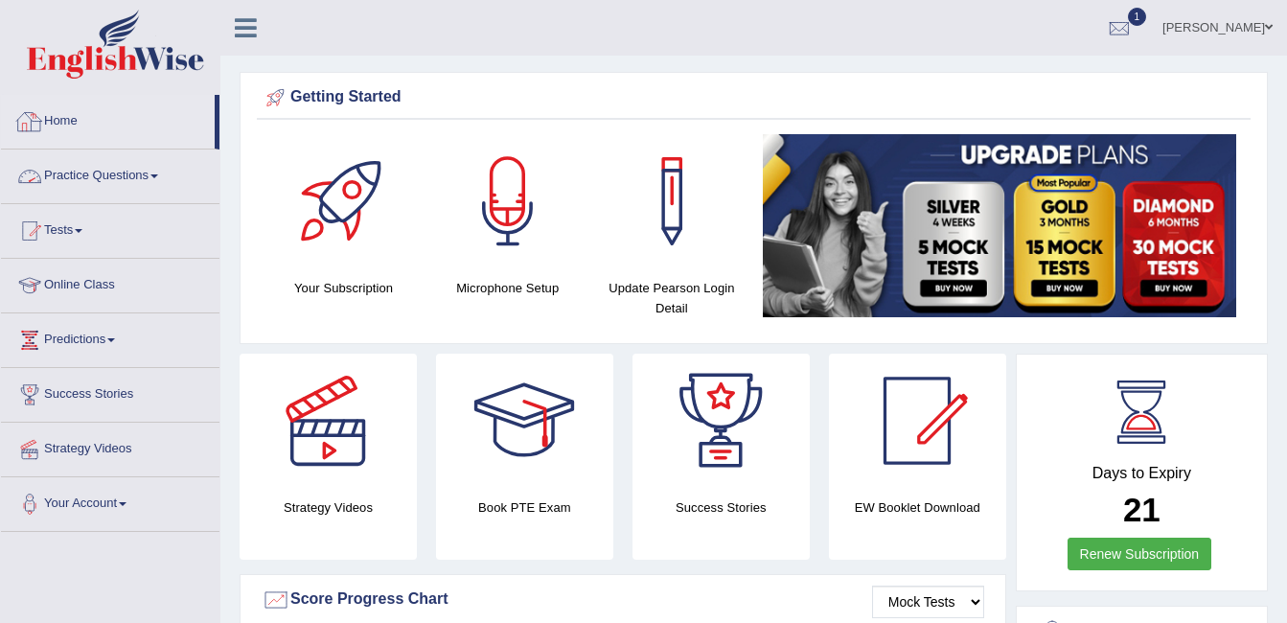
click at [69, 174] on link "Practice Questions" at bounding box center [110, 174] width 219 height 48
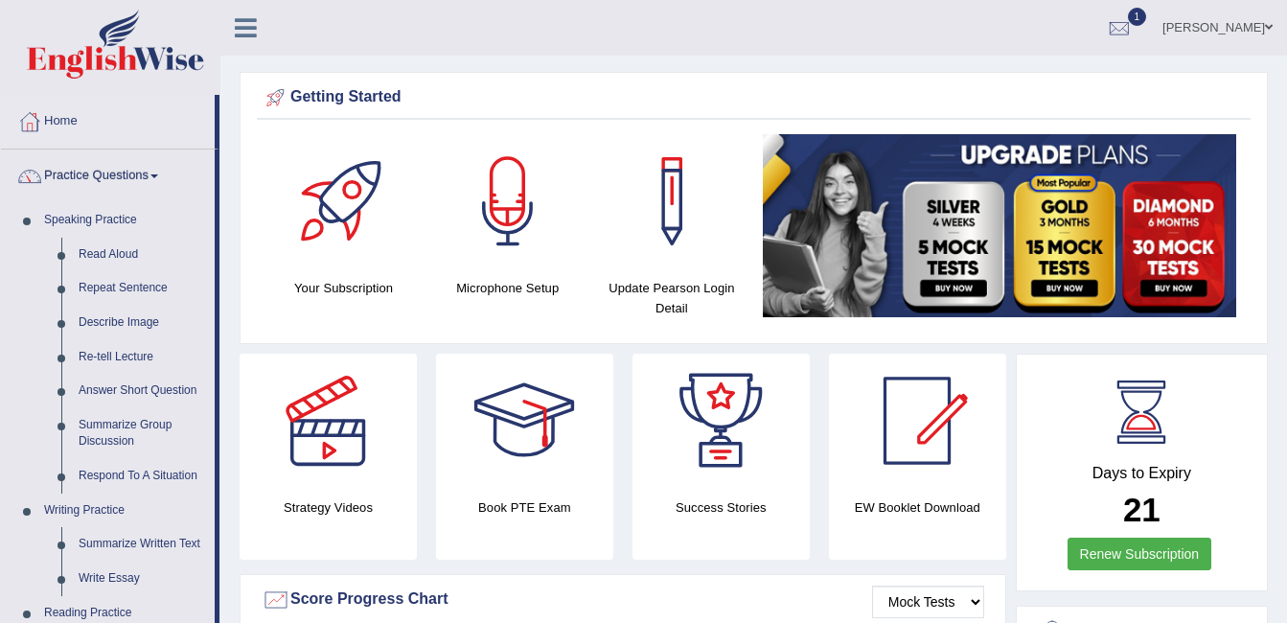
click at [122, 185] on link "Practice Questions" at bounding box center [108, 174] width 214 height 48
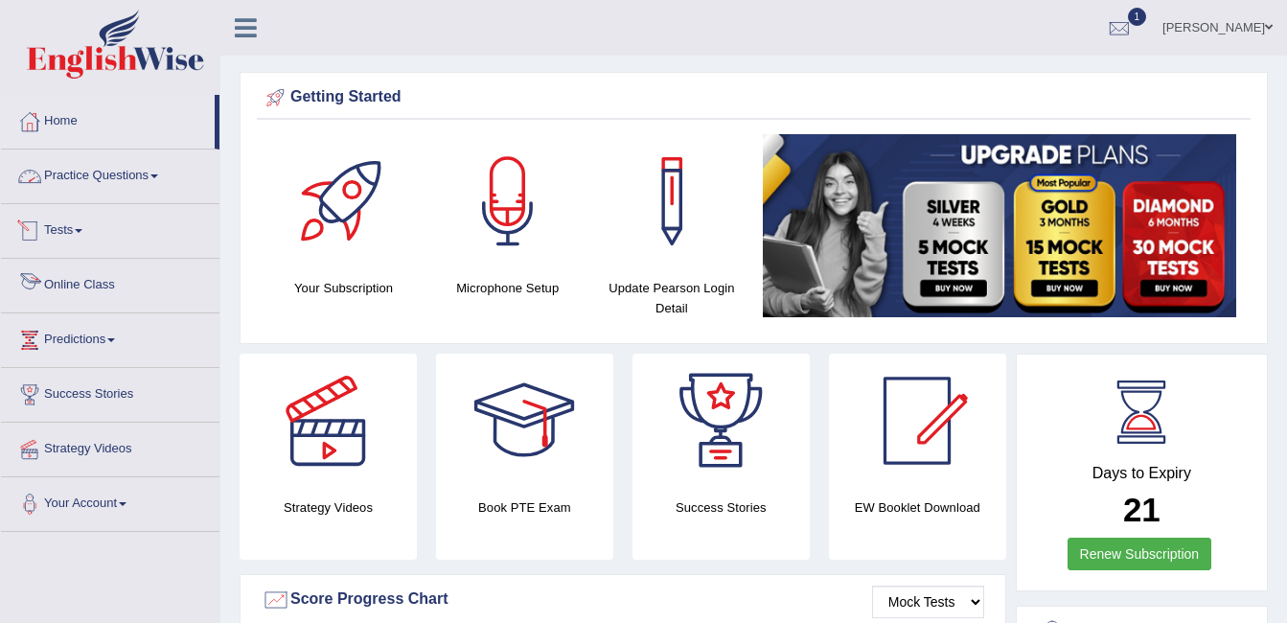
click at [82, 230] on span at bounding box center [79, 231] width 8 height 4
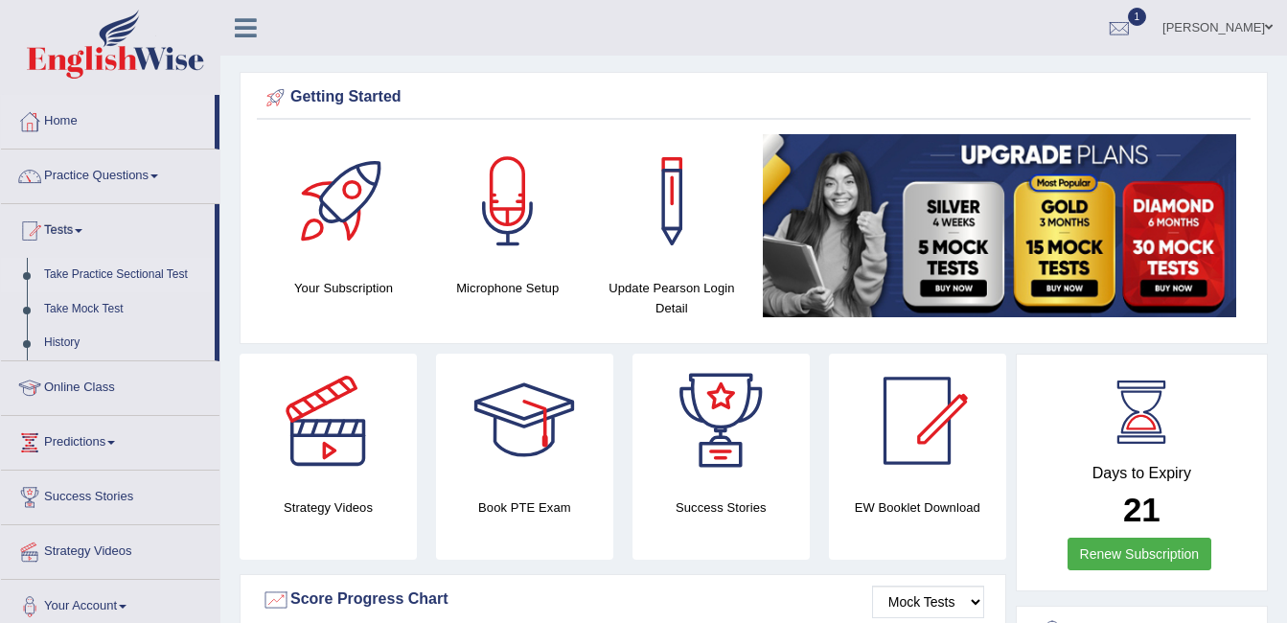
click at [85, 280] on link "Take Practice Sectional Test" at bounding box center [124, 275] width 179 height 35
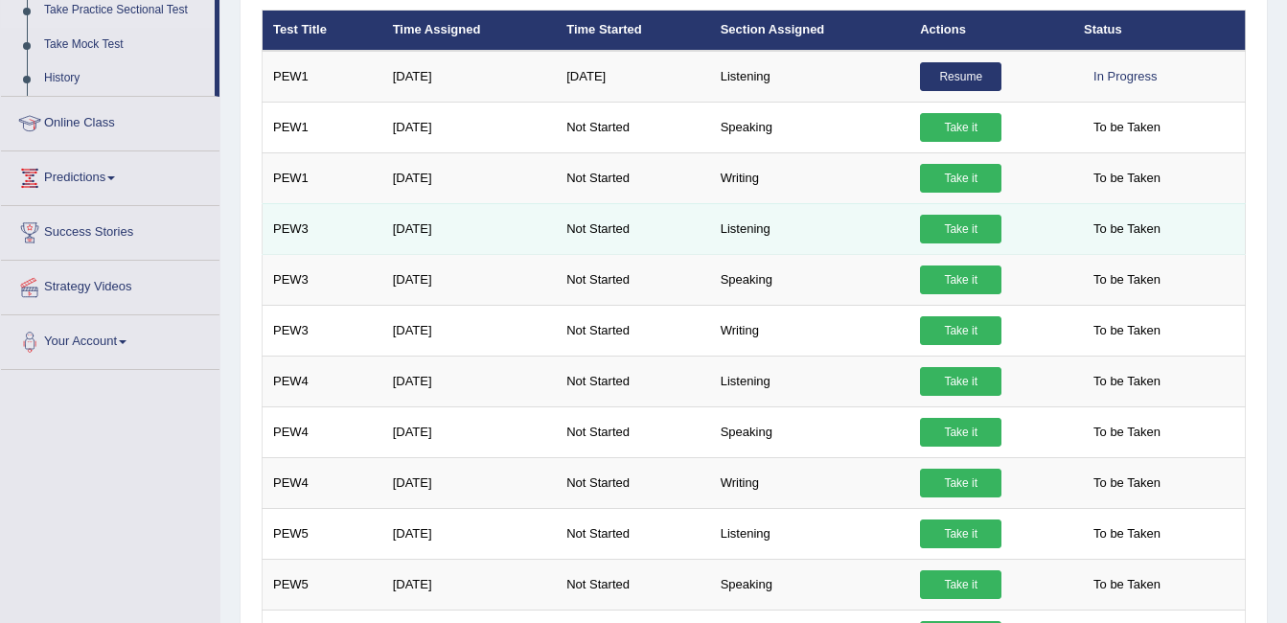
click at [938, 229] on link "Take it" at bounding box center [960, 229] width 81 height 29
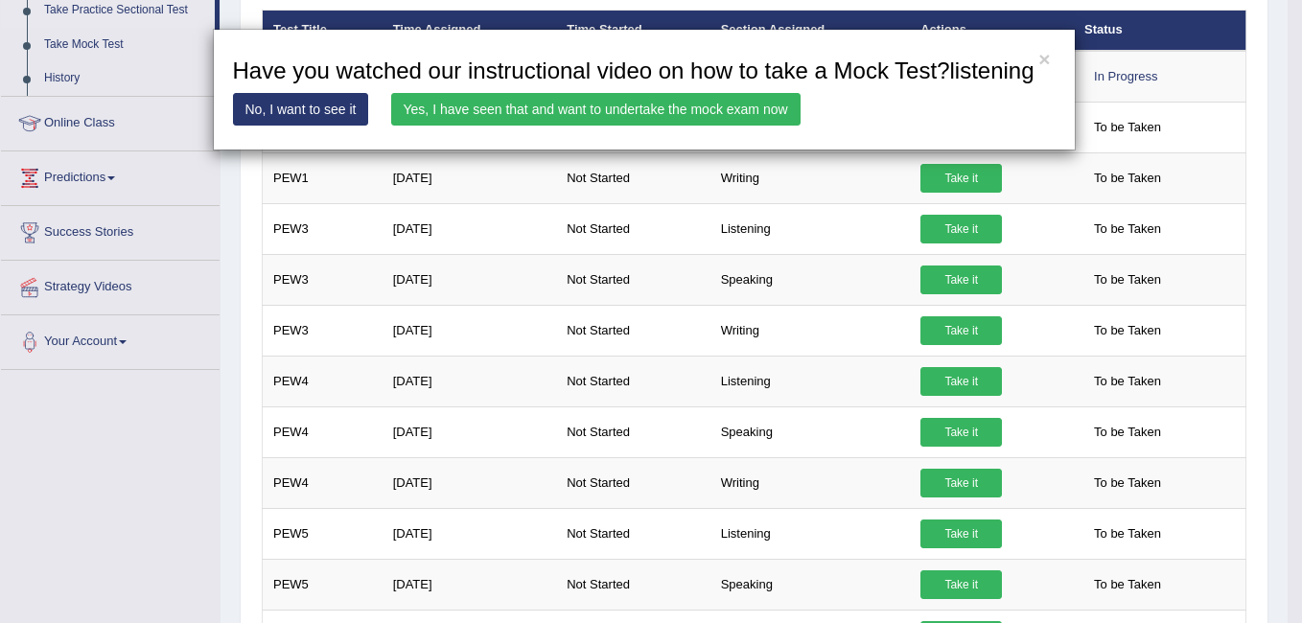
click at [671, 106] on link "Yes, I have seen that and want to undertake the mock exam now" at bounding box center [595, 109] width 409 height 33
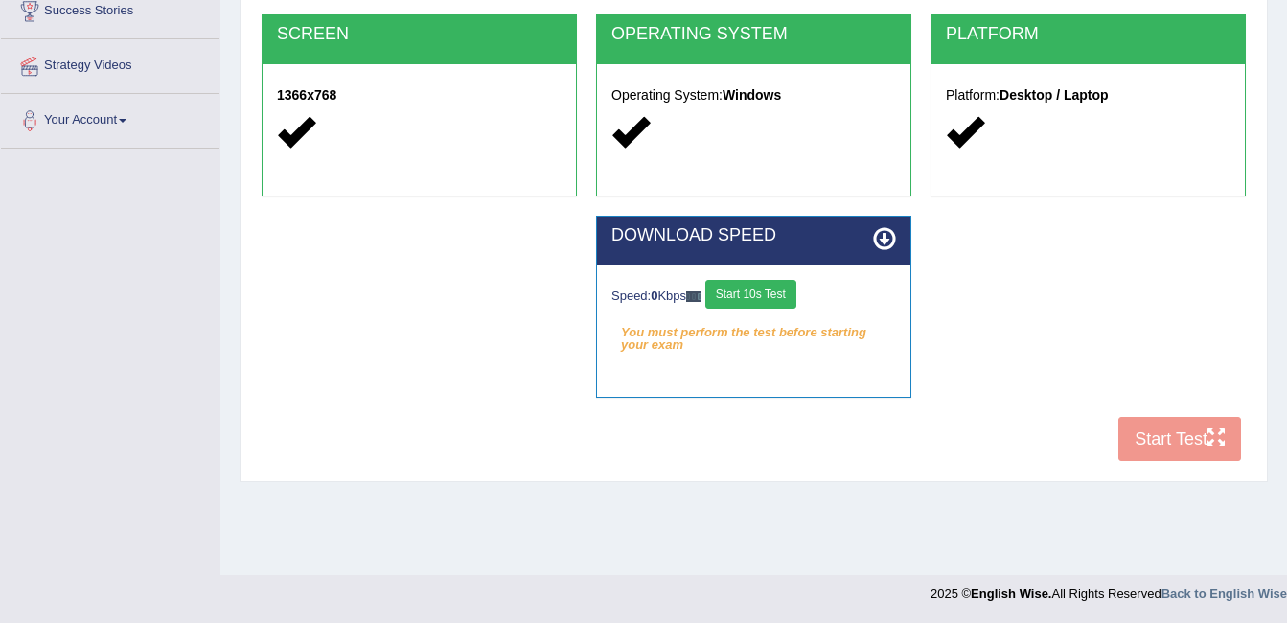
scroll to position [383, 0]
click at [1154, 436] on div "COOKIES Cookies Enabled JAVASCRIPT Javascript Enabled BROWSER Browser: Chrome S…" at bounding box center [754, 142] width 994 height 658
click at [791, 288] on button "Start 10s Test" at bounding box center [750, 294] width 91 height 29
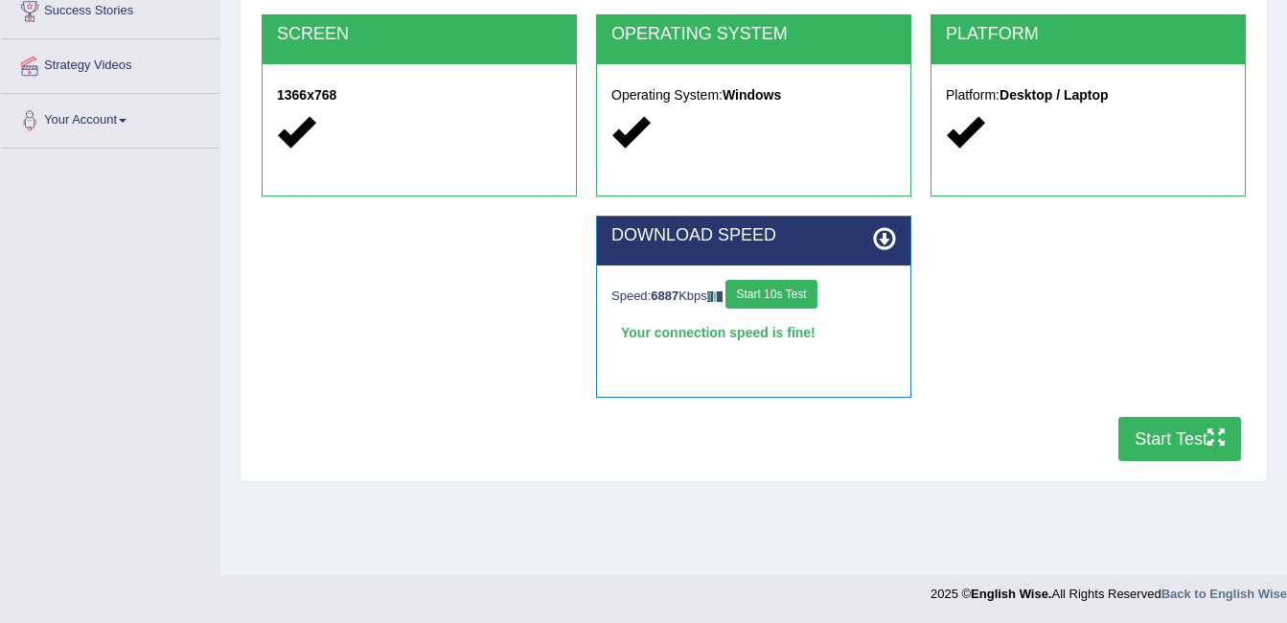
click at [1202, 427] on button "Start Test" at bounding box center [1180, 439] width 123 height 44
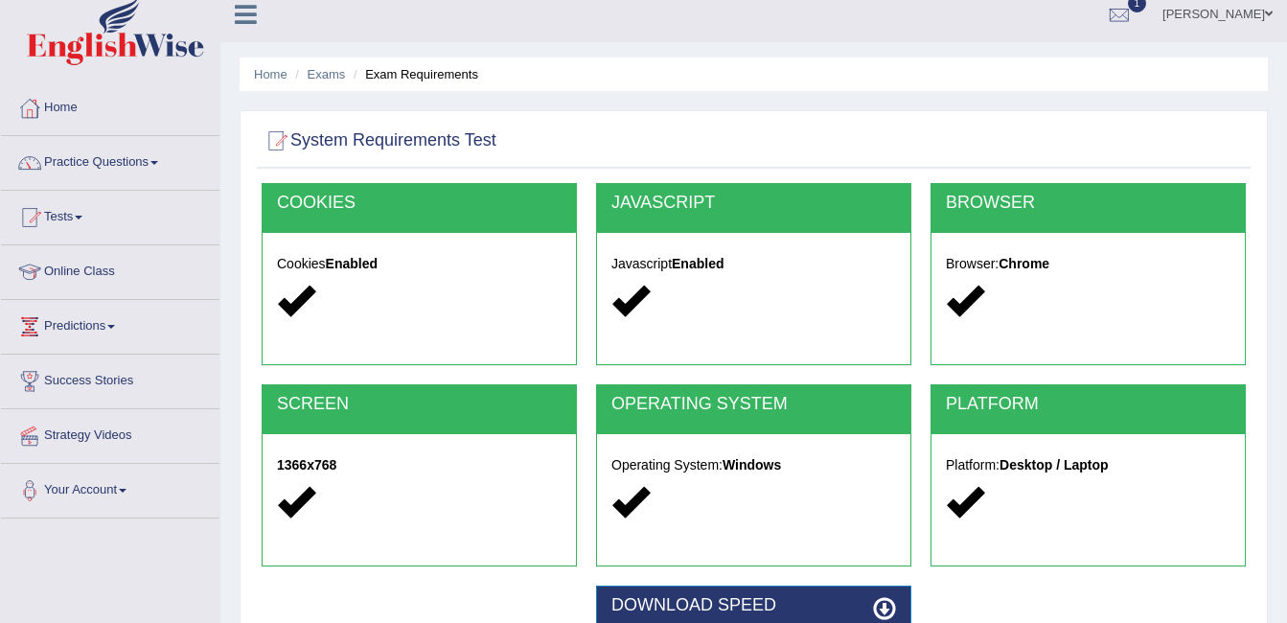
scroll to position [0, 0]
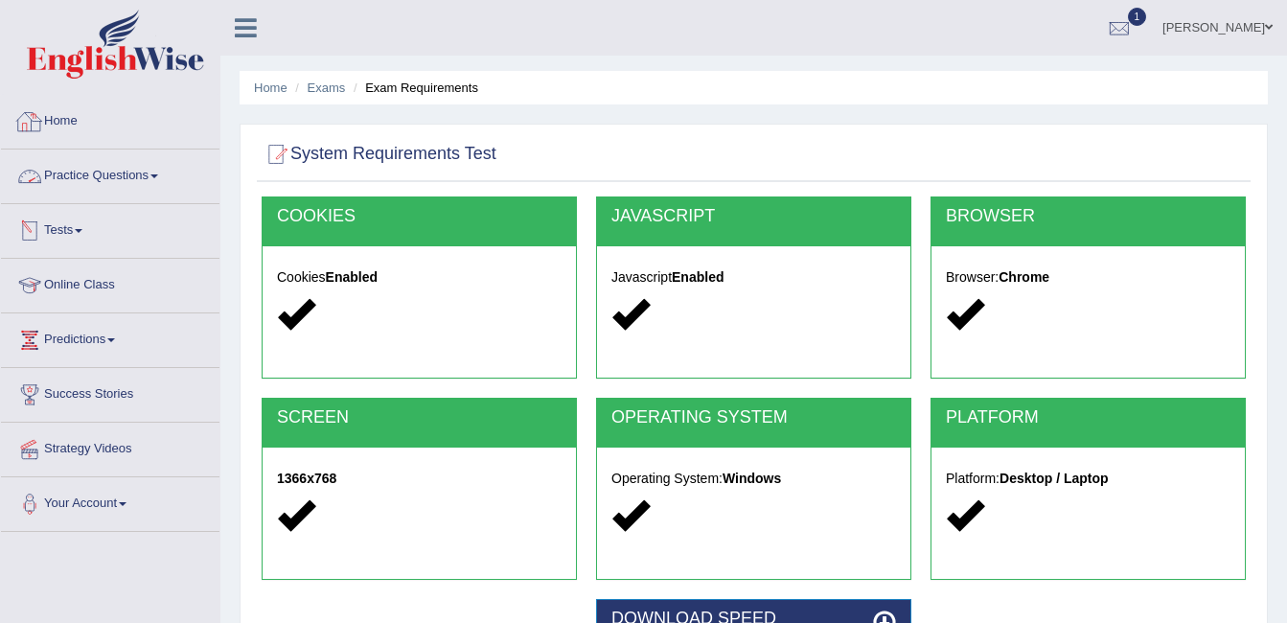
click at [61, 130] on link "Home" at bounding box center [110, 119] width 219 height 48
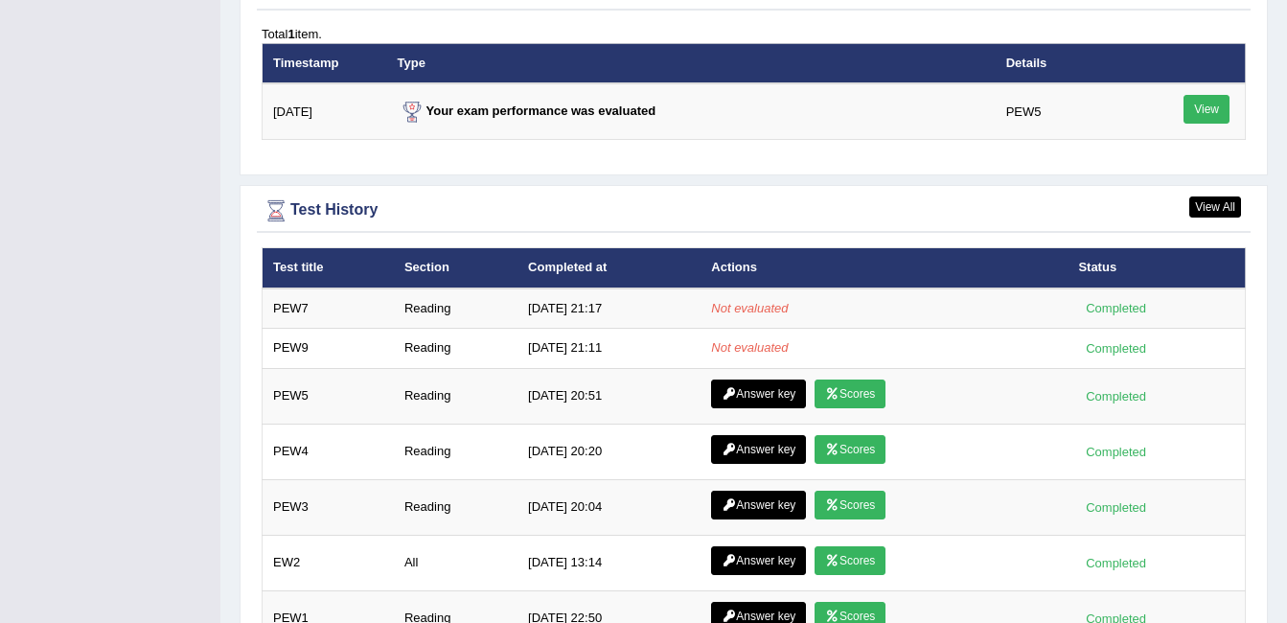
scroll to position [2010, 0]
